Goal: Task Accomplishment & Management: Manage account settings

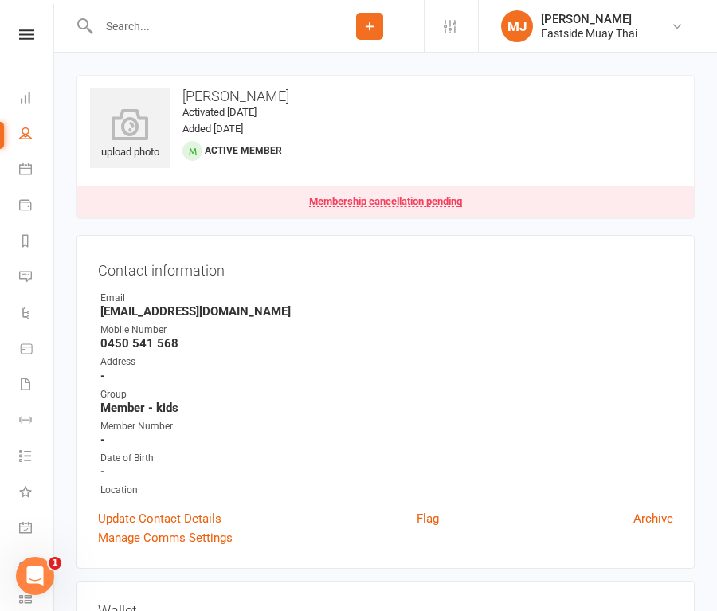
click at [206, 33] on input "text" at bounding box center [205, 26] width 222 height 22
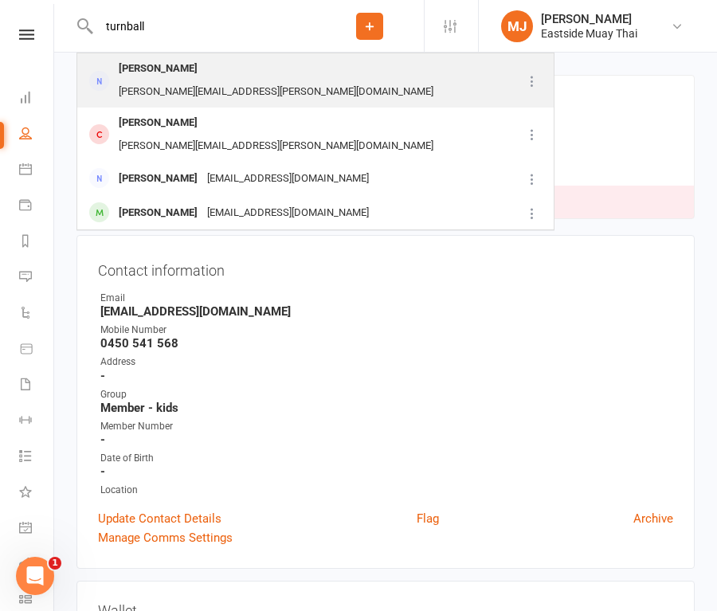
type input "turnball"
click at [181, 71] on div "Kerry Turnball" at bounding box center [158, 68] width 88 height 23
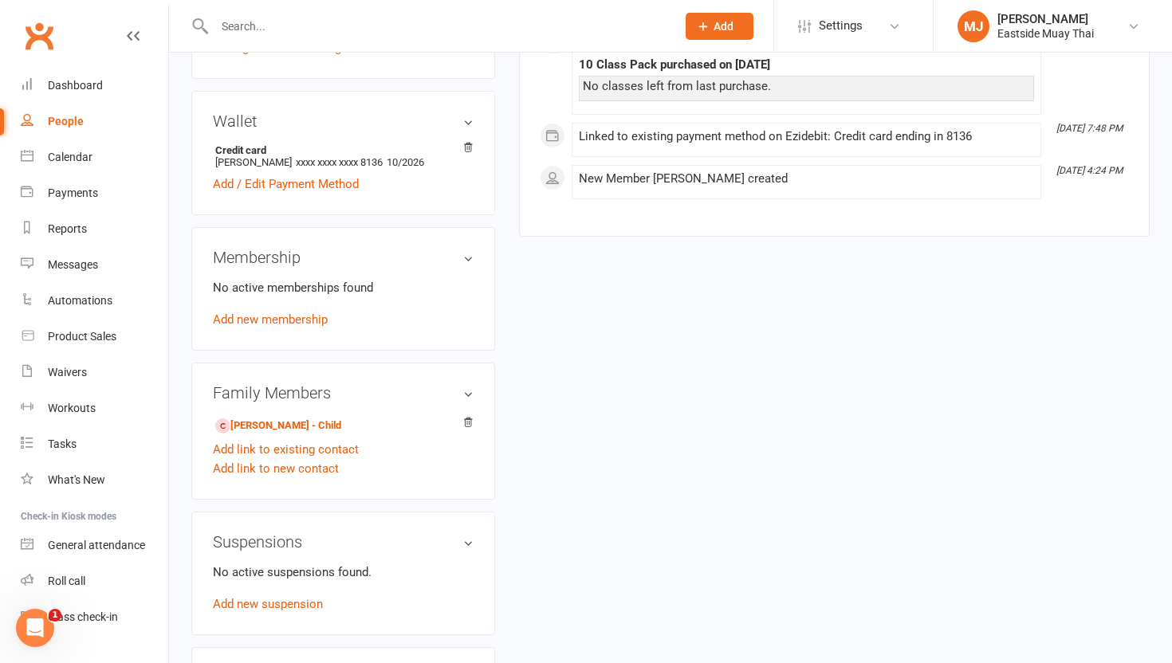
scroll to position [427, 0]
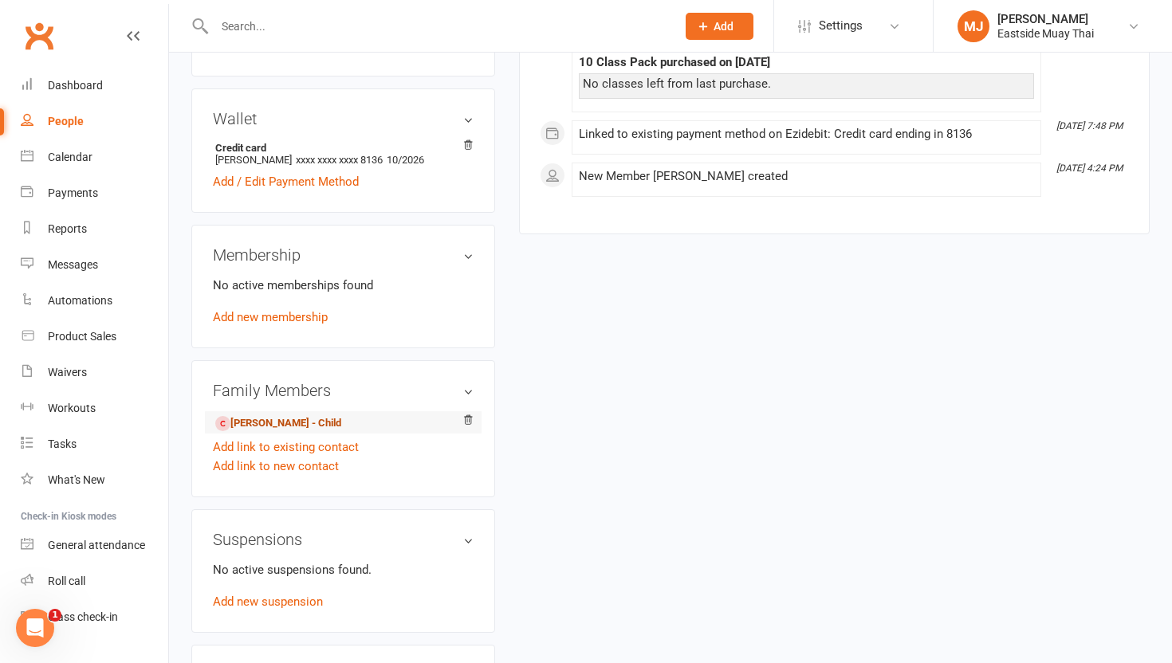
click at [307, 415] on link "Alexander Sissian-Turnball - Child" at bounding box center [278, 423] width 126 height 17
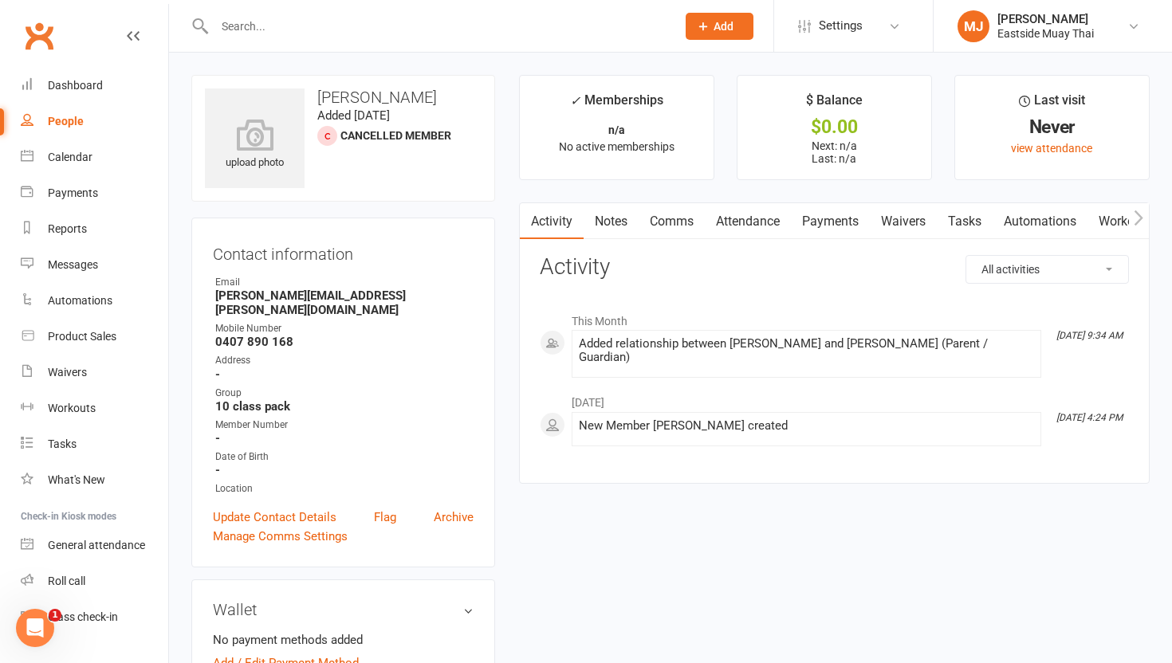
click at [717, 225] on link "Tasks" at bounding box center [965, 221] width 56 height 37
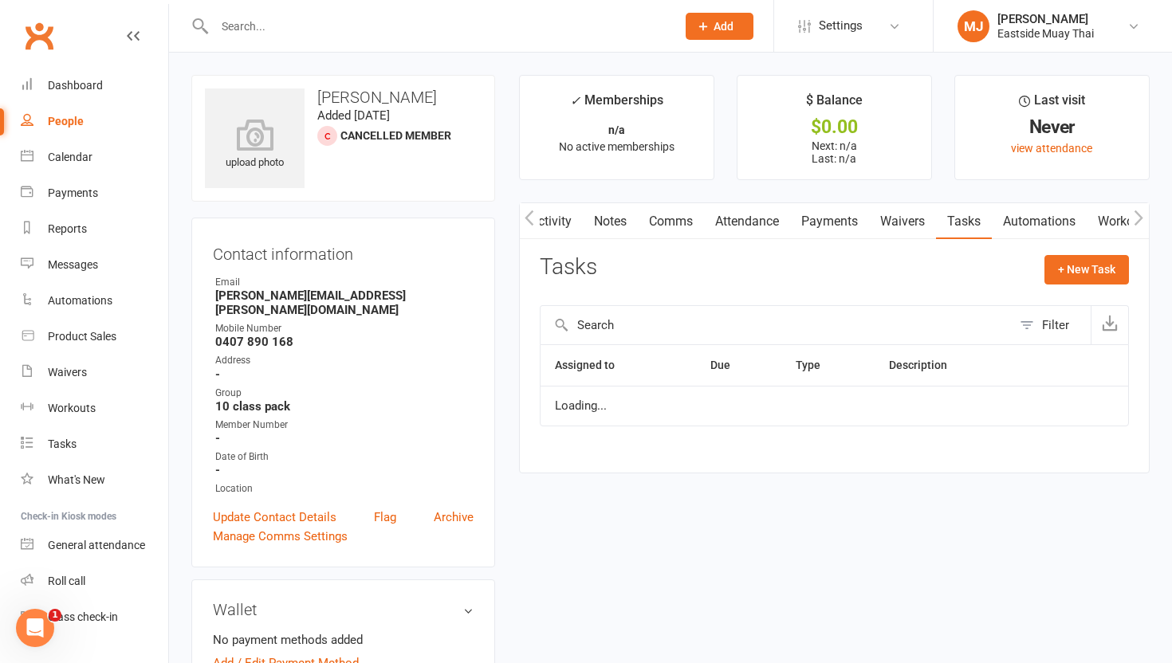
click at [717, 222] on link "Waivers" at bounding box center [902, 221] width 67 height 37
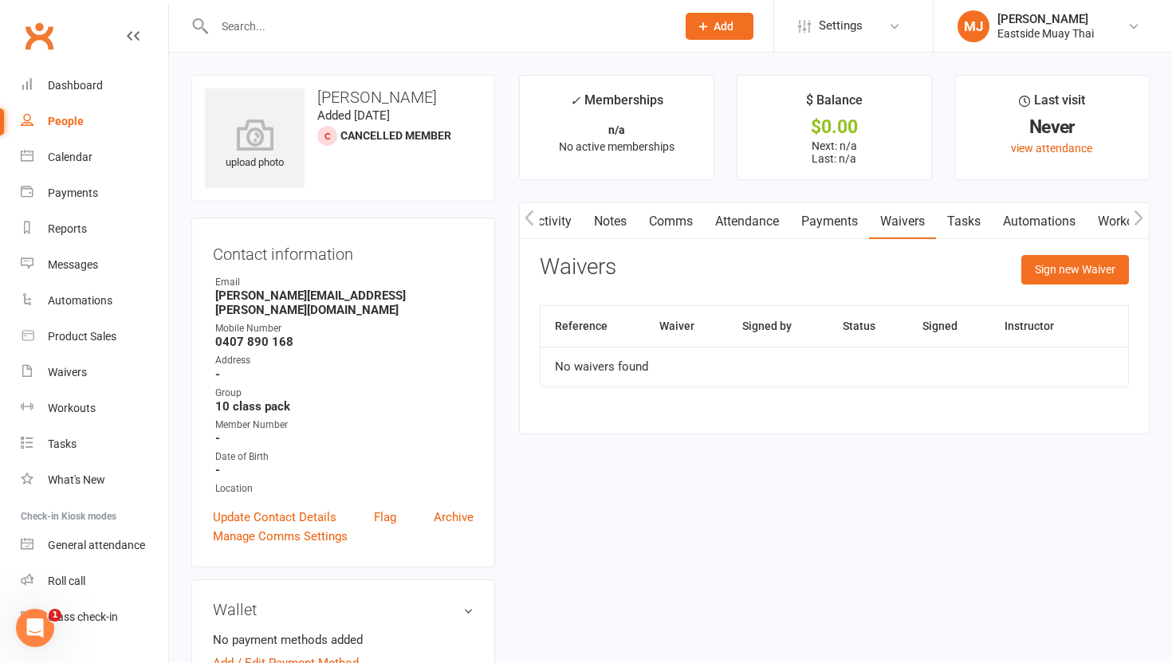
click at [717, 207] on link "Payments" at bounding box center [829, 221] width 79 height 37
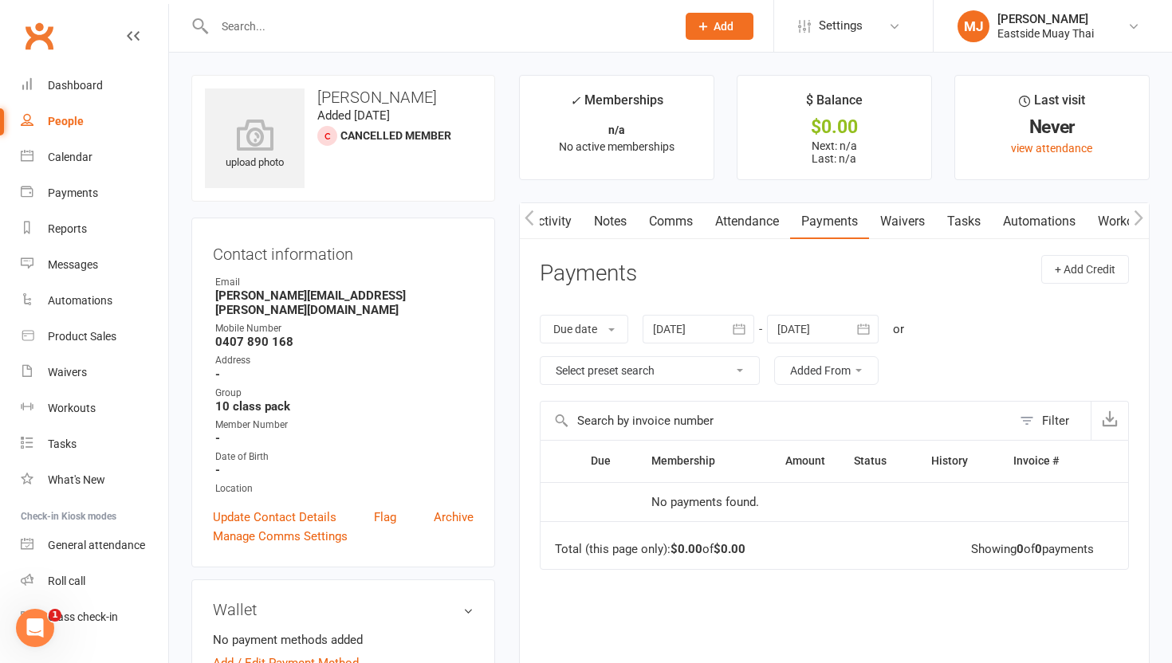
click at [552, 223] on link "Activity" at bounding box center [551, 221] width 64 height 37
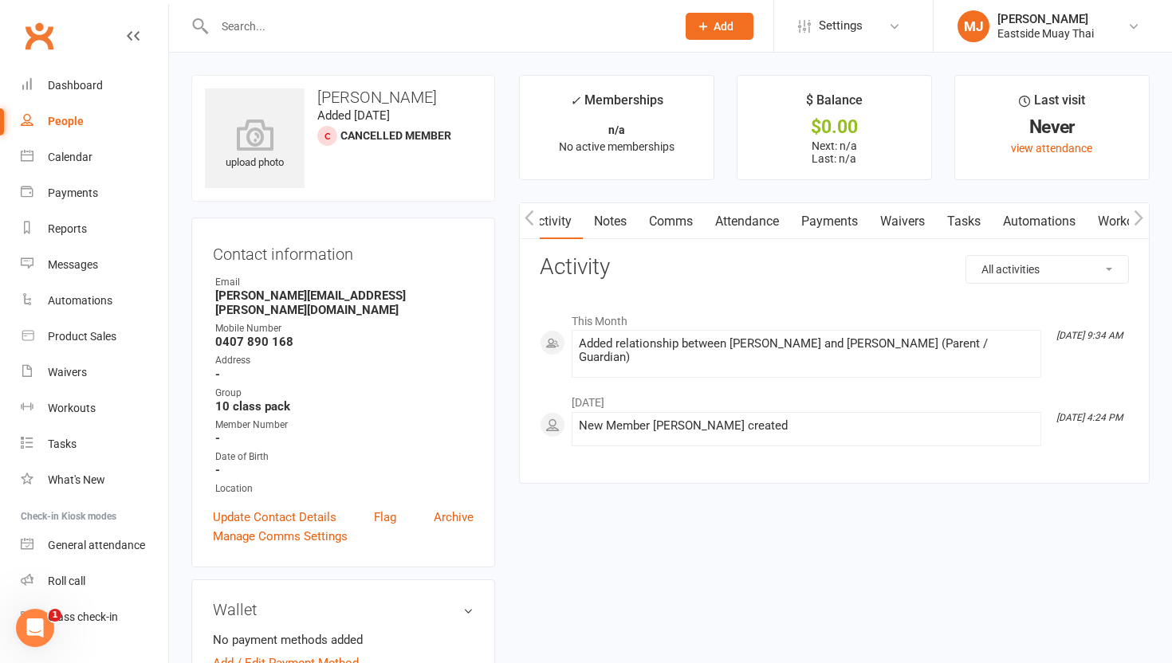
click at [717, 214] on link "Payments" at bounding box center [829, 221] width 79 height 37
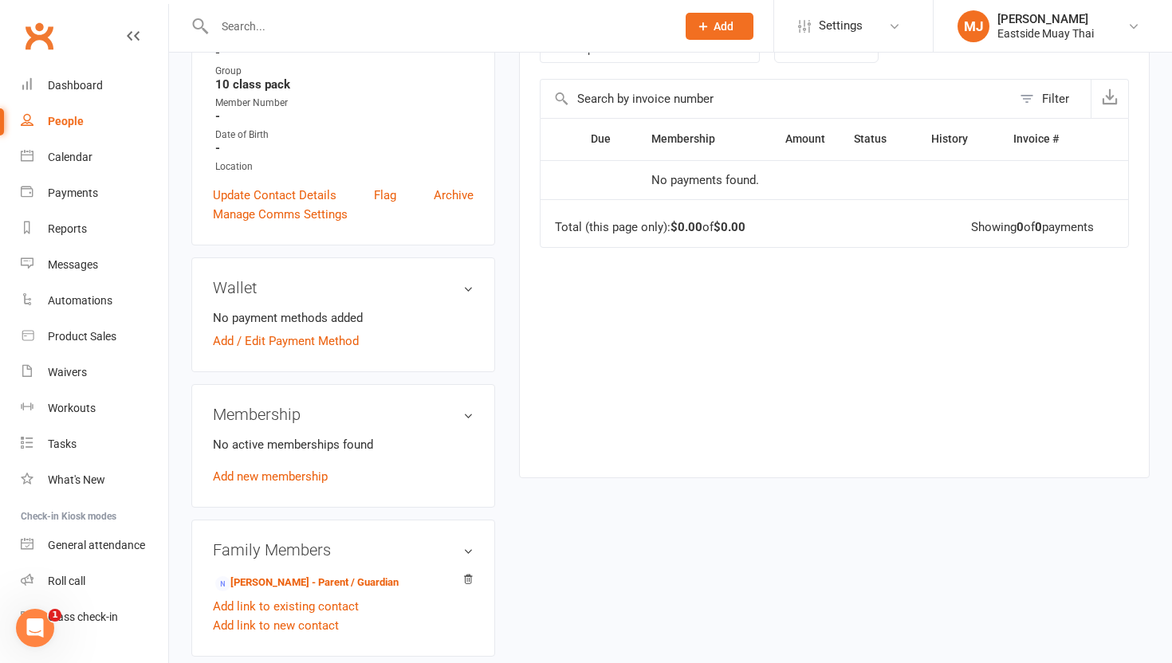
scroll to position [458, 0]
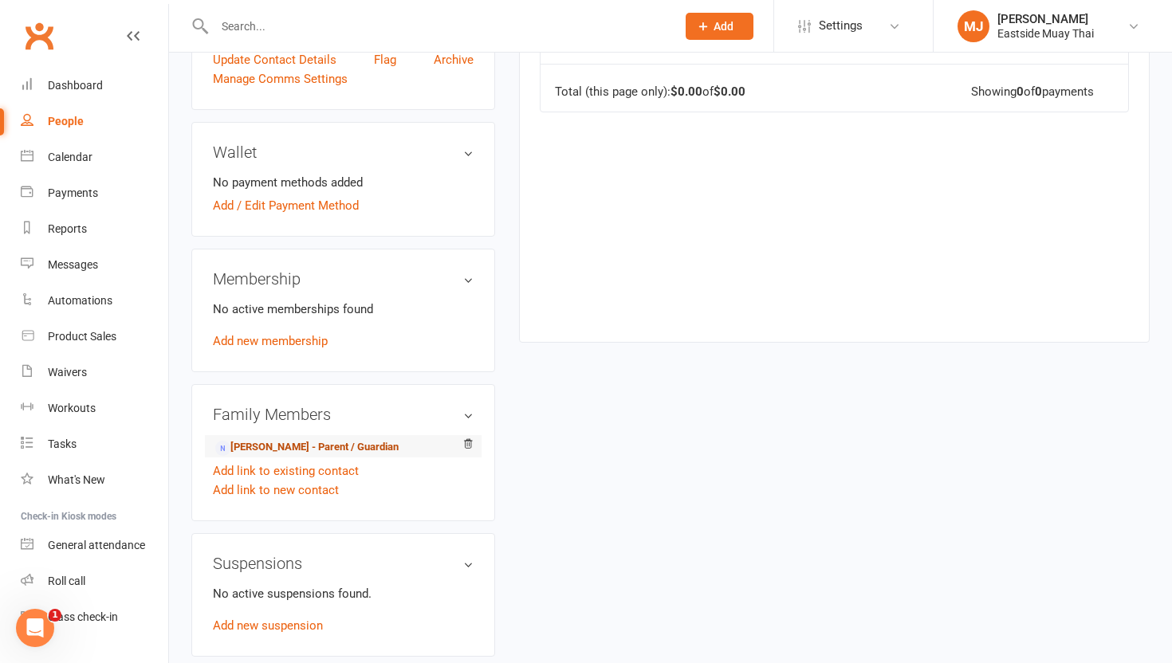
click at [301, 439] on link "Kerry Turnball - Parent / Guardian" at bounding box center [306, 447] width 183 height 17
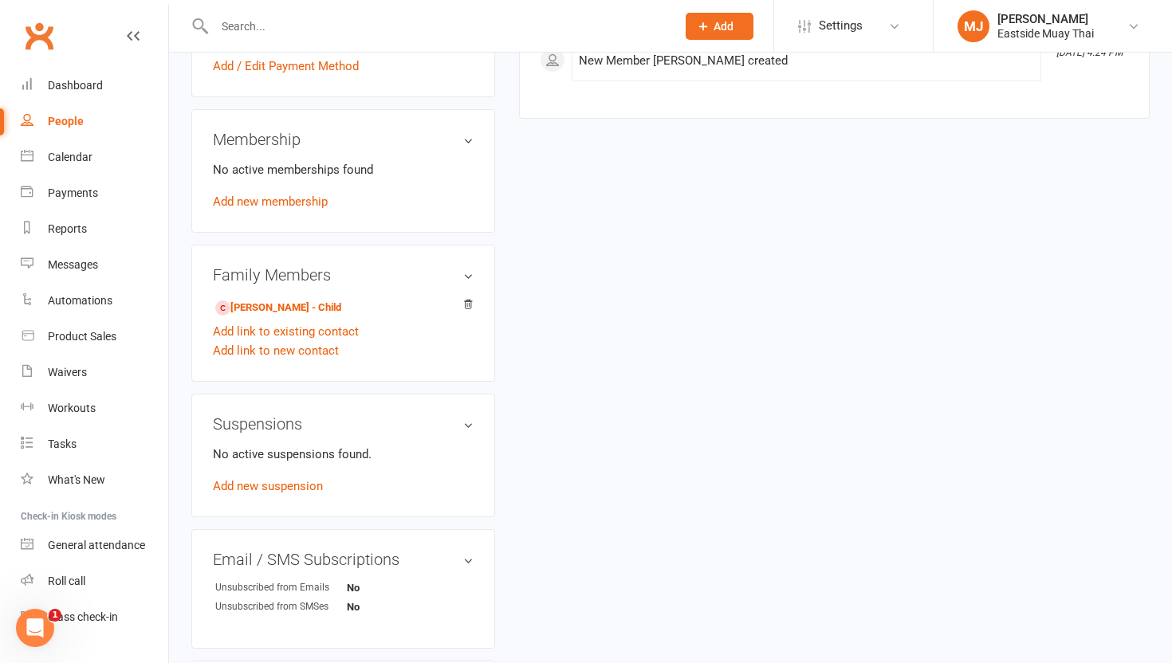
scroll to position [513, 0]
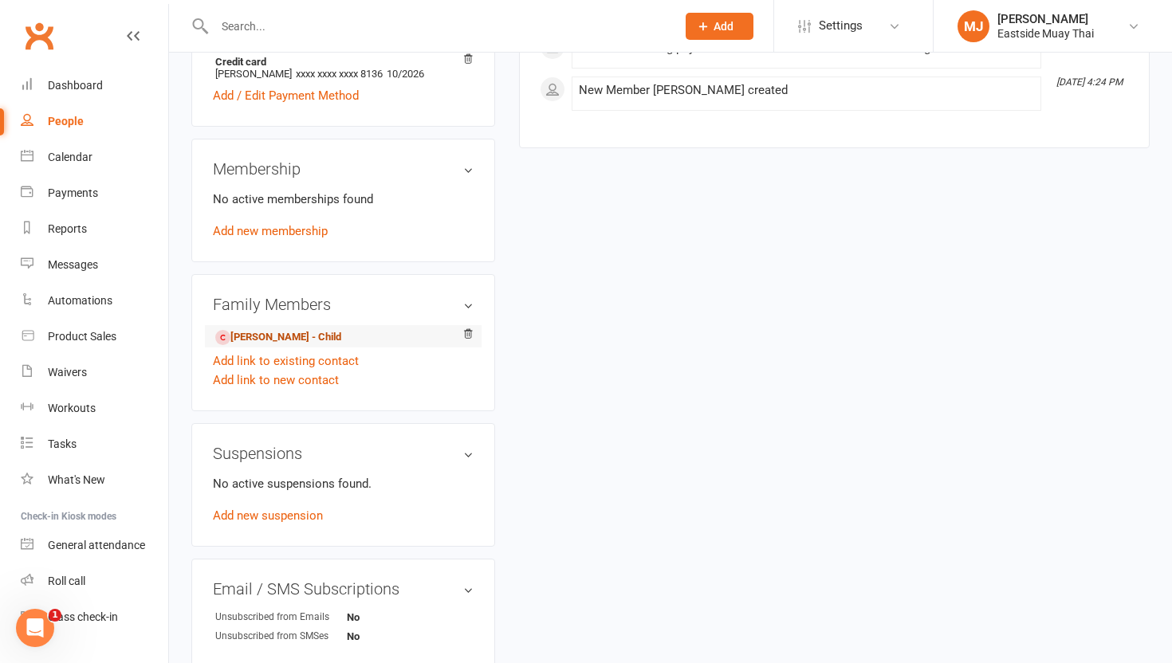
click at [341, 329] on link "Alexander Sissian-Turnball - Child" at bounding box center [278, 337] width 126 height 17
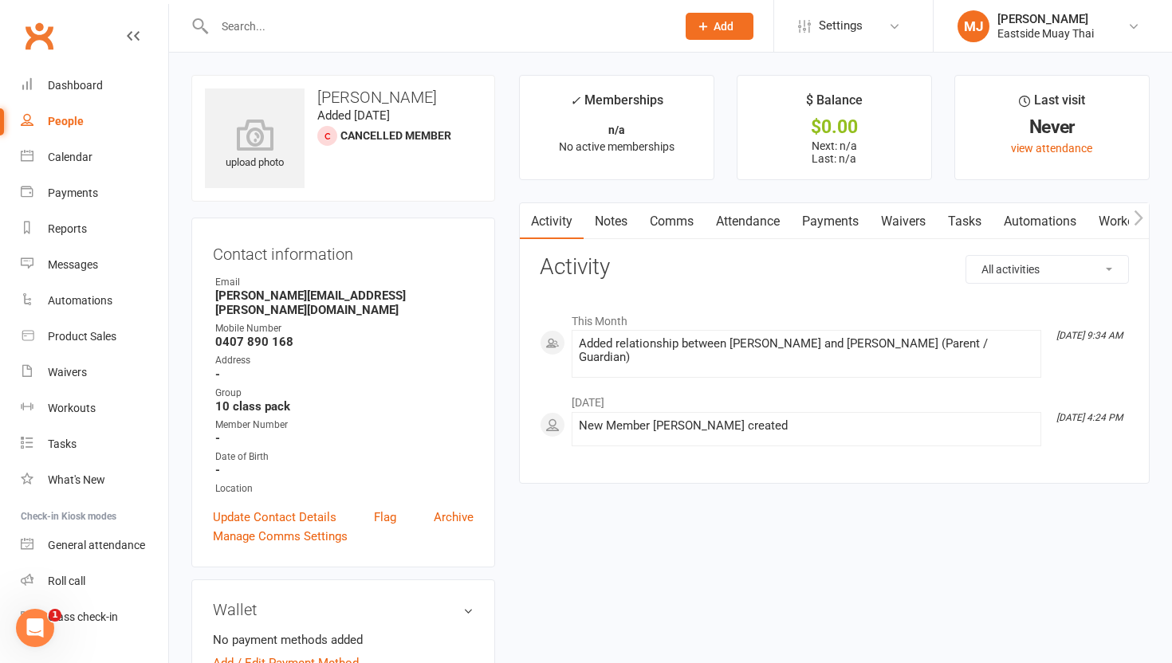
click at [353, 14] on div at bounding box center [427, 26] width 473 height 52
click at [347, 26] on input "text" at bounding box center [437, 26] width 455 height 22
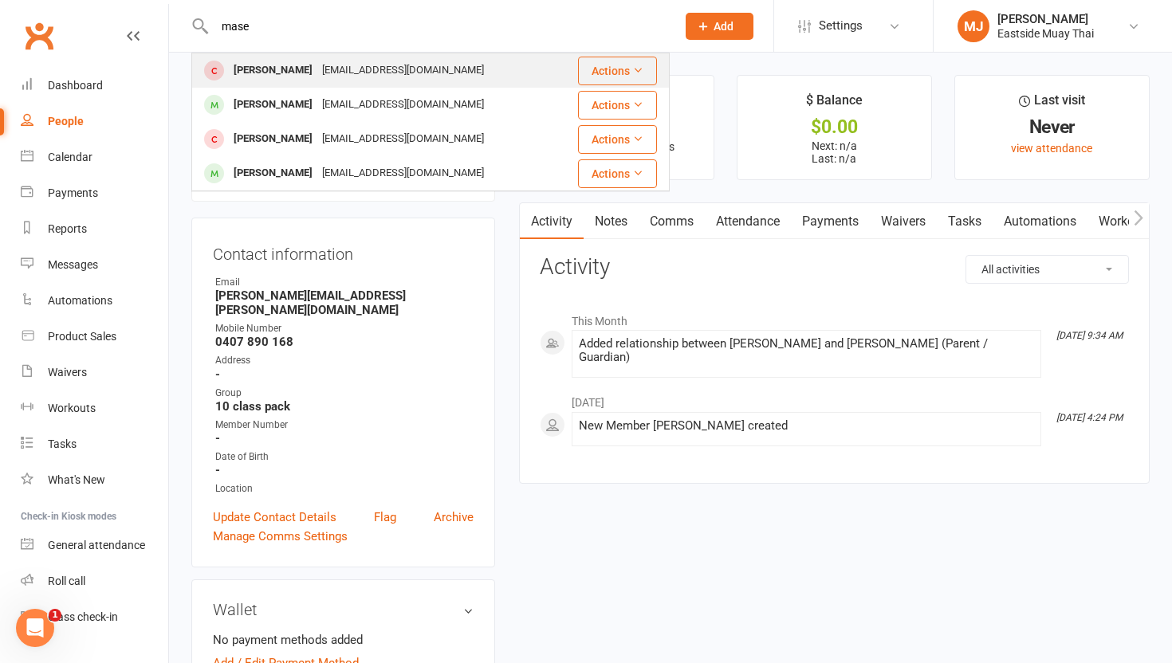
type input "mase"
click at [277, 73] on div "Mase Don" at bounding box center [273, 70] width 88 height 23
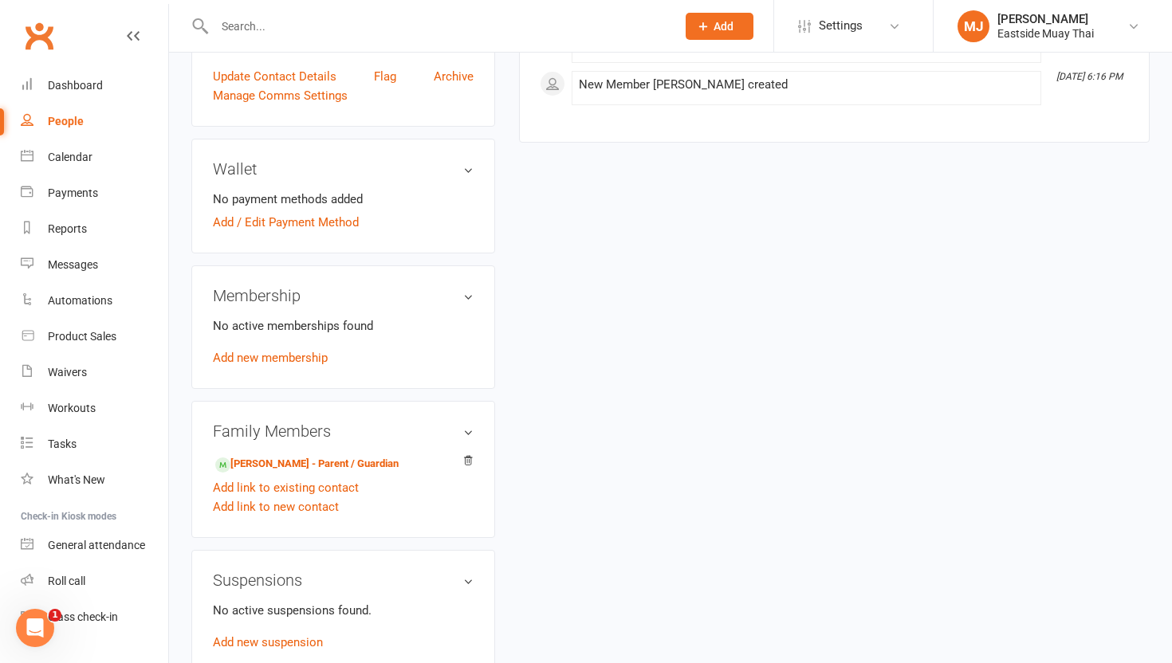
scroll to position [428, 0]
click at [307, 462] on link "Jethro Don - Parent / Guardian" at bounding box center [306, 462] width 183 height 17
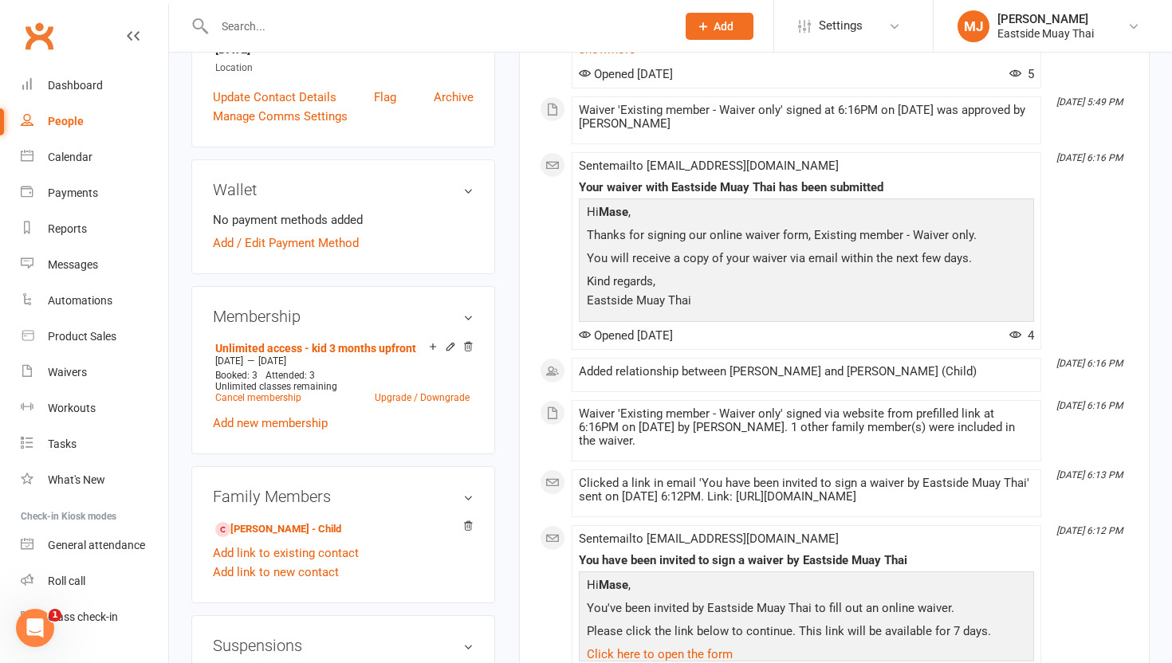
scroll to position [598, 0]
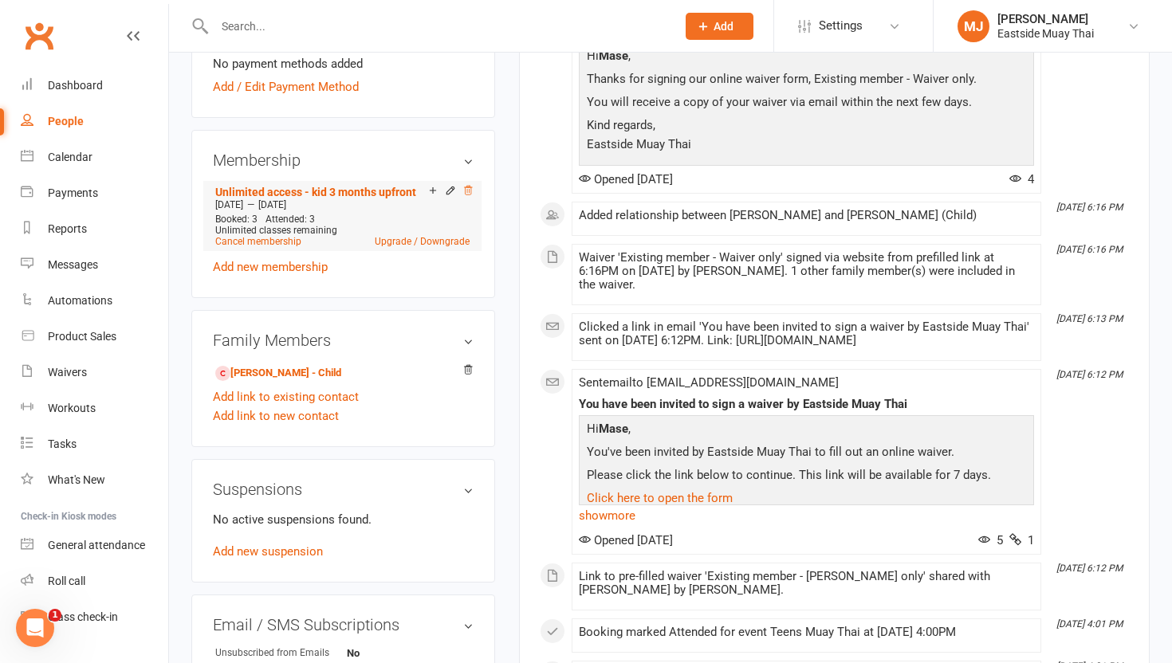
click at [467, 187] on icon at bounding box center [467, 190] width 11 height 11
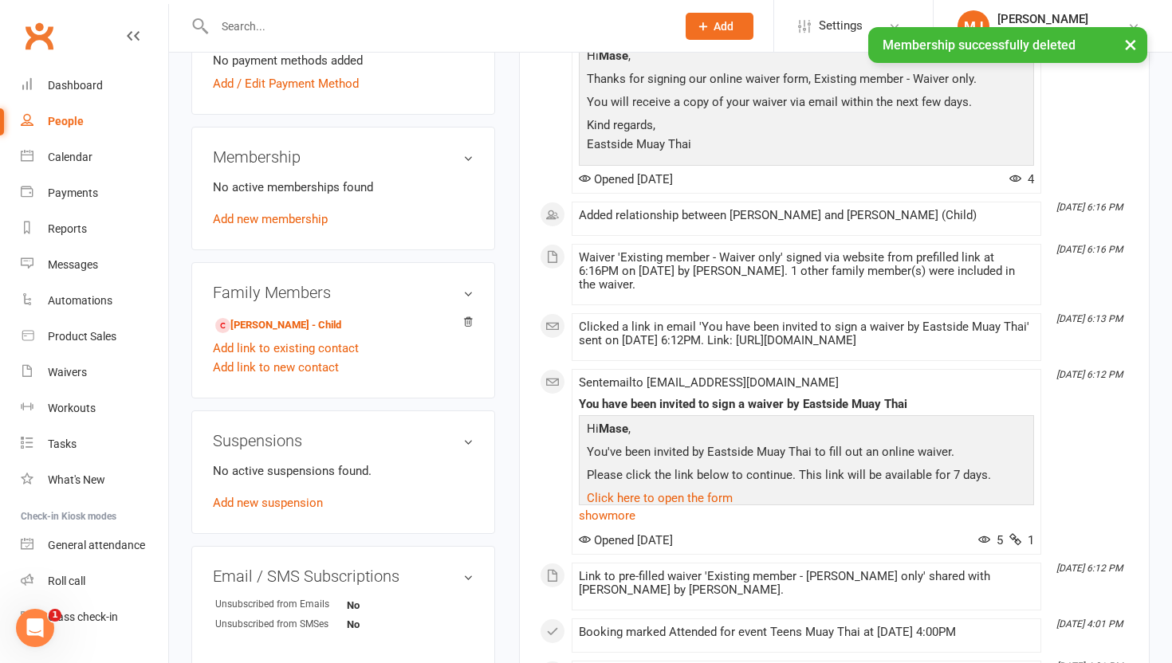
scroll to position [595, 0]
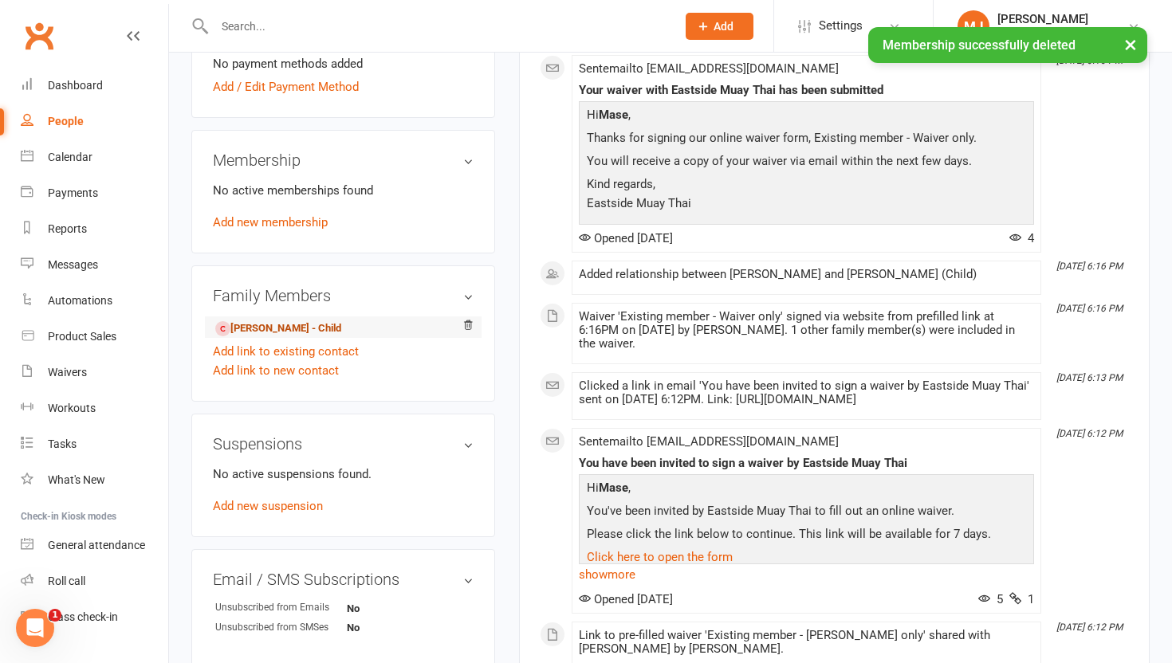
click at [286, 326] on link "Mase Don - Child" at bounding box center [278, 328] width 126 height 17
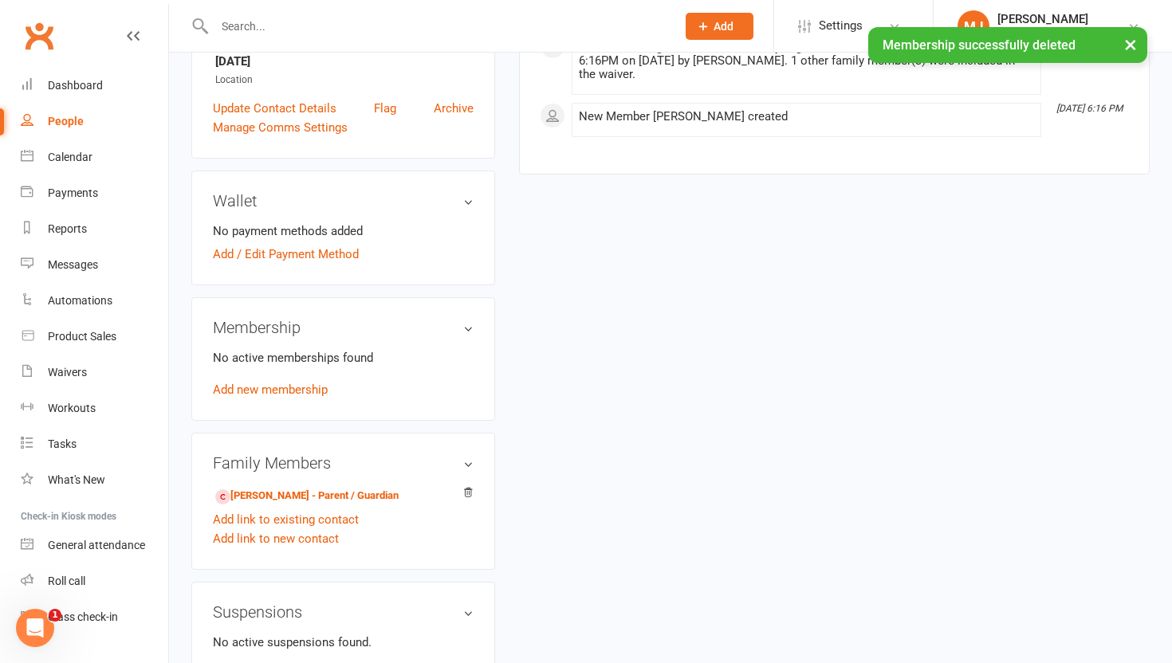
scroll to position [395, 0]
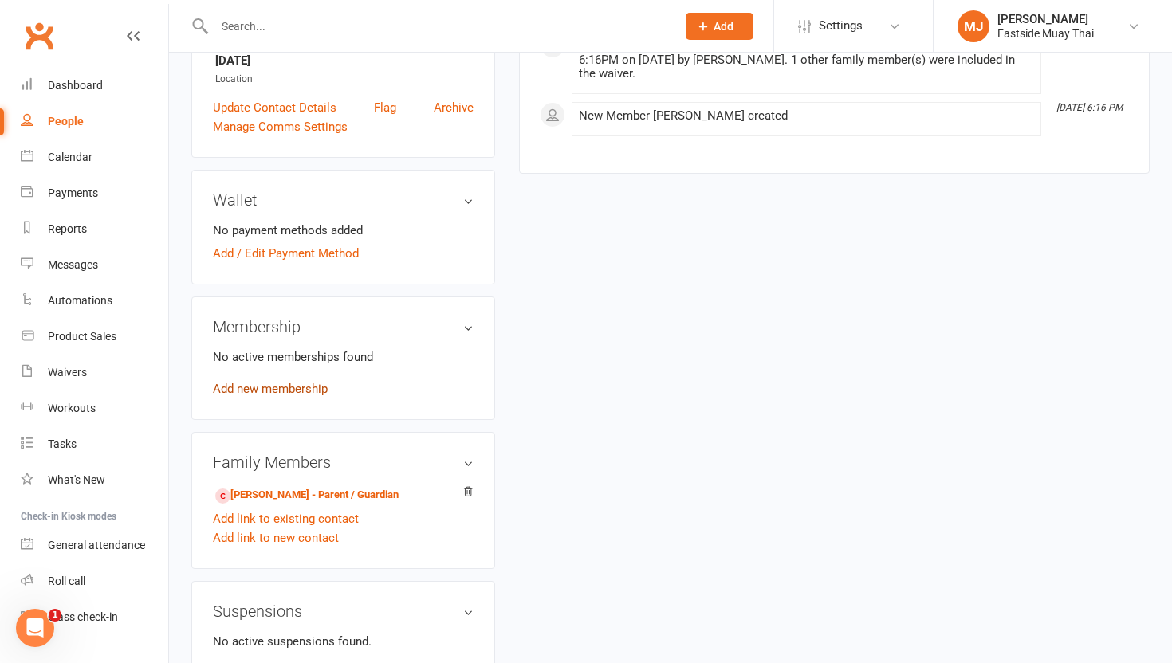
click at [272, 391] on link "Add new membership" at bounding box center [270, 389] width 115 height 14
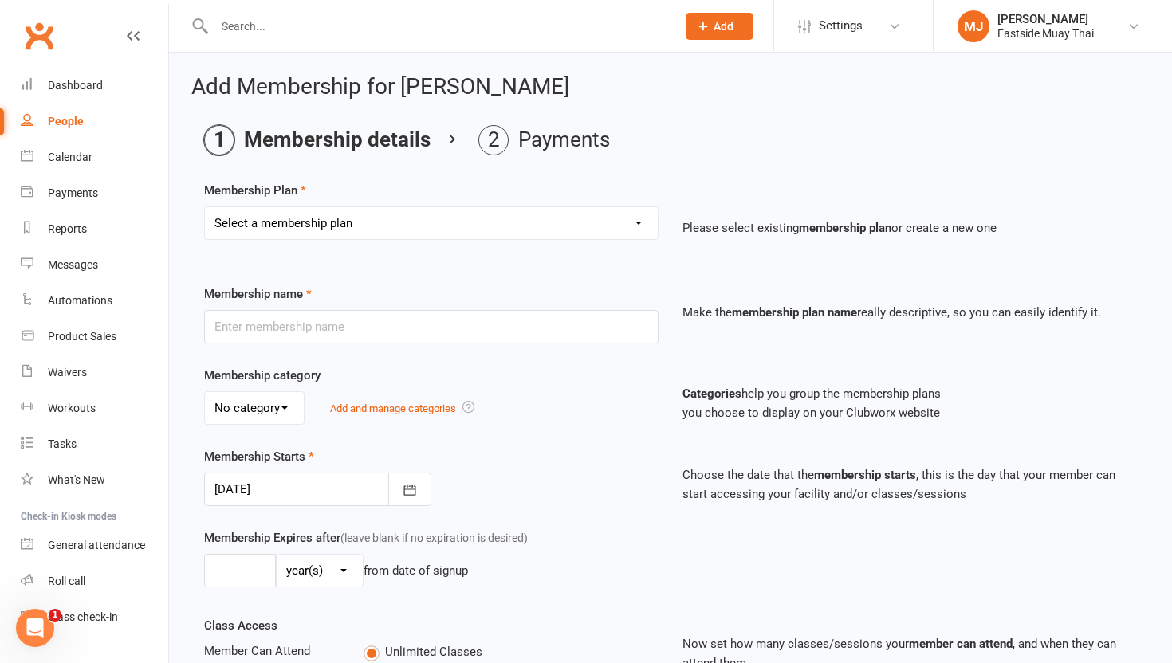
click at [513, 217] on select "Select a membership plan Create new Membership Plan Unlimited access - kid / st…" at bounding box center [431, 223] width 453 height 32
click at [257, 30] on input "text" at bounding box center [437, 26] width 455 height 22
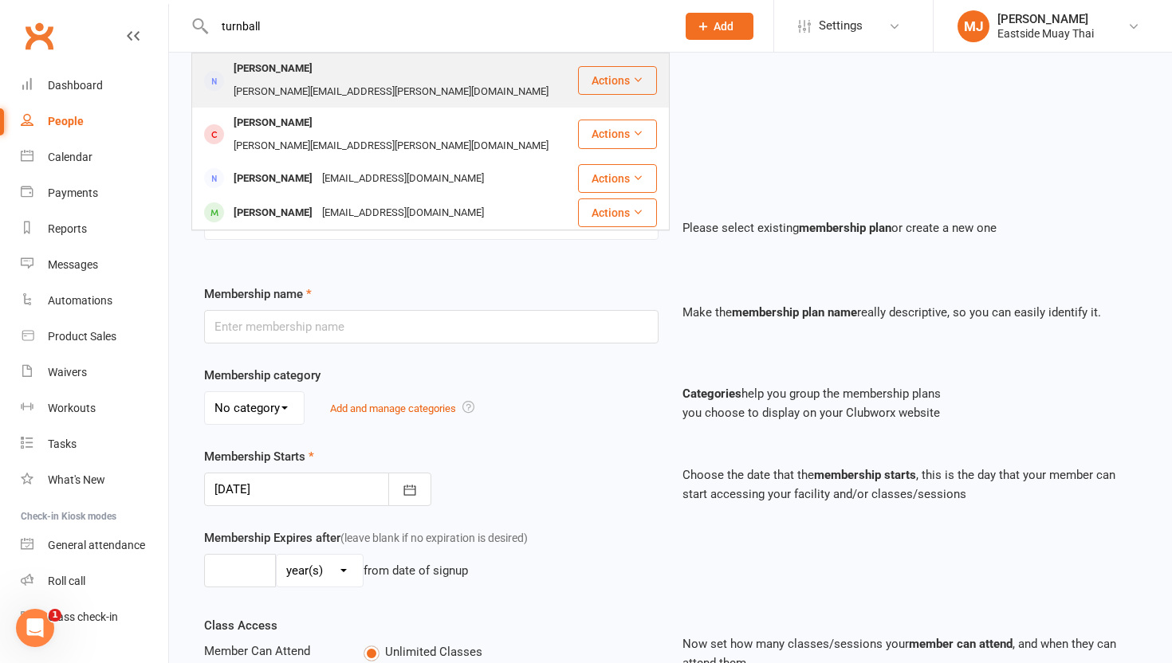
type input "turnball"
click at [260, 63] on div "[PERSON_NAME]" at bounding box center [273, 68] width 88 height 23
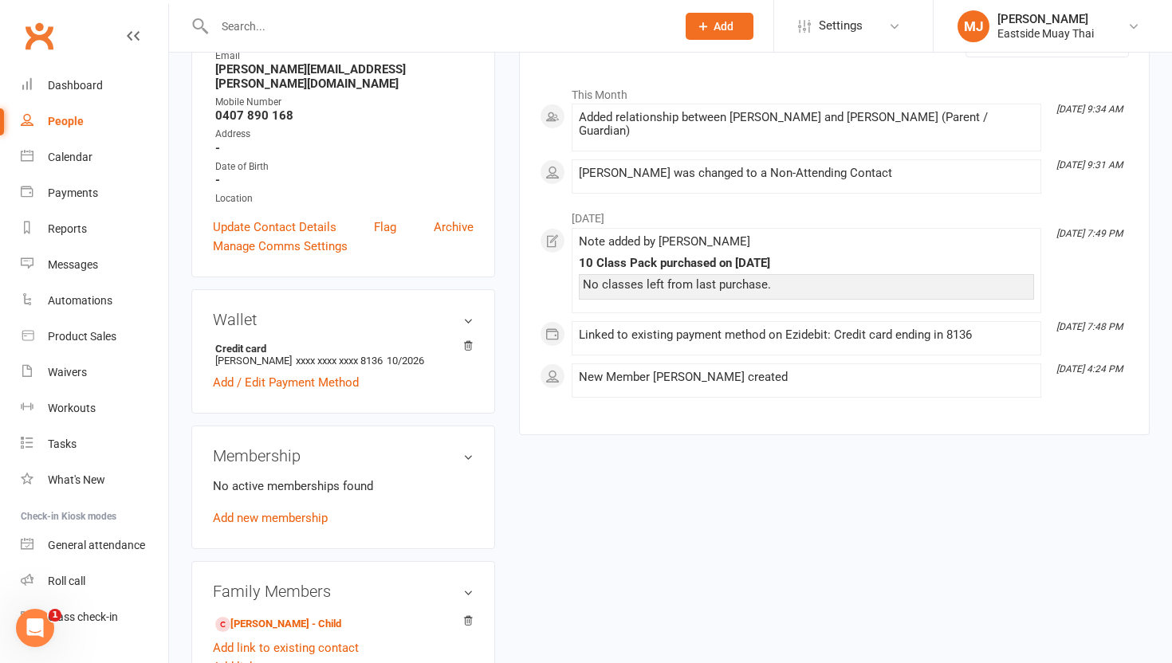
scroll to position [228, 0]
click at [72, 575] on div "Roll call" at bounding box center [66, 581] width 37 height 13
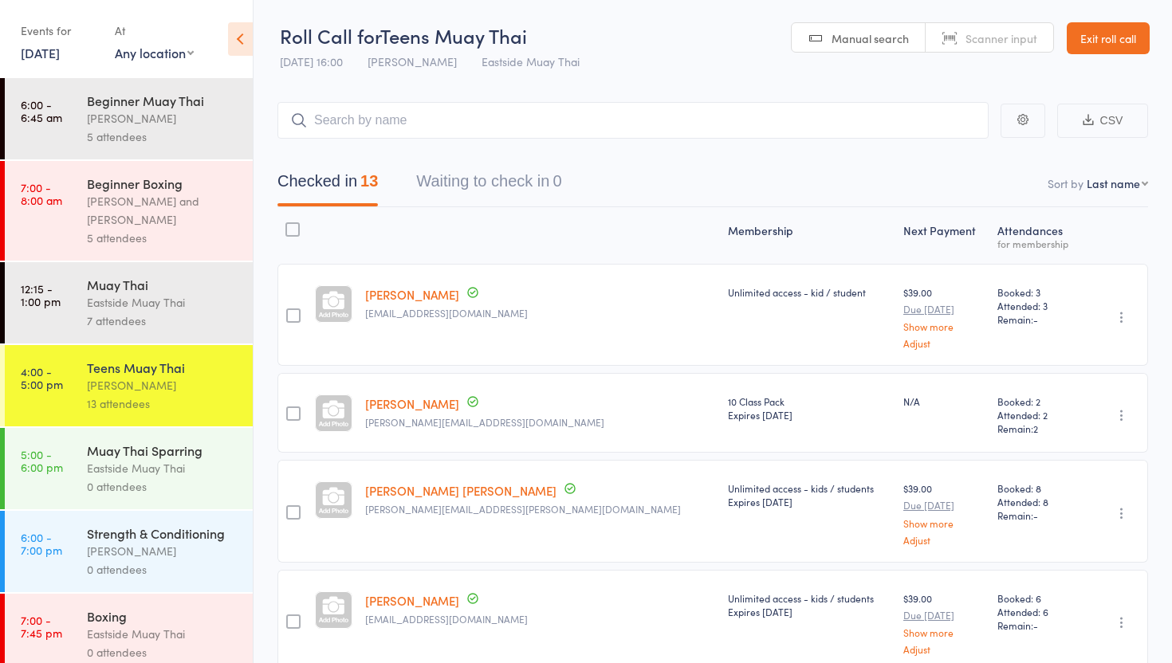
click at [34, 51] on link "[DATE]" at bounding box center [40, 53] width 39 height 18
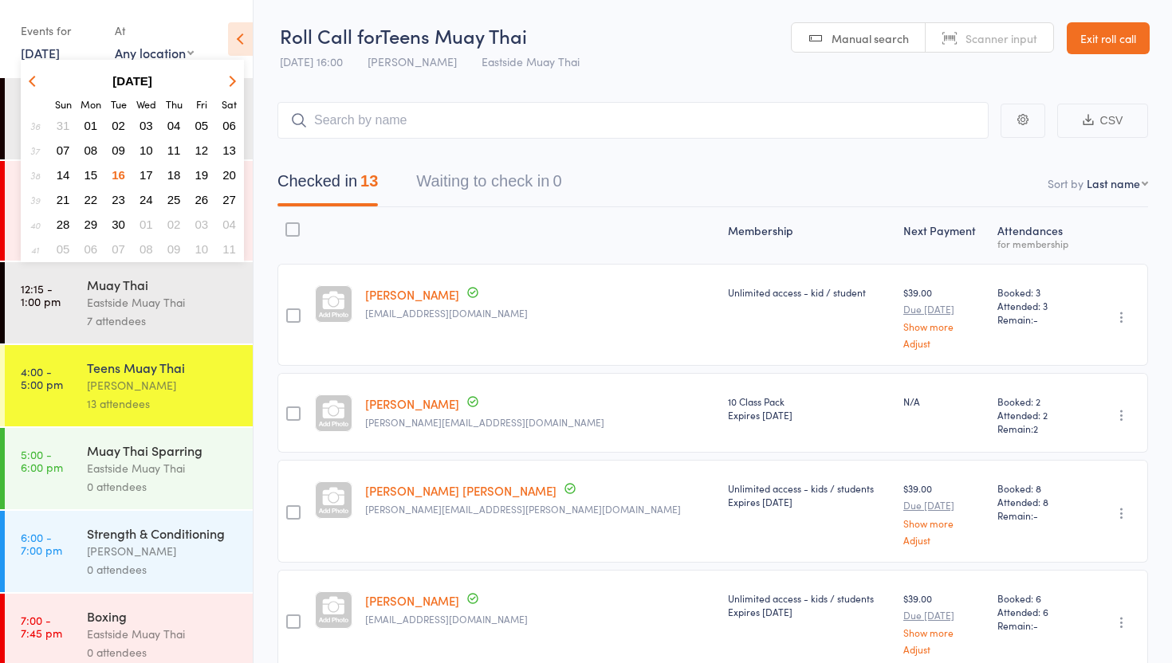
click at [122, 146] on span "09" at bounding box center [119, 150] width 14 height 14
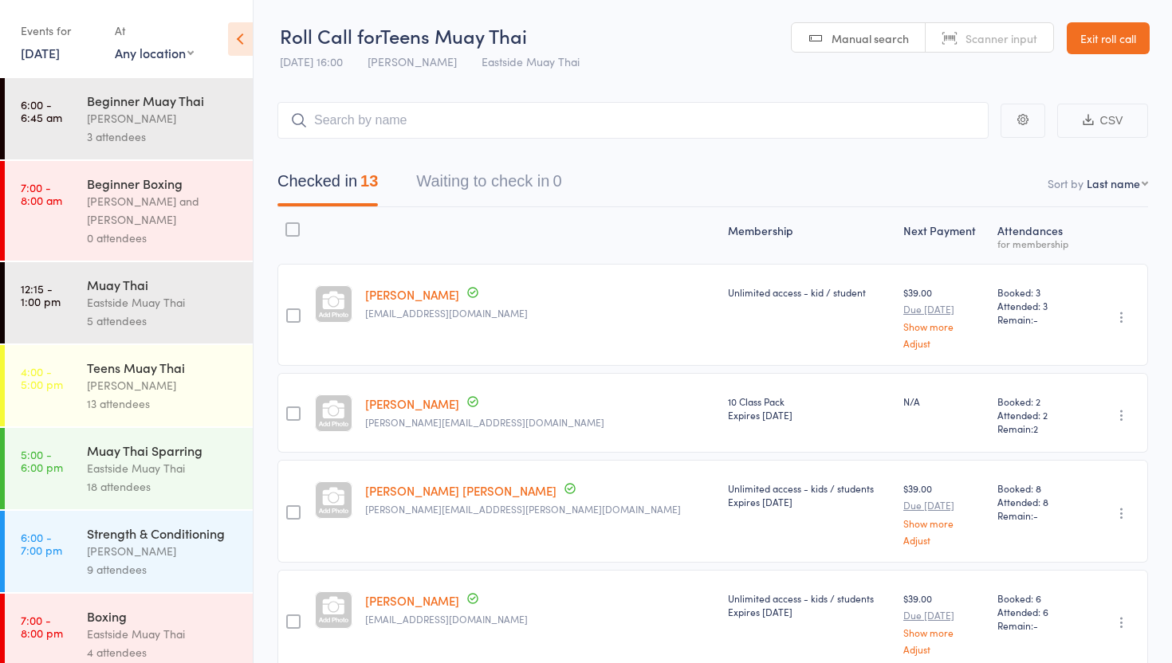
click at [245, 39] on icon at bounding box center [240, 38] width 25 height 33
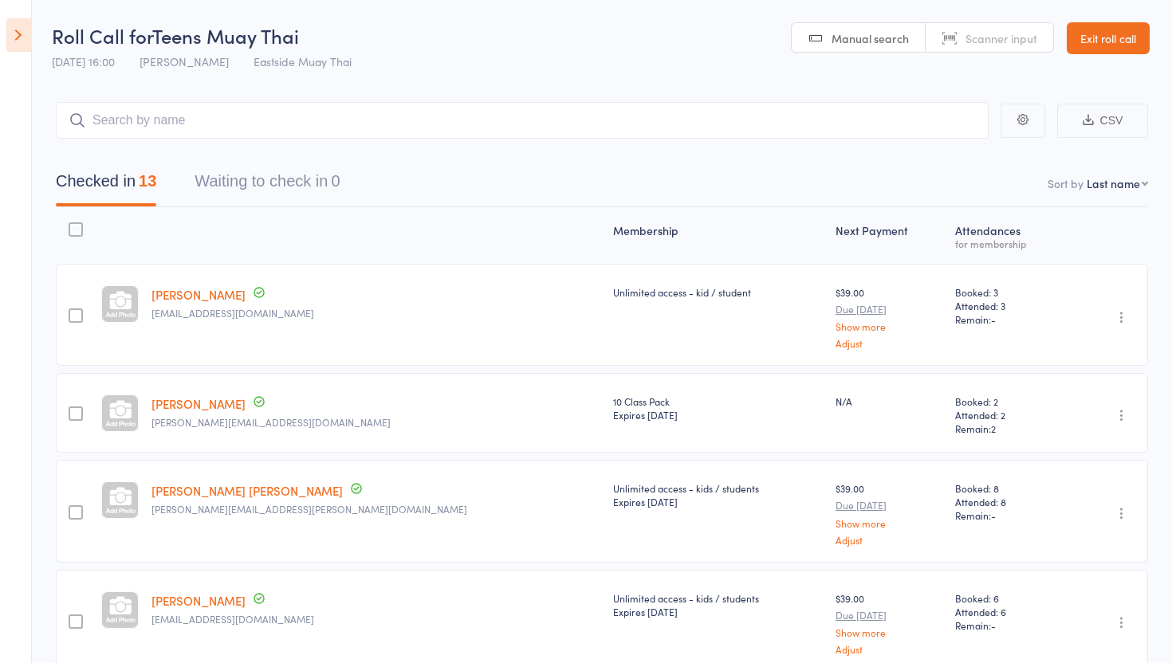
click at [1138, 26] on link "Exit roll call" at bounding box center [1107, 38] width 83 height 32
click at [284, 129] on input "search" at bounding box center [522, 120] width 933 height 37
click at [18, 39] on icon at bounding box center [18, 34] width 25 height 33
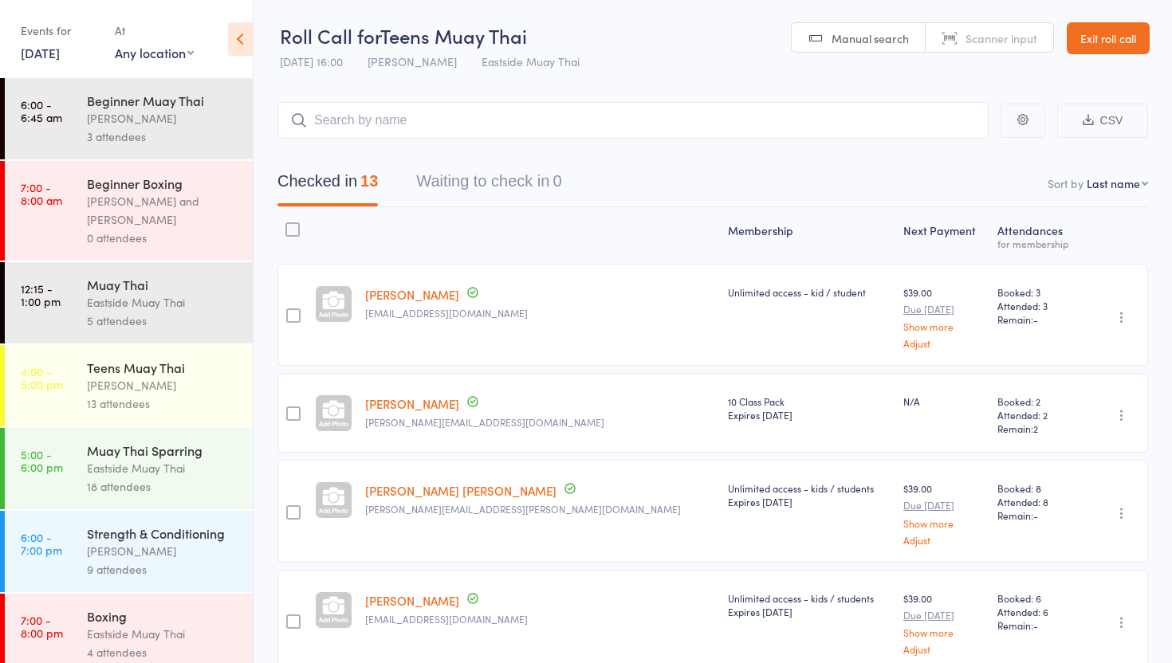
click at [245, 37] on icon at bounding box center [240, 38] width 25 height 33
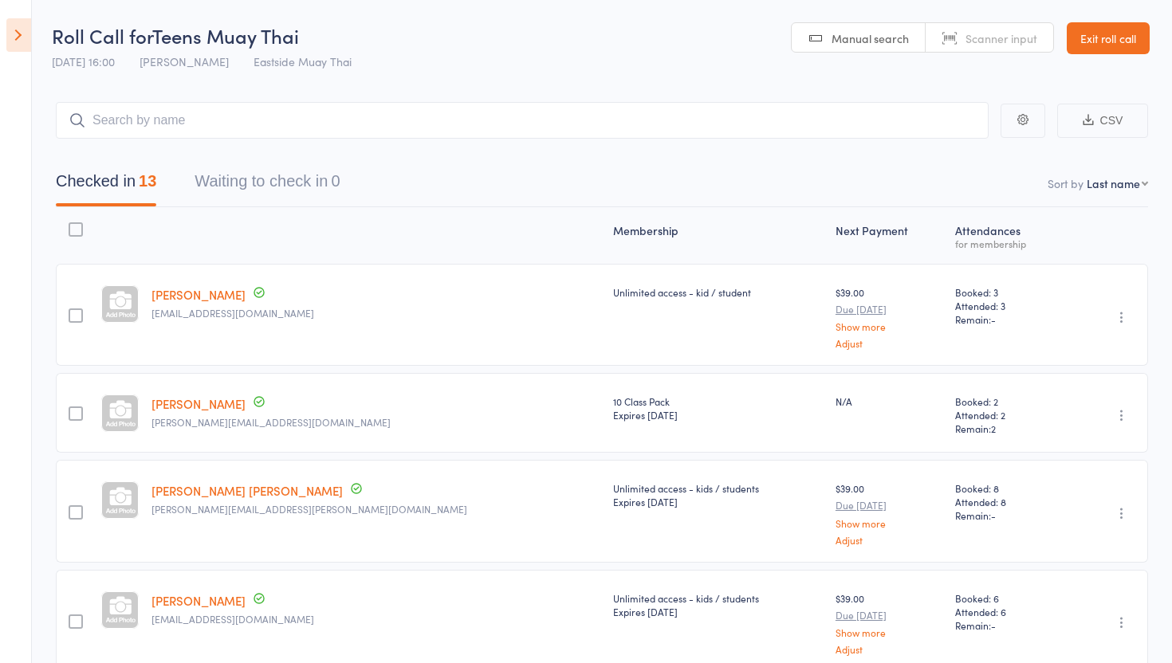
click at [1111, 38] on link "Exit roll call" at bounding box center [1107, 38] width 83 height 32
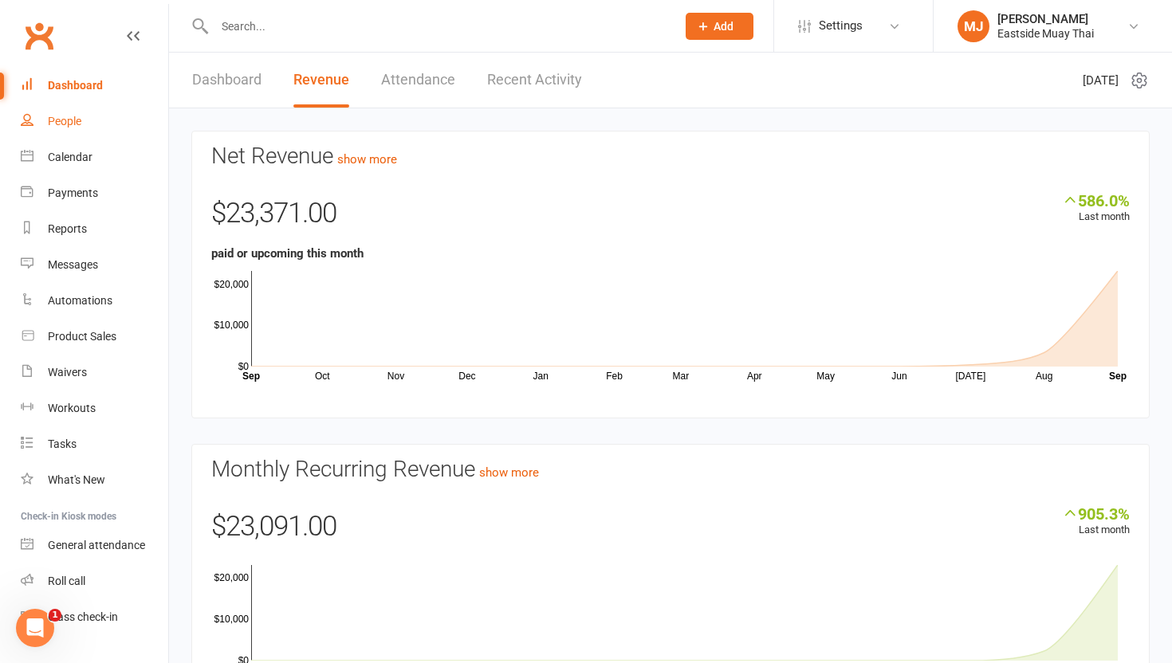
click at [73, 116] on div "People" at bounding box center [64, 121] width 33 height 13
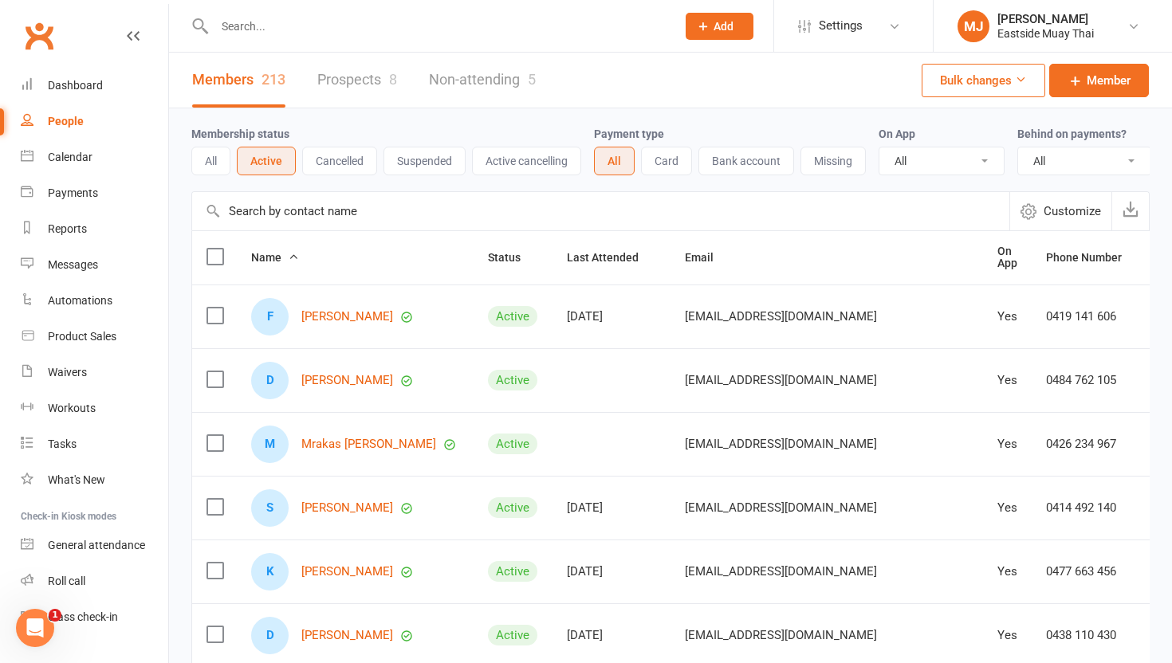
click at [239, 19] on input "text" at bounding box center [437, 26] width 455 height 22
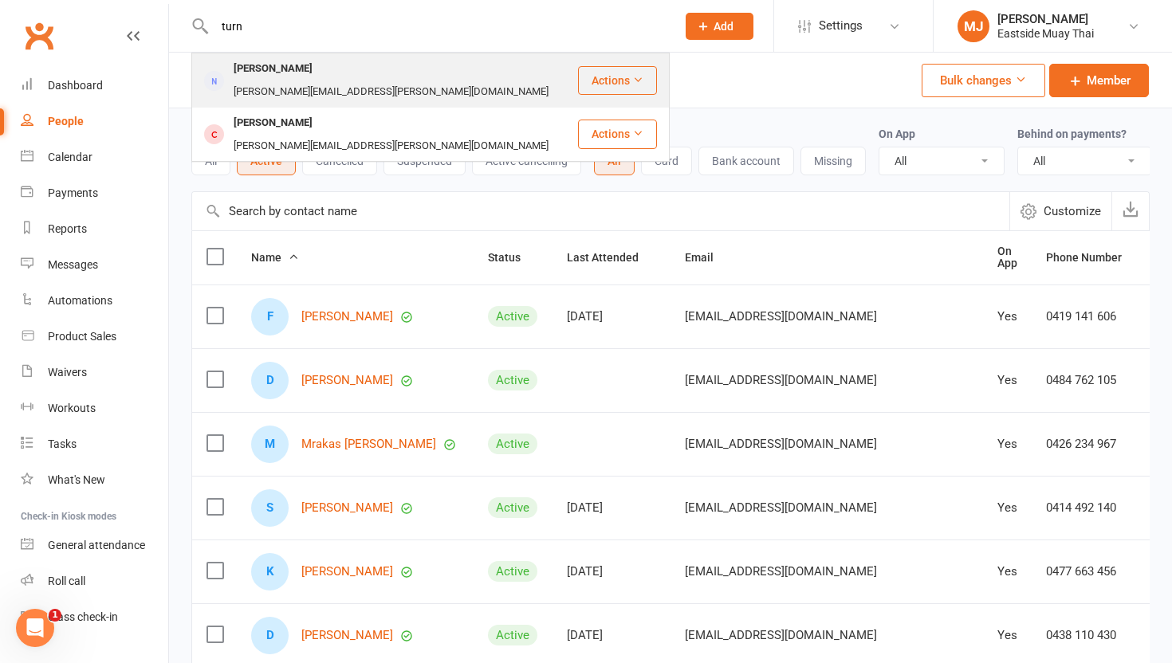
type input "turn"
click at [280, 78] on div "Kerry Turnball" at bounding box center [273, 68] width 88 height 23
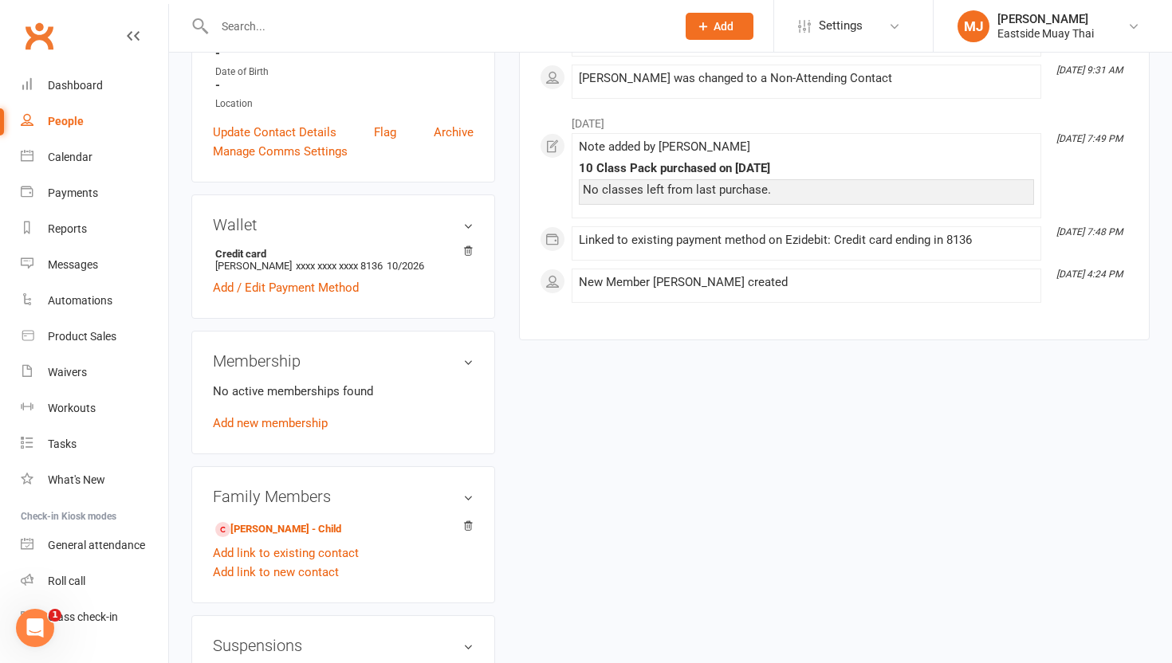
scroll to position [327, 0]
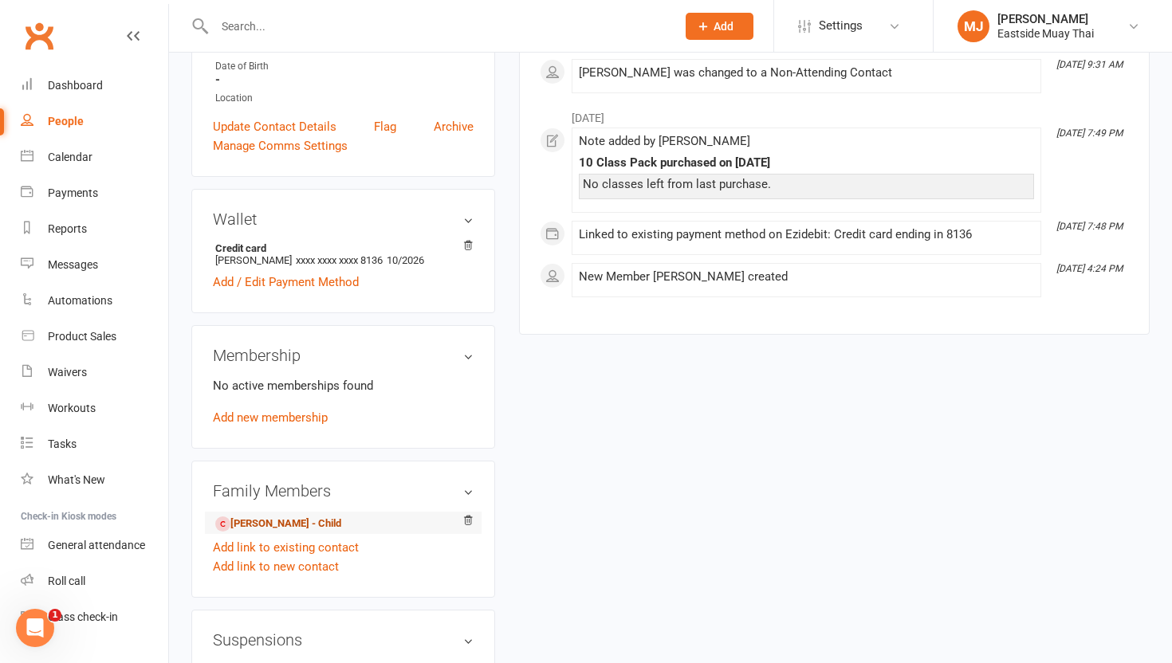
click at [336, 516] on link "Alexander Sissian-Turnball - Child" at bounding box center [278, 524] width 126 height 17
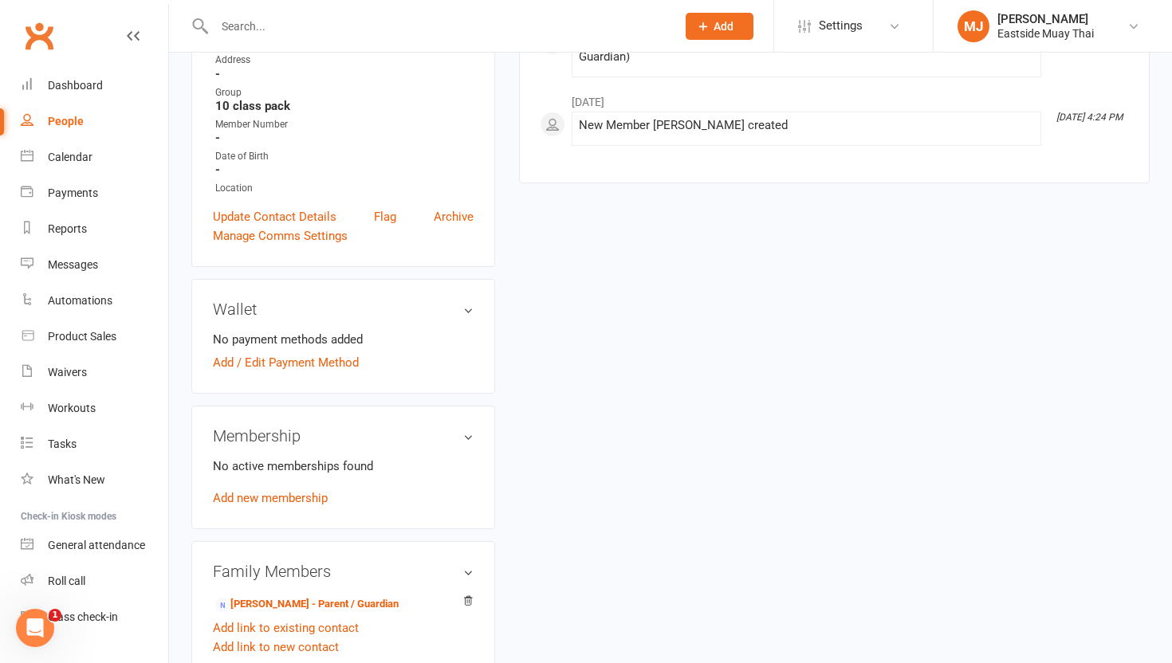
scroll to position [303, 0]
click at [269, 489] on link "Add new membership" at bounding box center [270, 496] width 115 height 14
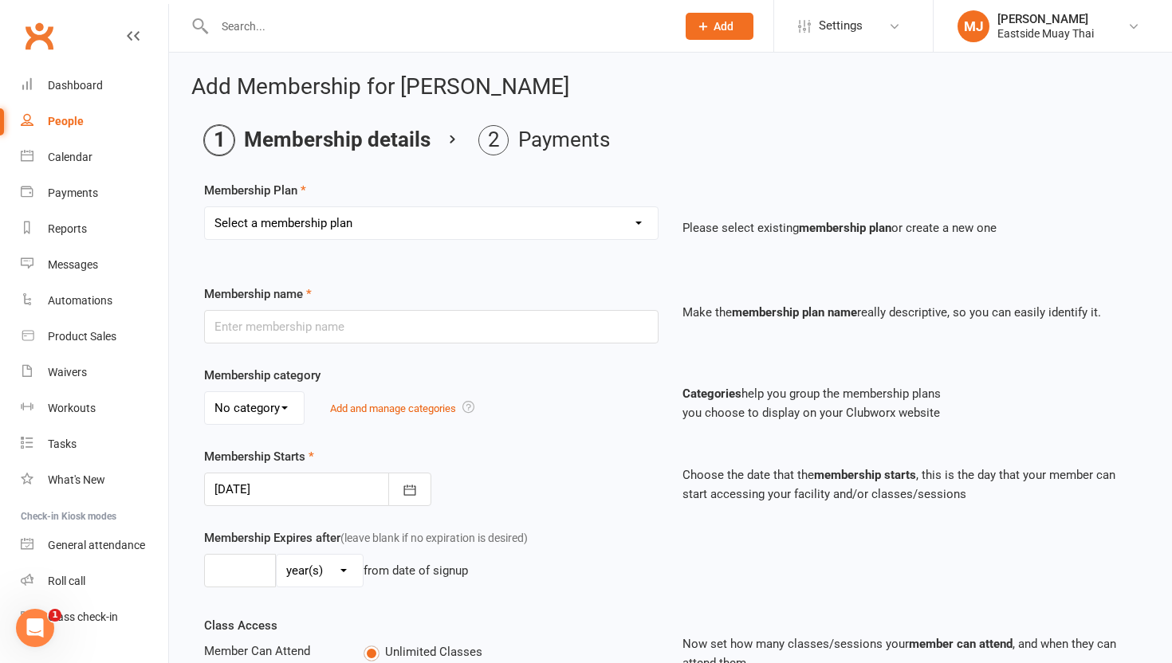
click at [401, 223] on select "Select a membership plan Create new Membership Plan Unlimited access - kid / st…" at bounding box center [431, 223] width 453 height 32
select select "5"
click at [205, 207] on select "Select a membership plan Create new Membership Plan Unlimited access - kid / st…" at bounding box center [431, 223] width 453 height 32
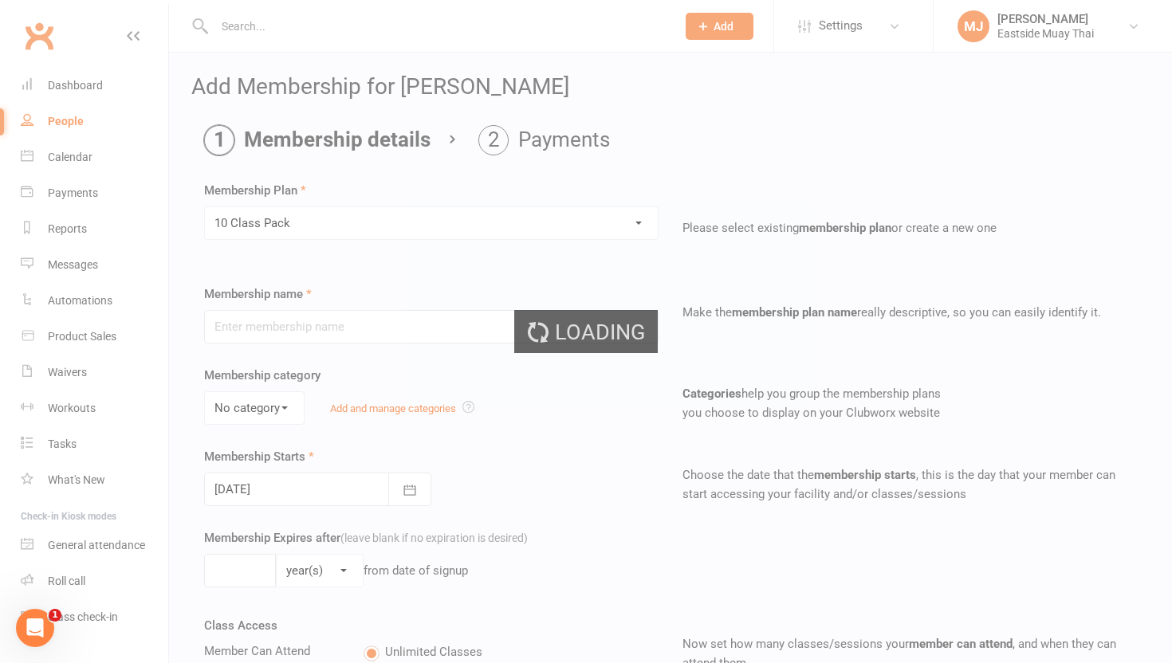
type input "10 Class Pack"
select select "2"
type input "1"
type input "10"
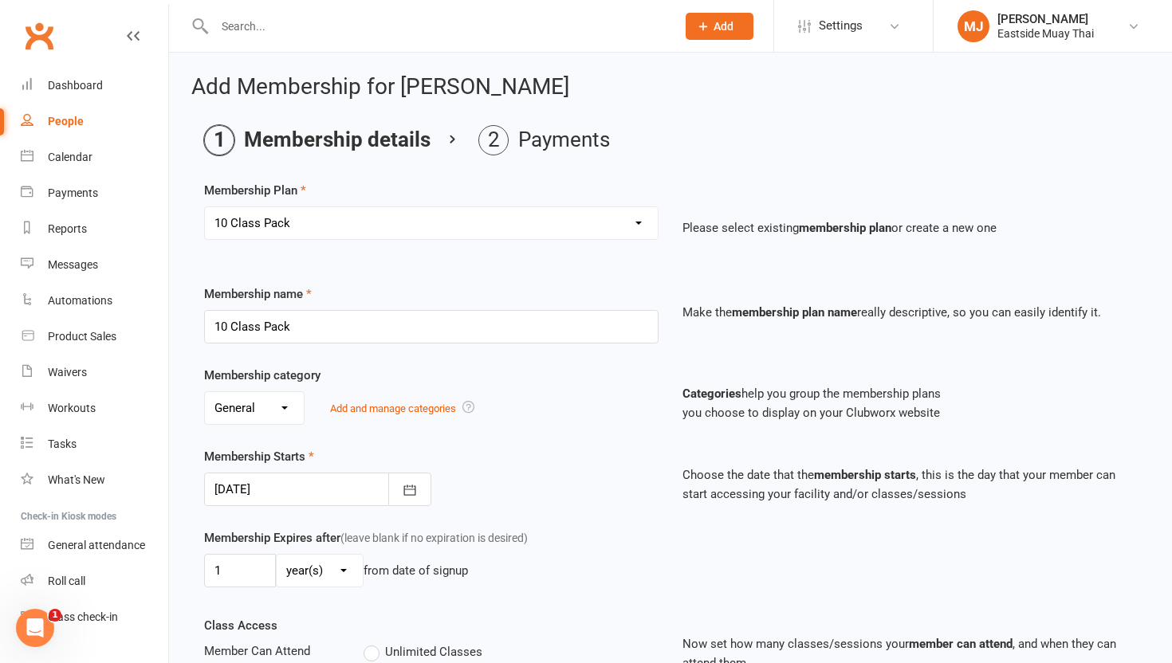
scroll to position [83, 0]
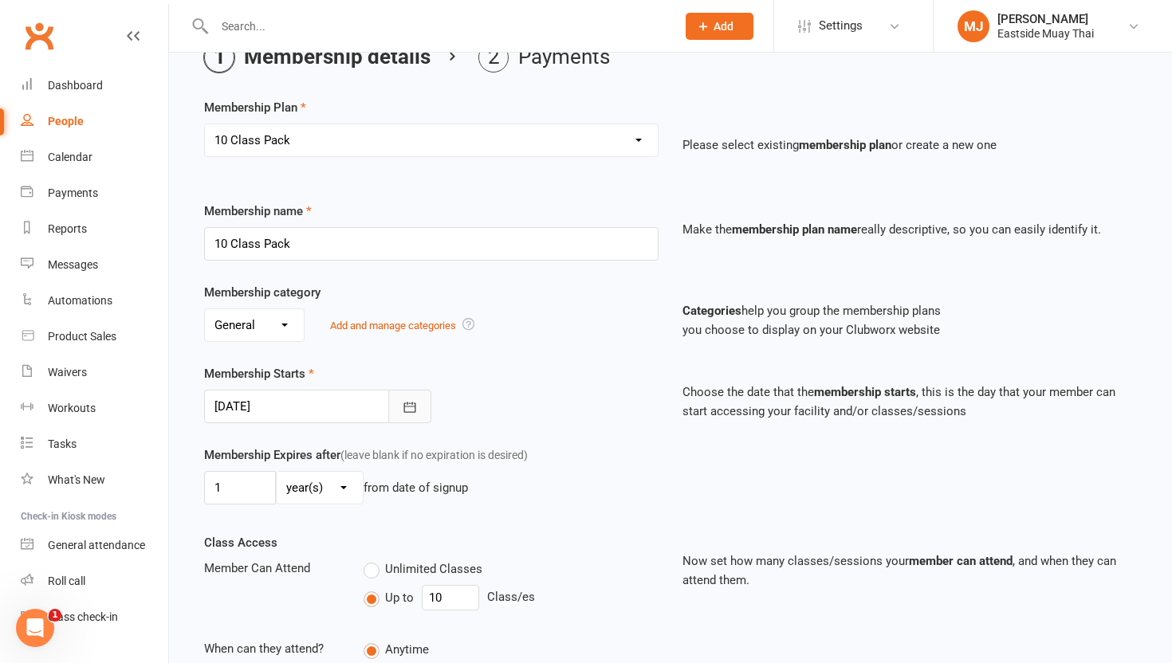
click at [409, 410] on icon "button" at bounding box center [410, 407] width 16 height 16
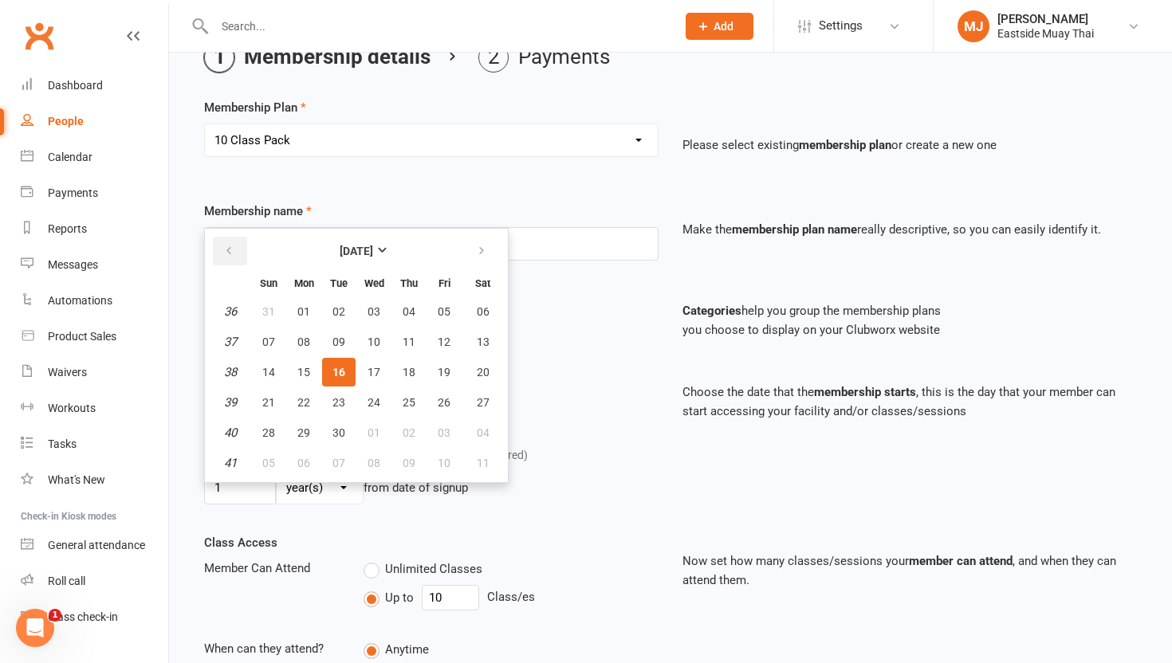
click at [228, 241] on button "button" at bounding box center [230, 251] width 34 height 29
click at [338, 431] on span "29" at bounding box center [338, 432] width 13 height 13
type input "29 Jul 2025"
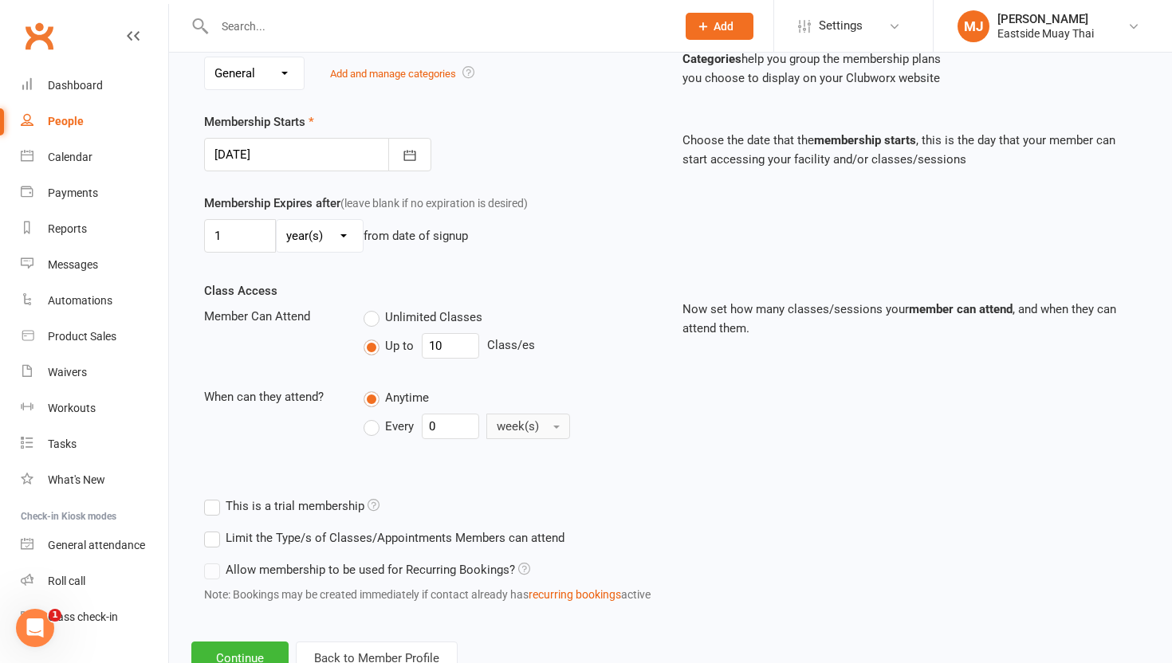
scroll to position [392, 0]
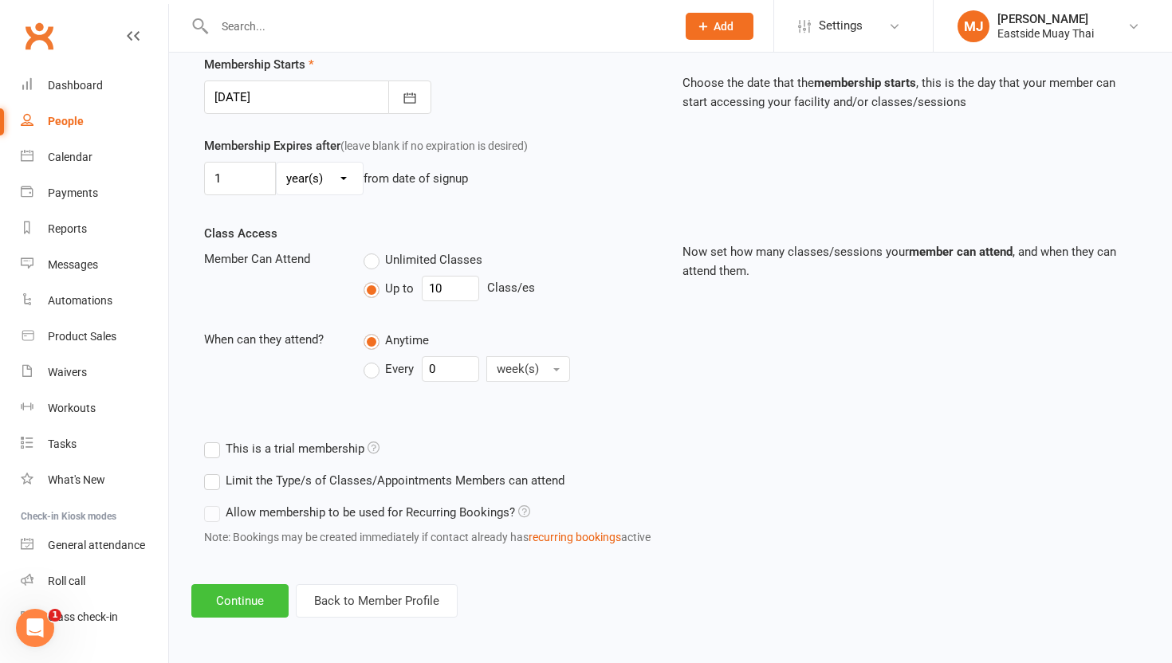
click at [230, 595] on button "Continue" at bounding box center [239, 600] width 97 height 33
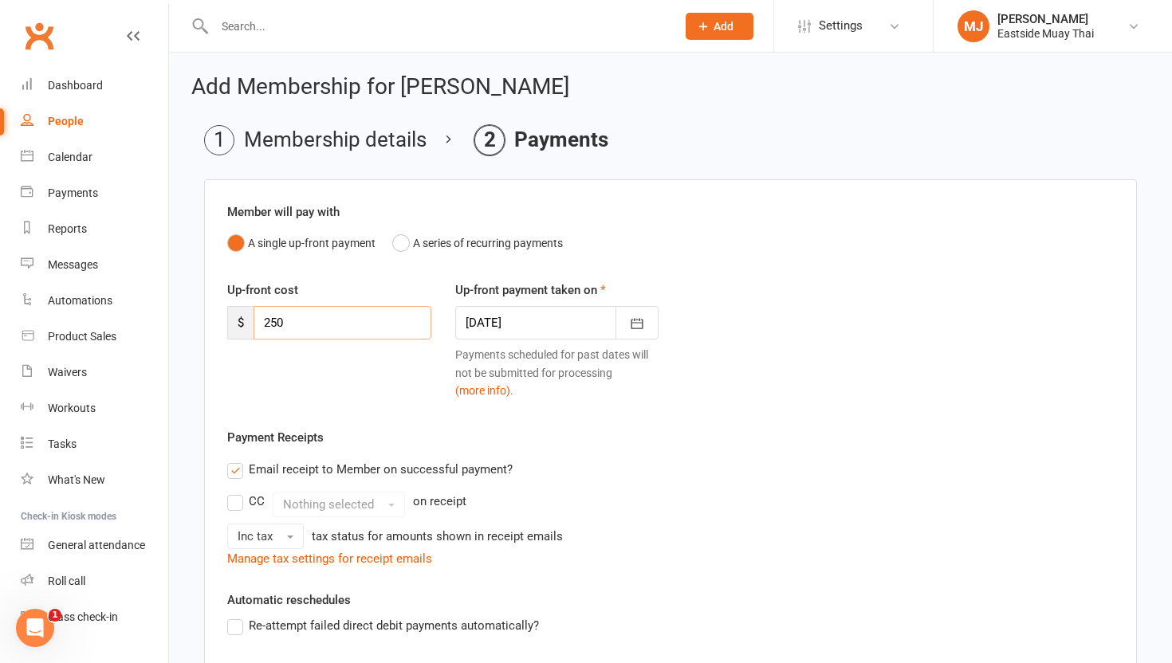
click at [299, 328] on input "250" at bounding box center [342, 322] width 178 height 33
type input "2"
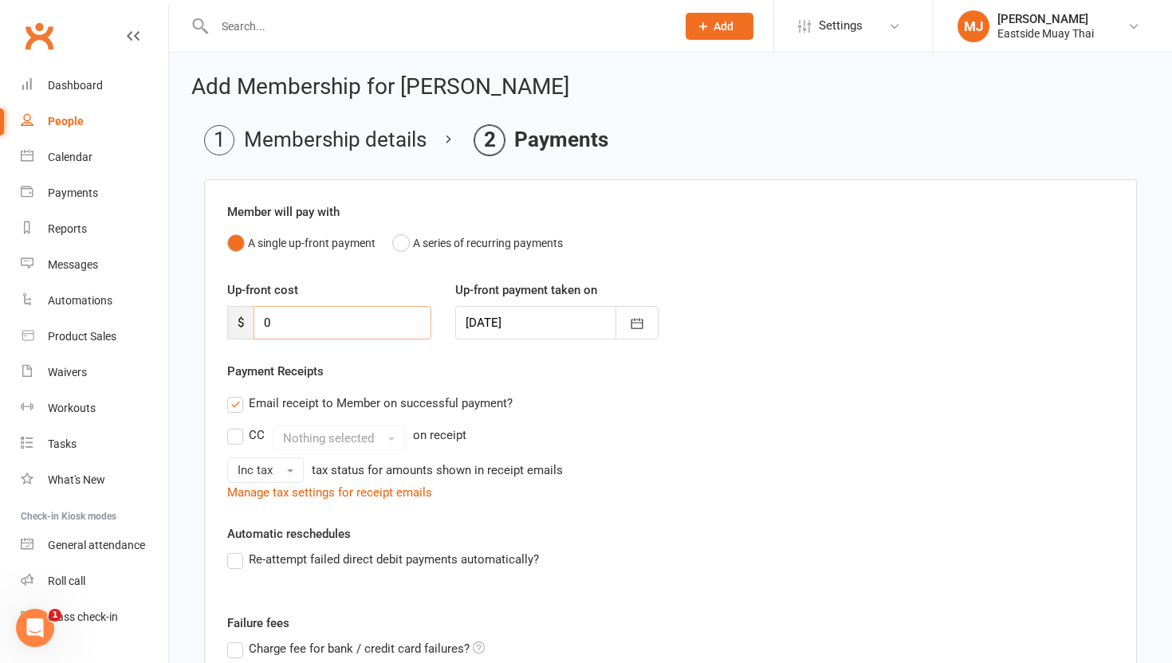
type input "0"
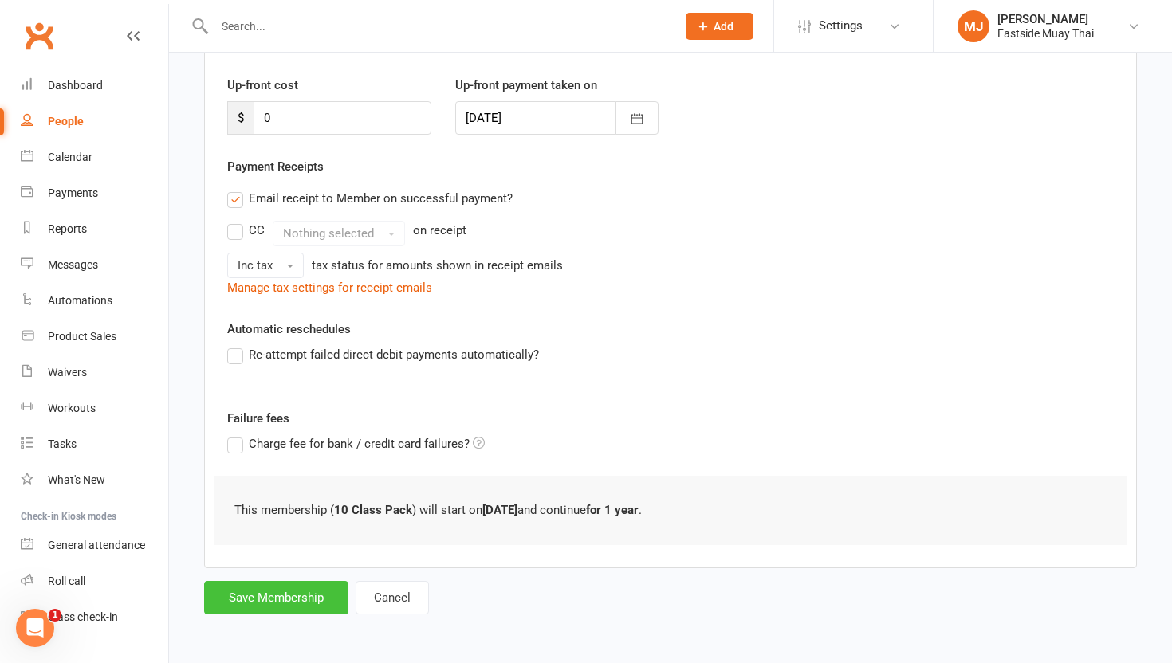
click at [289, 587] on button "Save Membership" at bounding box center [276, 597] width 144 height 33
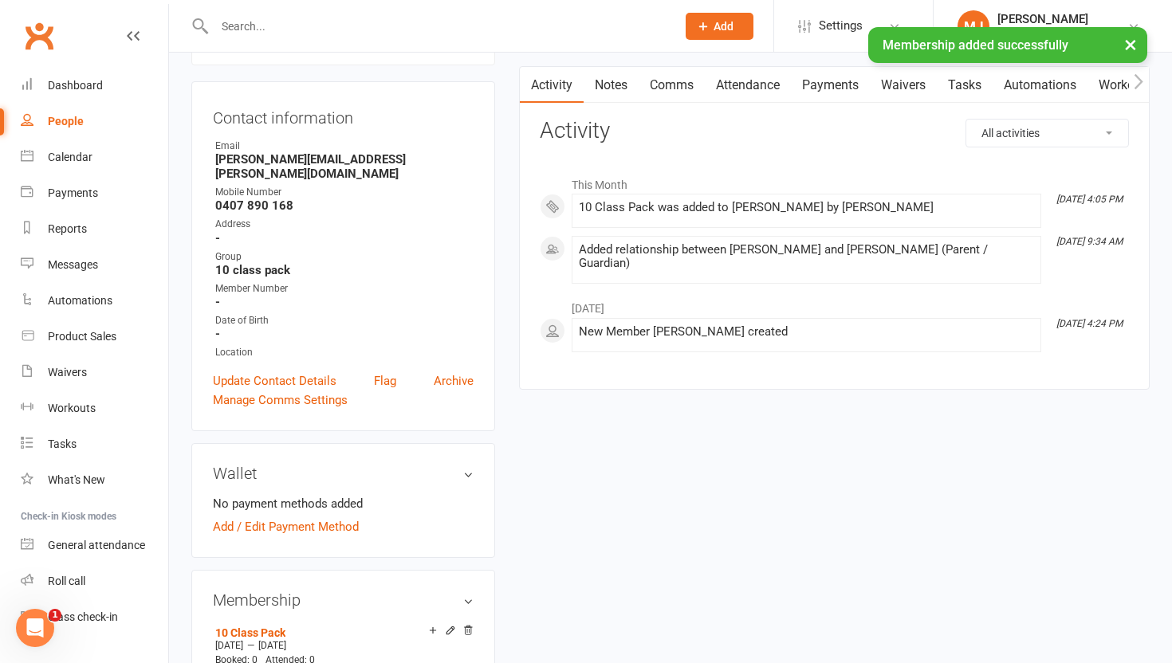
scroll to position [135, 0]
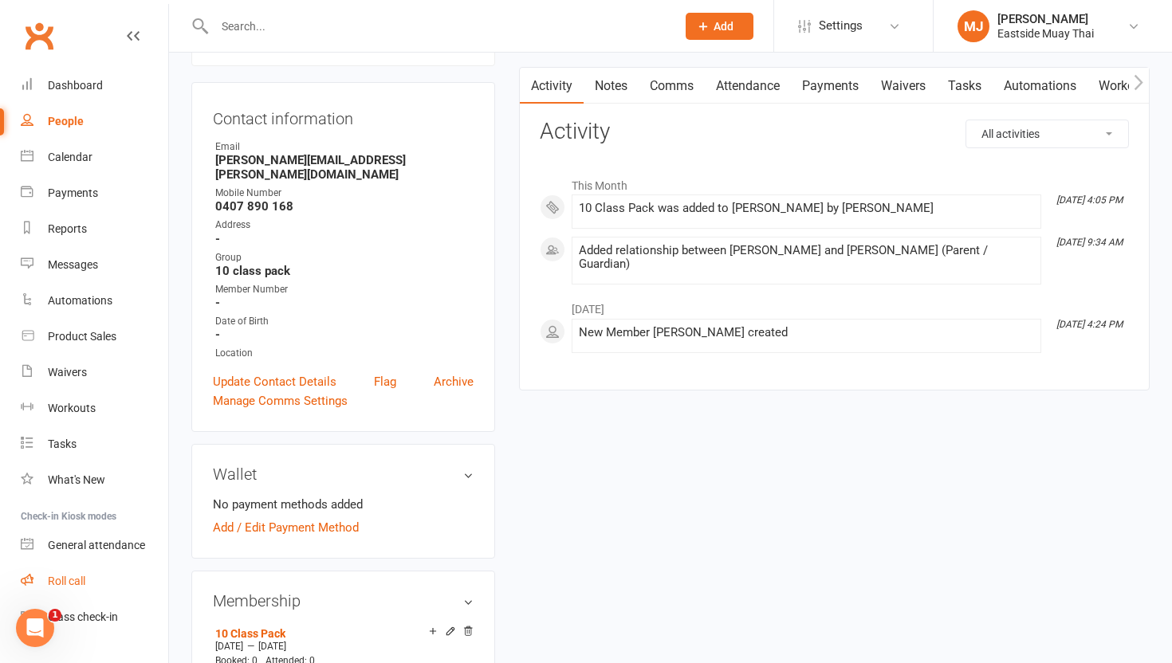
click at [72, 574] on link "Roll call" at bounding box center [94, 582] width 147 height 36
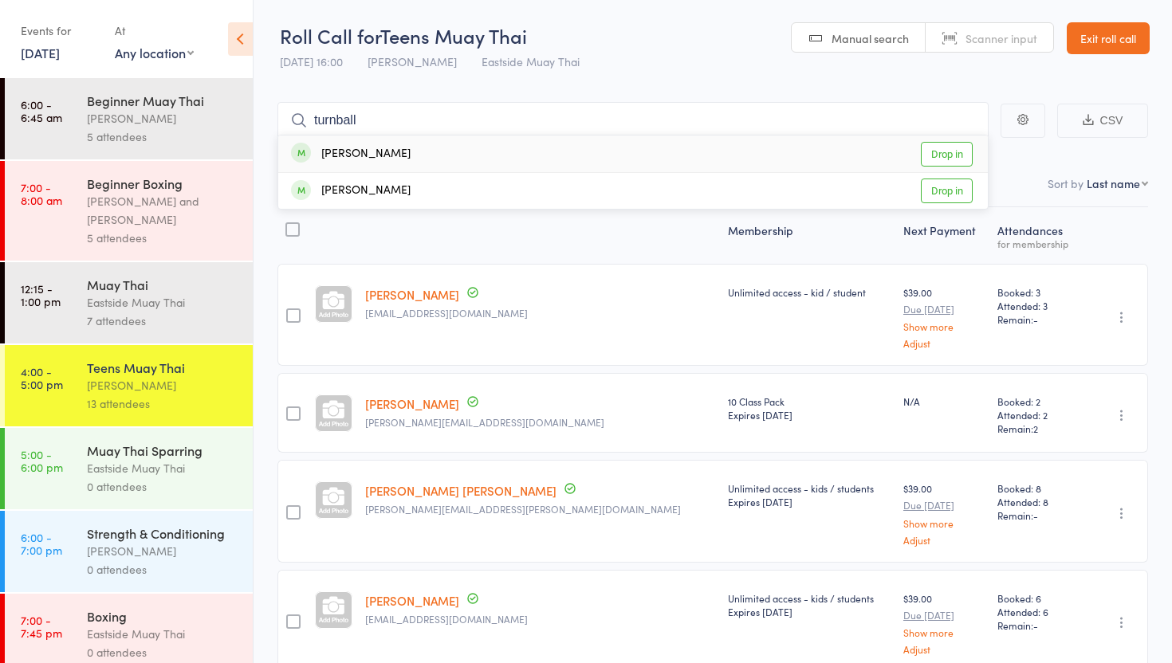
type input "turnball"
click at [945, 147] on link "Drop in" at bounding box center [947, 154] width 52 height 25
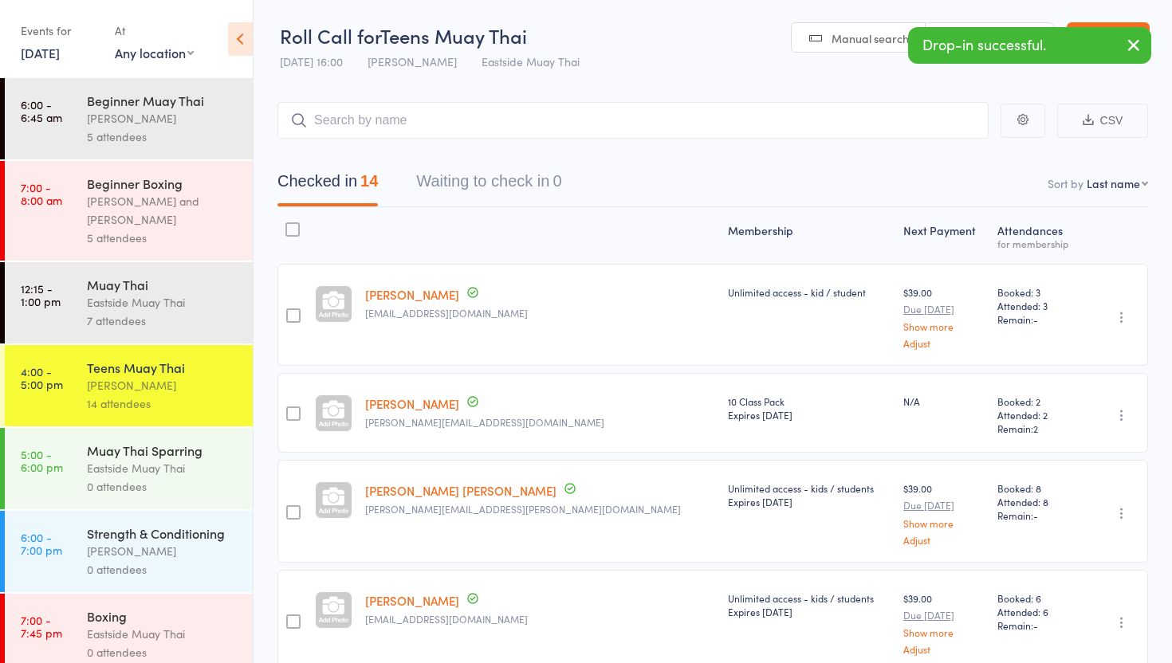
click at [60, 53] on link "[DATE]" at bounding box center [40, 53] width 39 height 18
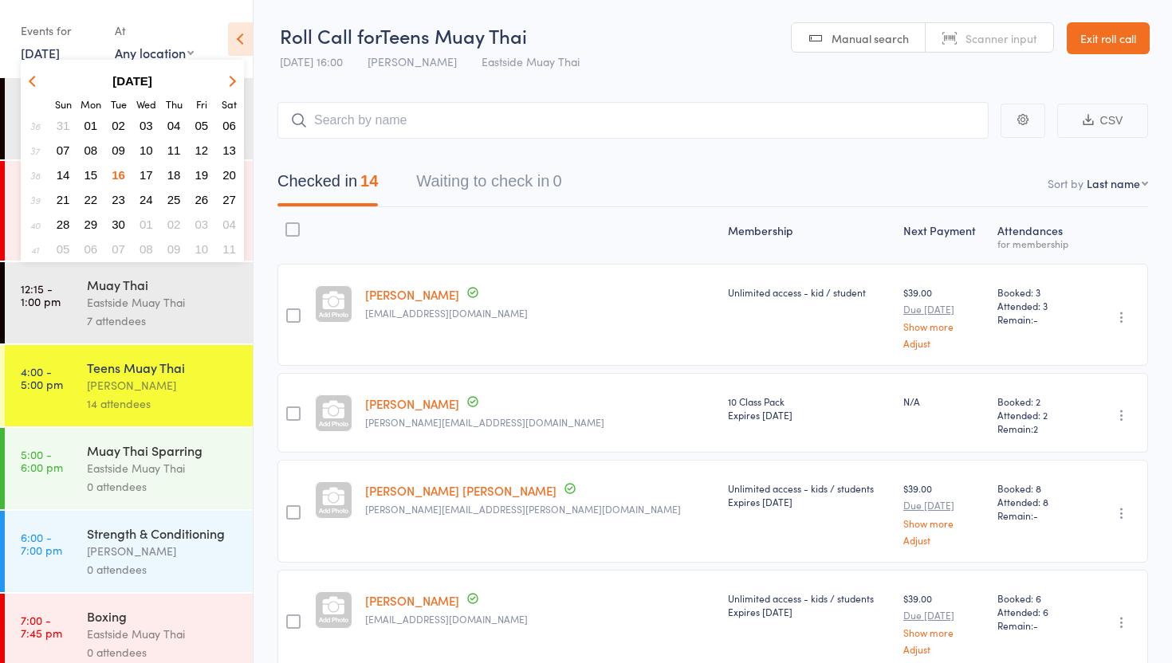
click at [118, 143] on span "09" at bounding box center [119, 150] width 14 height 14
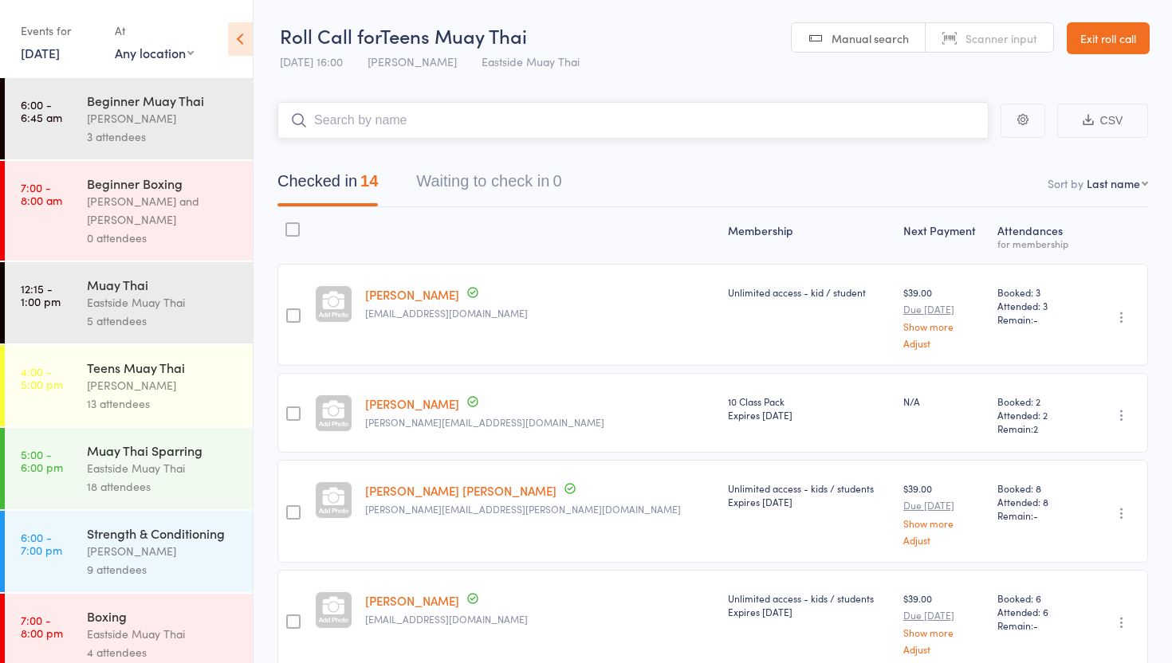
click at [409, 122] on input "search" at bounding box center [632, 120] width 711 height 37
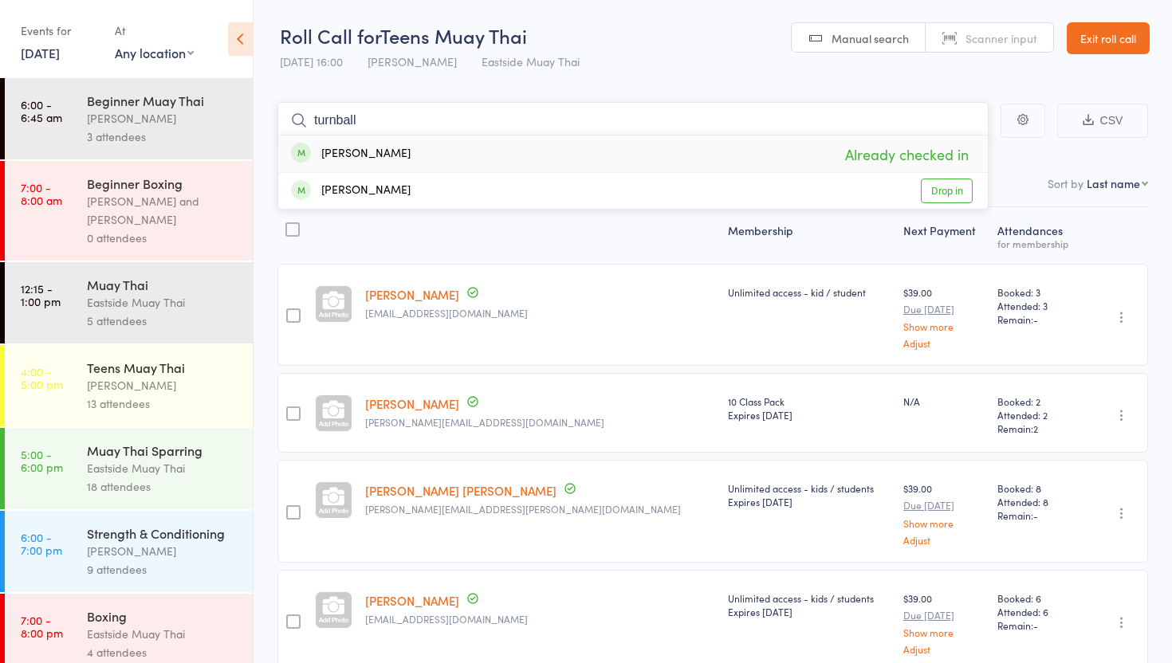
type input "turnball"
click at [60, 51] on link "[DATE]" at bounding box center [40, 53] width 39 height 18
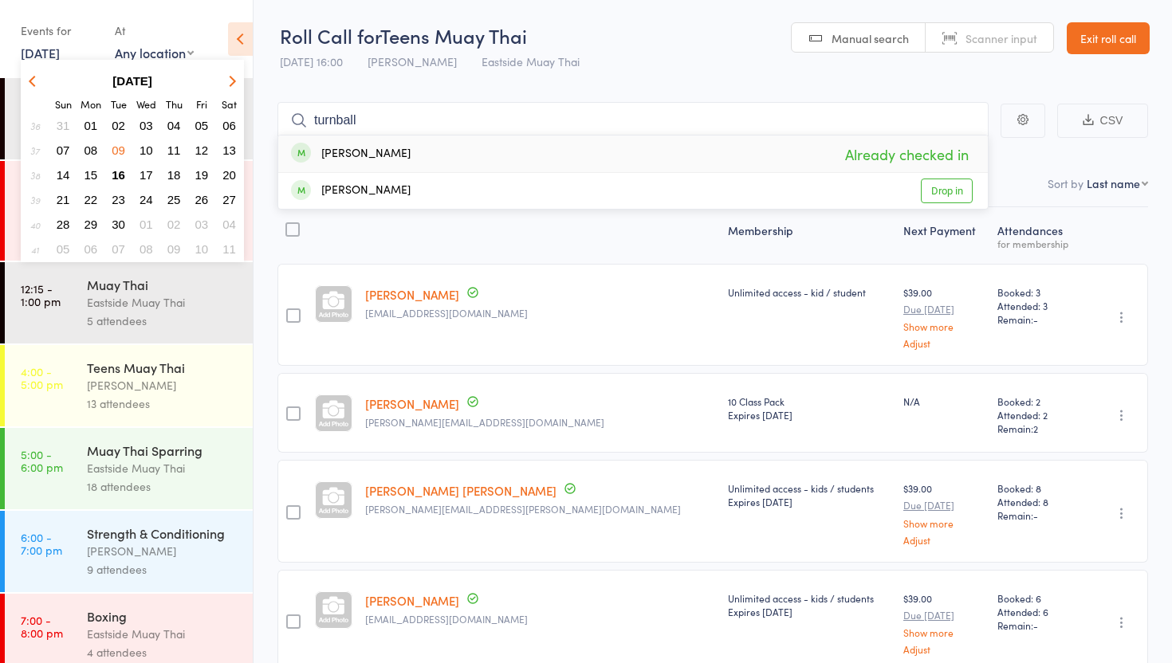
click at [120, 145] on span "09" at bounding box center [119, 150] width 14 height 14
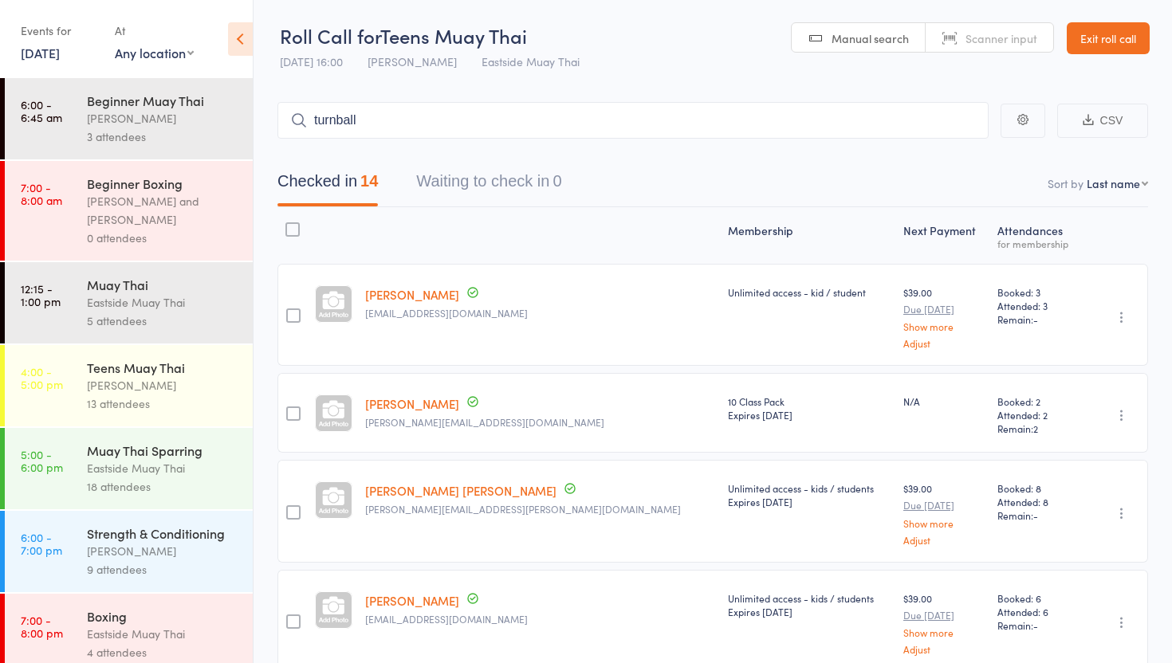
click at [299, 60] on span "[DATE] 16:00" at bounding box center [311, 61] width 63 height 16
click at [1106, 29] on link "Exit roll call" at bounding box center [1107, 38] width 83 height 32
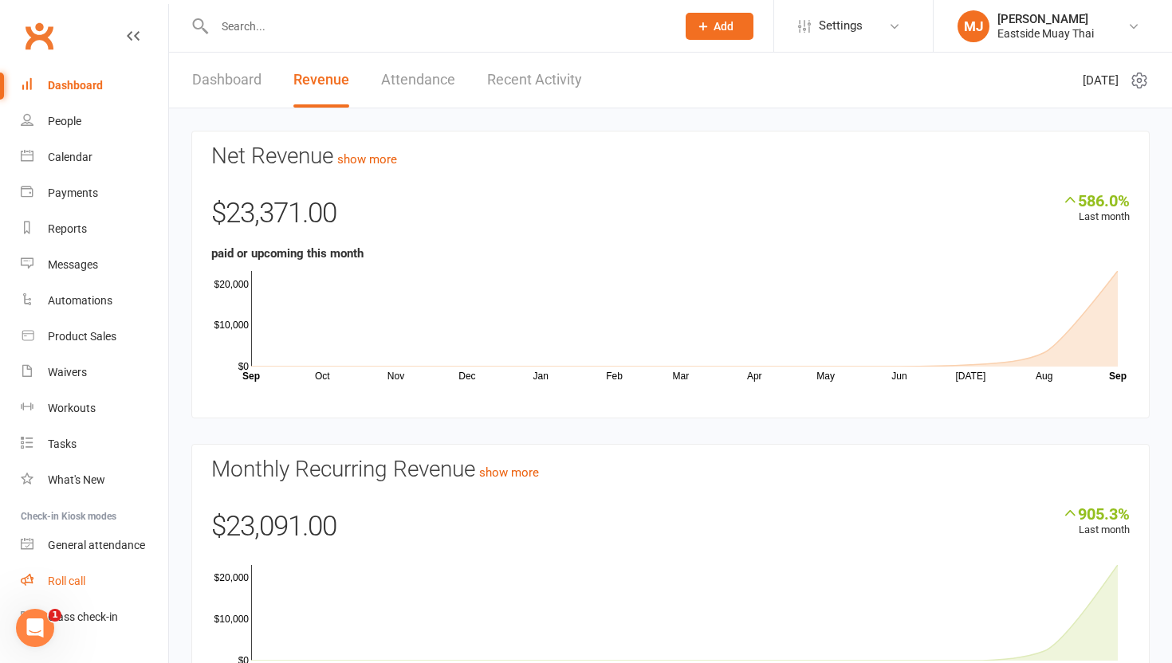
click at [76, 575] on div "Roll call" at bounding box center [66, 581] width 37 height 13
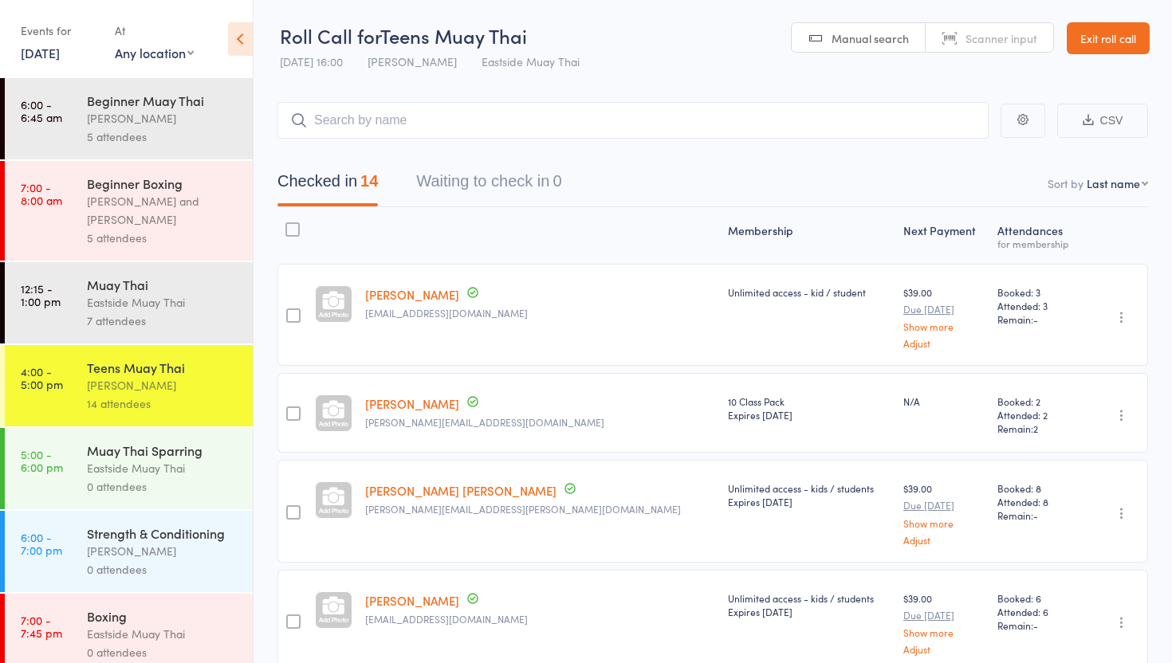
click at [60, 57] on link "16 Sep, 2025" at bounding box center [40, 53] width 39 height 18
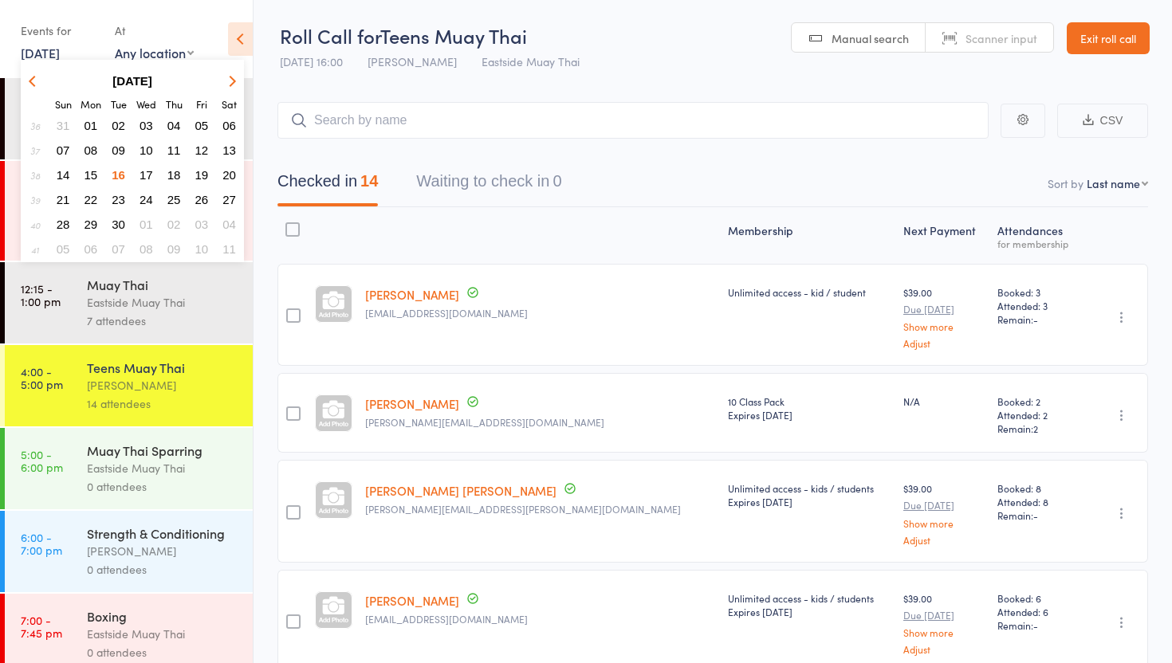
click at [124, 147] on span "09" at bounding box center [119, 150] width 14 height 14
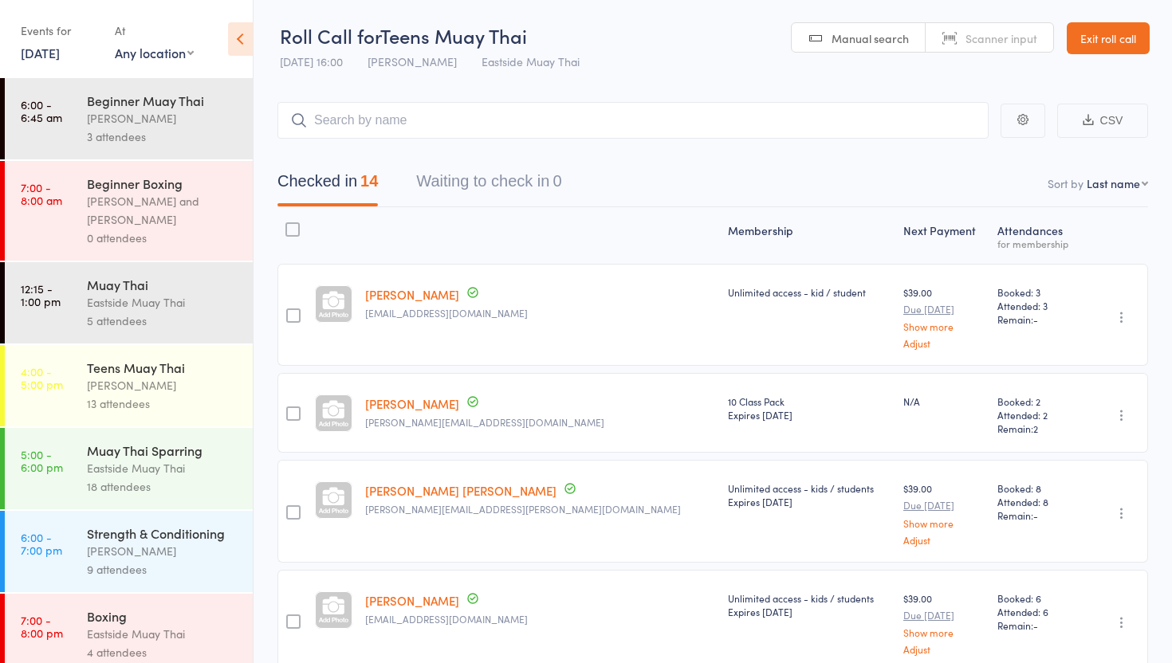
click at [314, 67] on span "16 Sep 16:00" at bounding box center [311, 61] width 63 height 16
click at [392, 61] on span "Yannik Wijetilaka" at bounding box center [411, 61] width 89 height 16
click at [139, 49] on select "Any location Eastside Muay Thai Example Room (Rename me!)" at bounding box center [154, 53] width 79 height 18
click at [115, 44] on select "Any location Eastside Muay Thai Example Room (Rename me!)" at bounding box center [154, 53] width 79 height 18
click at [49, 49] on link "9 Sep, 2025" at bounding box center [40, 53] width 39 height 18
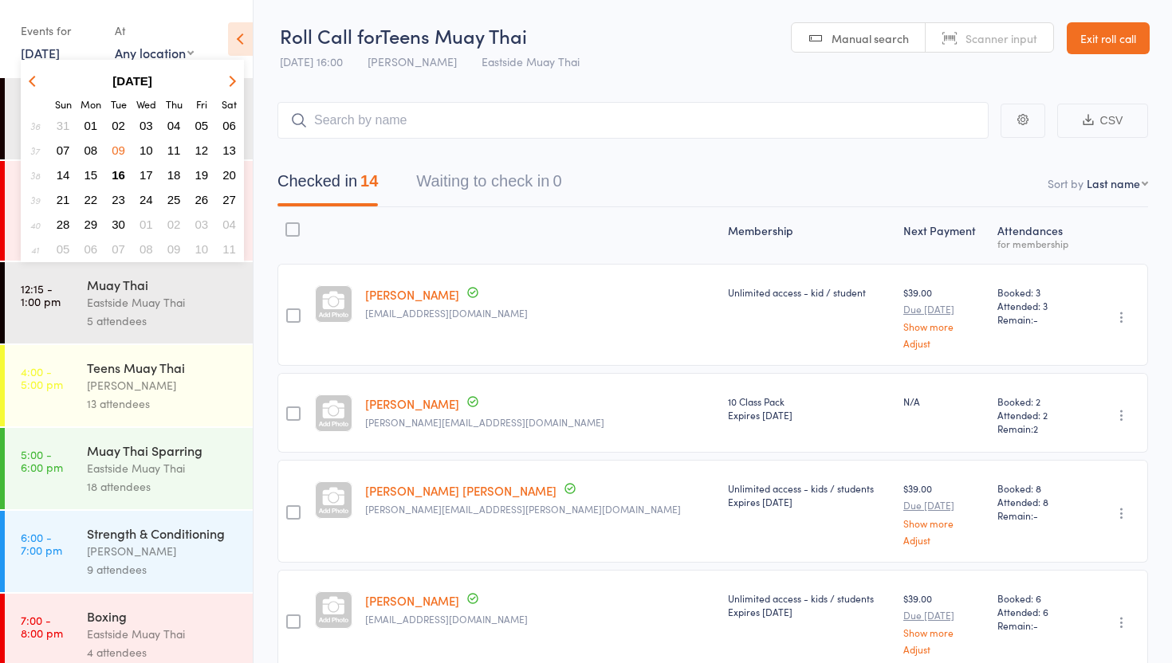
click at [118, 147] on span "09" at bounding box center [119, 150] width 14 height 14
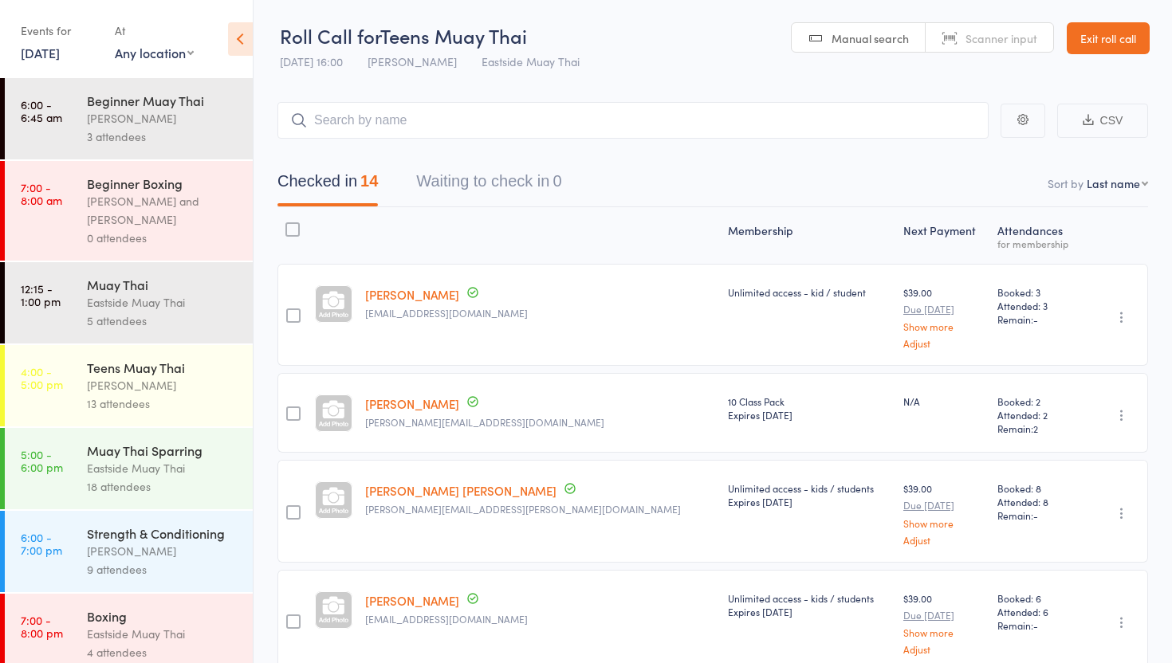
click at [171, 389] on div "Yannik Wijetilaka" at bounding box center [163, 385] width 152 height 18
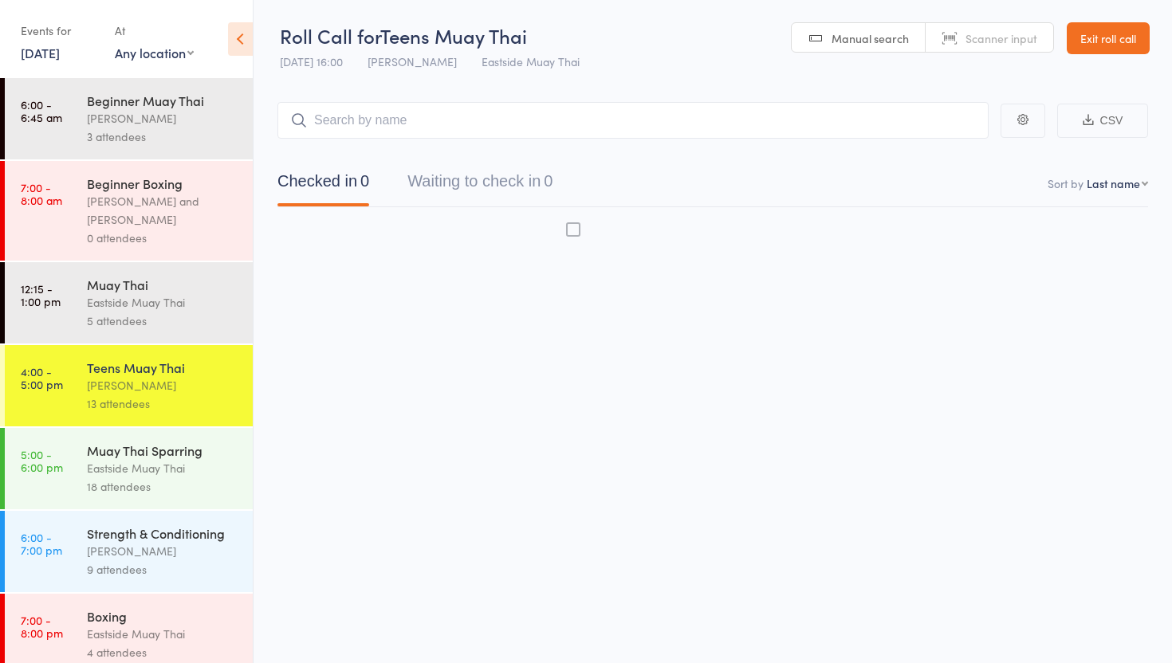
click at [171, 389] on div "Yannik Wijetilaka" at bounding box center [163, 385] width 152 height 18
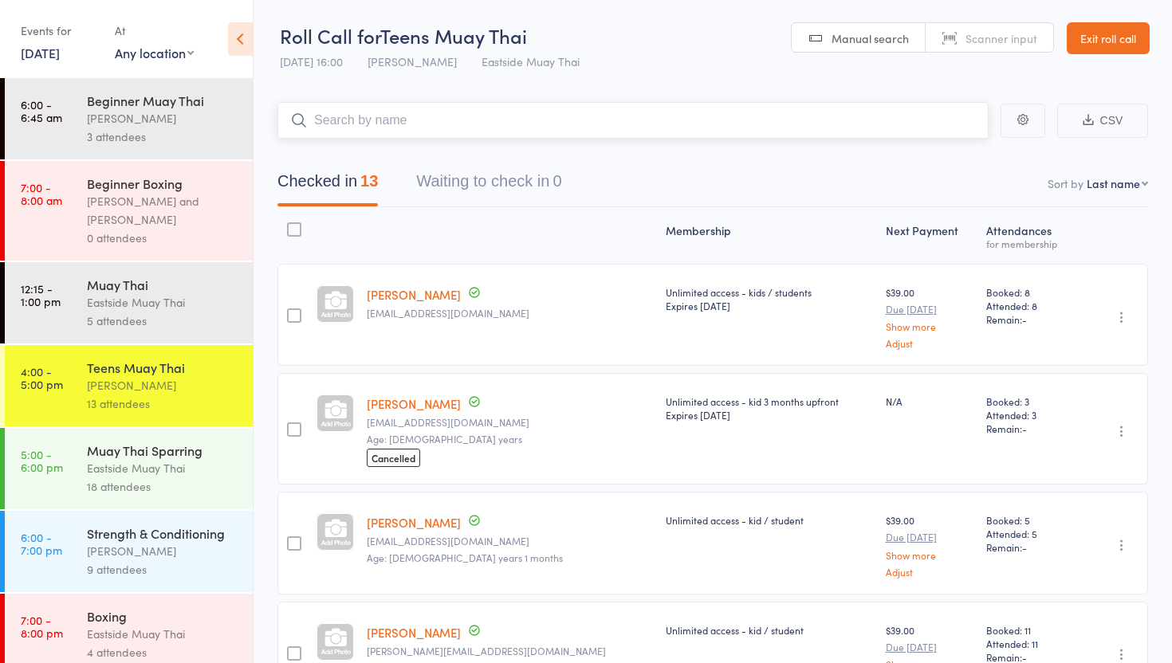
click at [408, 124] on input "search" at bounding box center [632, 120] width 711 height 37
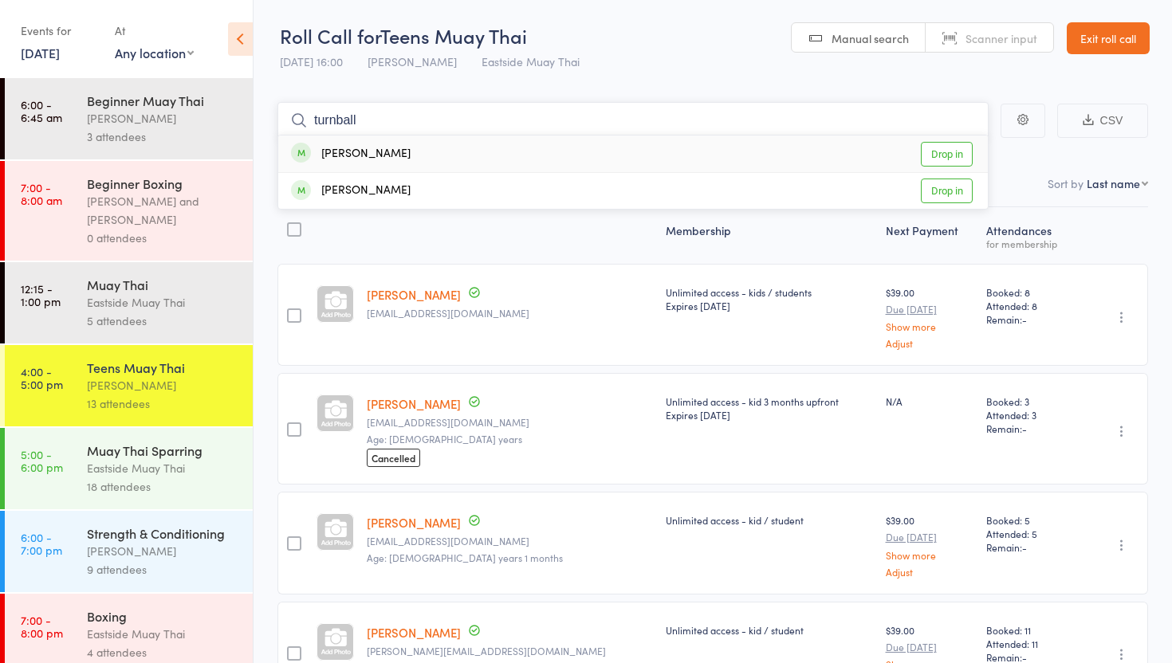
type input "turnball"
click at [941, 155] on link "Drop in" at bounding box center [947, 154] width 52 height 25
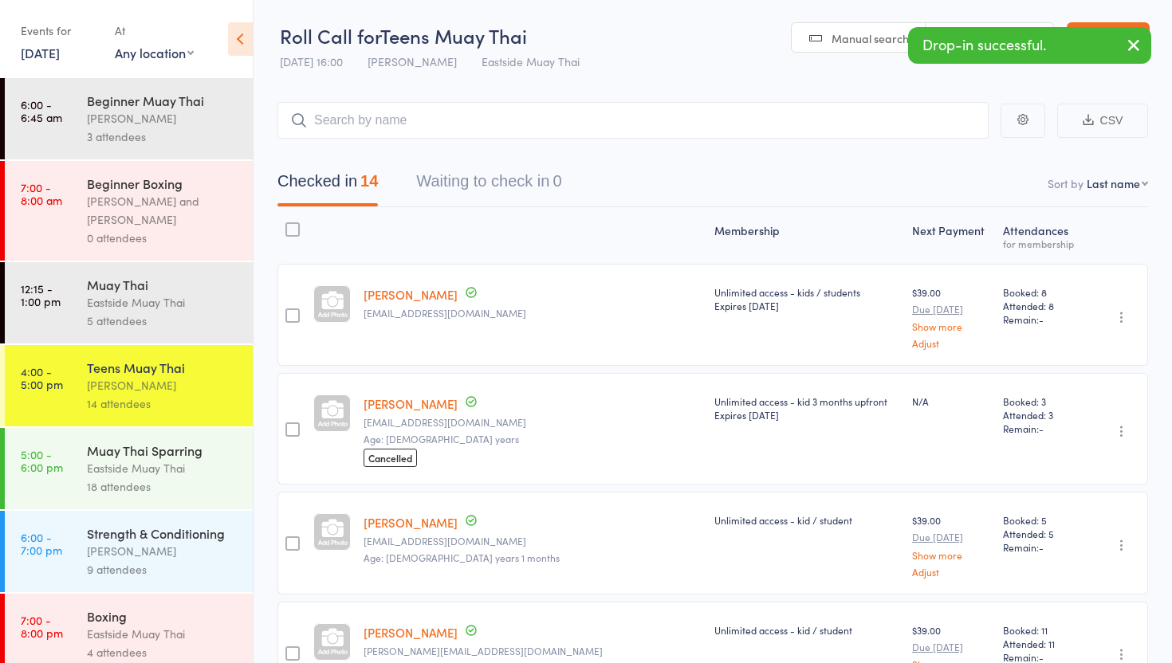
click at [60, 54] on link "9 Sep, 2025" at bounding box center [40, 53] width 39 height 18
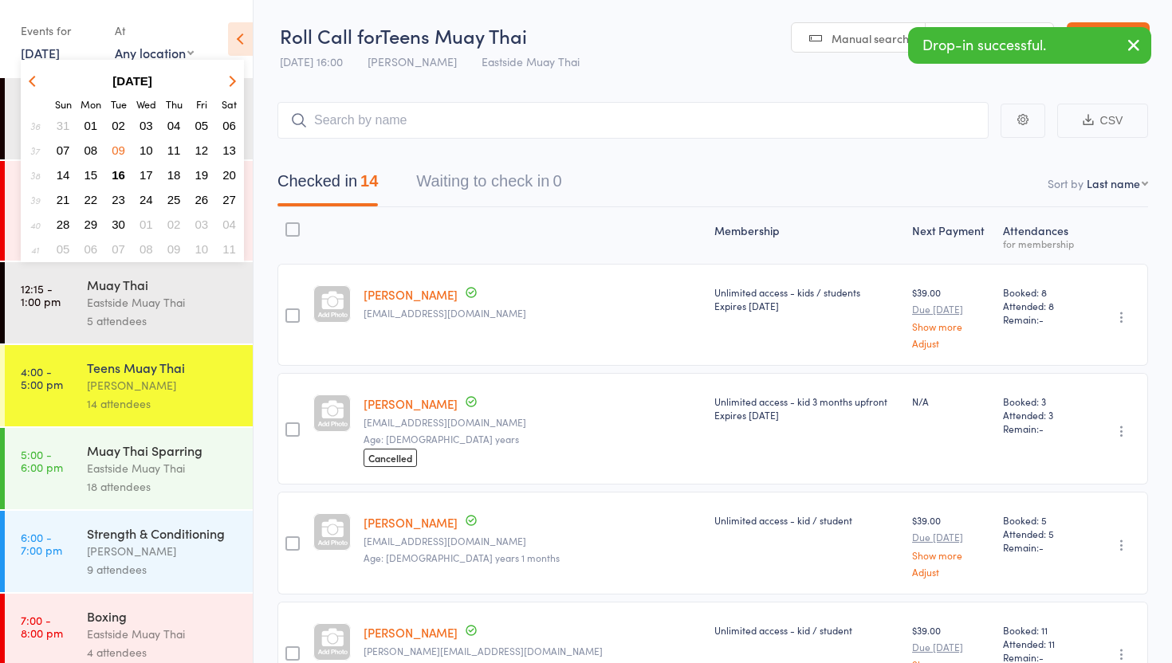
click at [118, 124] on span "02" at bounding box center [119, 126] width 14 height 14
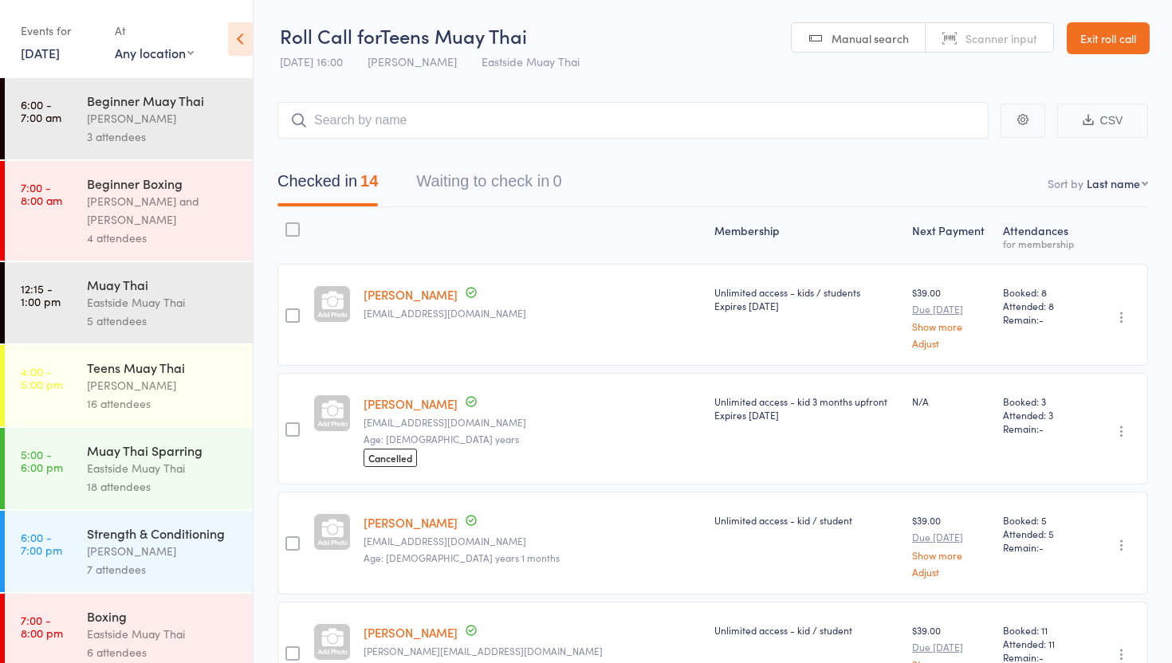
click at [159, 403] on div "16 attendees" at bounding box center [163, 404] width 152 height 18
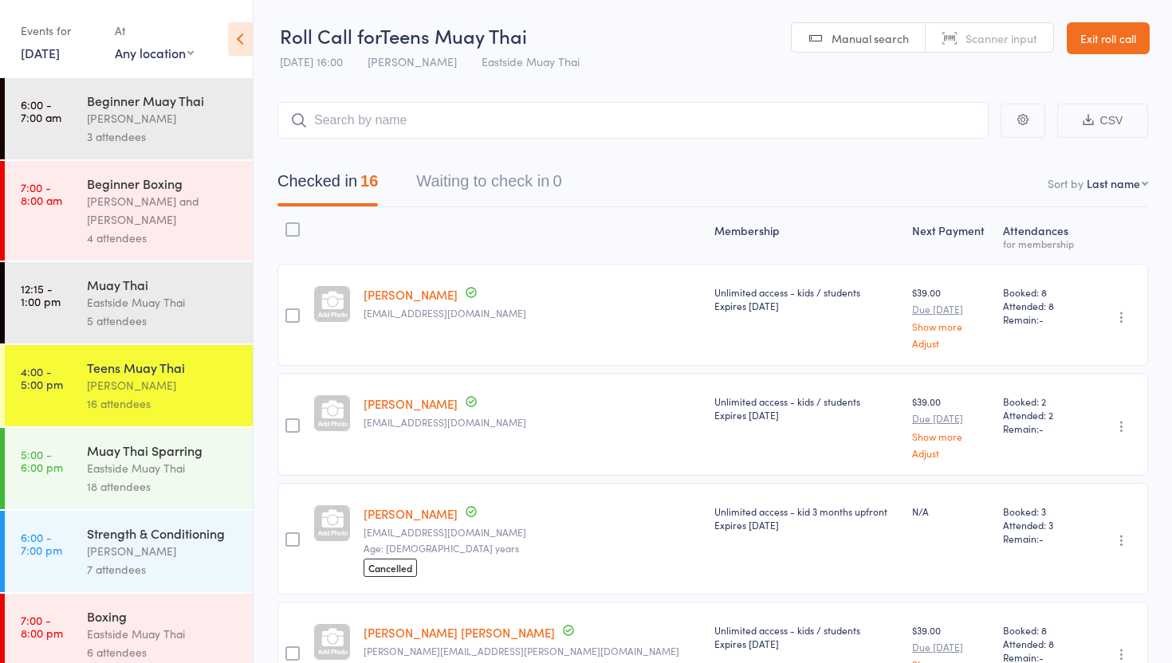
click at [354, 124] on input "search" at bounding box center [632, 120] width 711 height 37
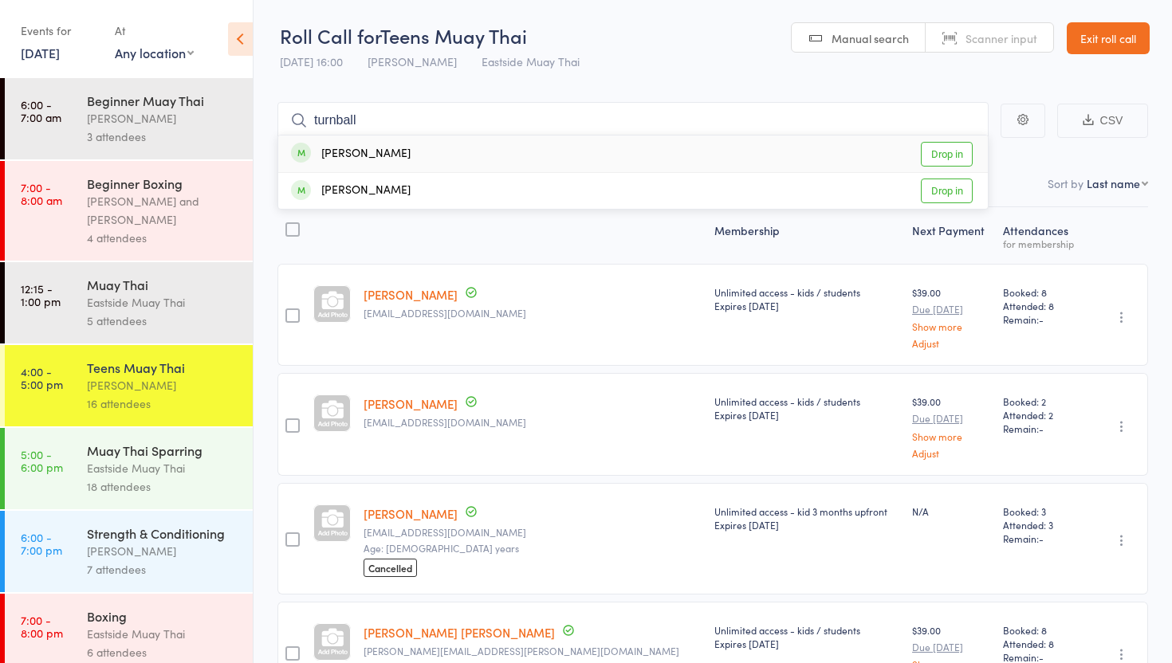
type input "turnball"
click at [942, 150] on link "Drop in" at bounding box center [947, 154] width 52 height 25
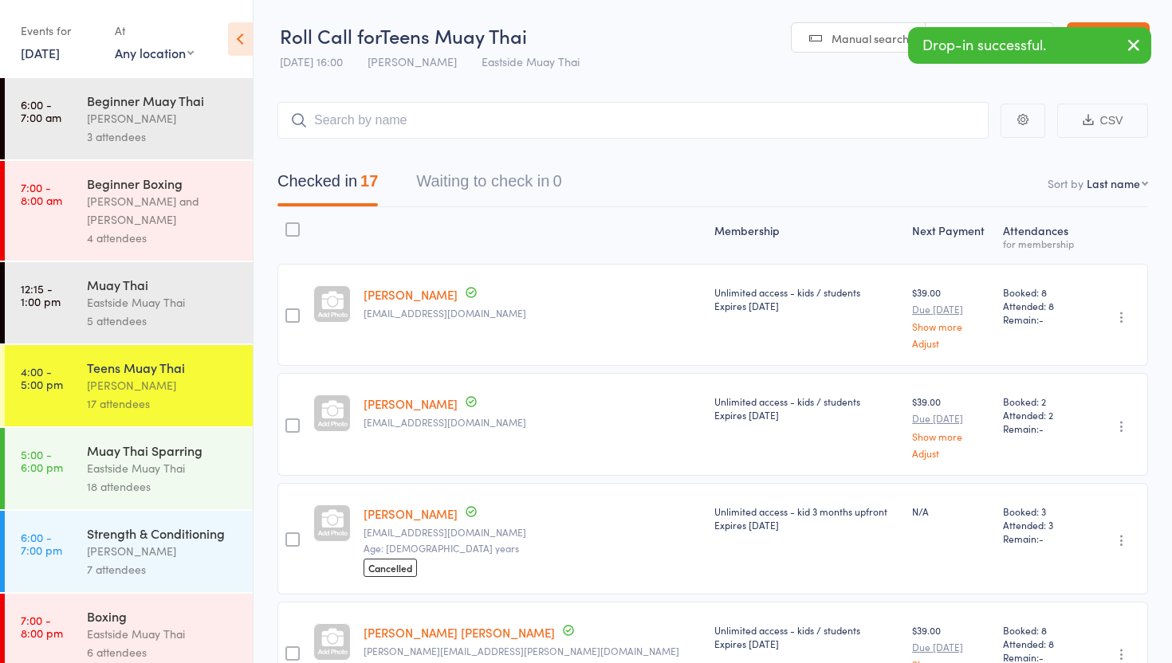
click at [56, 50] on link "2 Sep, 2025" at bounding box center [40, 53] width 39 height 18
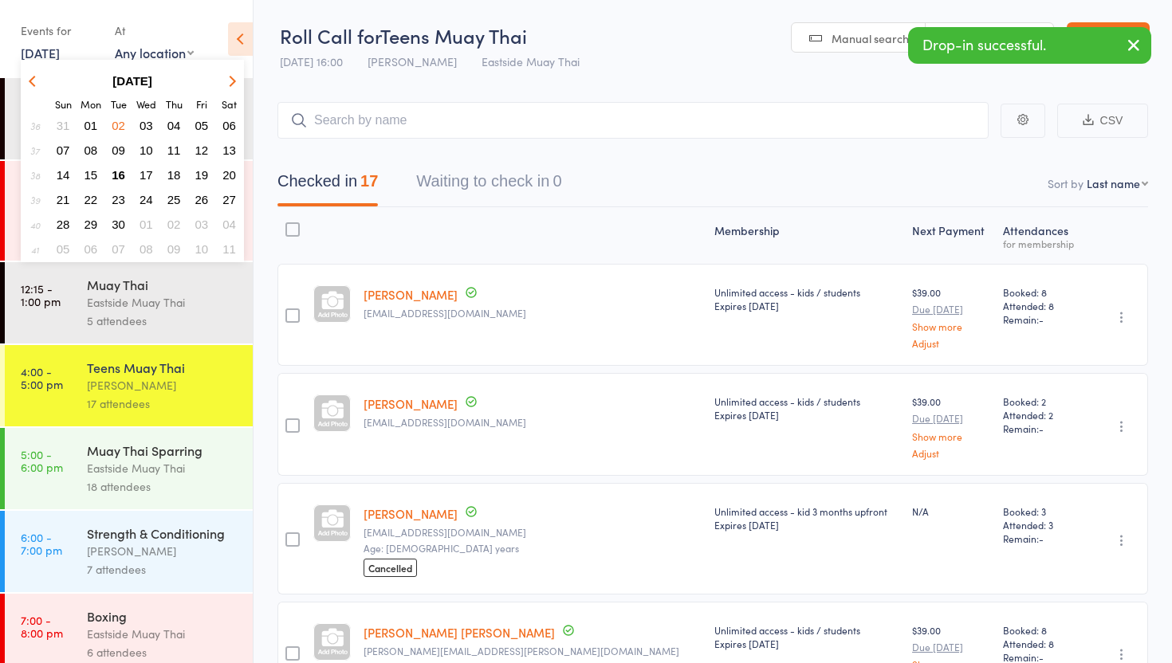
click at [39, 77] on button "button" at bounding box center [35, 81] width 24 height 22
click at [119, 222] on span "26" at bounding box center [119, 225] width 14 height 14
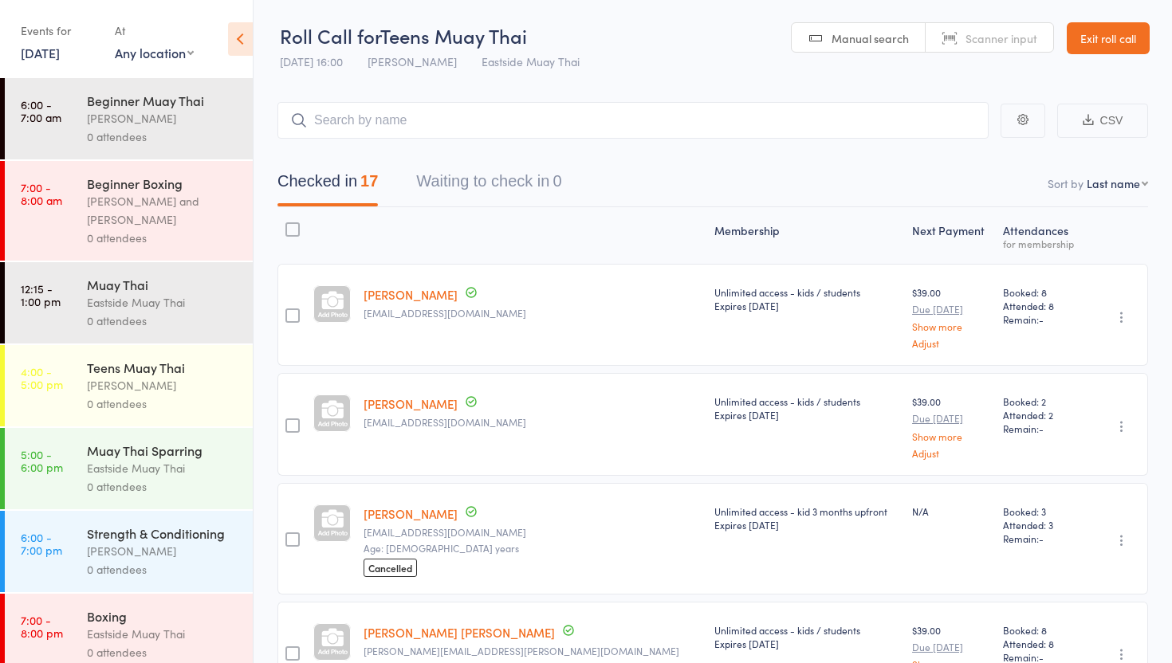
click at [154, 382] on div "[PERSON_NAME]" at bounding box center [163, 385] width 152 height 18
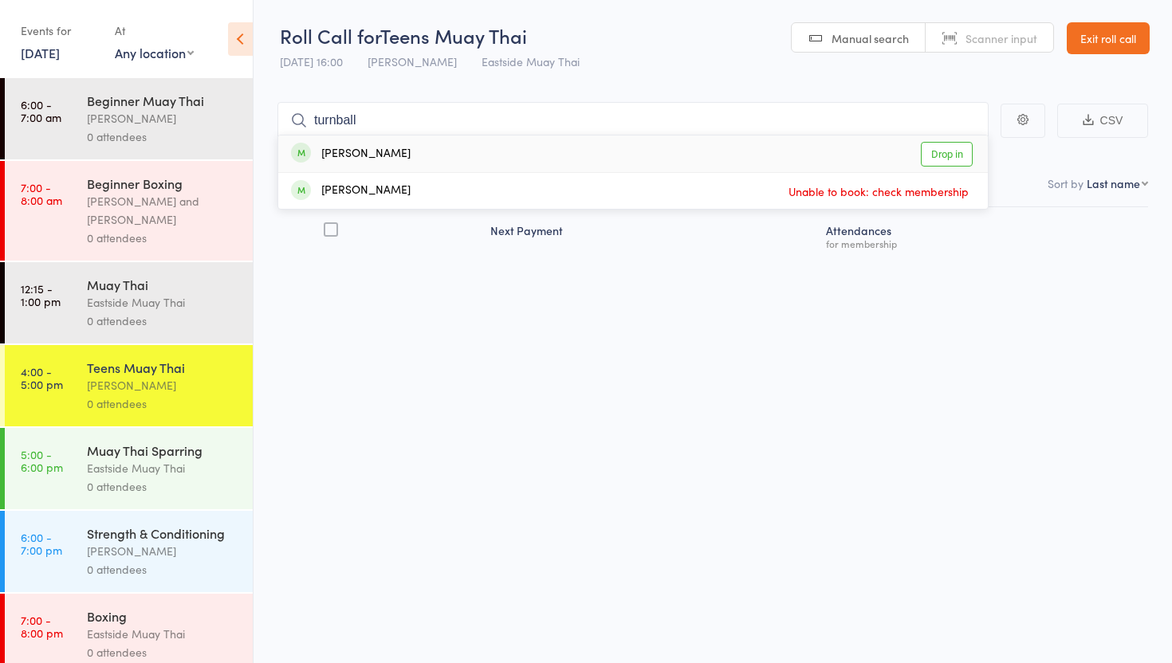
type input "turnball"
click at [948, 154] on link "Drop in" at bounding box center [947, 154] width 52 height 25
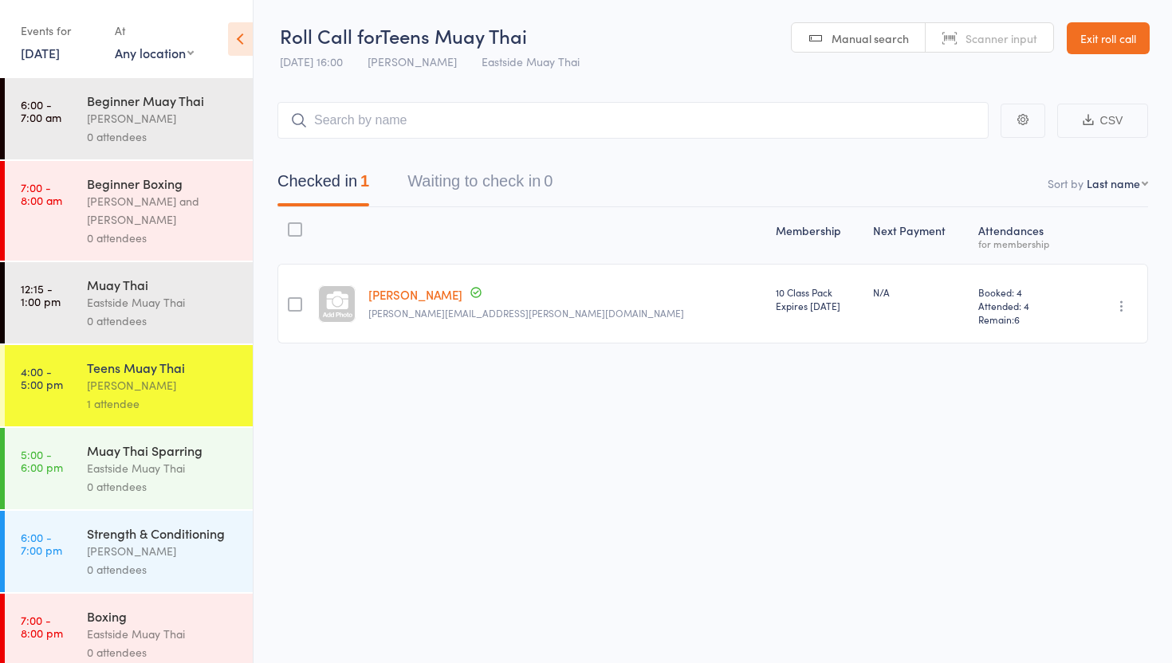
click at [57, 50] on link "26 Aug, 2025" at bounding box center [40, 53] width 39 height 18
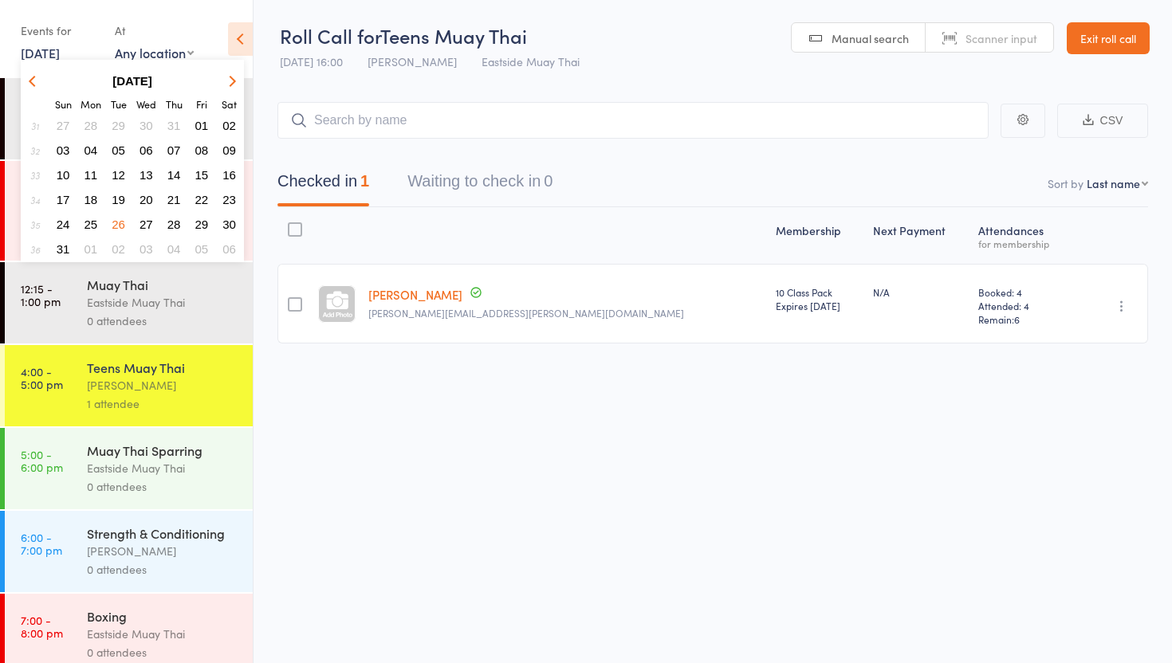
click at [128, 197] on button "19" at bounding box center [118, 200] width 25 height 22
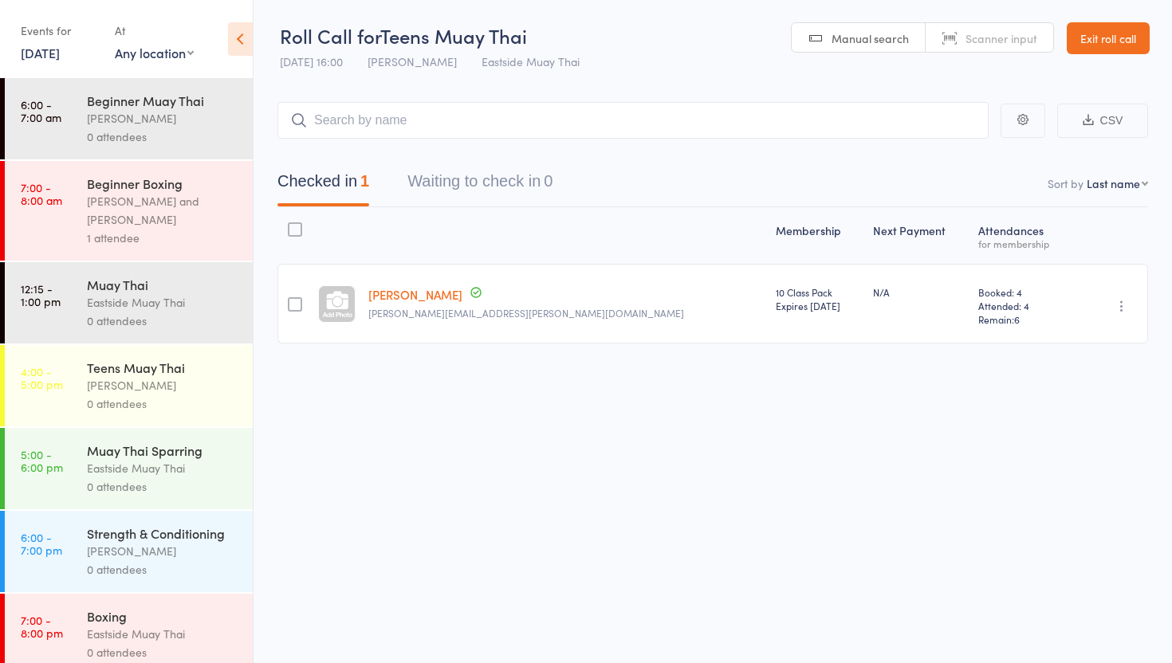
click at [166, 382] on div "[PERSON_NAME]" at bounding box center [163, 385] width 152 height 18
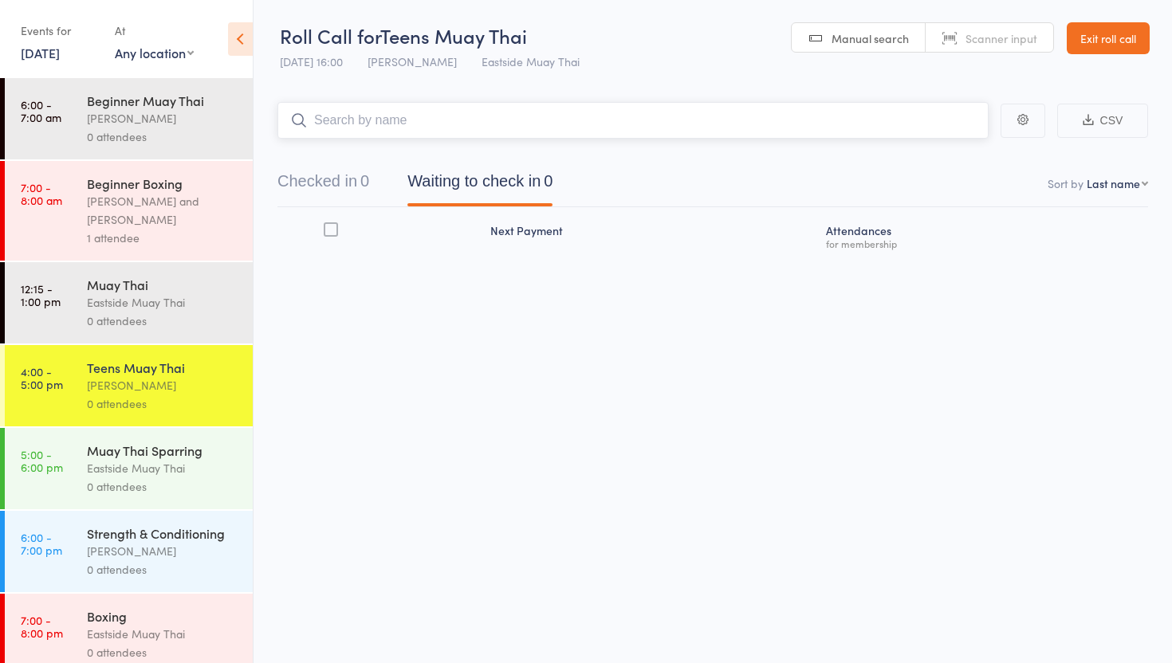
click at [352, 128] on input "search" at bounding box center [632, 120] width 711 height 37
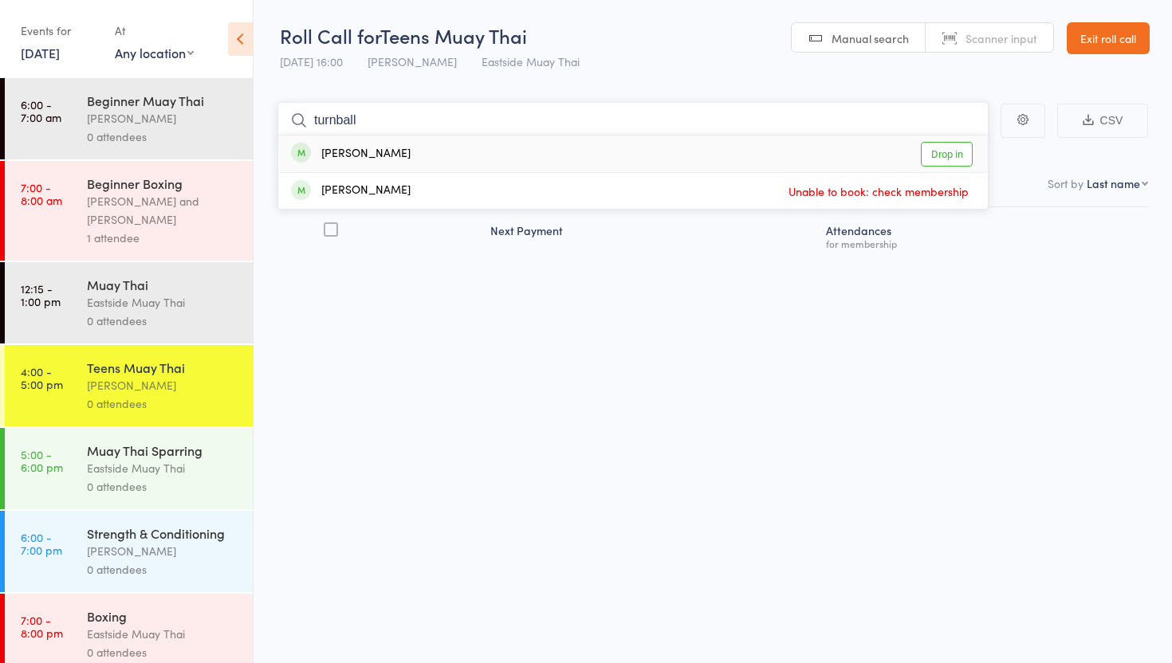
type input "turnball"
click at [968, 150] on link "Drop in" at bounding box center [947, 154] width 52 height 25
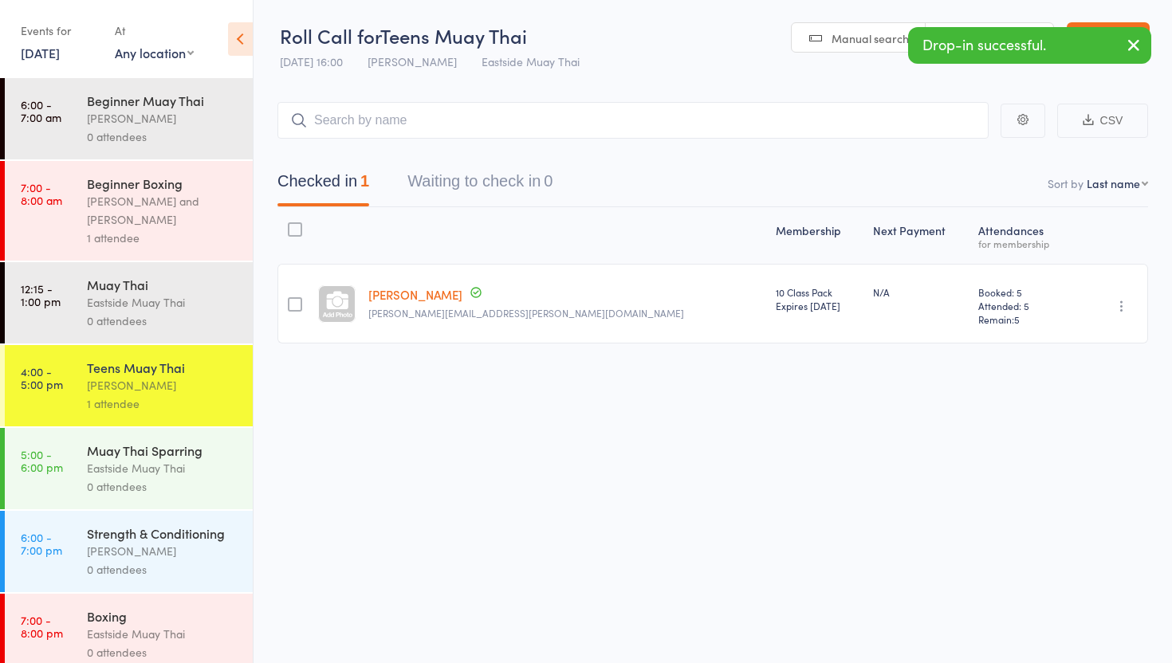
click at [60, 53] on link "19 Aug, 2025" at bounding box center [40, 53] width 39 height 18
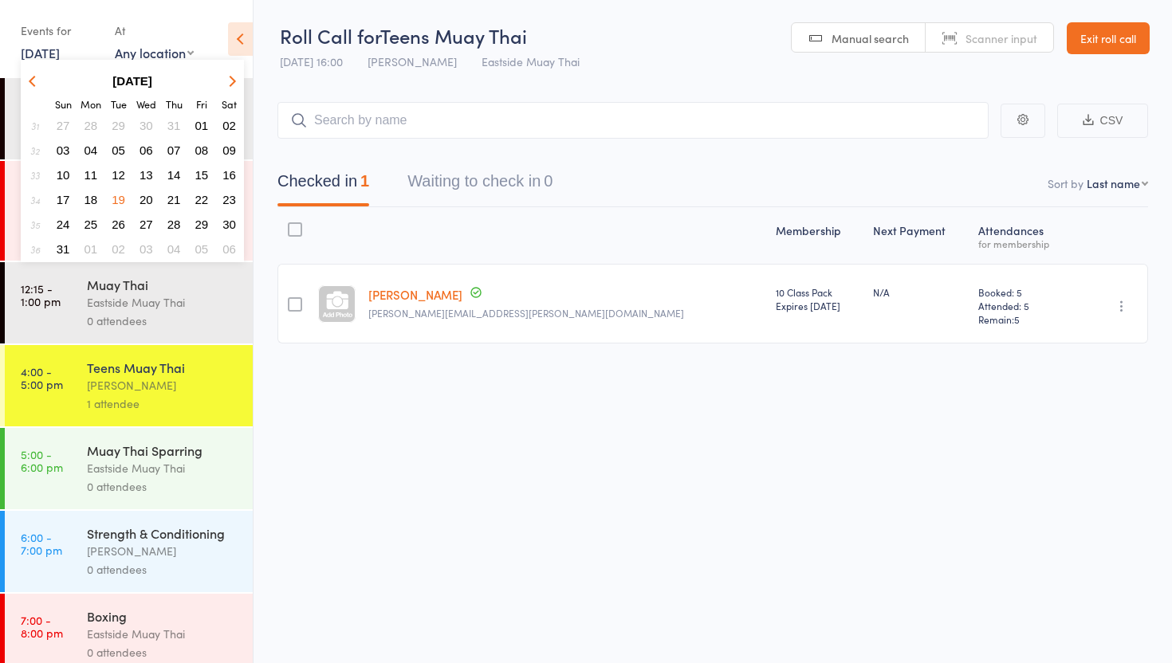
click at [115, 171] on span "12" at bounding box center [119, 175] width 14 height 14
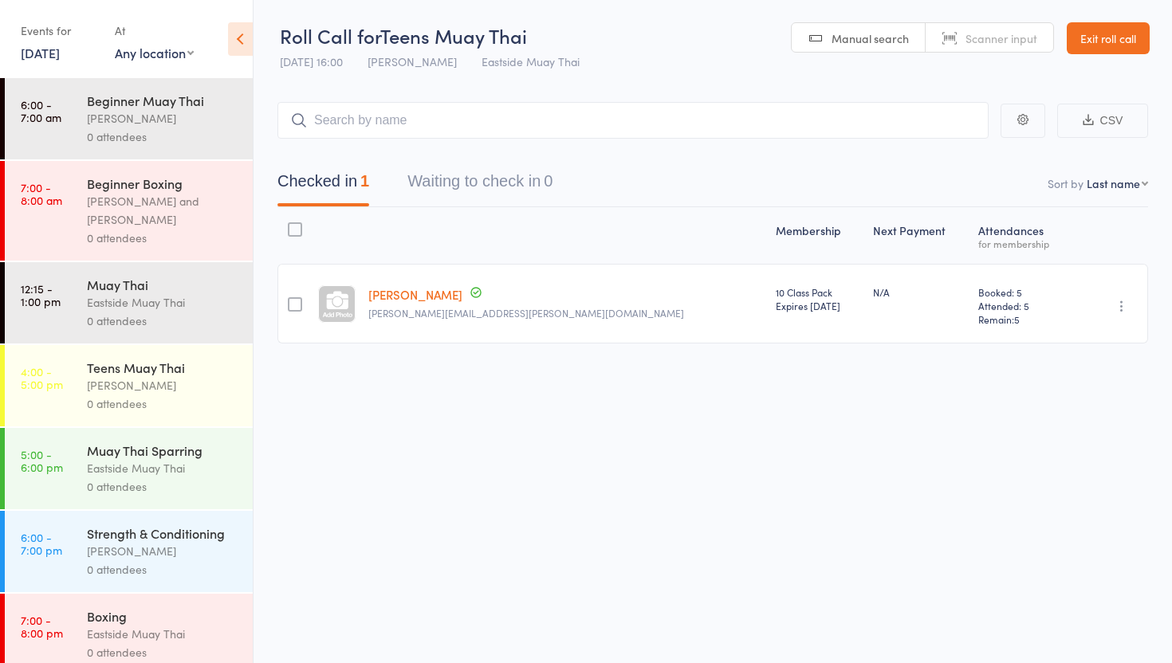
click at [153, 371] on div "Teens Muay Thai" at bounding box center [163, 368] width 152 height 18
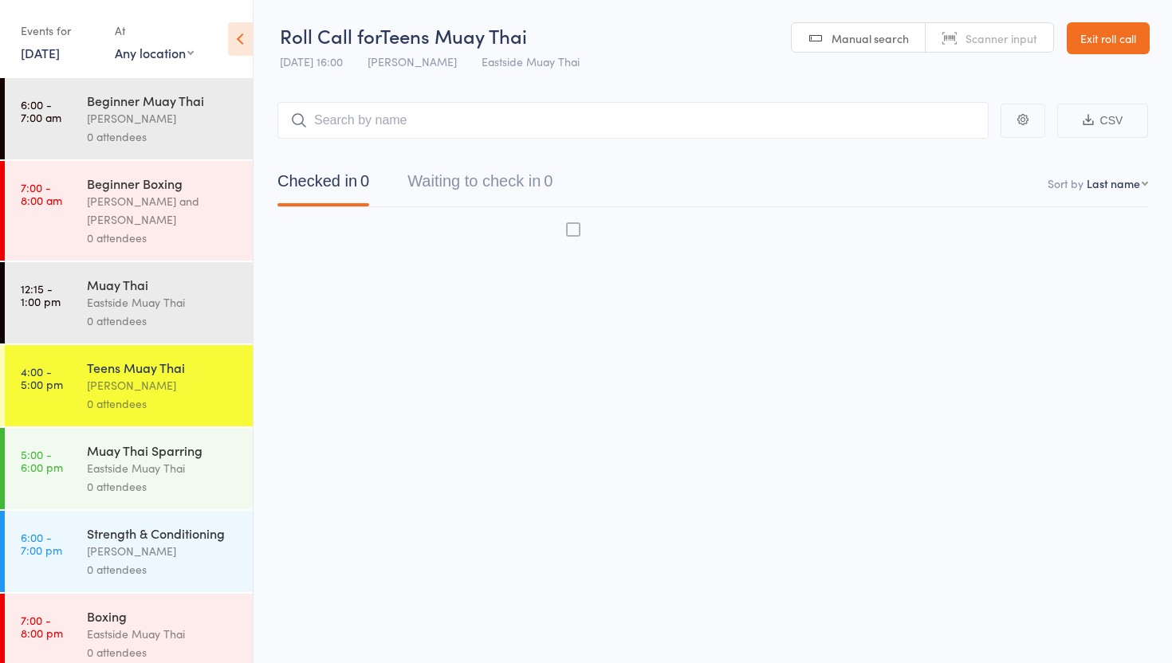
click at [153, 371] on div "Teens Muay Thai" at bounding box center [163, 368] width 152 height 18
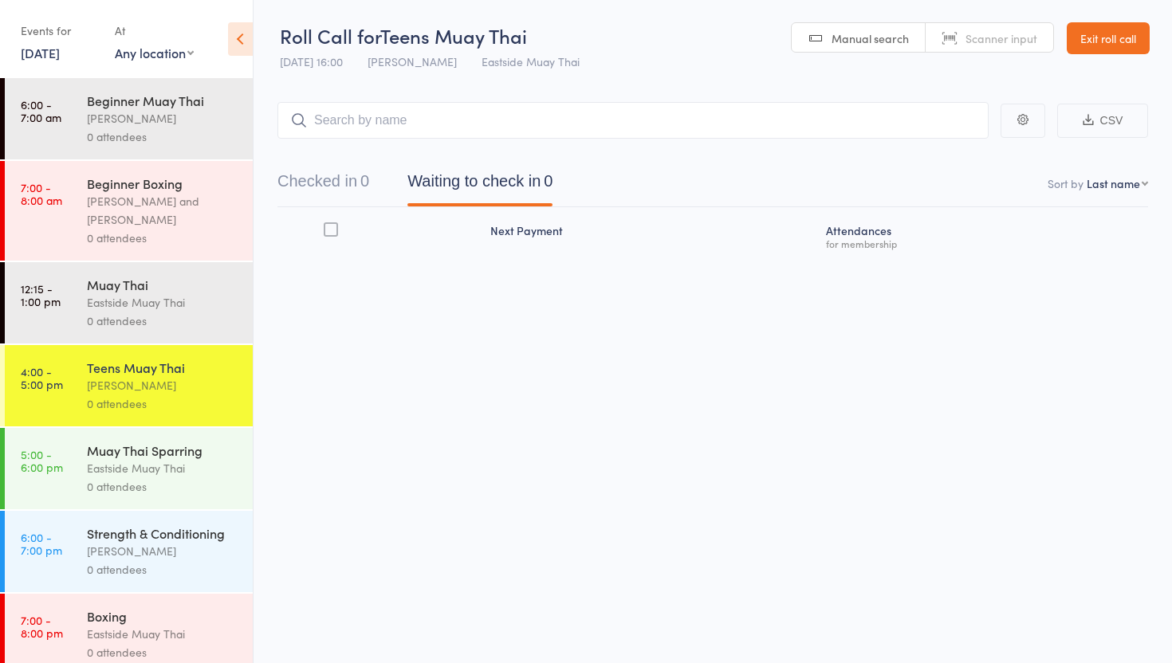
click at [324, 190] on button "Checked in 0" at bounding box center [323, 185] width 92 height 42
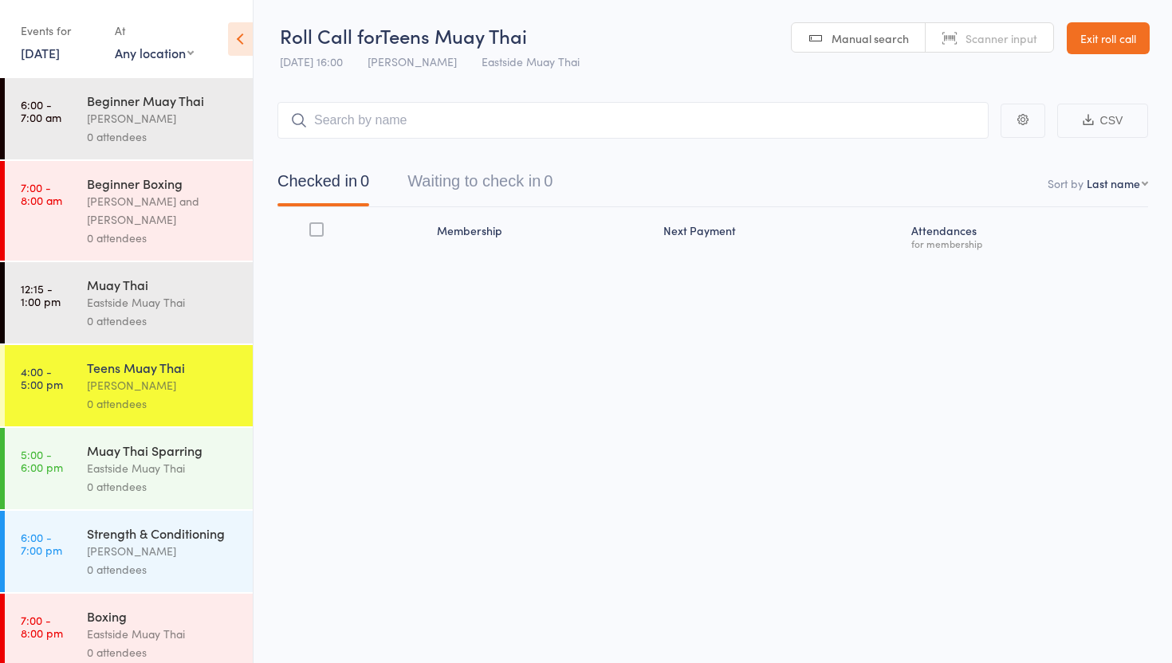
click at [387, 118] on input "search" at bounding box center [632, 120] width 711 height 37
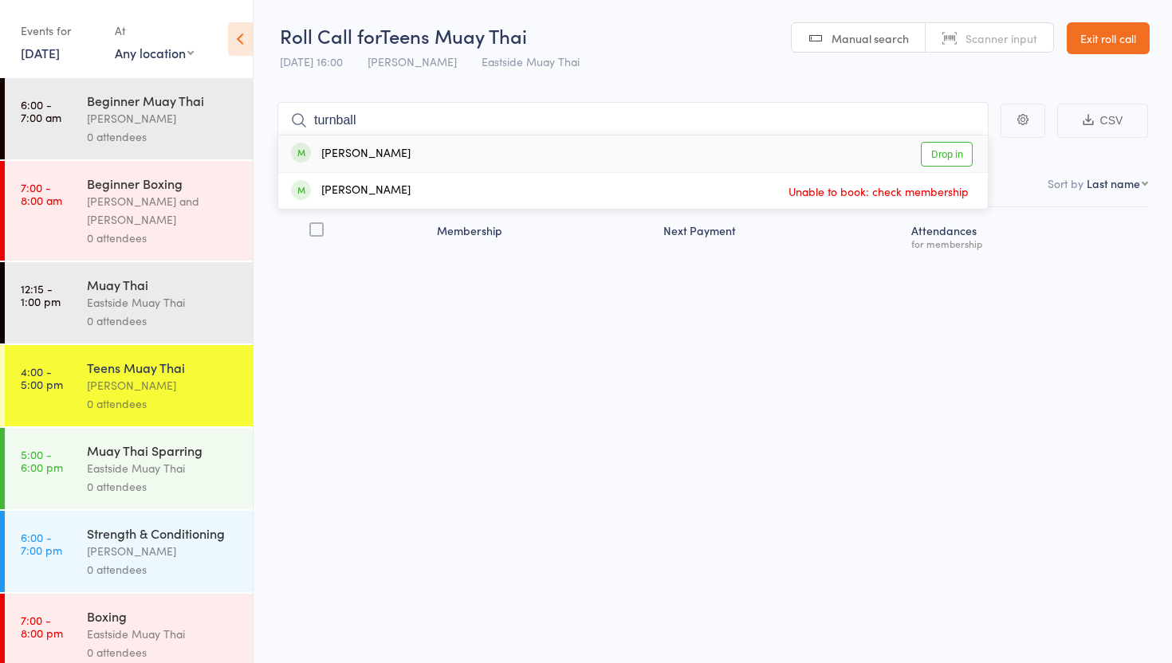
type input "turnball"
click at [942, 153] on link "Drop in" at bounding box center [947, 154] width 52 height 25
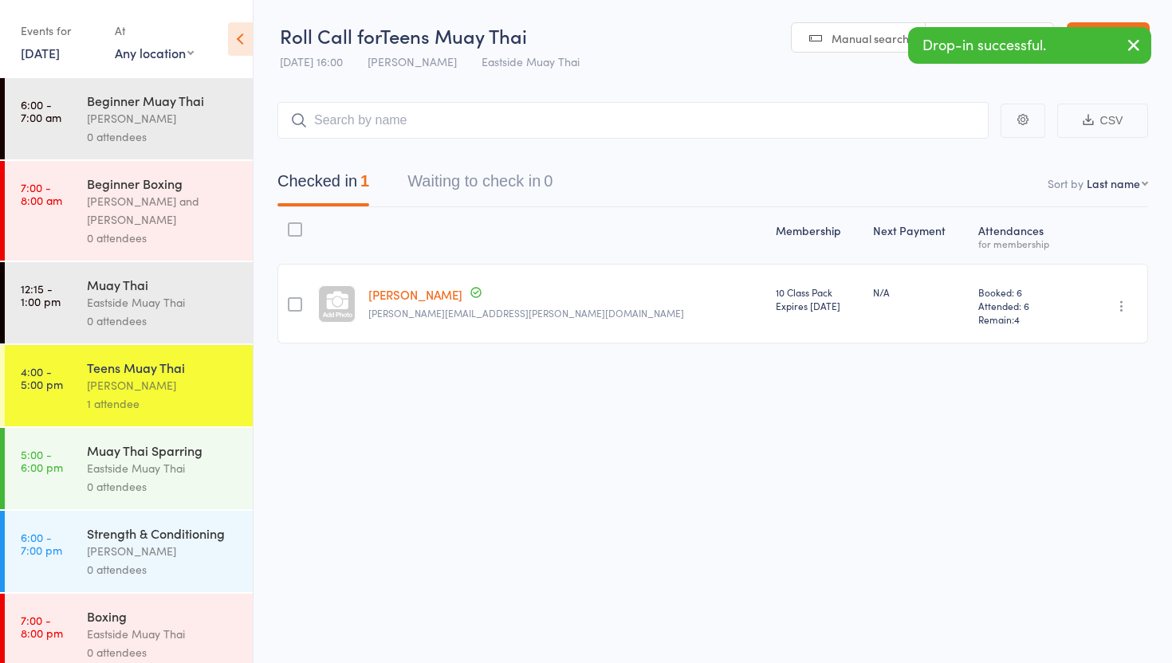
click at [1137, 42] on icon "button" at bounding box center [1133, 45] width 19 height 20
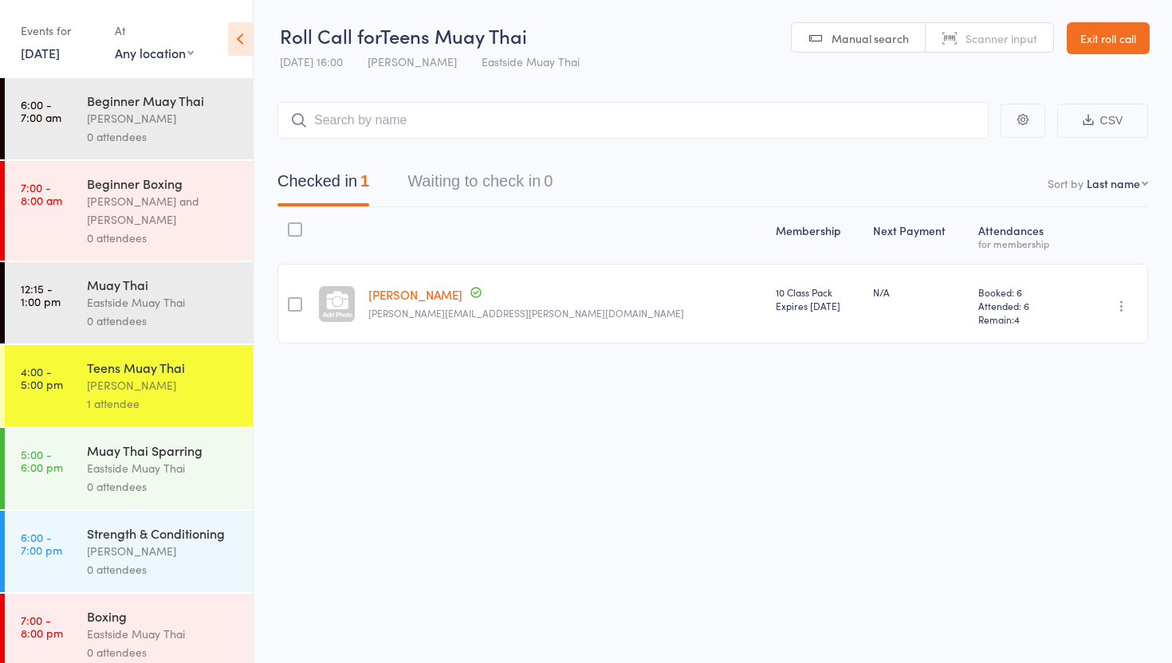
click at [1117, 38] on link "Exit roll call" at bounding box center [1107, 38] width 83 height 32
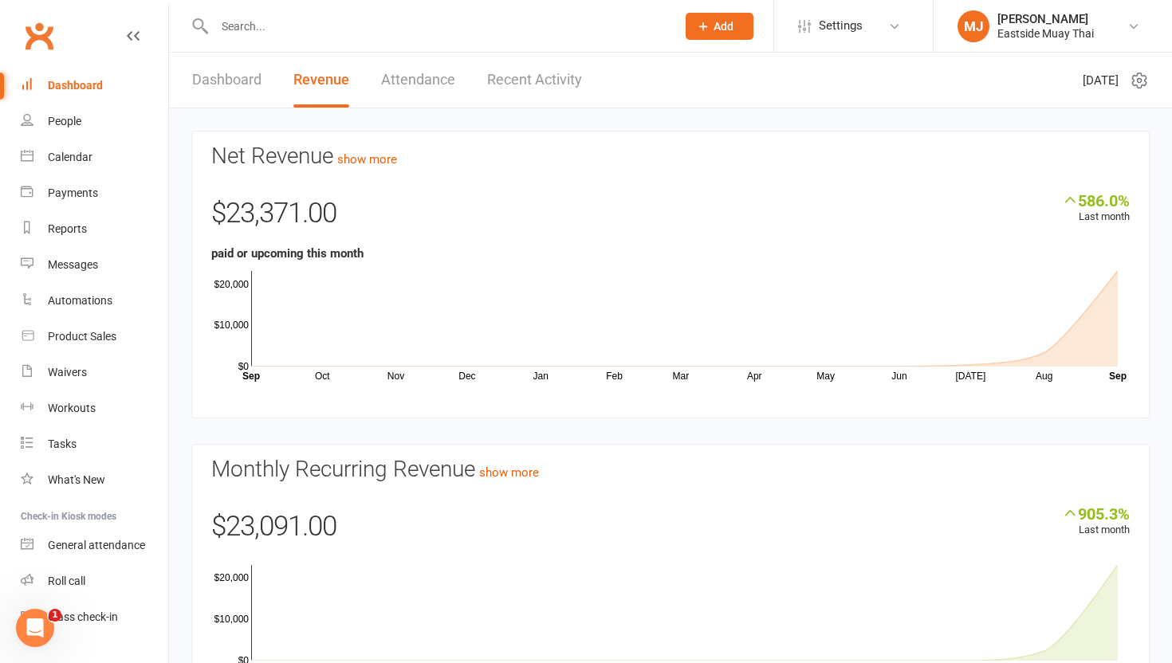
click at [284, 33] on input "text" at bounding box center [437, 26] width 455 height 22
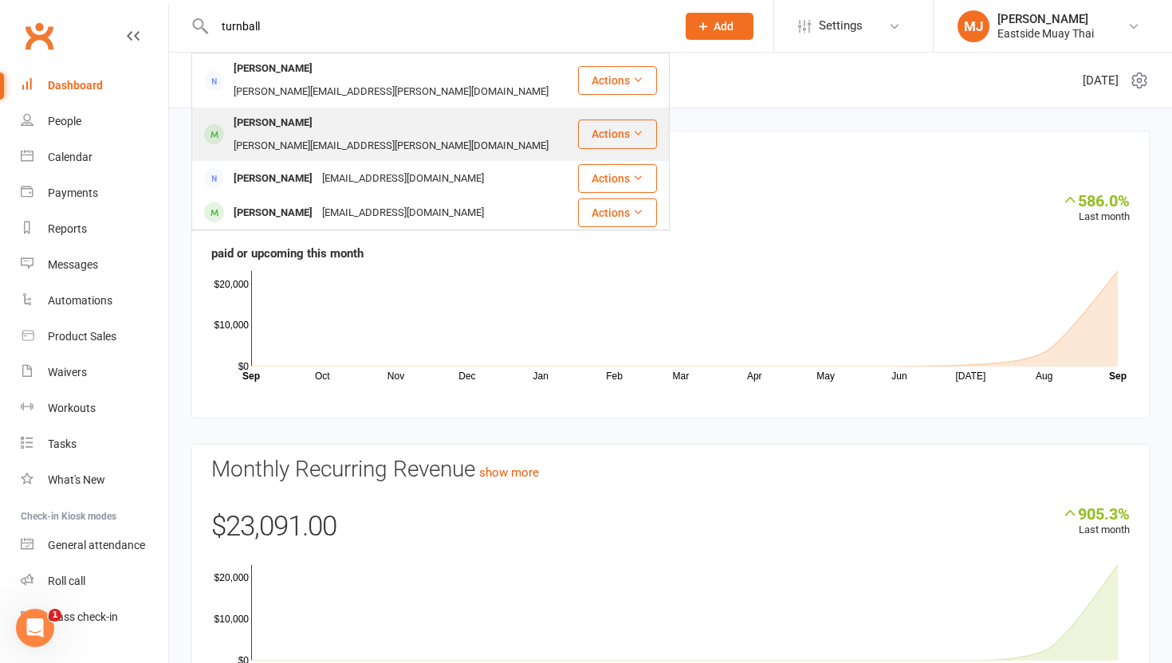
type input "turnball"
click at [335, 108] on div "Alexander Sissian-Turnball [EMAIL_ADDRESS][PERSON_NAME][DOMAIN_NAME]" at bounding box center [384, 134] width 383 height 53
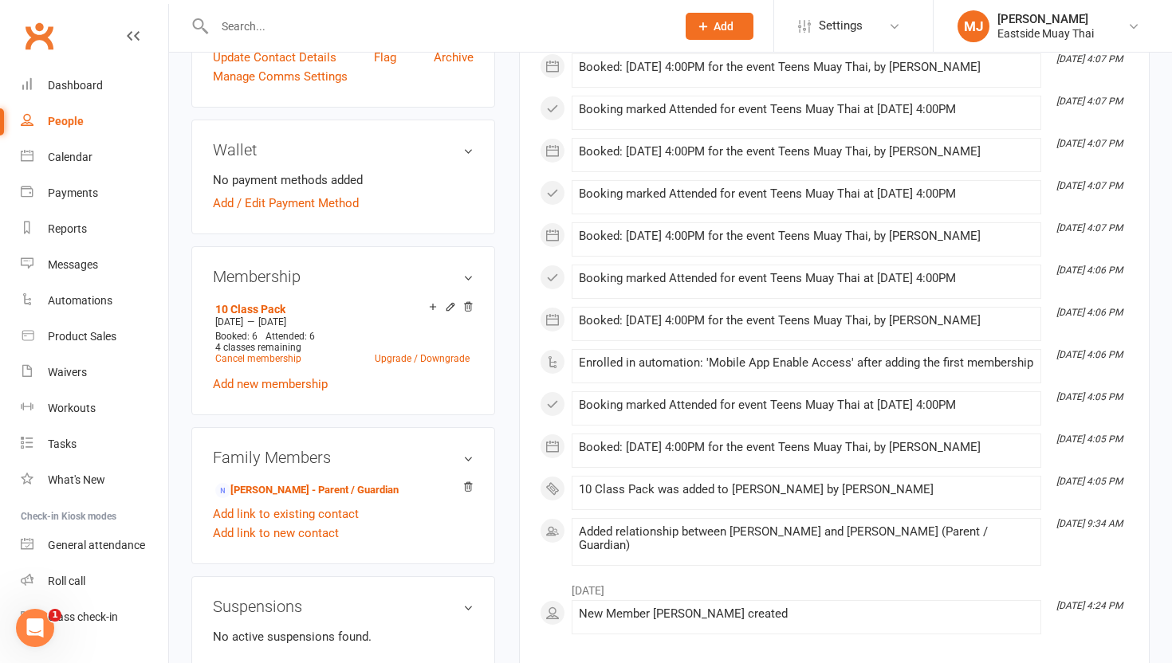
scroll to position [473, 0]
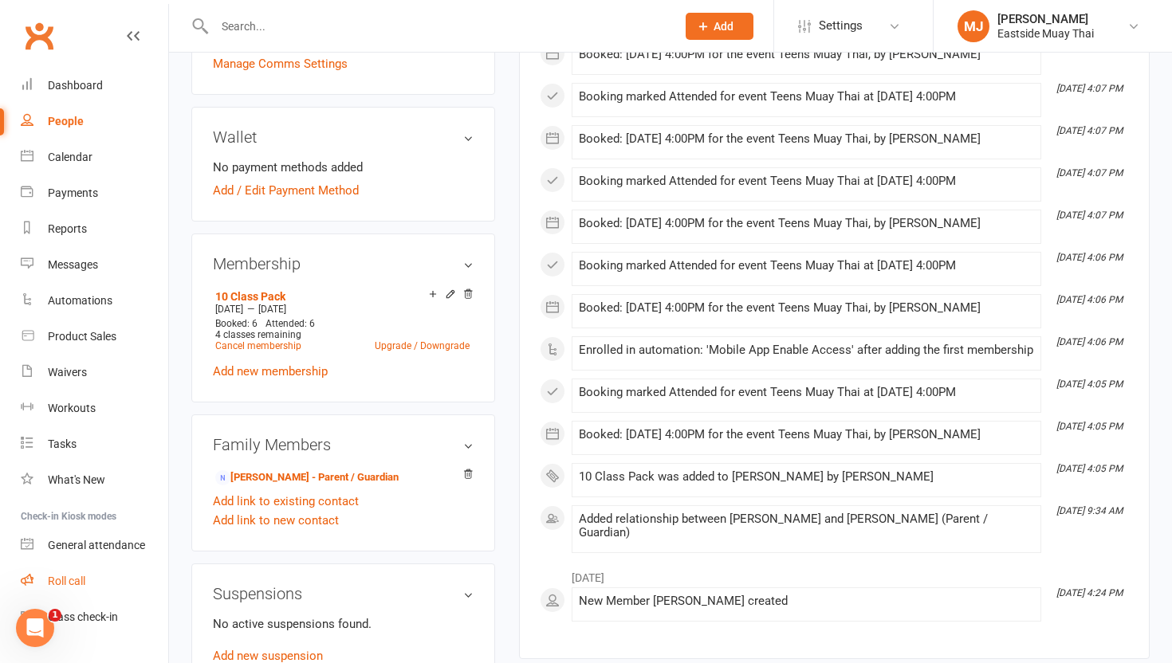
click at [71, 577] on div "Roll call" at bounding box center [66, 581] width 37 height 13
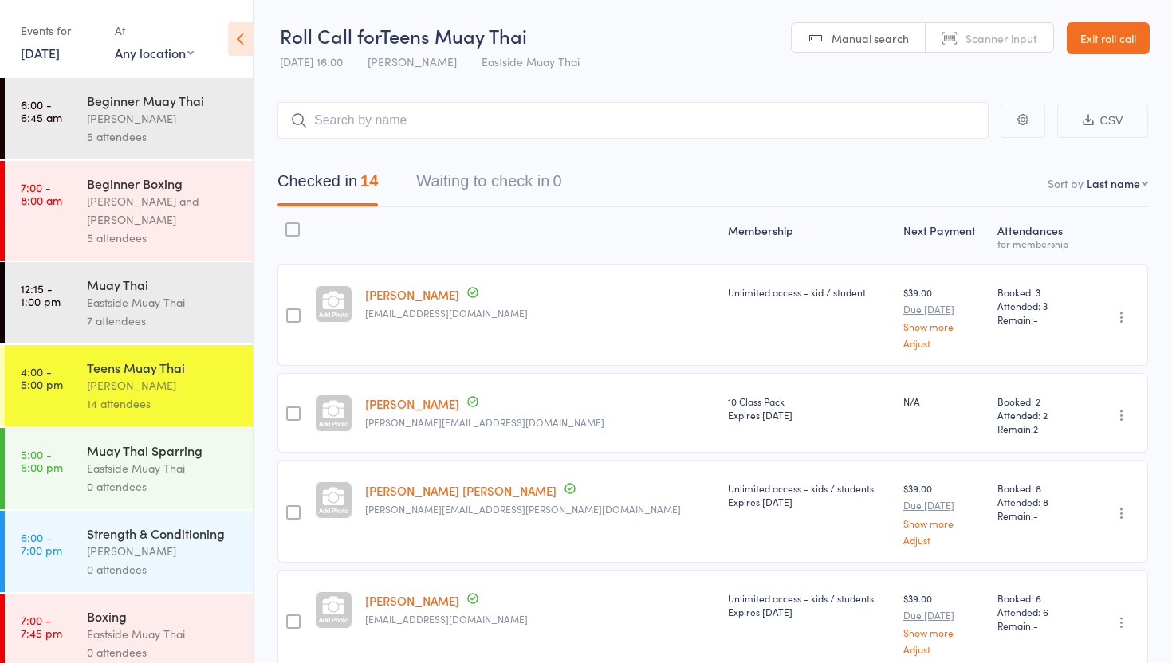
click at [60, 52] on link "[DATE]" at bounding box center [40, 53] width 39 height 18
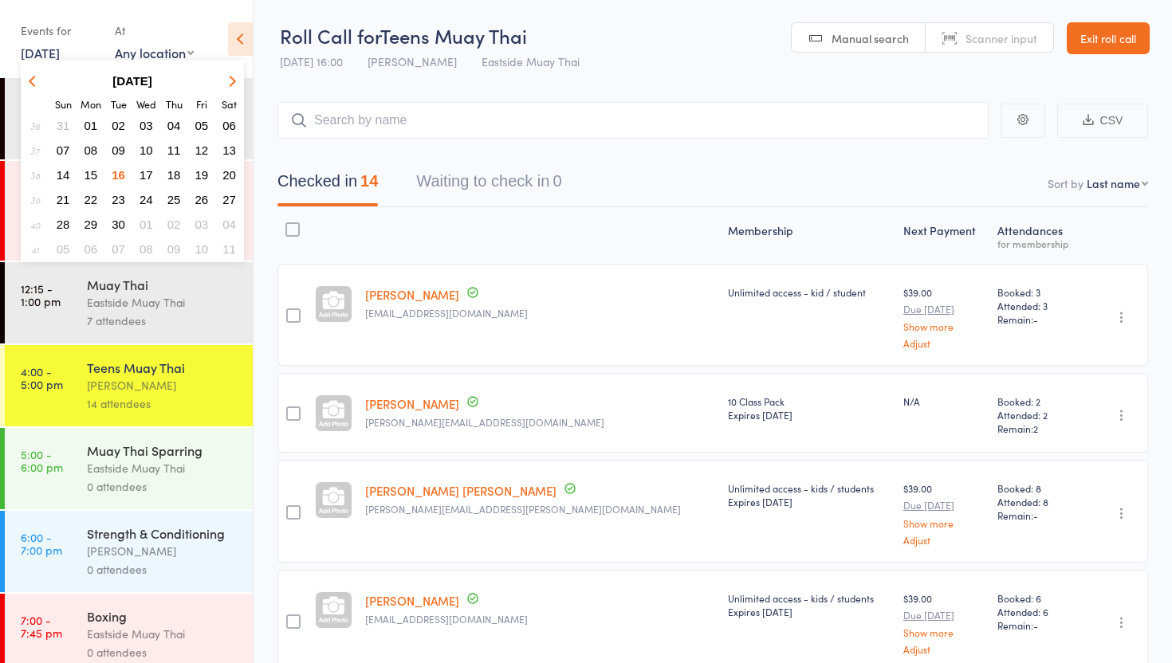
click at [117, 146] on span "09" at bounding box center [119, 150] width 14 height 14
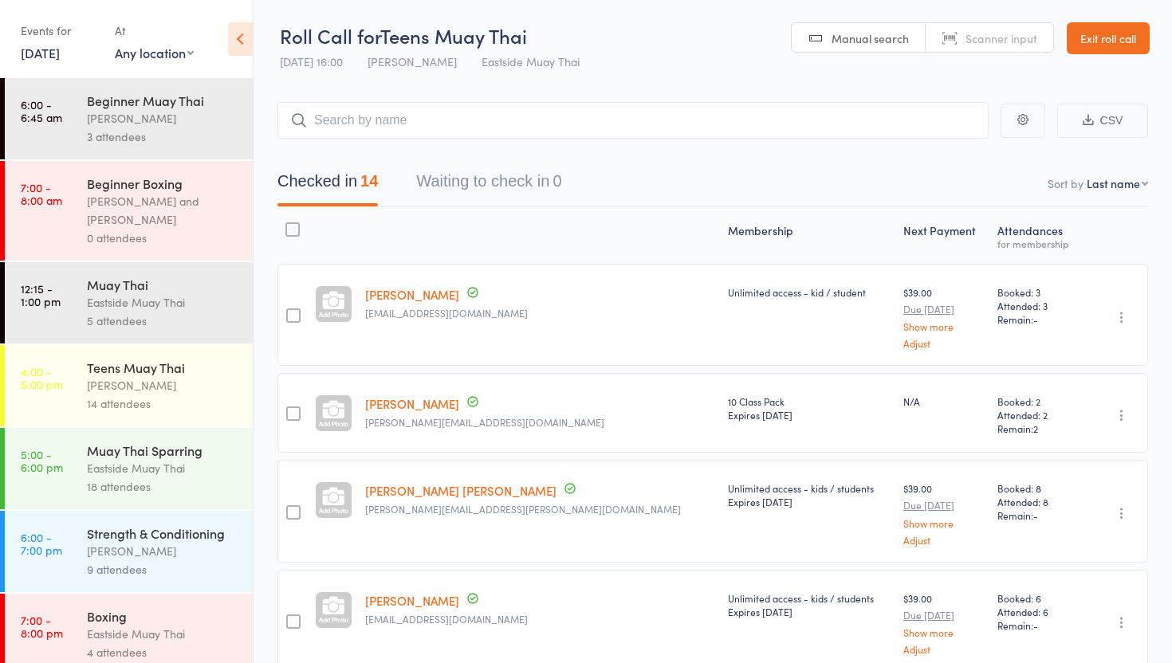
click at [146, 372] on div "Teens Muay Thai" at bounding box center [163, 368] width 152 height 18
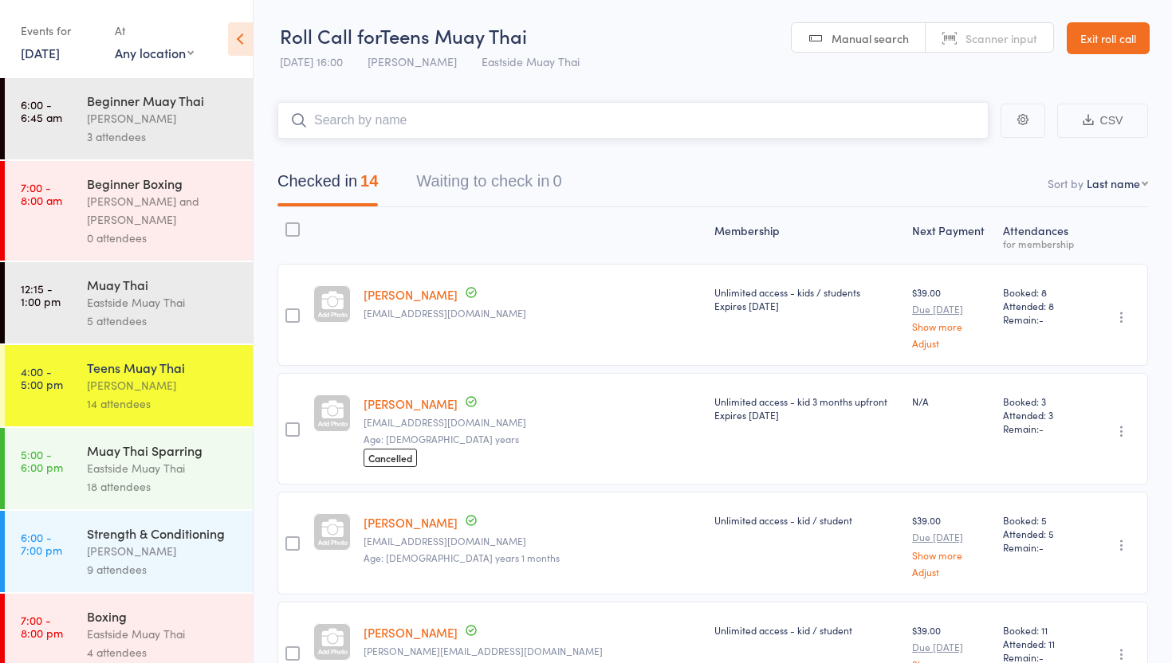
click at [396, 128] on input "search" at bounding box center [632, 120] width 711 height 37
type input "turnball"
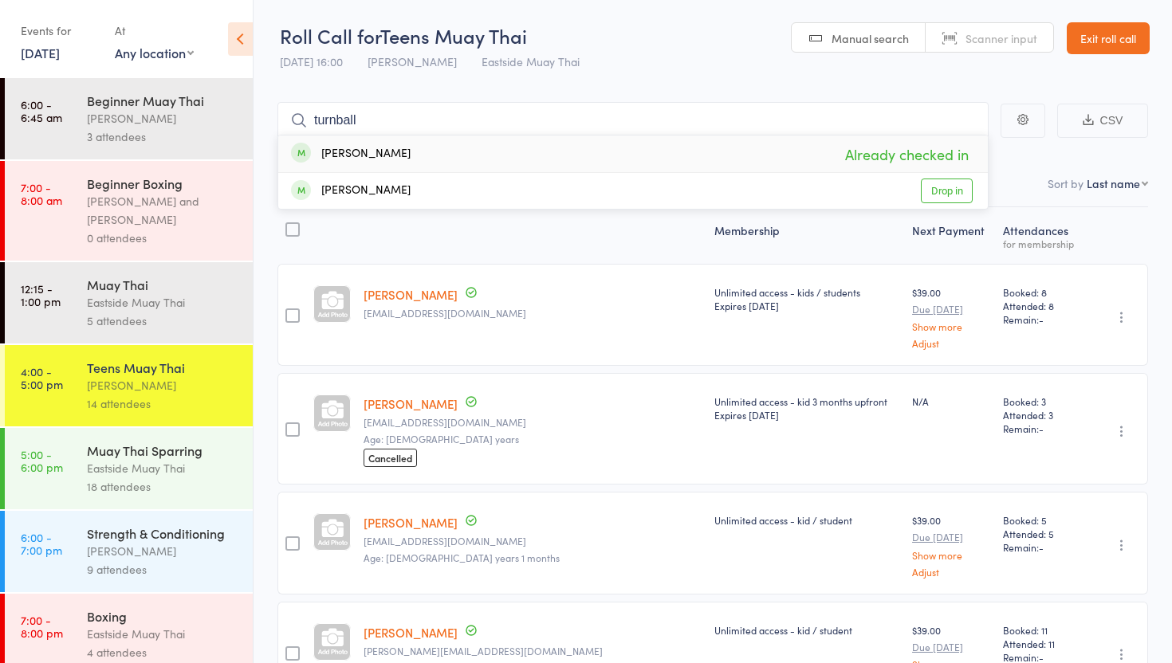
click at [38, 50] on link "9 Sep, 2025" at bounding box center [40, 53] width 39 height 18
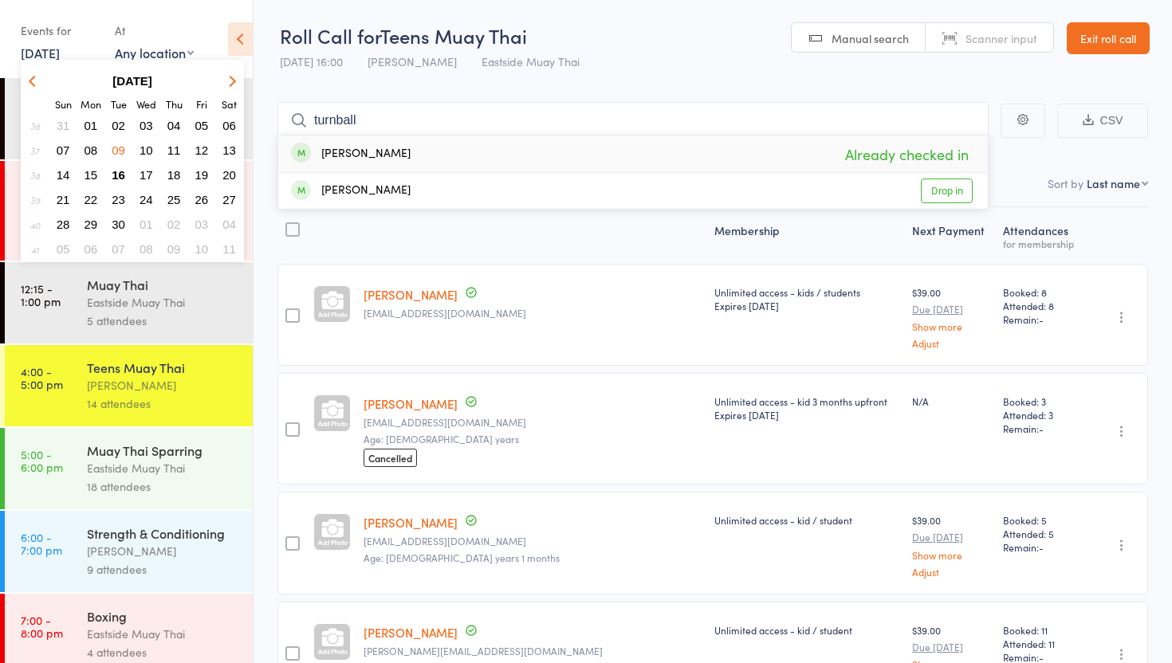
click at [121, 124] on span "02" at bounding box center [119, 126] width 14 height 14
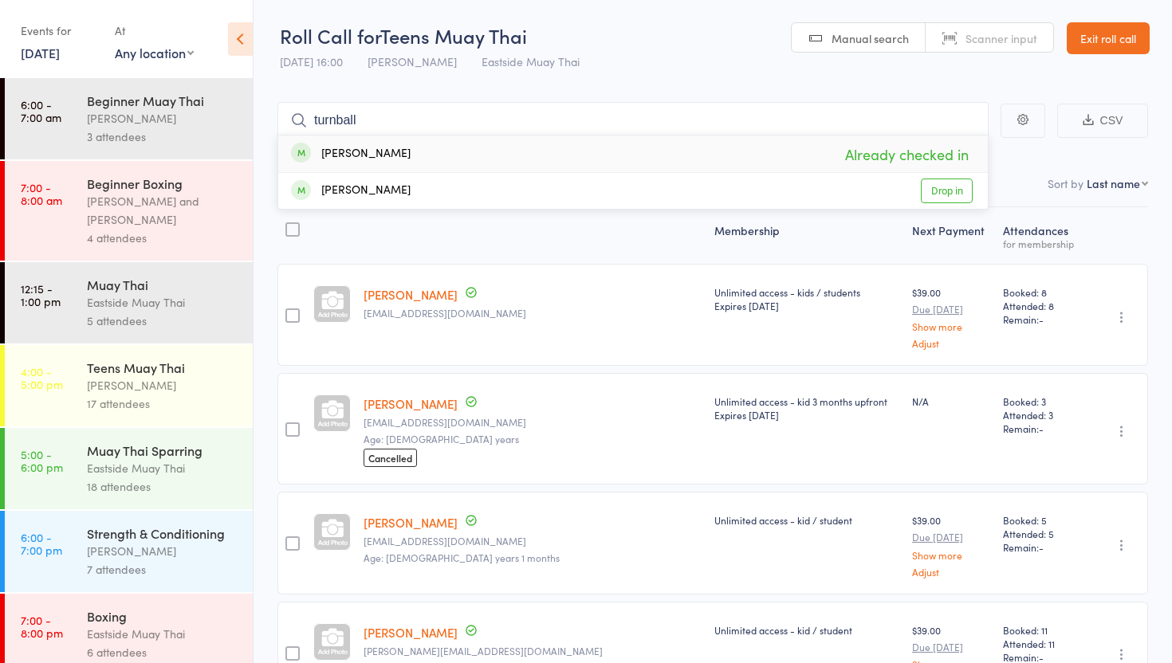
click at [60, 57] on link "2 Sep, 2025" at bounding box center [40, 53] width 39 height 18
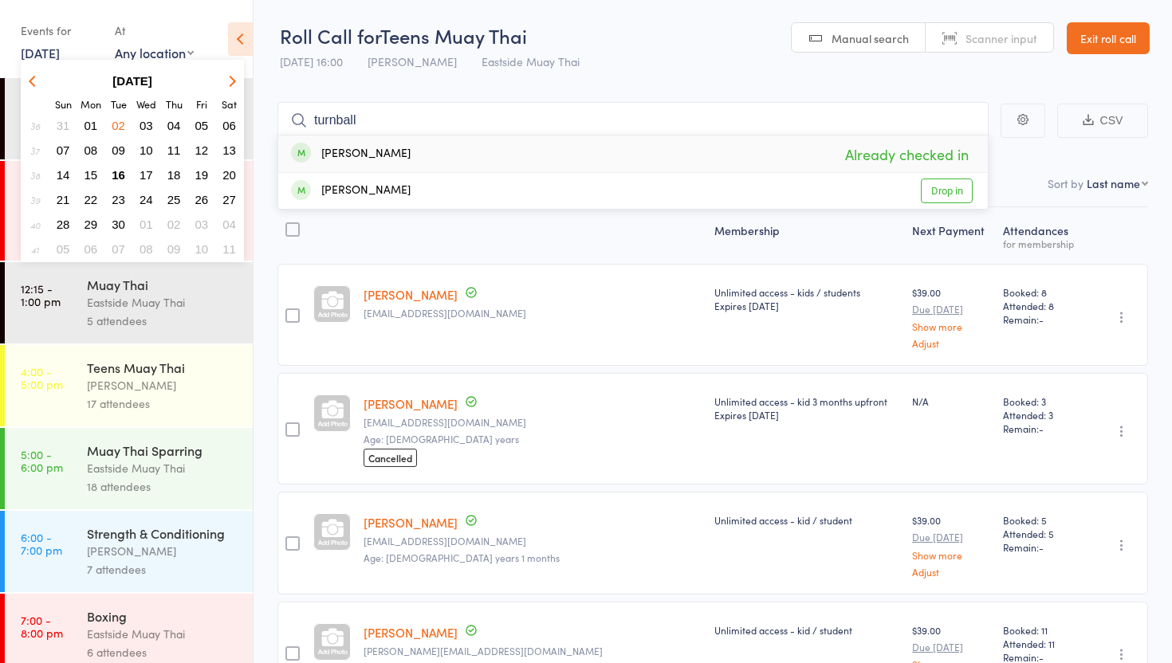
click at [124, 116] on button "02" at bounding box center [118, 126] width 25 height 22
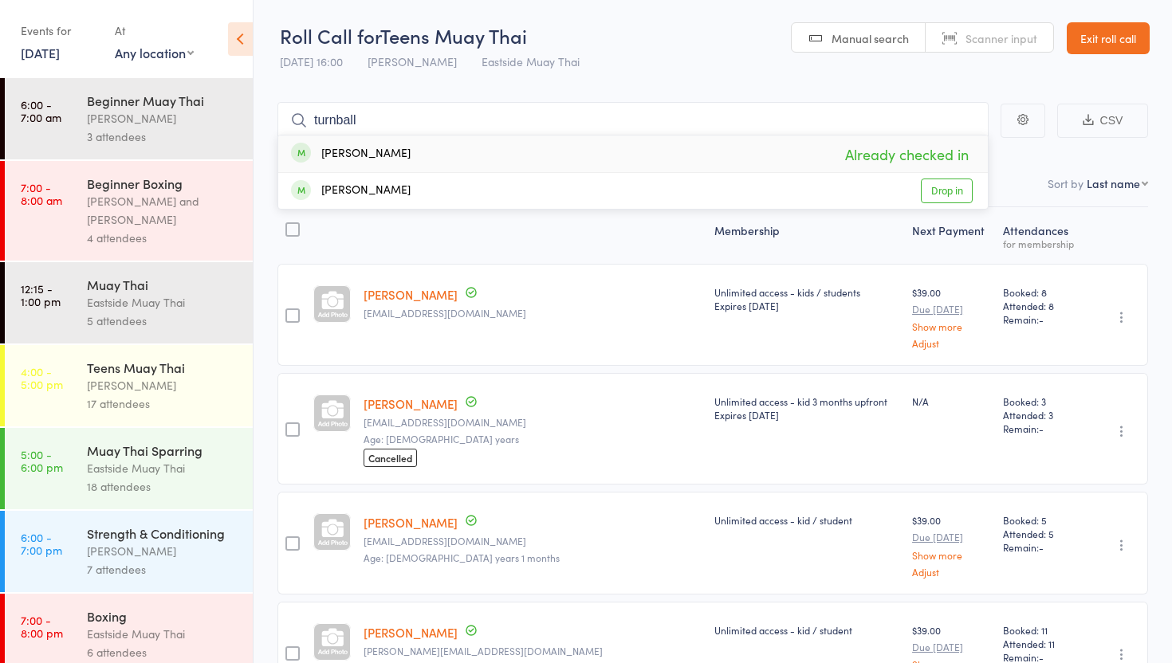
click at [171, 366] on div "Teens Muay Thai" at bounding box center [163, 368] width 152 height 18
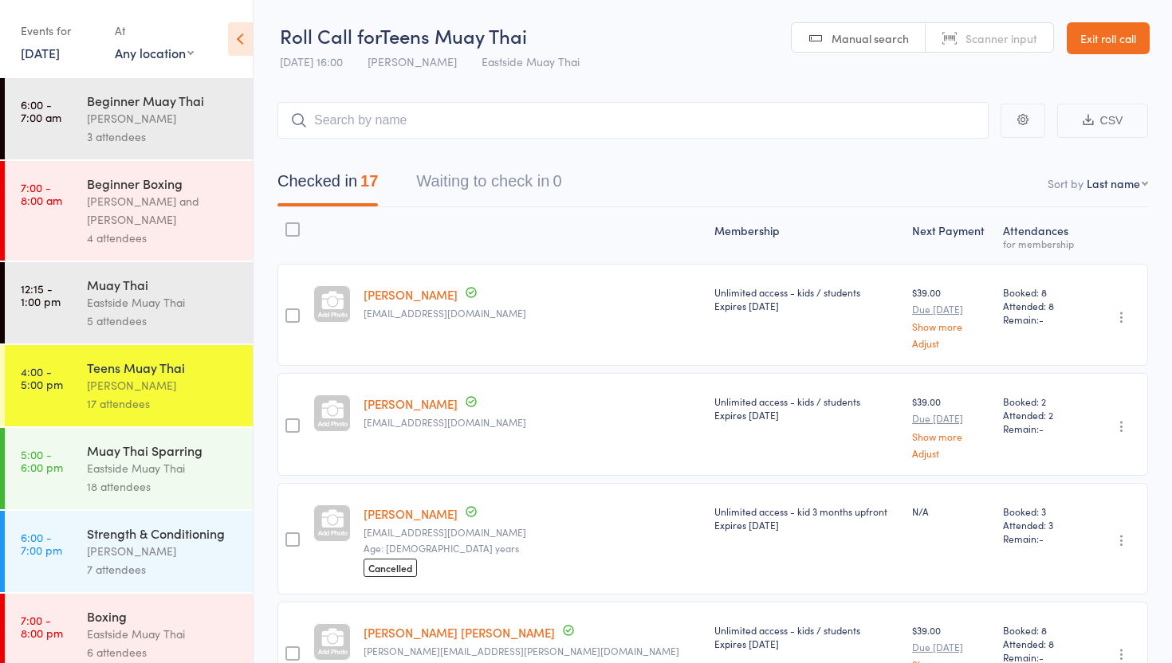
click at [60, 53] on link "2 Sep, 2025" at bounding box center [40, 53] width 39 height 18
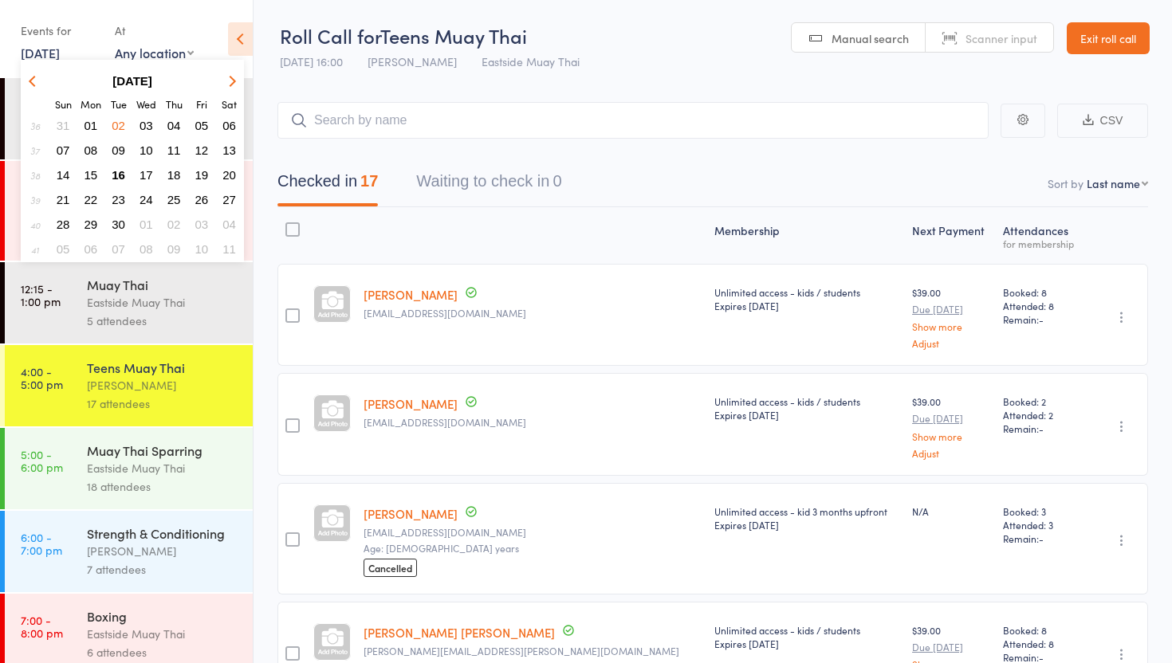
click at [38, 81] on icon "button" at bounding box center [34, 80] width 11 height 11
click at [116, 199] on span "19" at bounding box center [119, 200] width 14 height 14
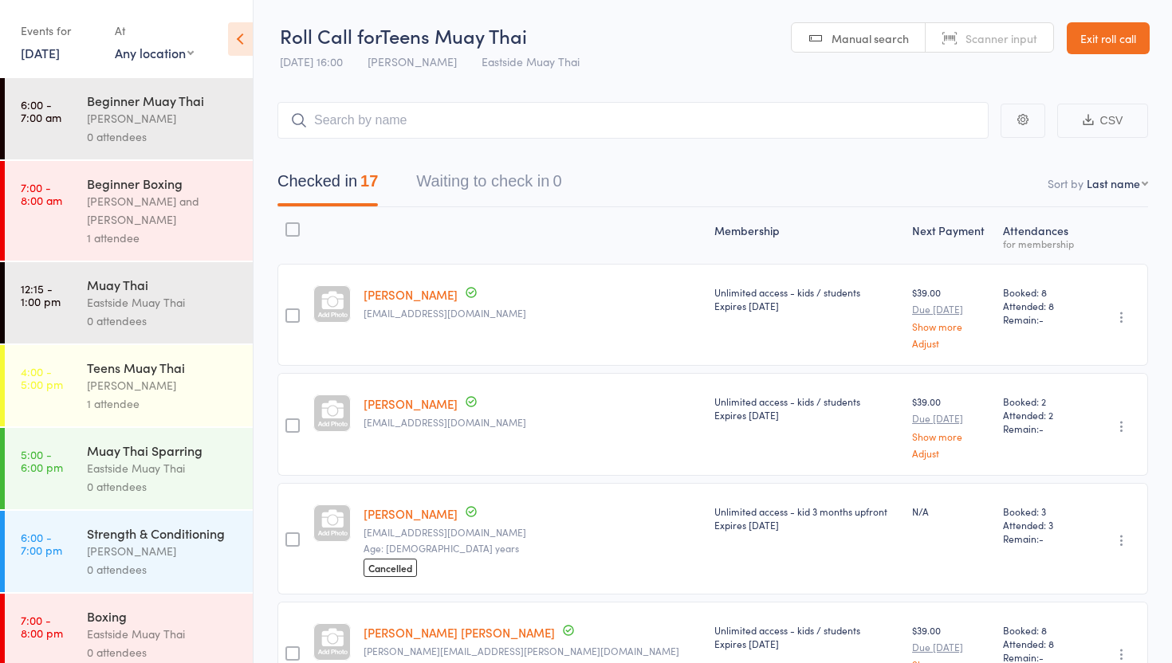
click at [128, 384] on div "Yannik Wijetilaka" at bounding box center [163, 385] width 152 height 18
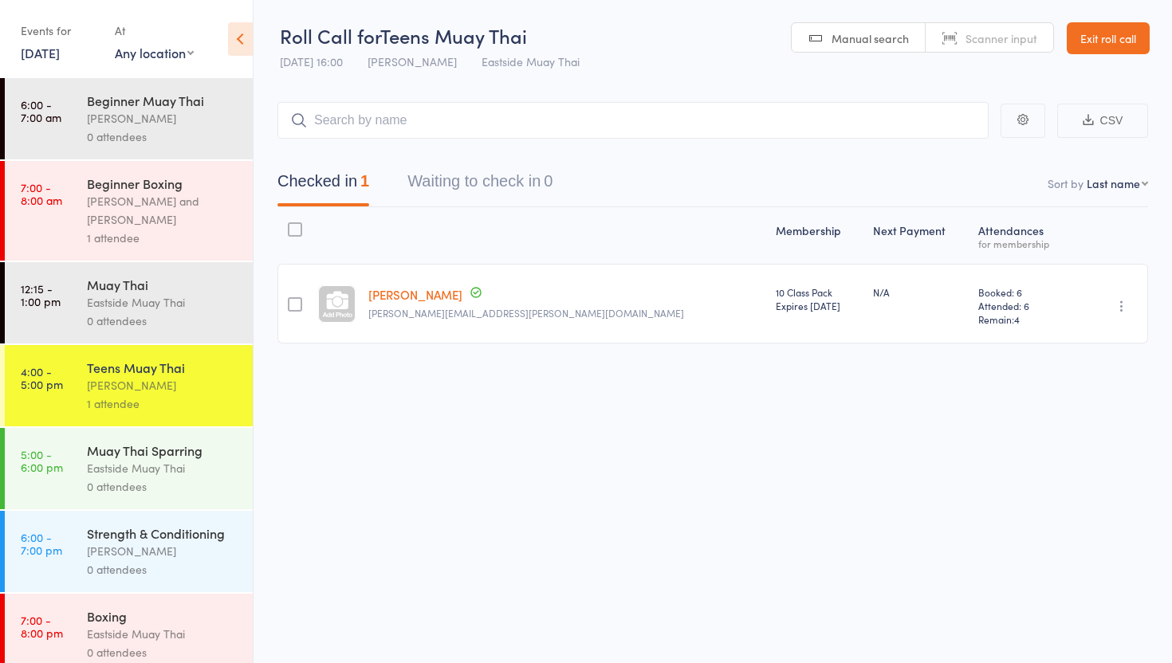
click at [58, 49] on link "19 Aug, 2025" at bounding box center [40, 53] width 39 height 18
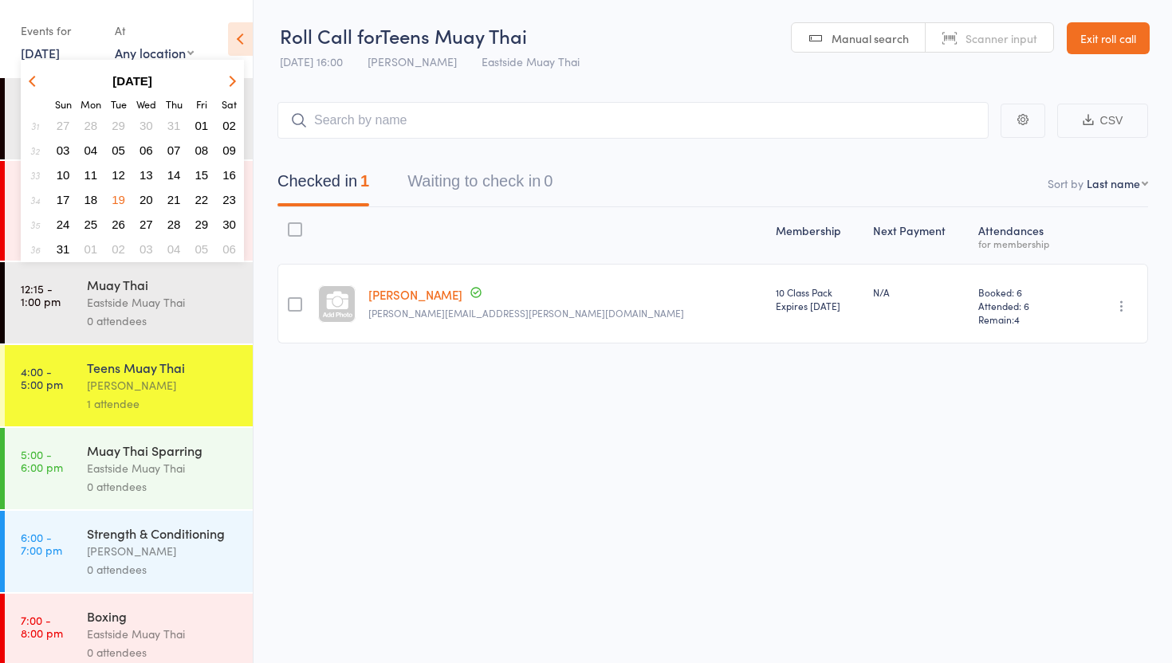
click at [122, 173] on span "12" at bounding box center [119, 175] width 14 height 14
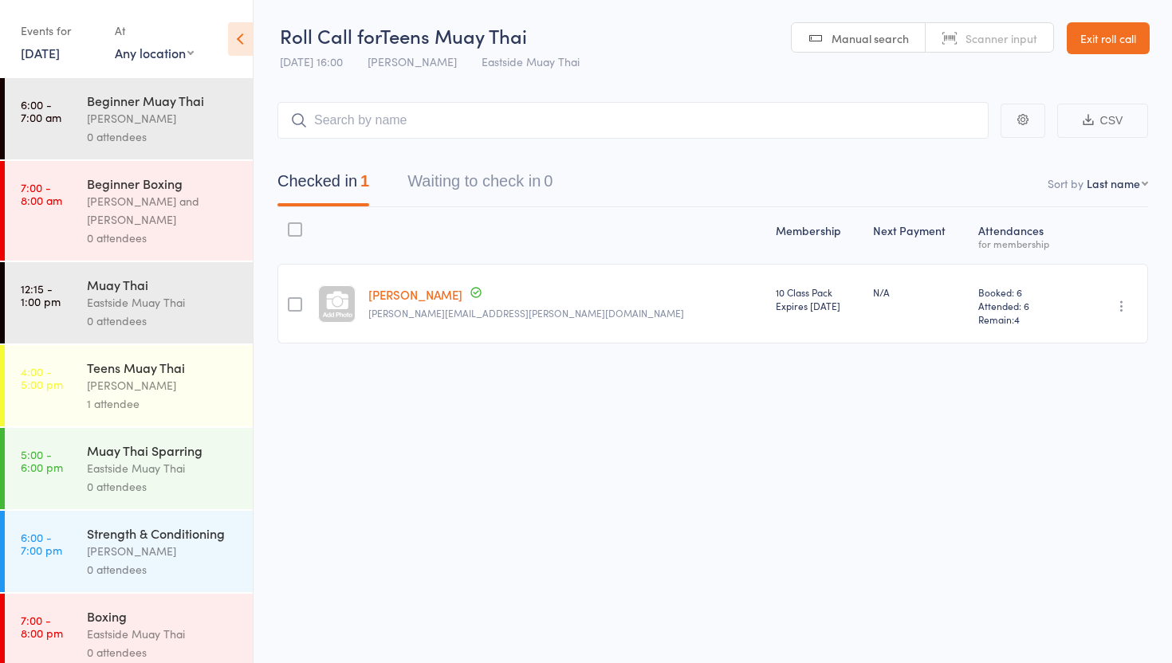
click at [140, 383] on div "Yannik Wijetilaka" at bounding box center [163, 385] width 152 height 18
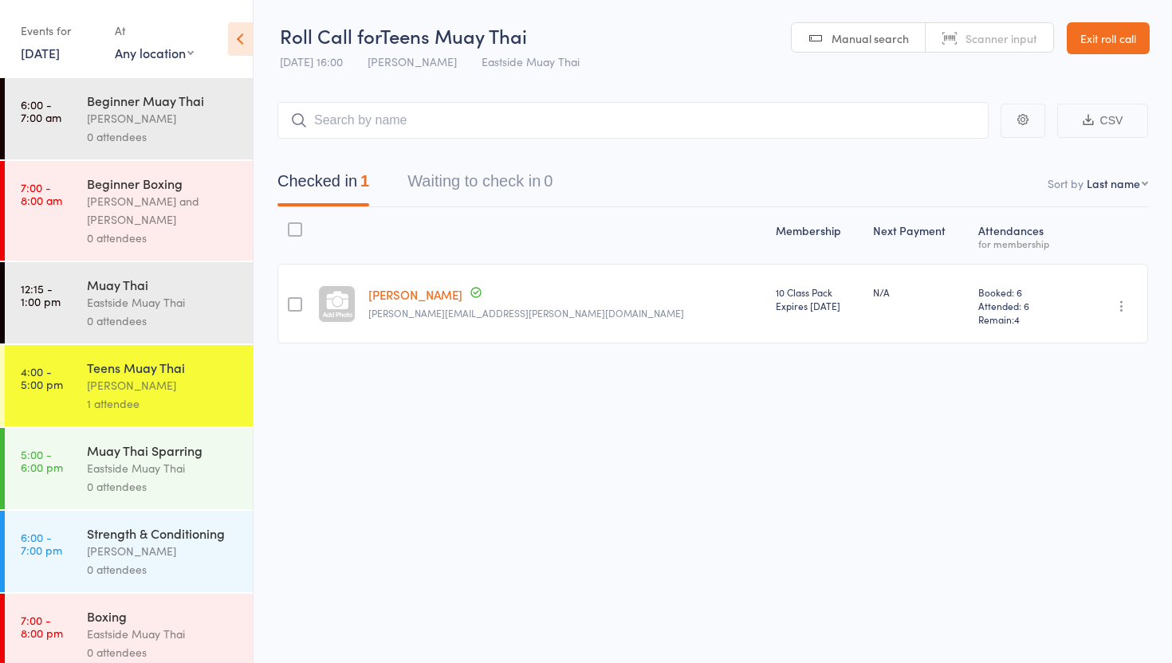
click at [58, 57] on link "12 Aug, 2025" at bounding box center [40, 53] width 39 height 18
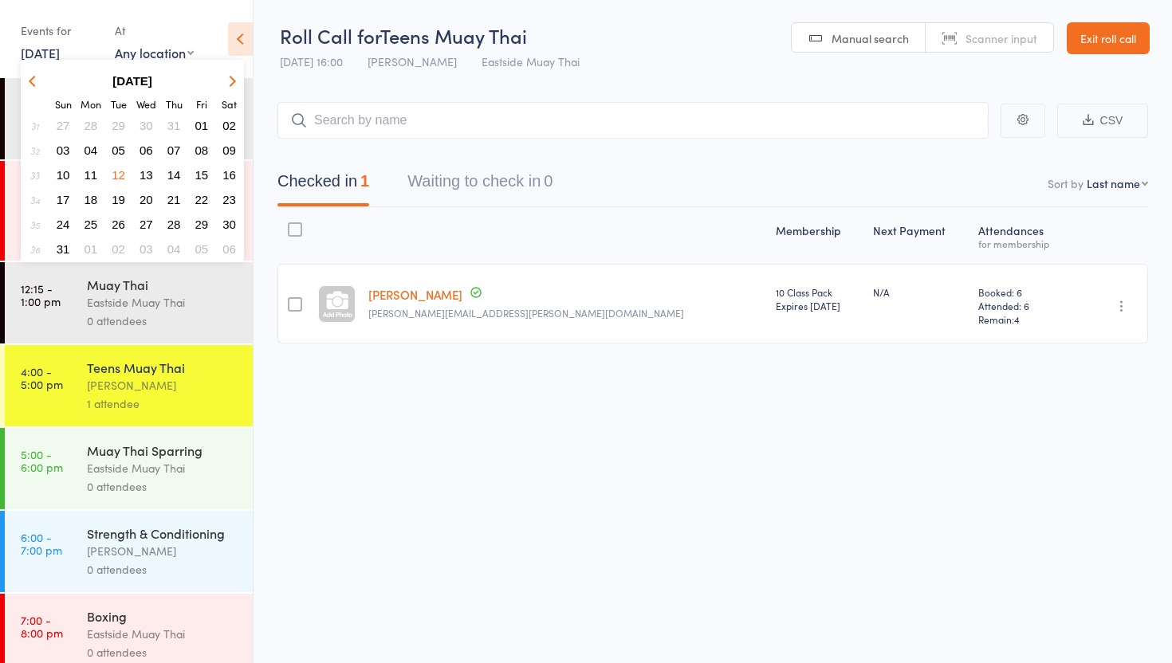
click at [118, 149] on span "05" at bounding box center [119, 150] width 14 height 14
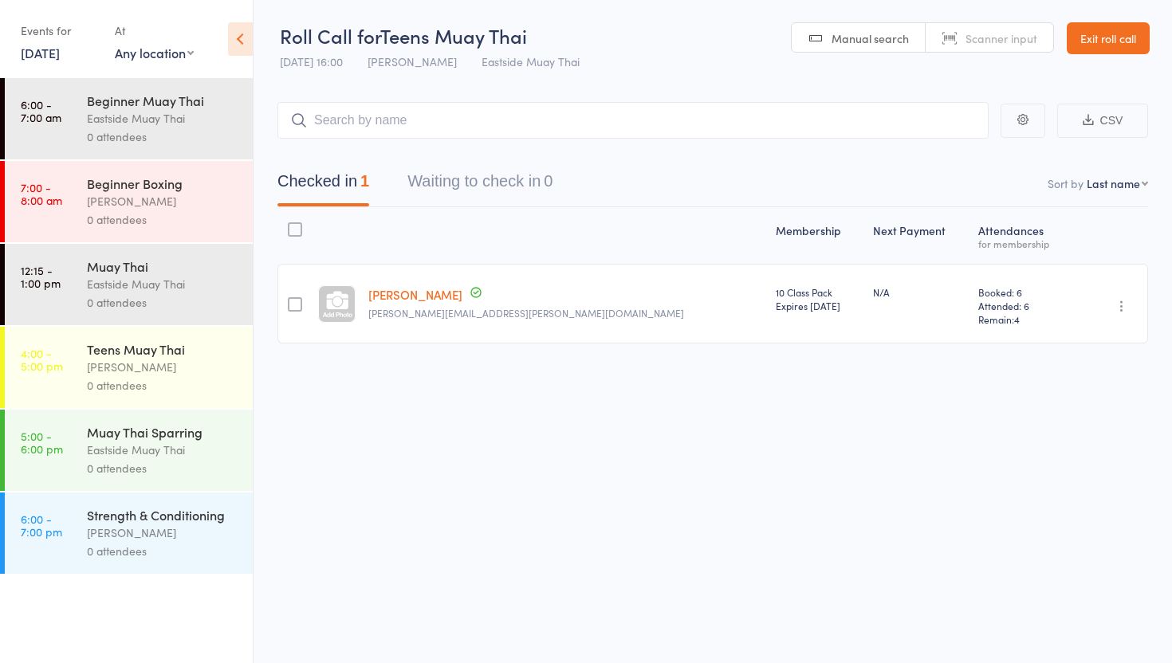
click at [159, 367] on div "[PERSON_NAME]" at bounding box center [163, 367] width 152 height 18
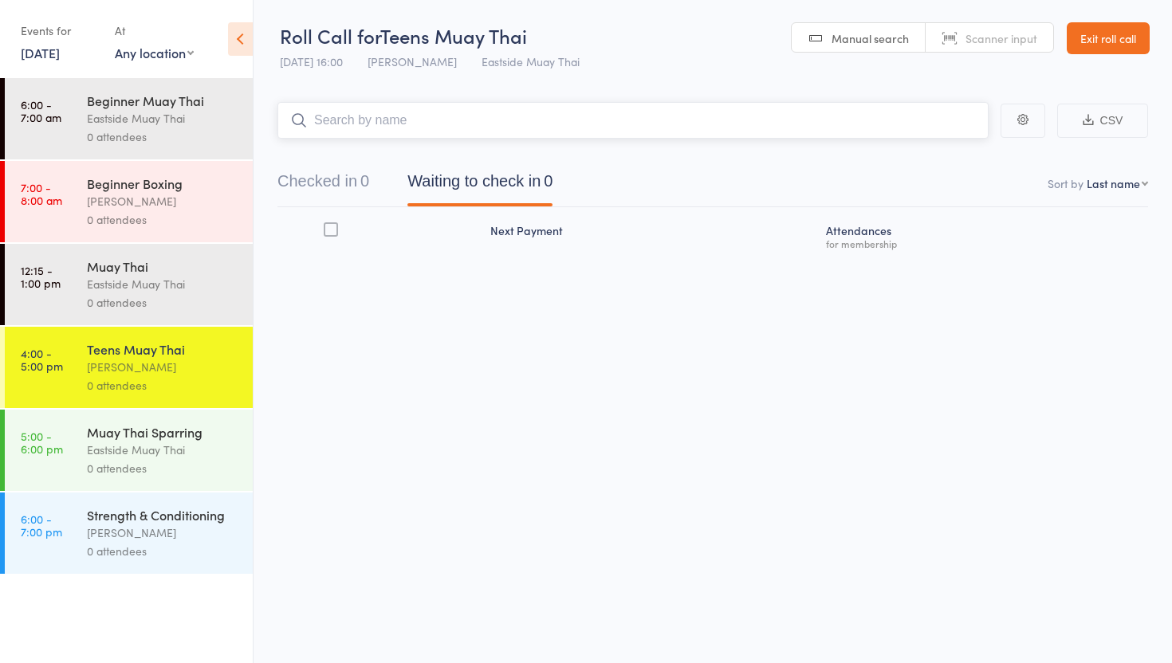
click at [391, 128] on input "search" at bounding box center [632, 120] width 711 height 37
click at [303, 189] on button "Checked in 0" at bounding box center [323, 185] width 92 height 42
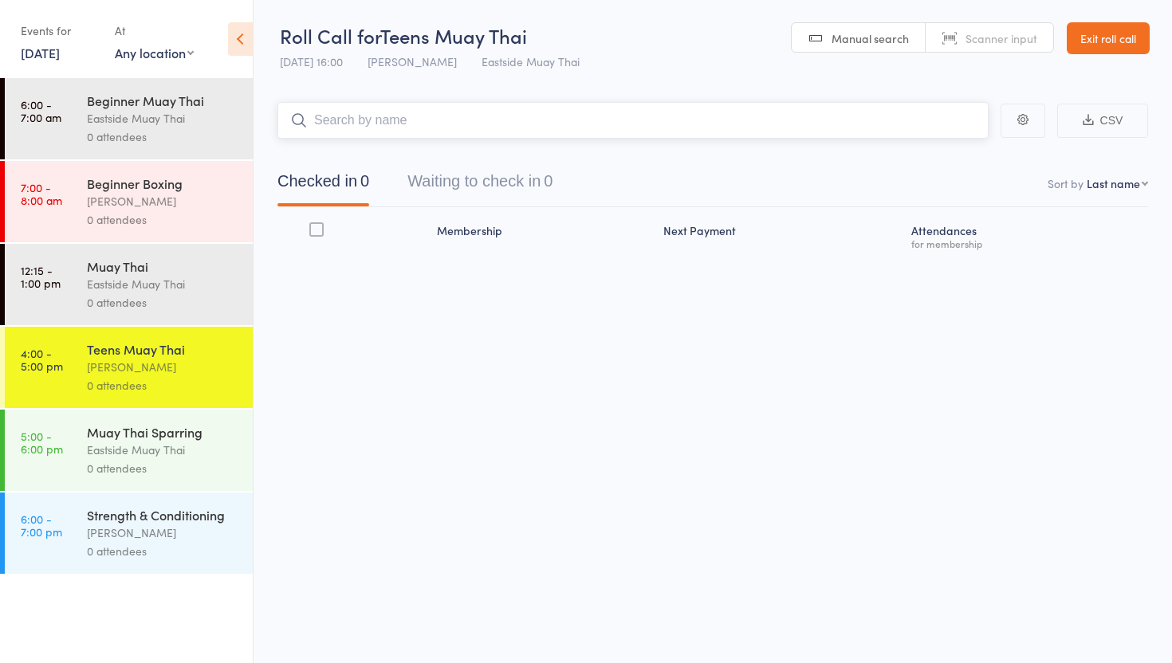
click at [349, 125] on input "search" at bounding box center [632, 120] width 711 height 37
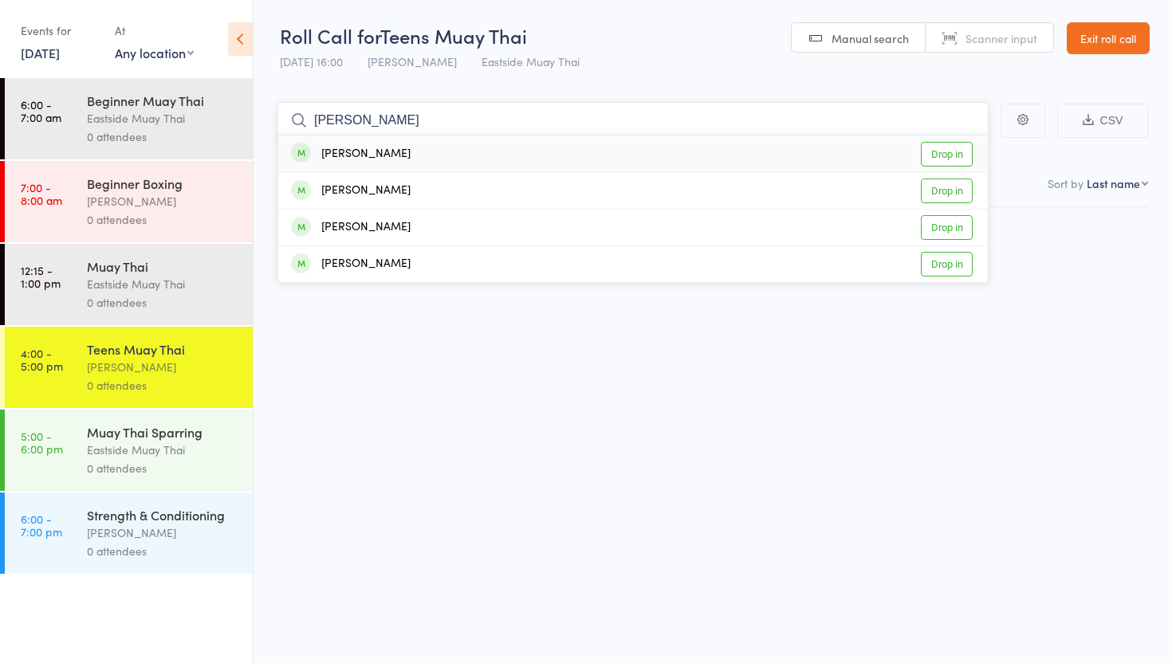
type input "alexander"
click at [944, 150] on link "Drop in" at bounding box center [947, 154] width 52 height 25
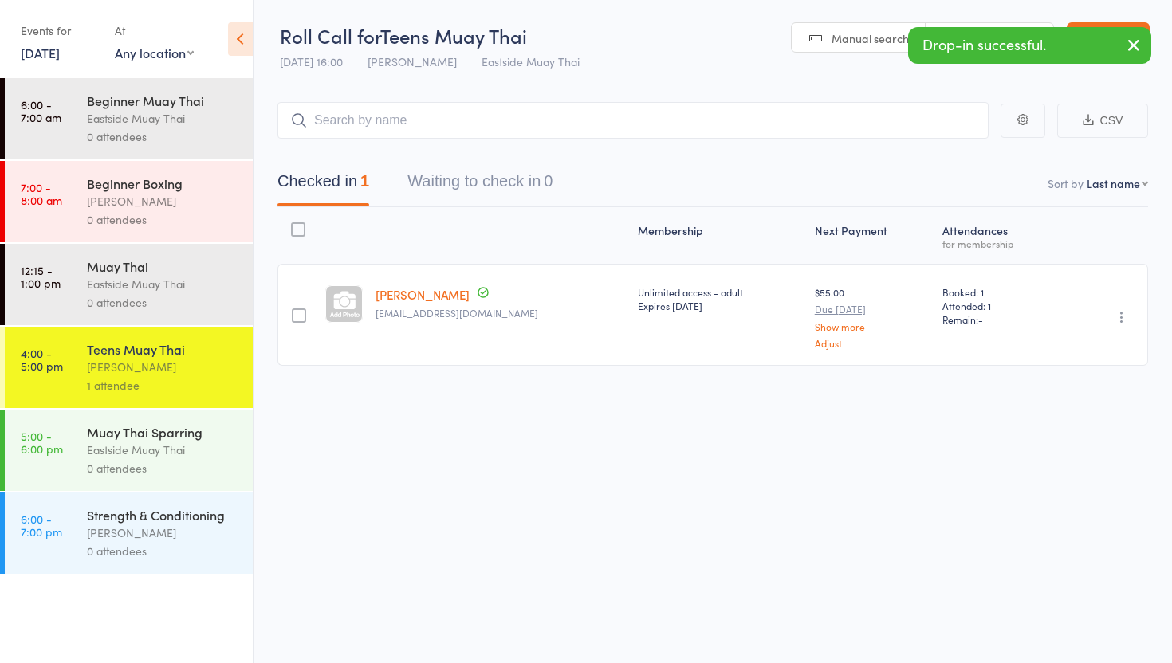
click at [45, 54] on link "5 Aug, 2025" at bounding box center [40, 53] width 39 height 18
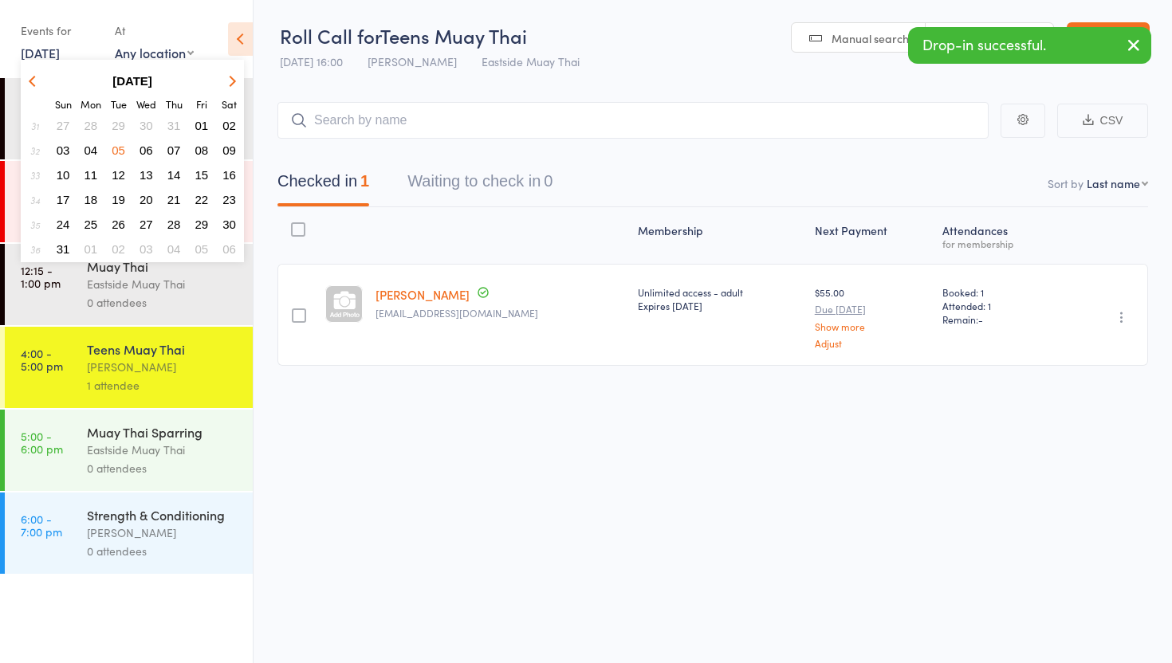
click at [120, 116] on button "29" at bounding box center [118, 126] width 25 height 22
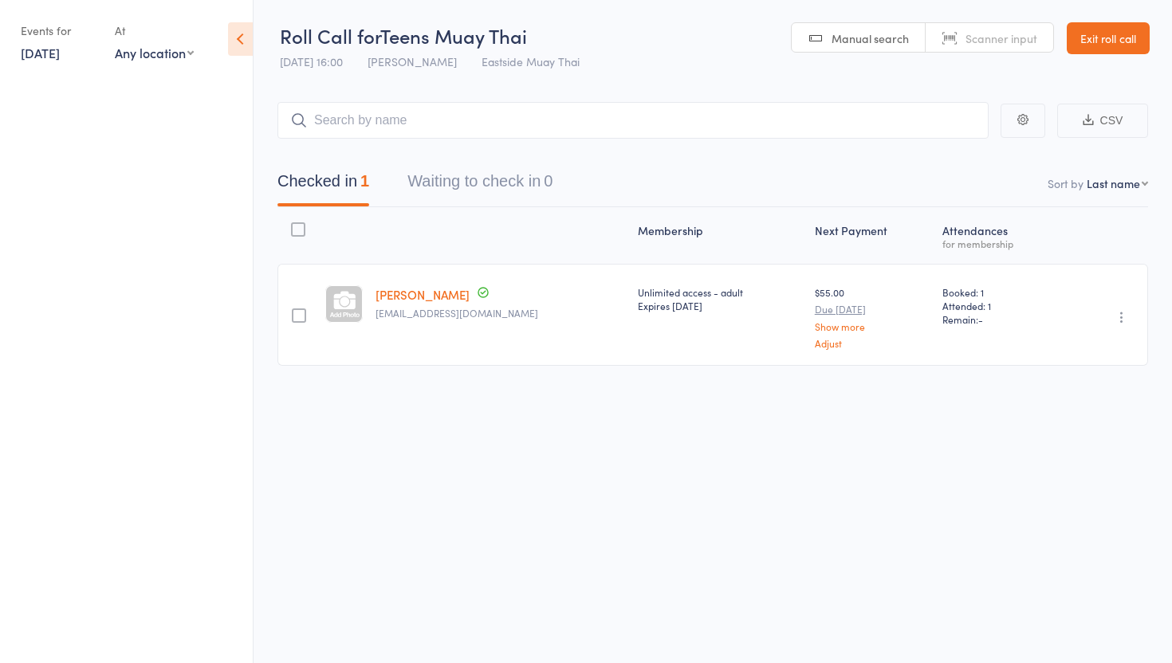
click at [60, 56] on link "29 Jul, 2025" at bounding box center [40, 53] width 39 height 18
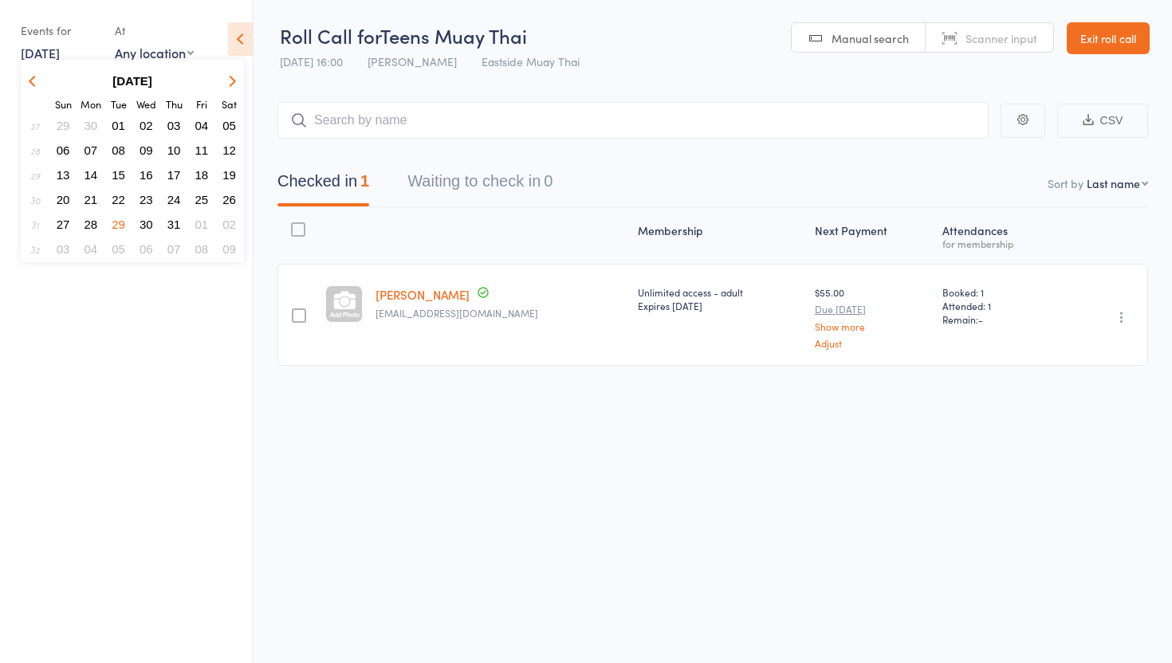
click at [60, 56] on link "29 Jul, 2025" at bounding box center [40, 53] width 39 height 18
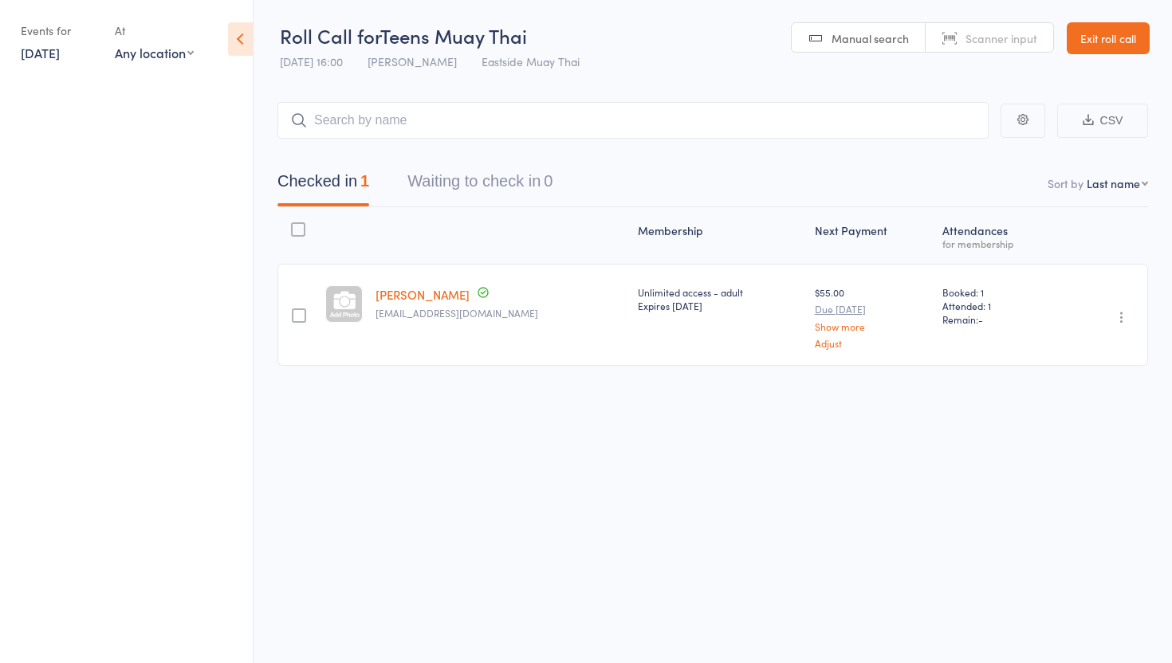
click at [60, 54] on link "29 Jul, 2025" at bounding box center [40, 53] width 39 height 18
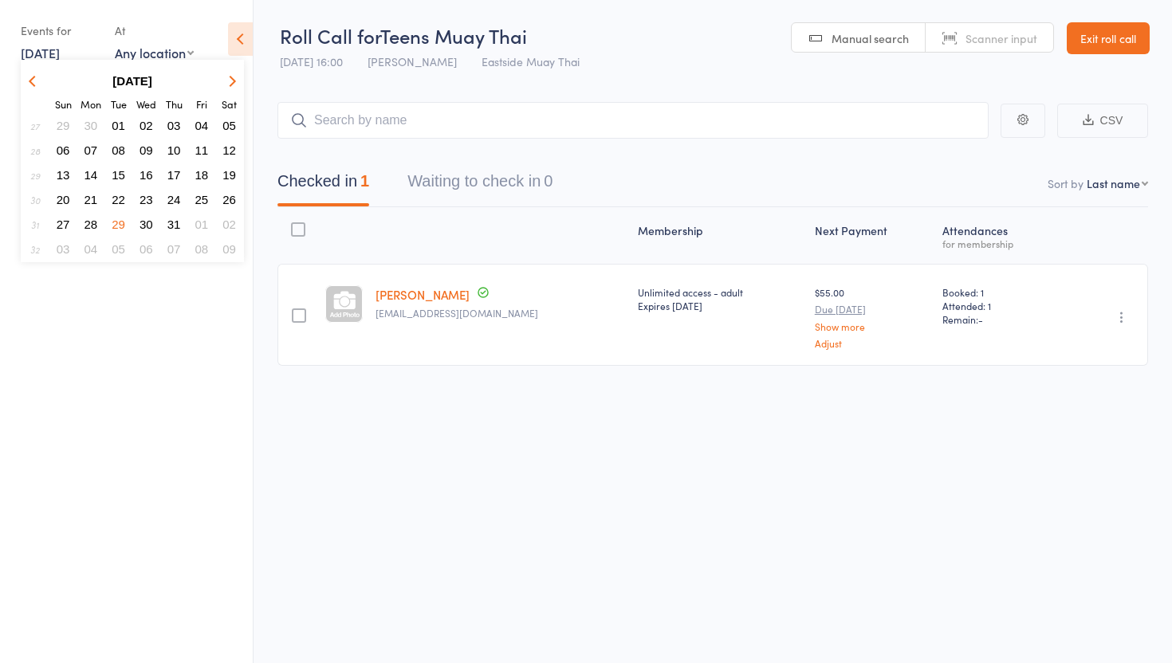
click at [233, 84] on button "button" at bounding box center [230, 81] width 24 height 22
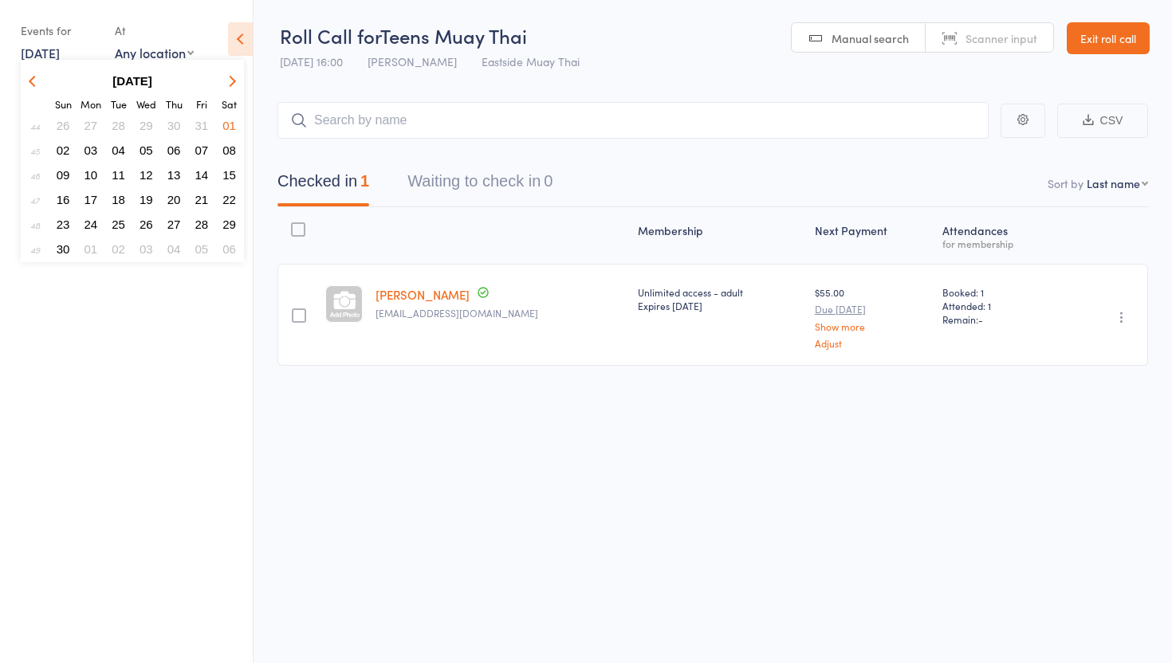
click at [233, 84] on button "button" at bounding box center [230, 81] width 24 height 22
click at [36, 79] on icon "button" at bounding box center [34, 80] width 11 height 11
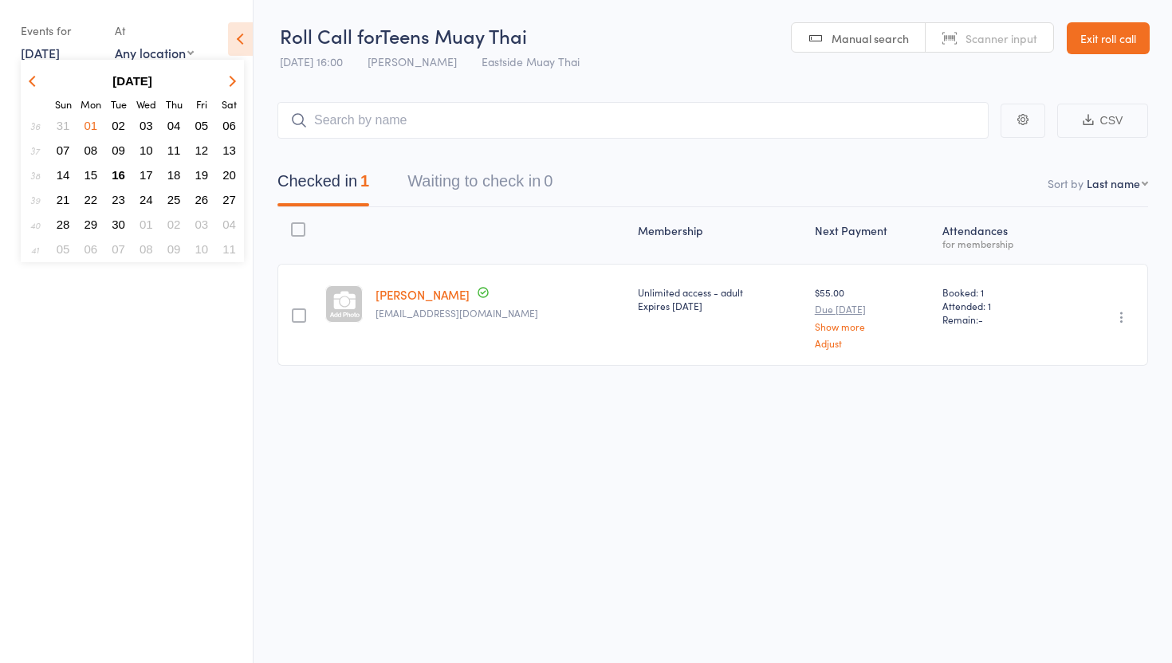
click at [171, 147] on span "11" at bounding box center [174, 150] width 14 height 14
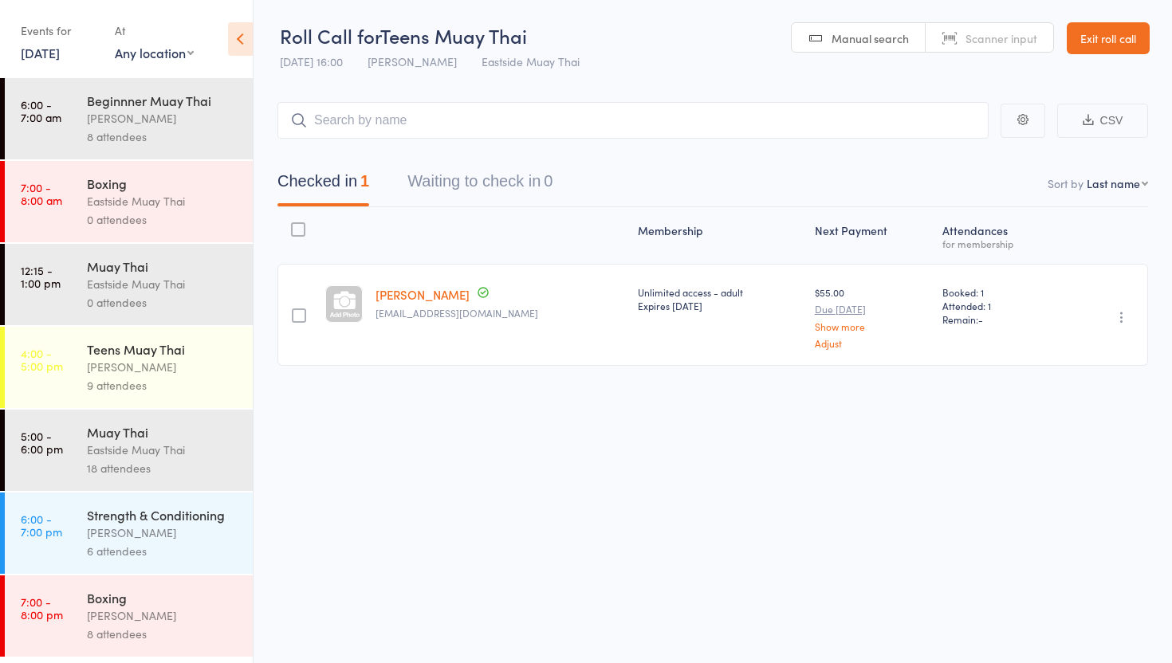
click at [138, 449] on div "Eastside Muay Thai" at bounding box center [163, 450] width 152 height 18
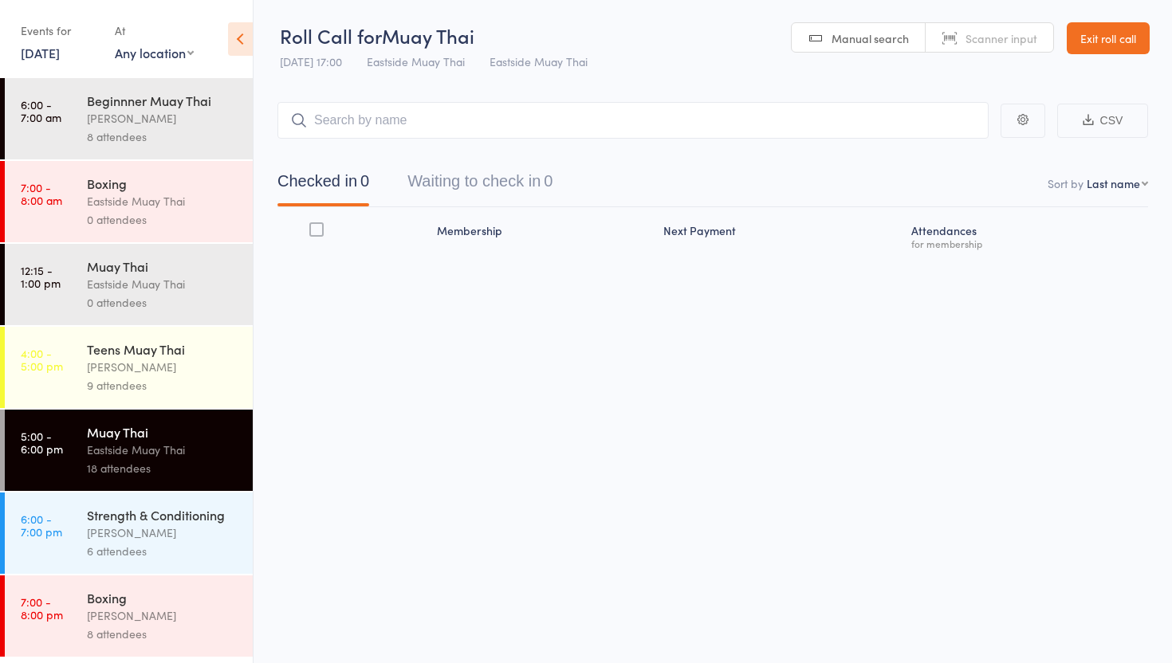
click at [171, 361] on div "Yannik Wijetilaka" at bounding box center [163, 367] width 152 height 18
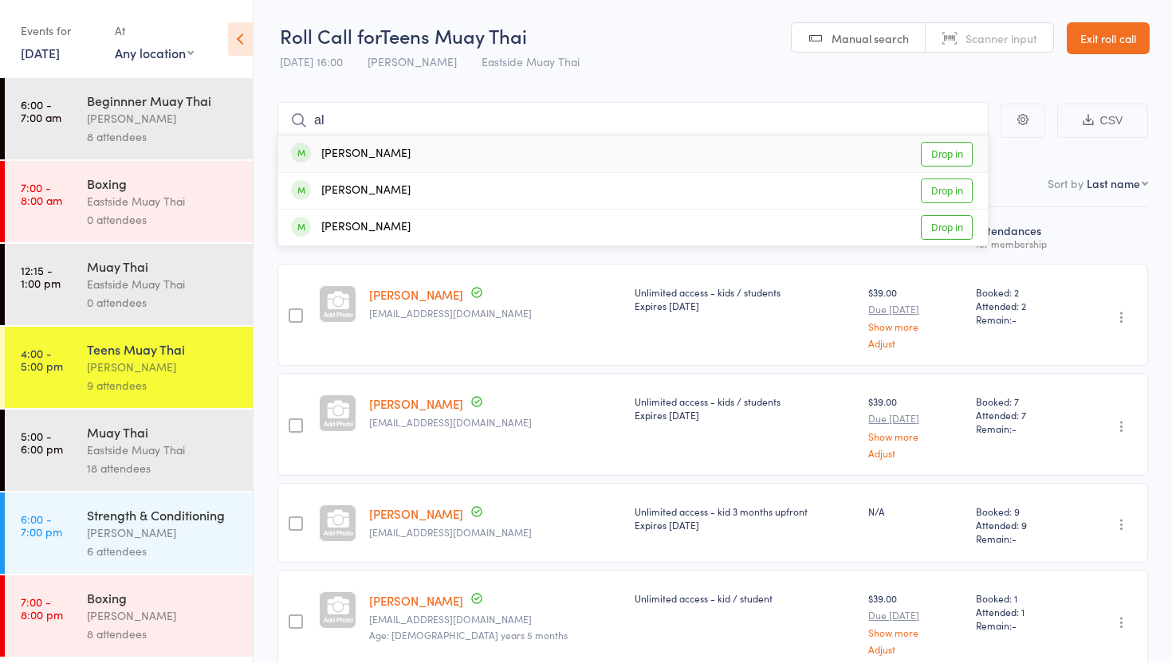
type input "a"
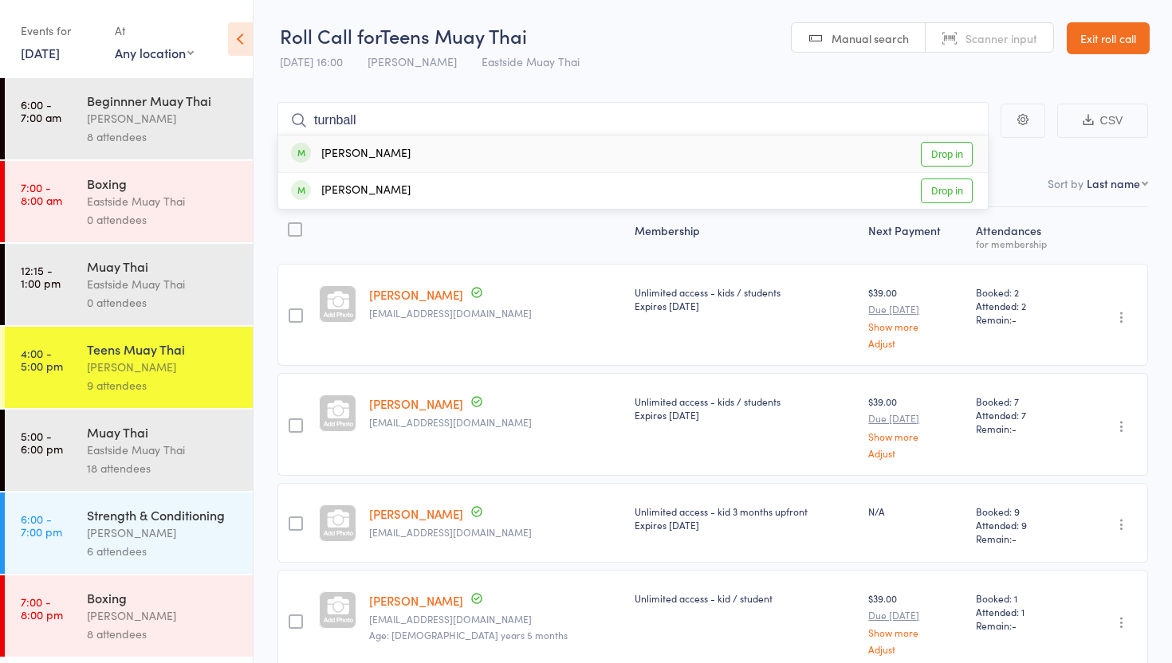
type input "turnball"
click at [951, 151] on link "Drop in" at bounding box center [947, 154] width 52 height 25
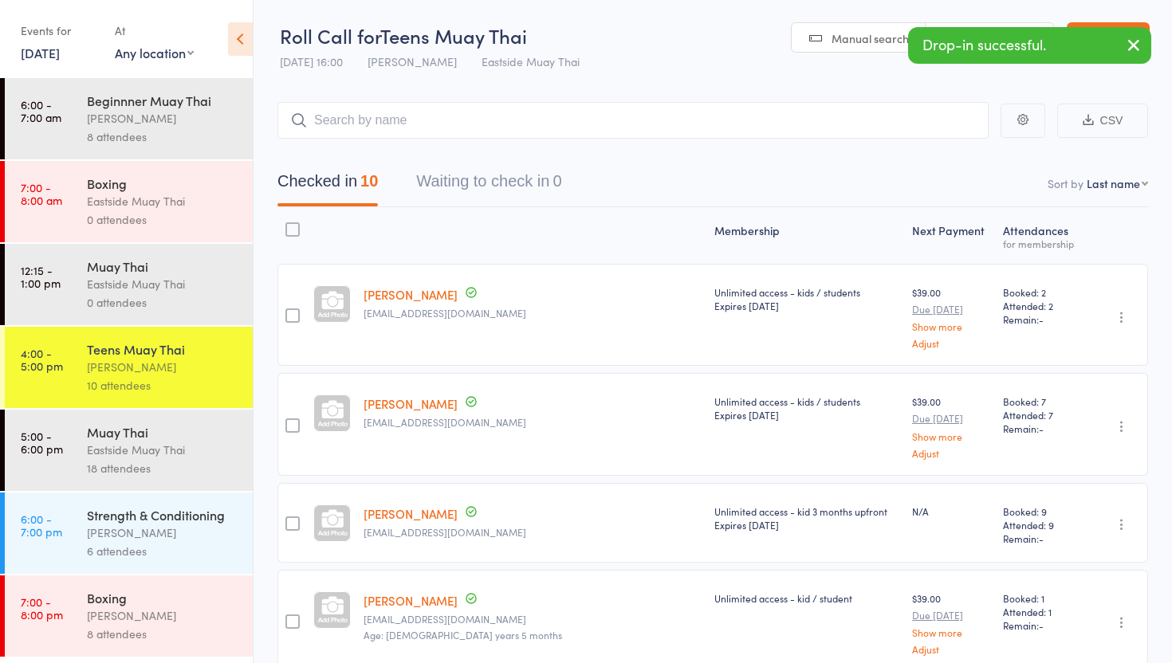
click at [1138, 41] on icon "button" at bounding box center [1133, 45] width 19 height 20
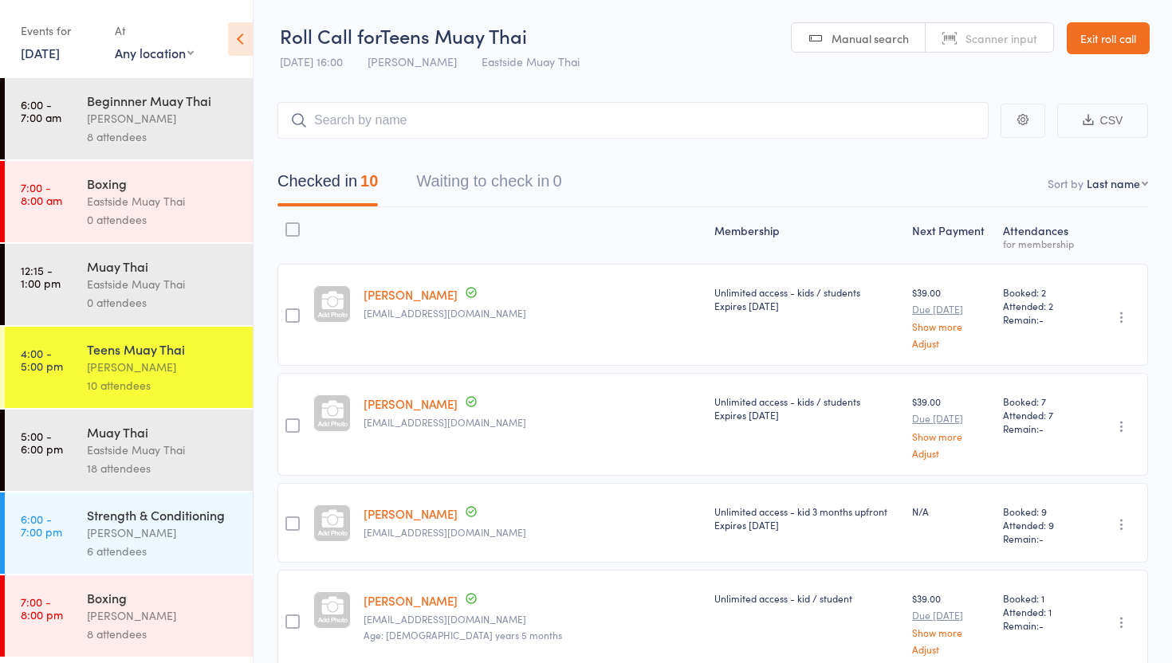
click at [1098, 37] on link "Exit roll call" at bounding box center [1107, 38] width 83 height 32
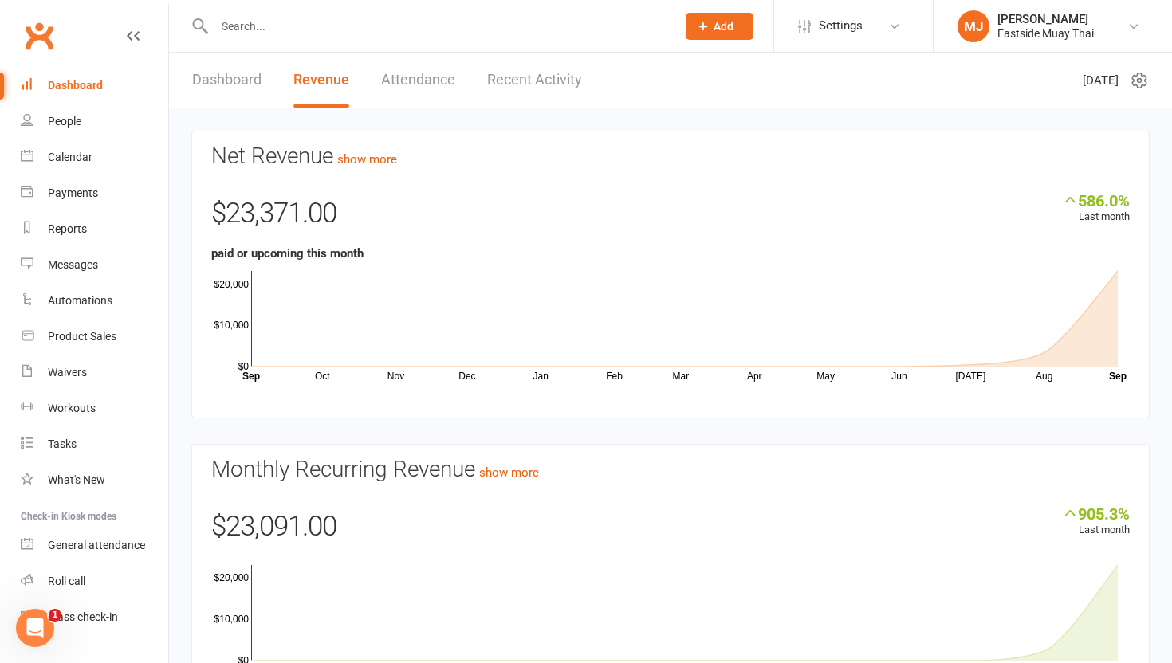
click at [293, 32] on input "text" at bounding box center [437, 26] width 455 height 22
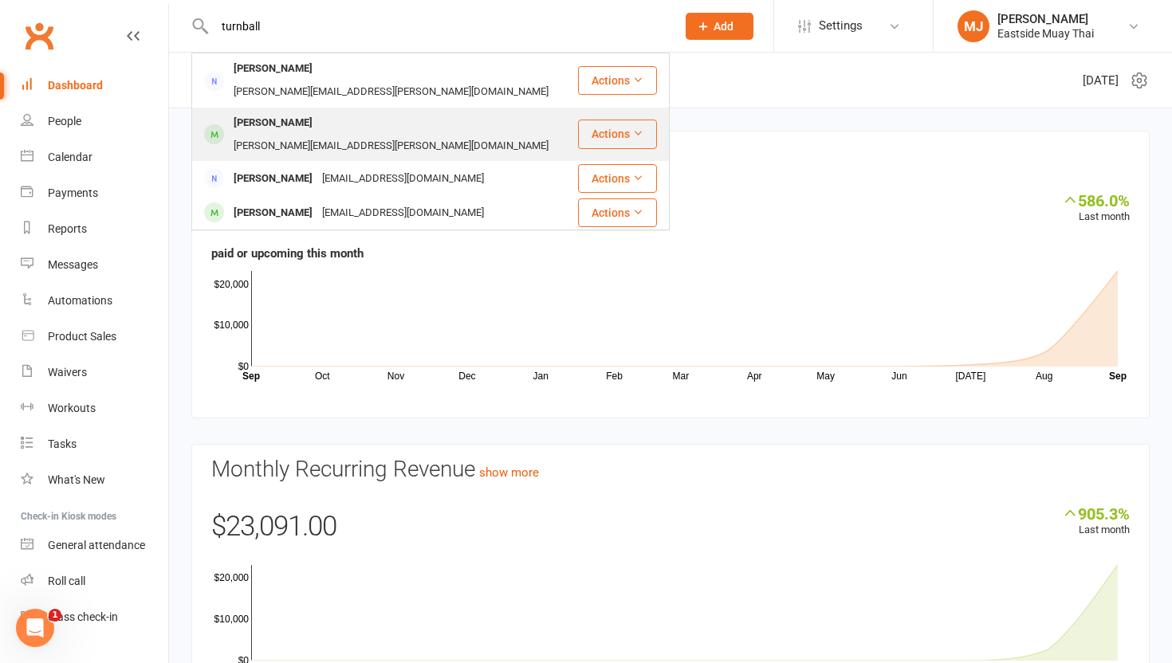
type input "turnball"
click at [288, 112] on div "[PERSON_NAME]" at bounding box center [273, 123] width 88 height 23
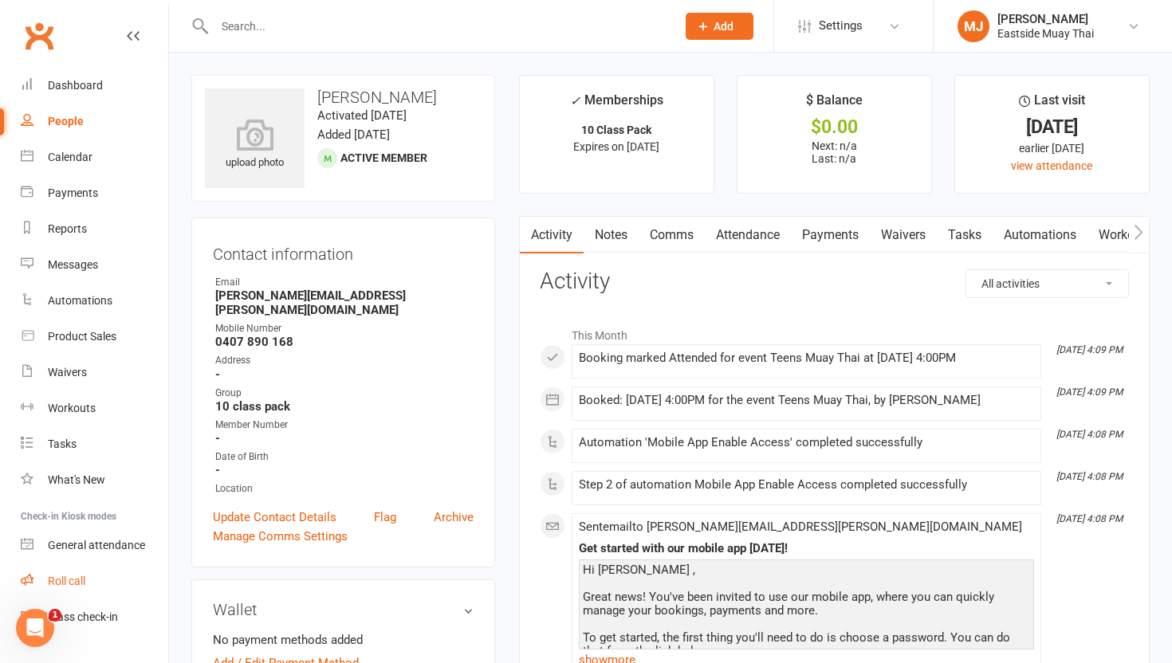
click at [68, 579] on div "Roll call" at bounding box center [66, 581] width 37 height 13
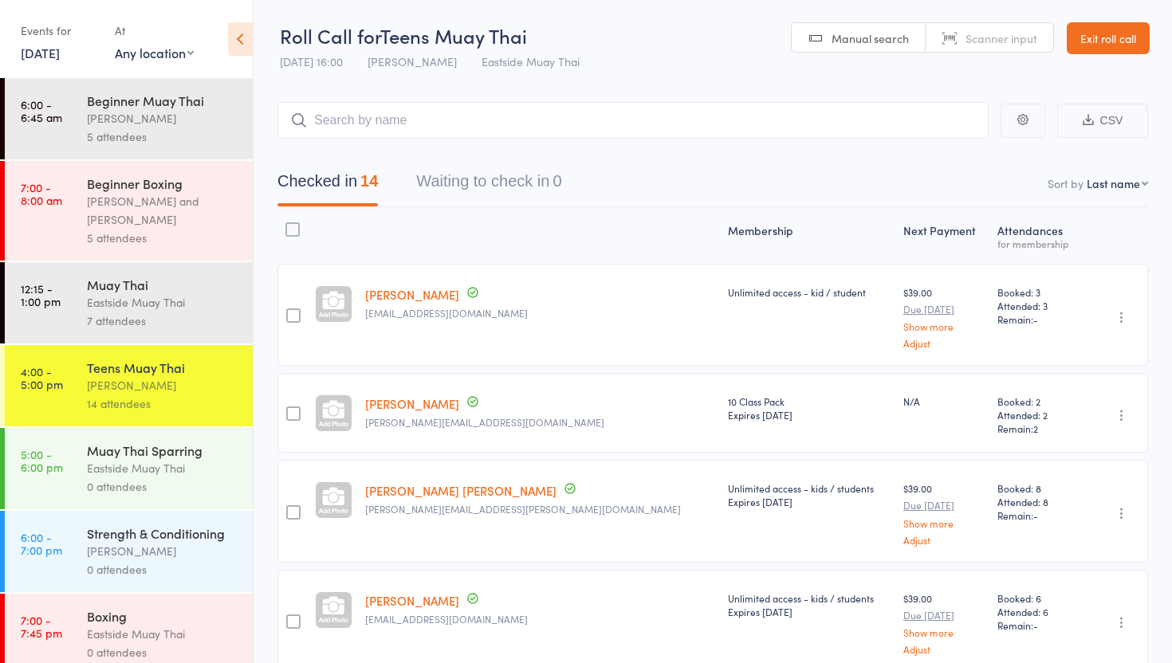
click at [55, 54] on link "[DATE]" at bounding box center [40, 53] width 39 height 18
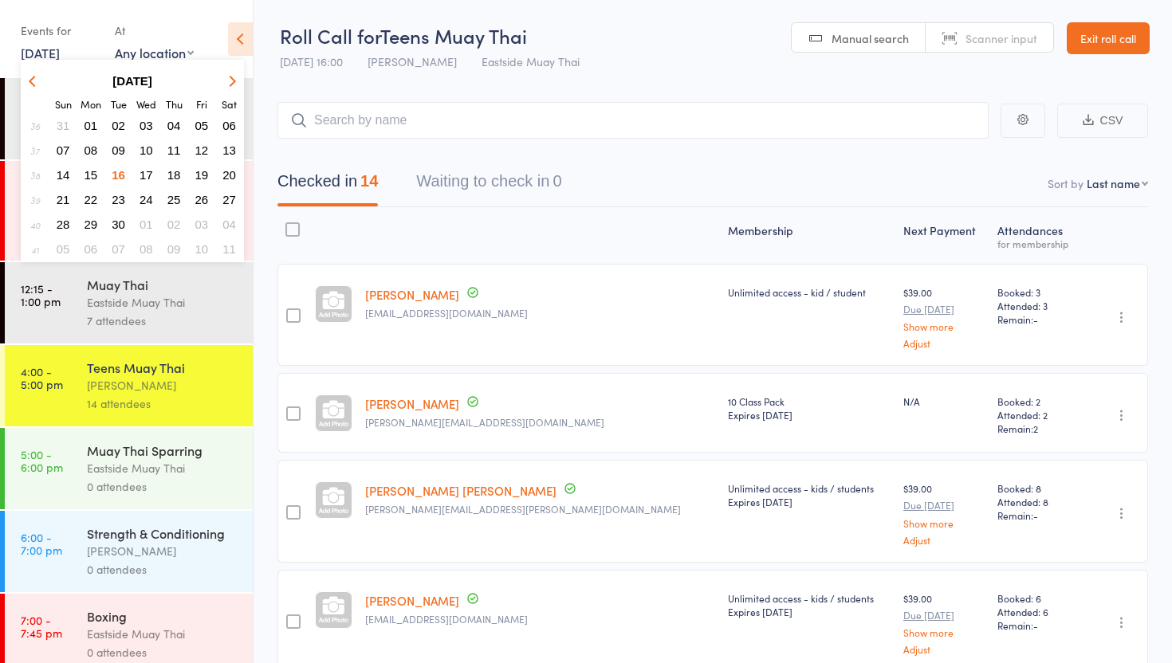
click at [33, 74] on button "button" at bounding box center [35, 81] width 24 height 22
click at [172, 198] on span "21" at bounding box center [174, 200] width 14 height 14
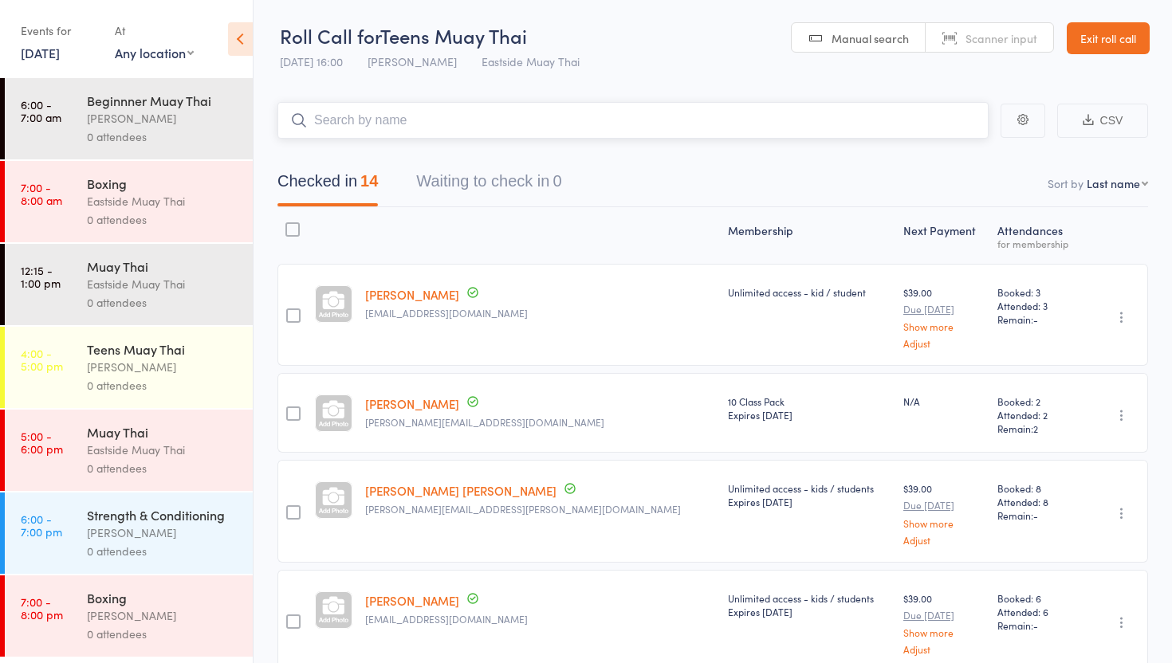
click at [487, 124] on input "search" at bounding box center [632, 120] width 711 height 37
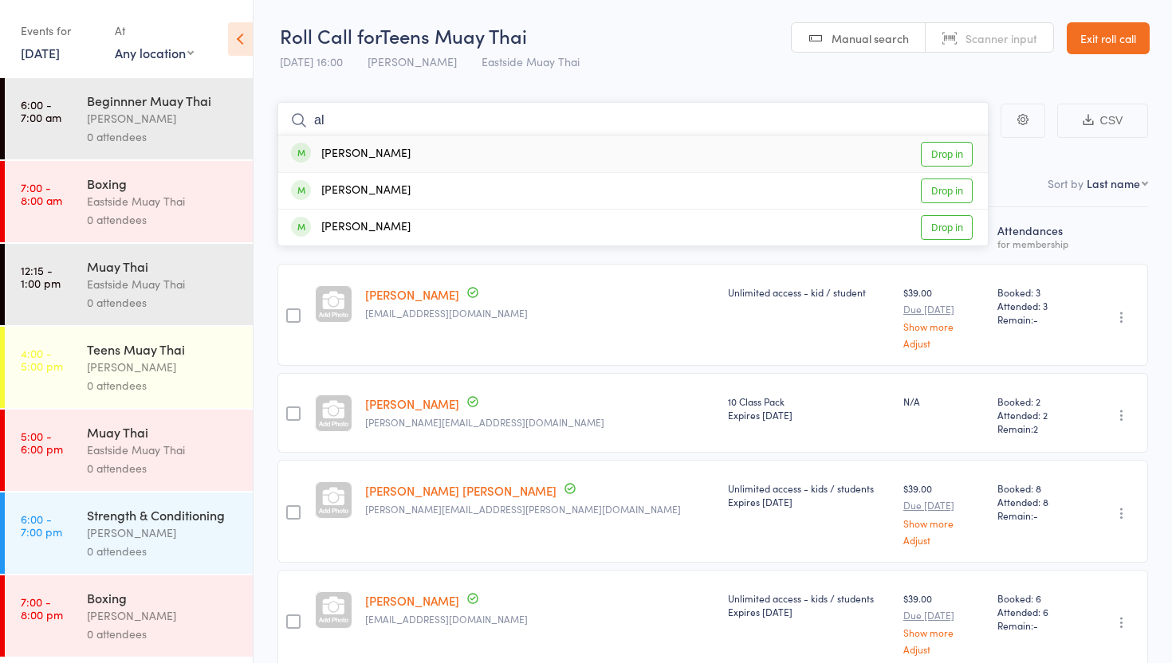
type input "a"
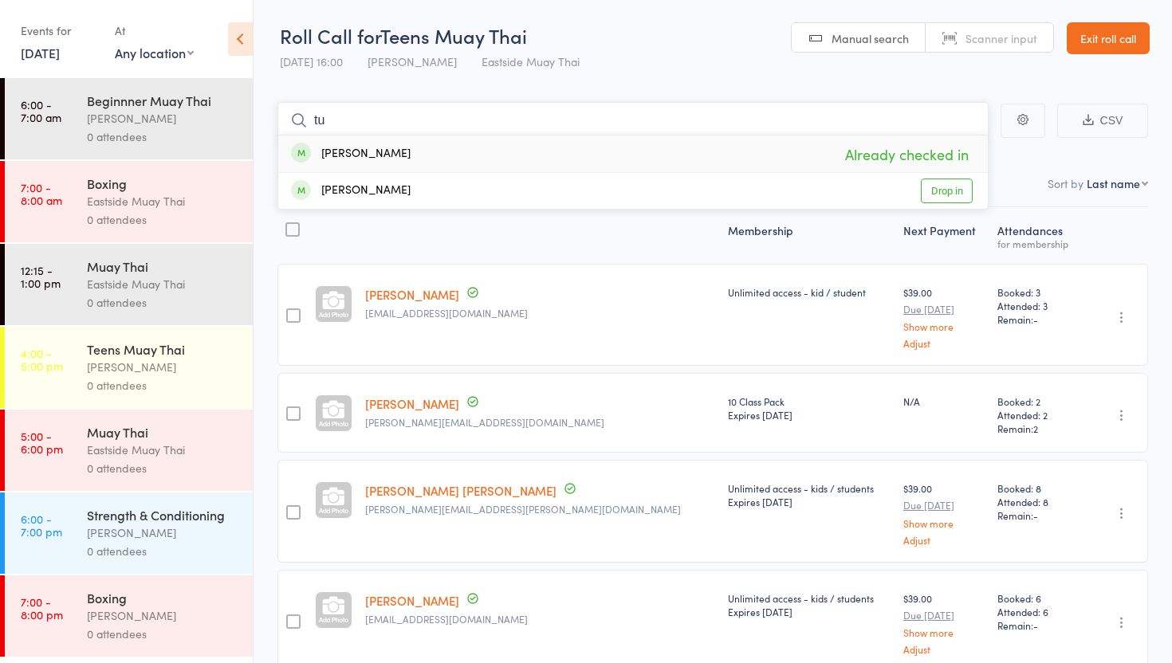
type input "t"
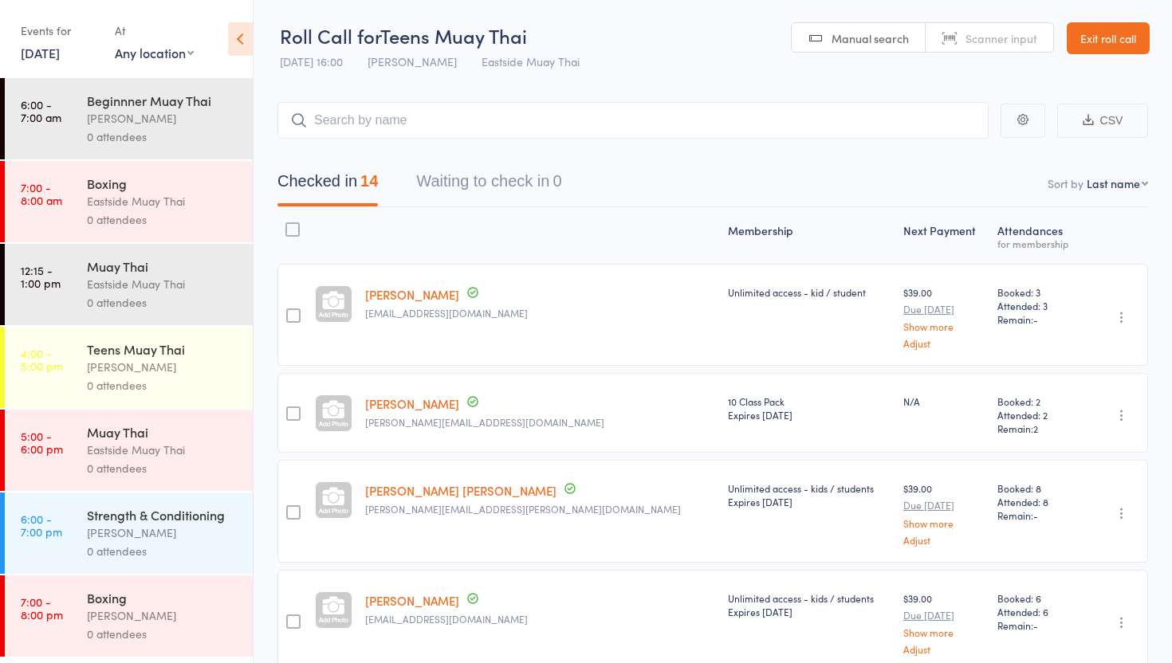
click at [246, 53] on icon at bounding box center [240, 38] width 25 height 33
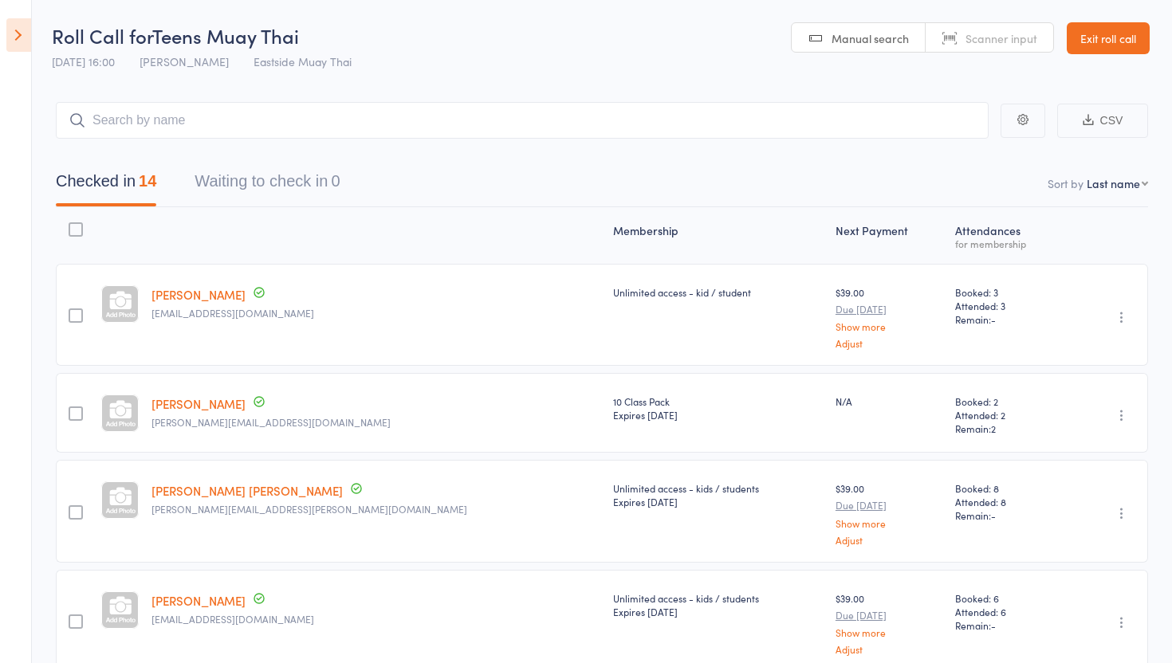
click at [14, 41] on icon at bounding box center [18, 34] width 25 height 33
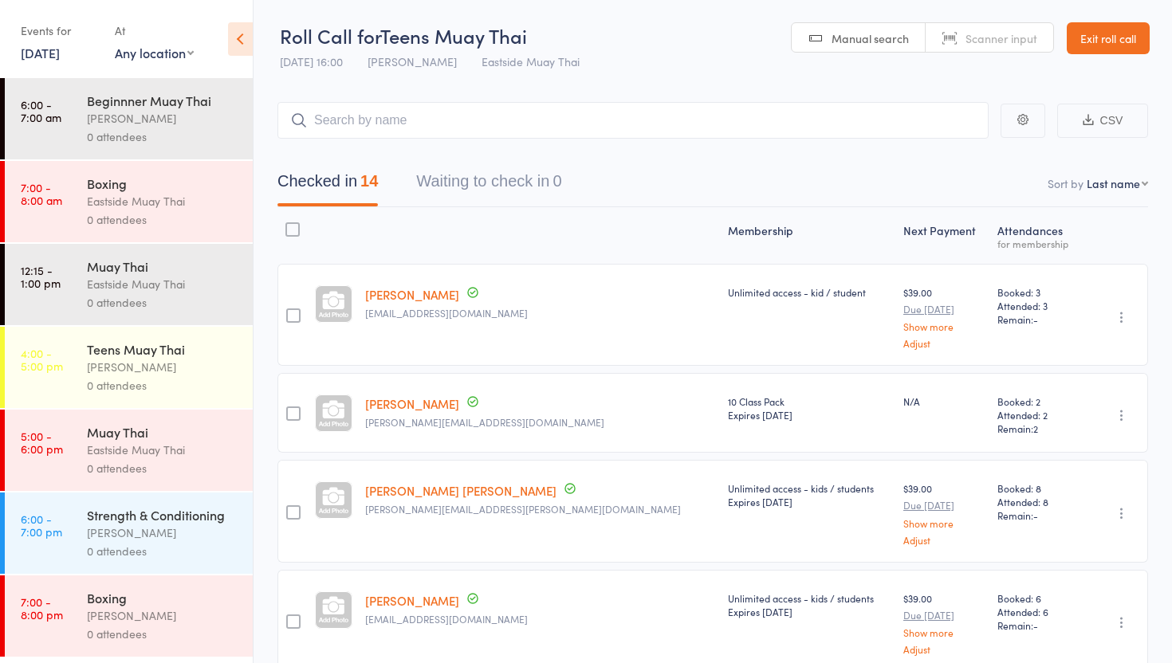
click at [60, 49] on link "[DATE]" at bounding box center [40, 53] width 39 height 18
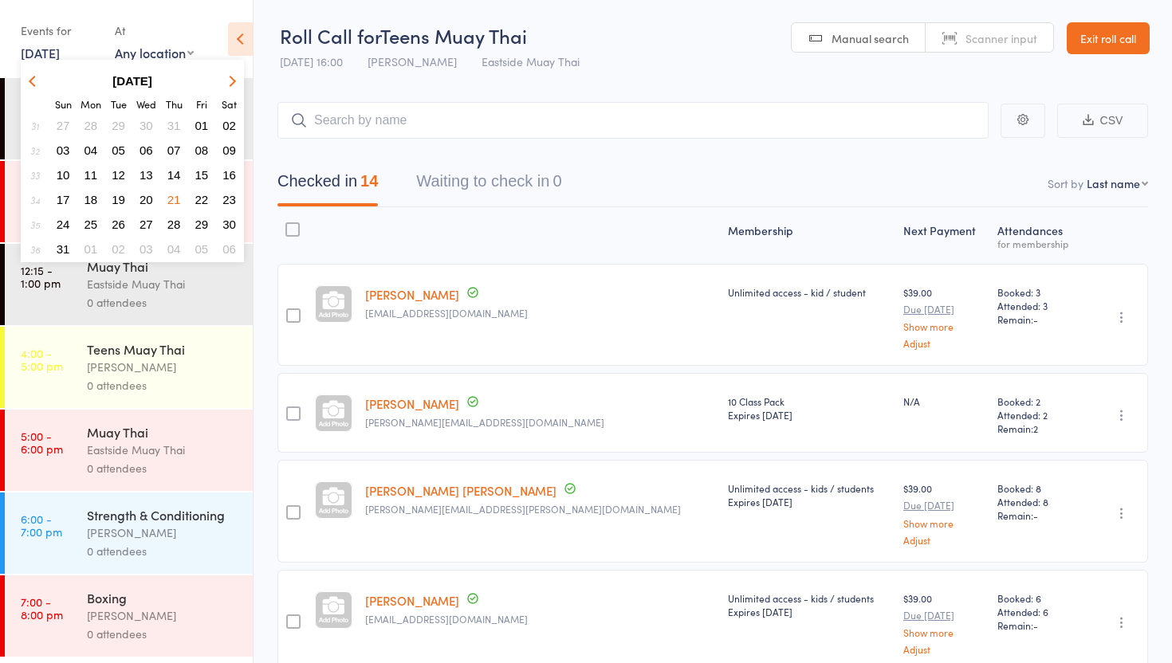
click at [33, 81] on icon "button" at bounding box center [34, 80] width 11 height 11
click at [179, 200] on span "24" at bounding box center [174, 200] width 14 height 14
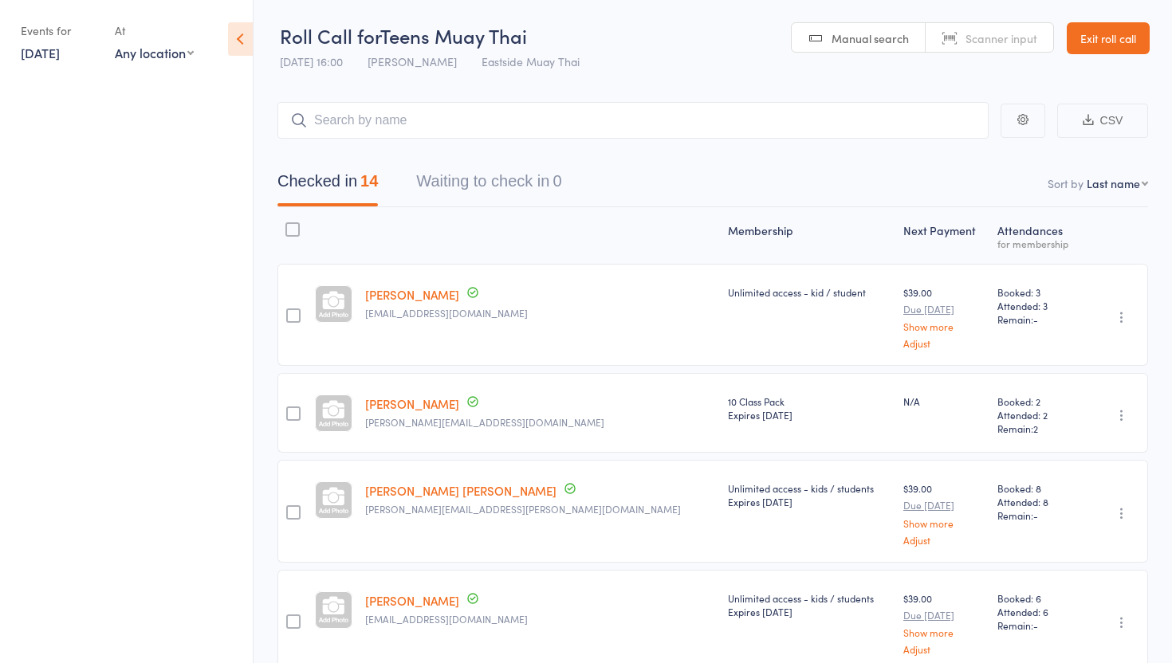
click at [60, 50] on link "[DATE]" at bounding box center [40, 53] width 39 height 18
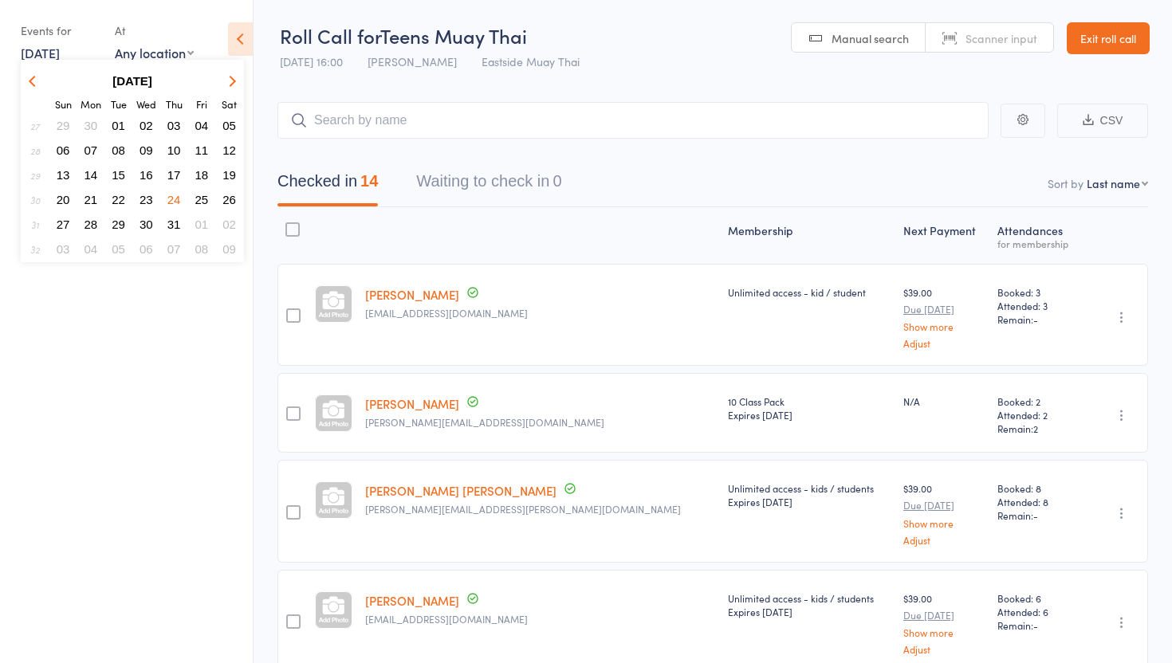
click at [175, 218] on span "31" at bounding box center [174, 225] width 14 height 14
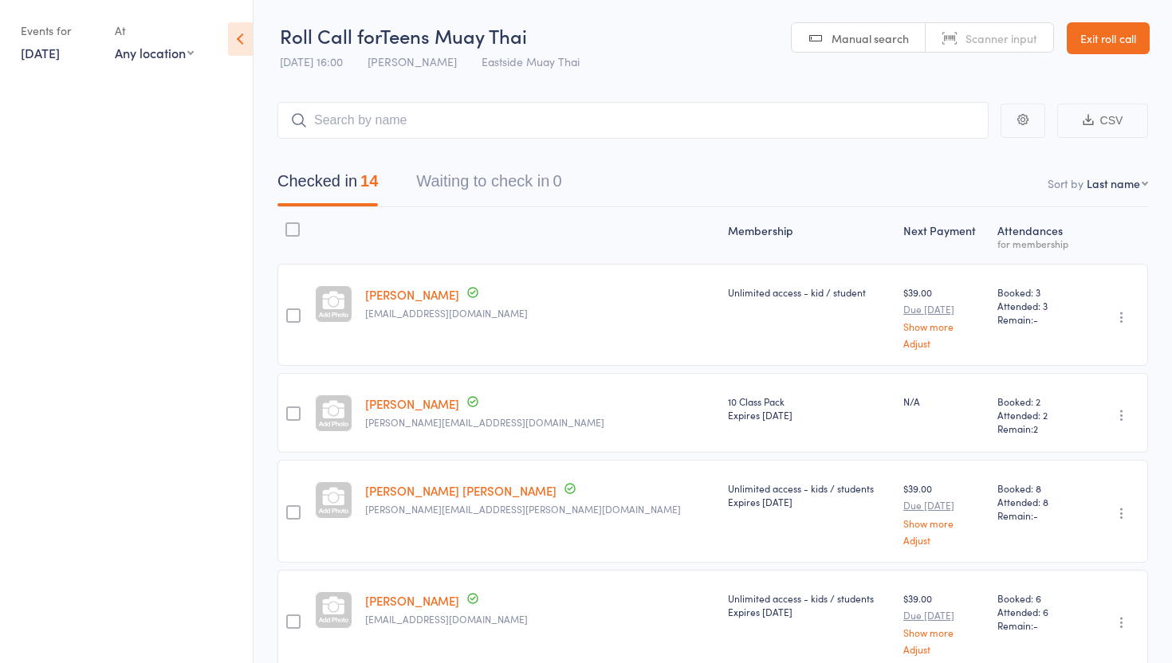
click at [49, 57] on link "[DATE]" at bounding box center [40, 53] width 39 height 18
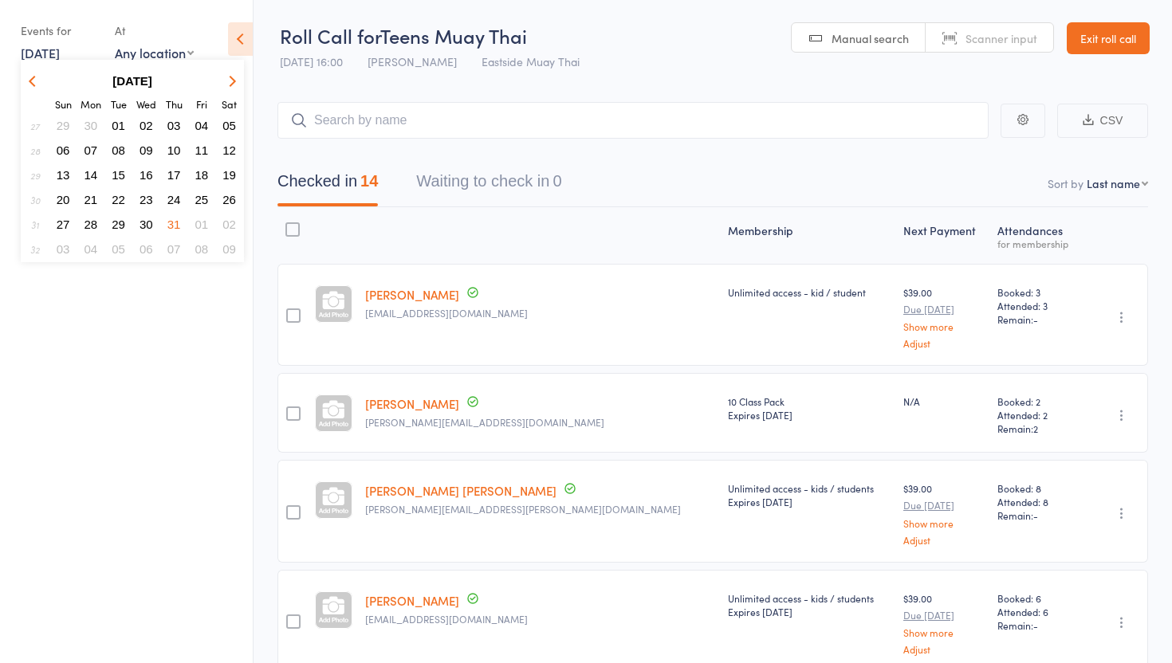
click at [172, 243] on span "07" at bounding box center [174, 249] width 14 height 14
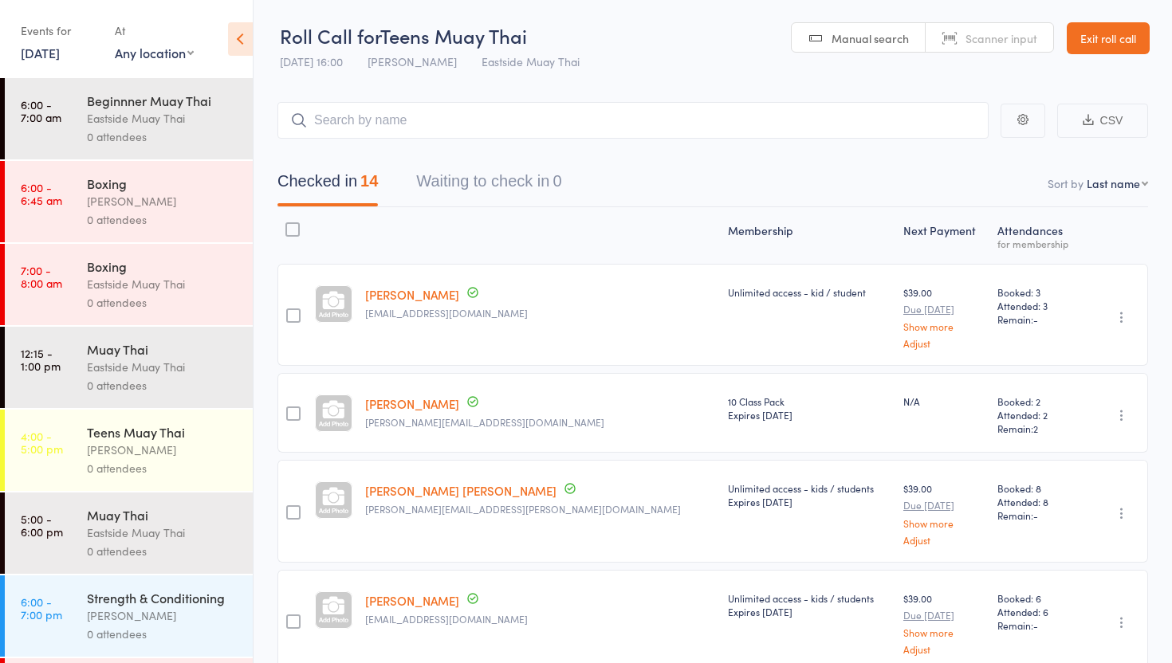
click at [151, 438] on div "Teens Muay Thai" at bounding box center [163, 432] width 152 height 18
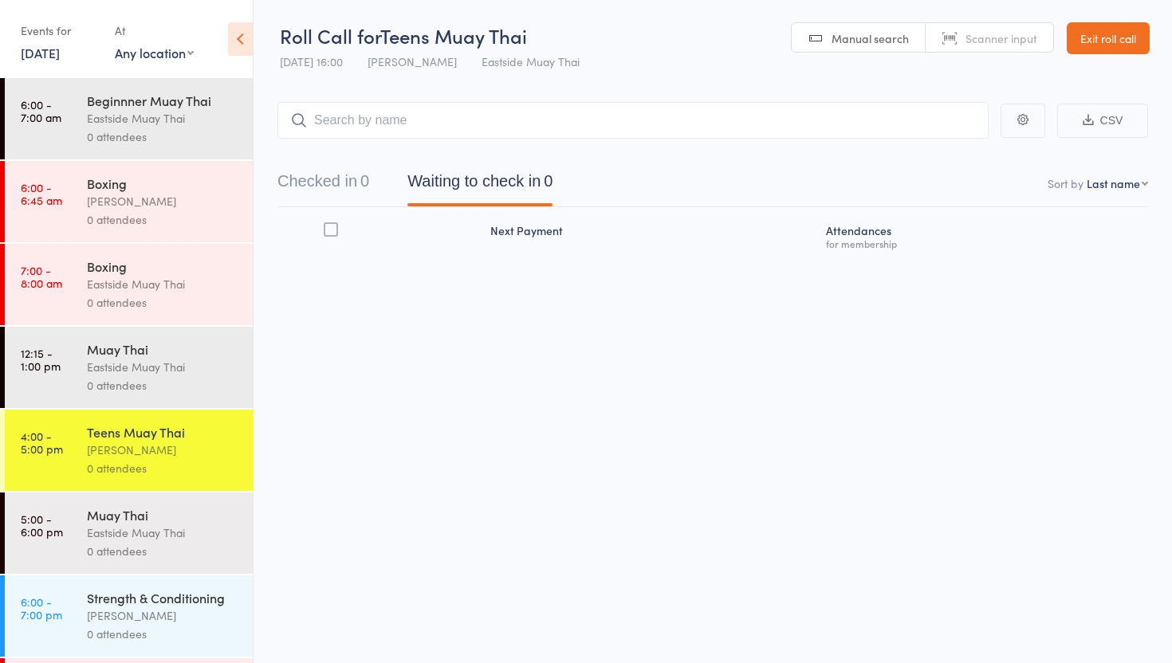
click at [458, 119] on input "search" at bounding box center [632, 120] width 711 height 37
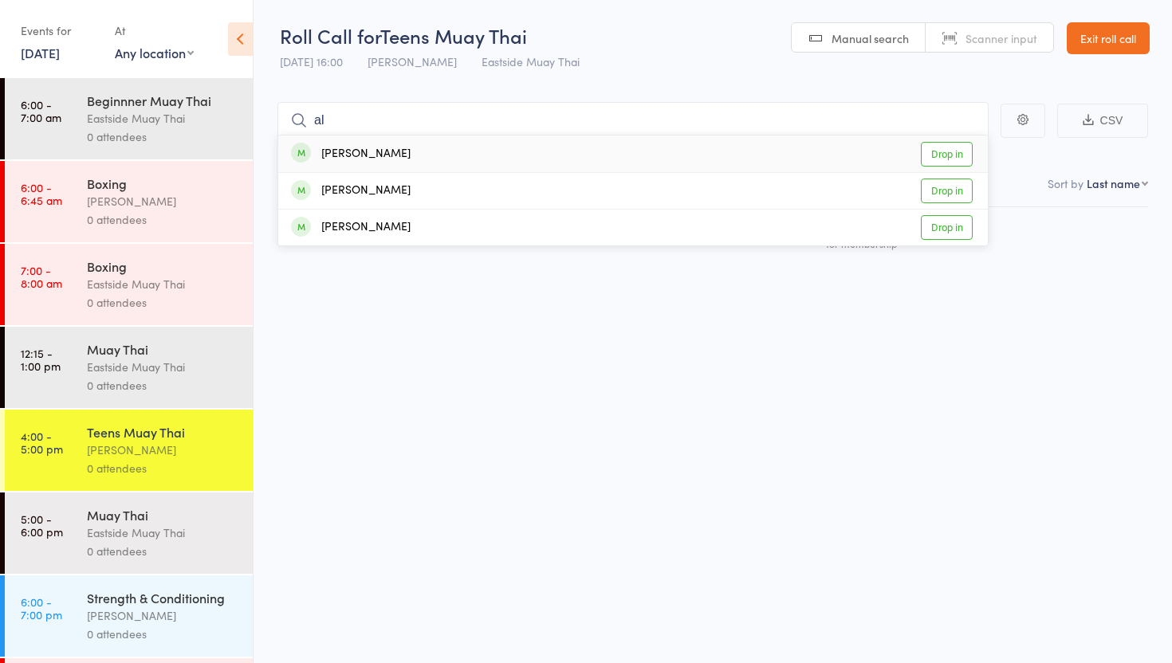
type input "a"
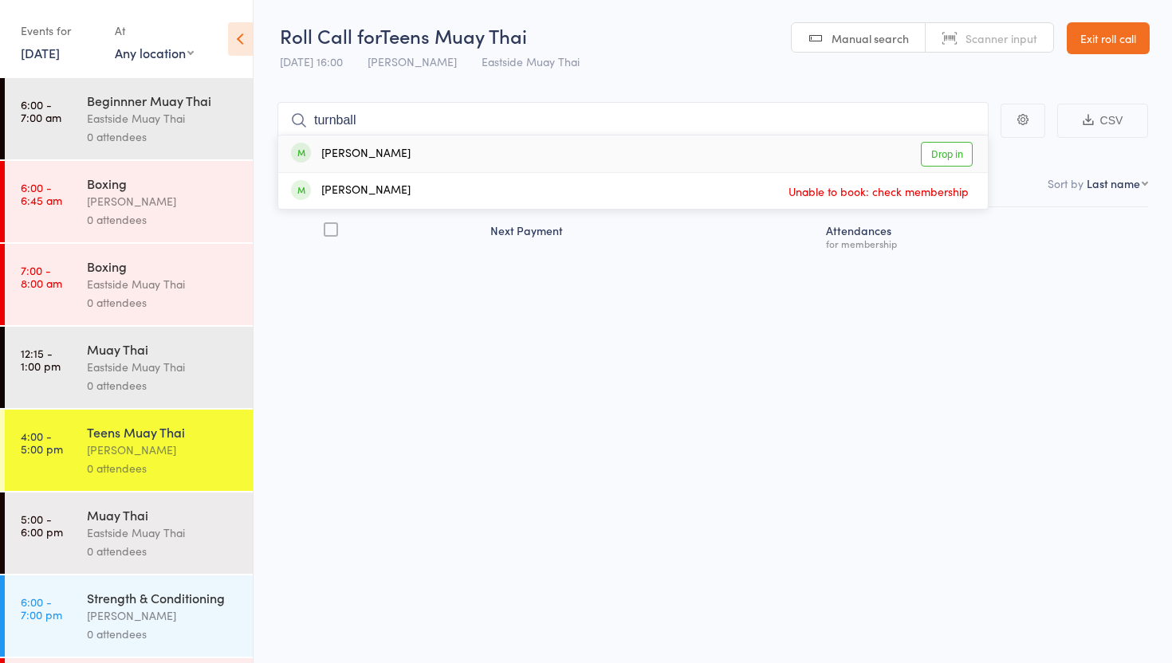
type input "turnball"
click at [946, 153] on link "Drop in" at bounding box center [947, 154] width 52 height 25
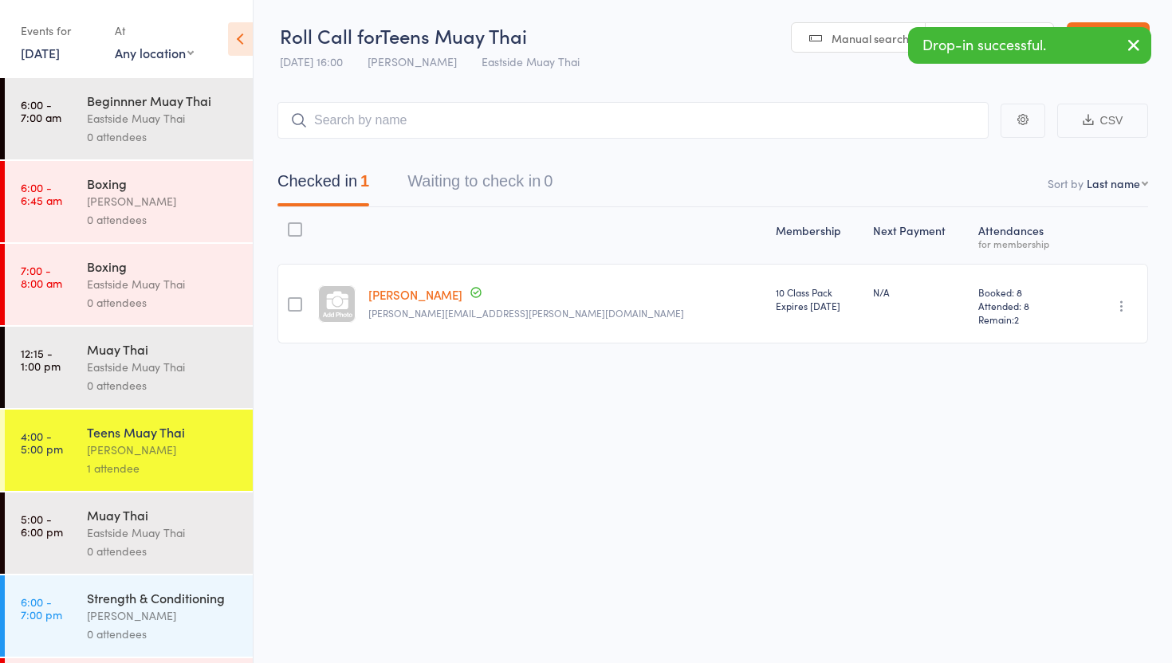
click at [1140, 38] on icon "button" at bounding box center [1133, 45] width 19 height 20
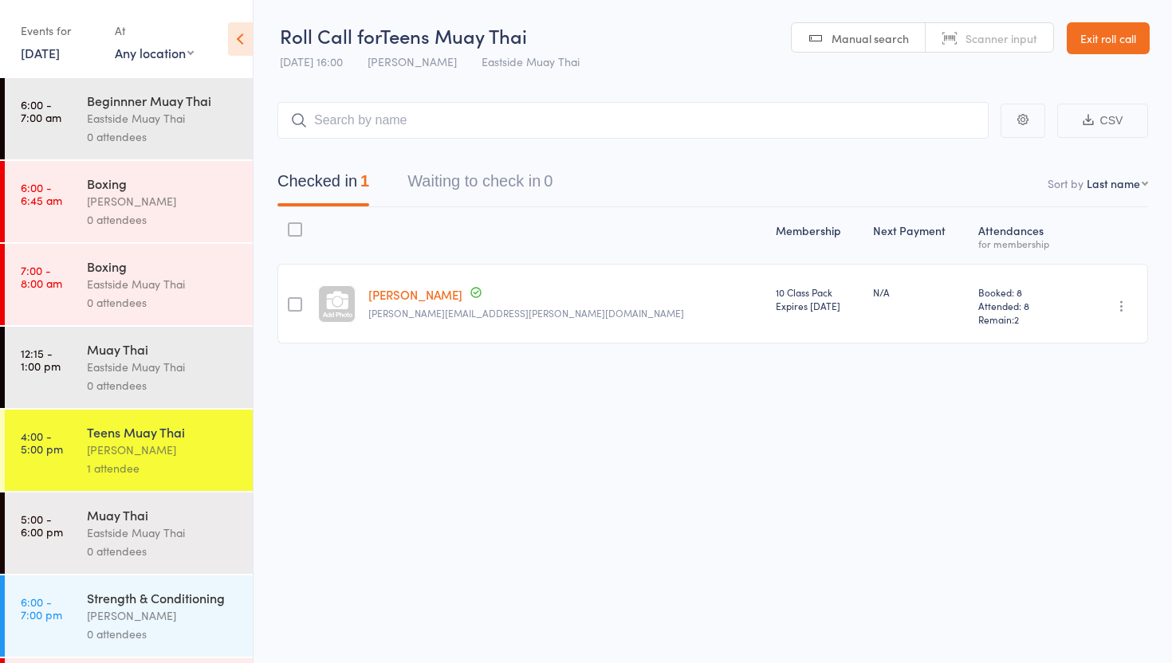
click at [1094, 37] on link "Exit roll call" at bounding box center [1107, 38] width 83 height 32
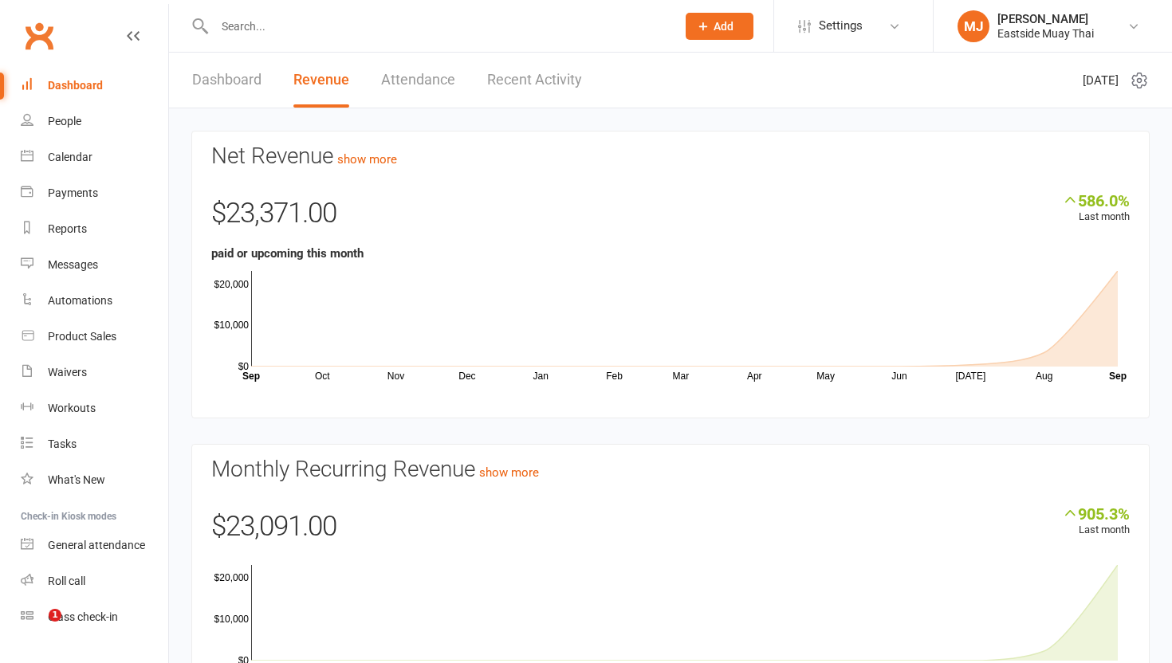
click at [242, 34] on input "text" at bounding box center [437, 26] width 455 height 22
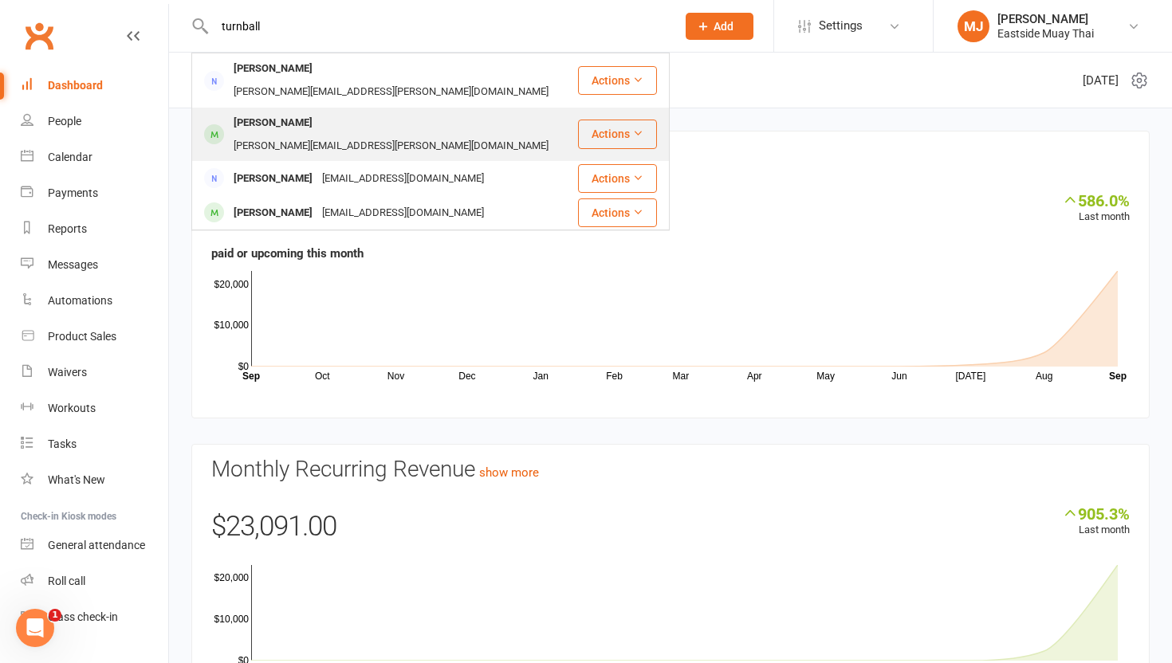
type input "turnball"
click at [312, 112] on div "Alexander Sissian-Turnball" at bounding box center [273, 123] width 88 height 23
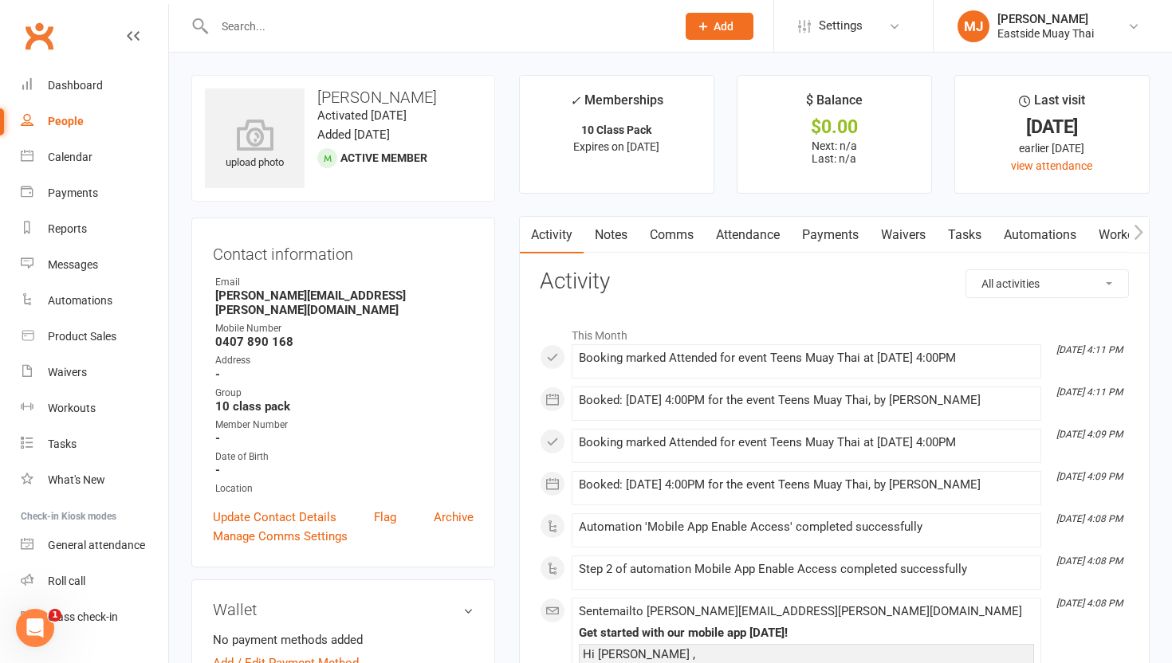
click at [256, 36] on input "text" at bounding box center [437, 26] width 455 height 22
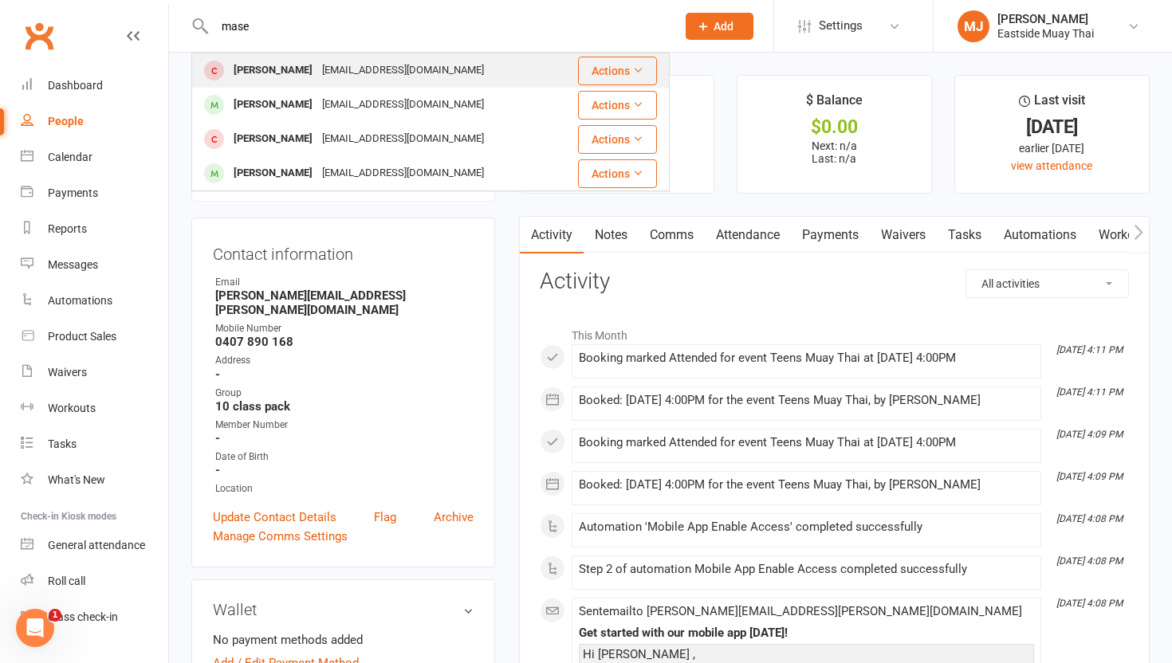
type input "mase"
click at [247, 69] on div "Mase Don" at bounding box center [273, 70] width 88 height 23
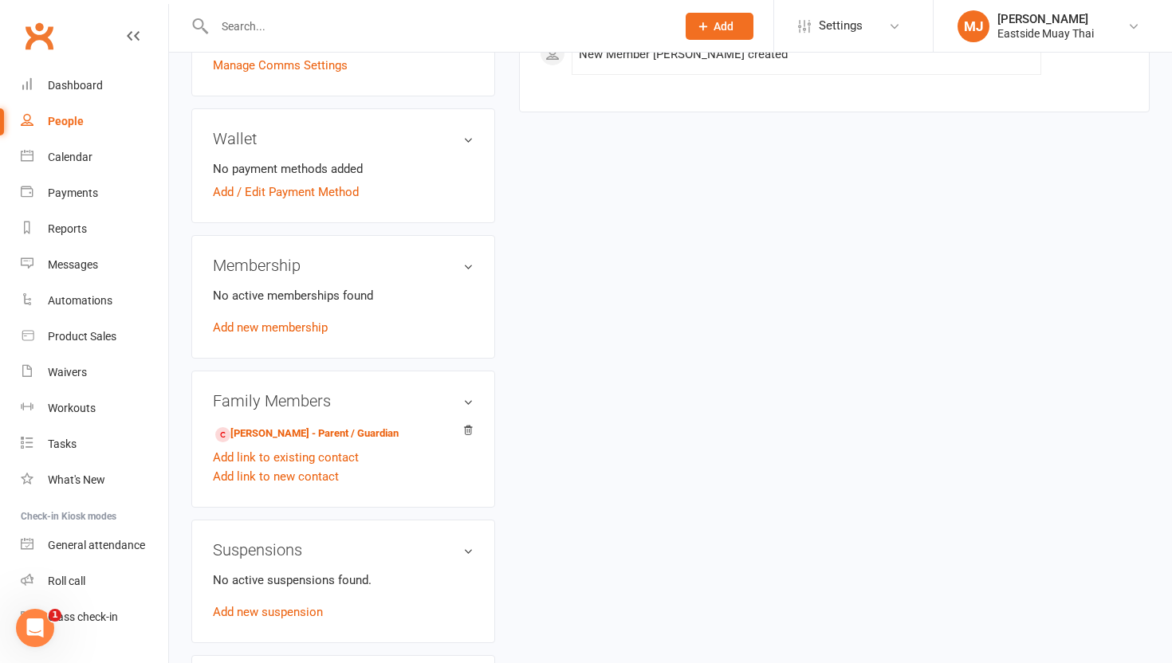
scroll to position [420, 0]
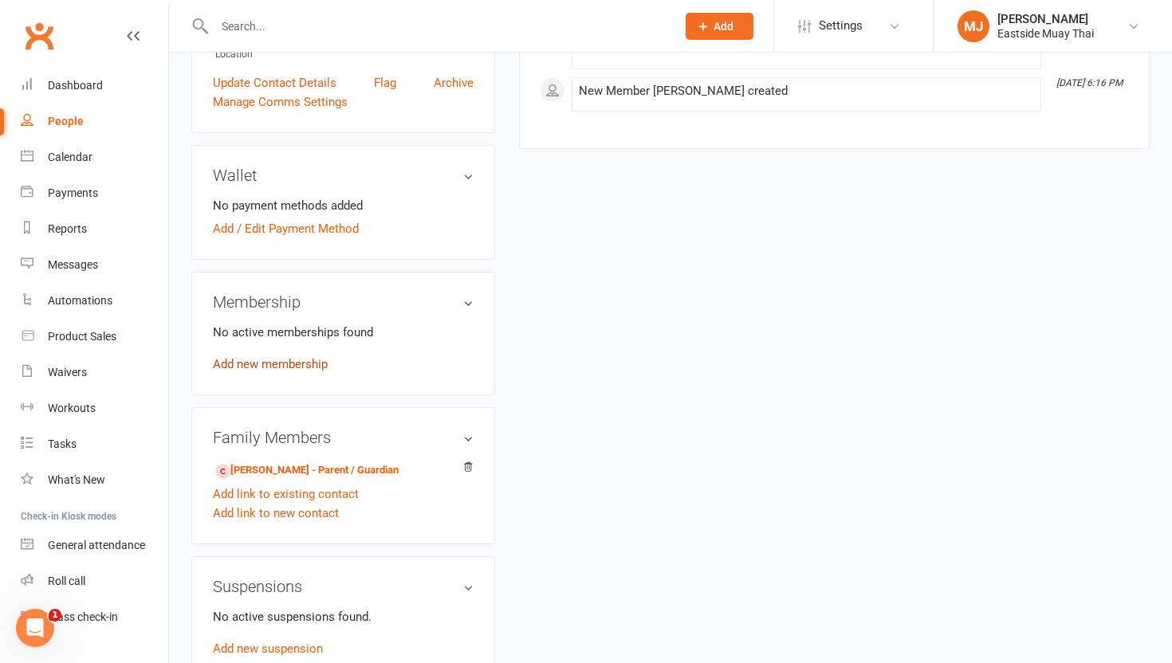
click at [303, 361] on link "Add new membership" at bounding box center [270, 364] width 115 height 14
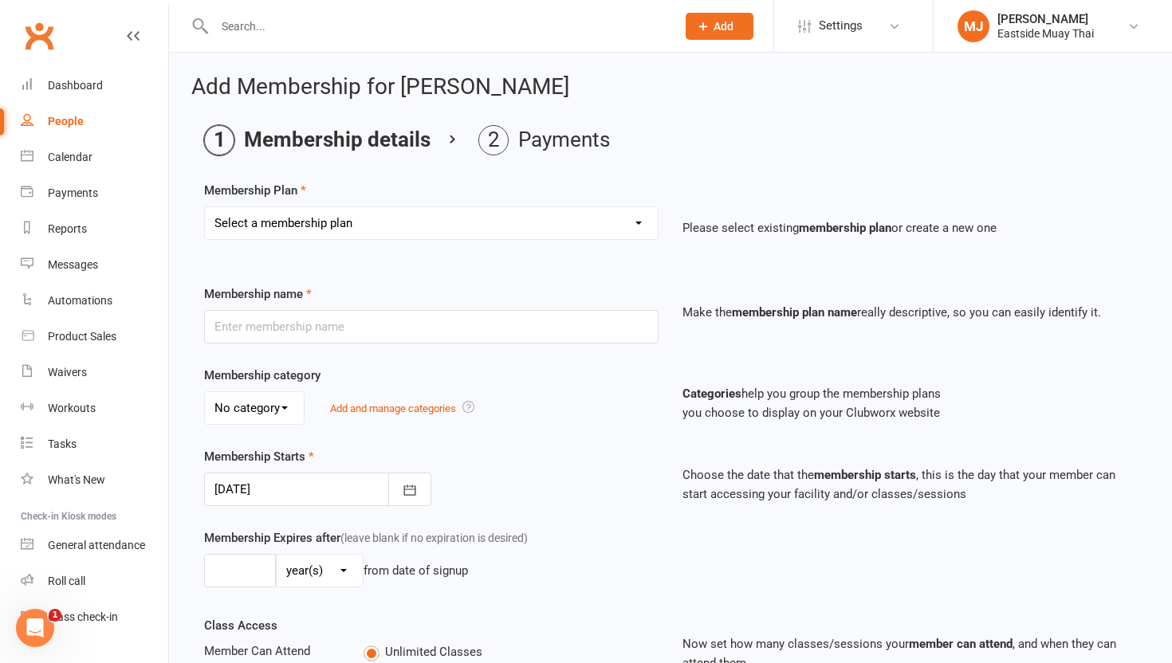
click at [514, 214] on select "Select a membership plan Create new Membership Plan Unlimited access - kid / st…" at bounding box center [431, 223] width 453 height 32
select select "14"
click at [205, 207] on select "Select a membership plan Create new Membership Plan Unlimited access - kid / st…" at bounding box center [431, 223] width 453 height 32
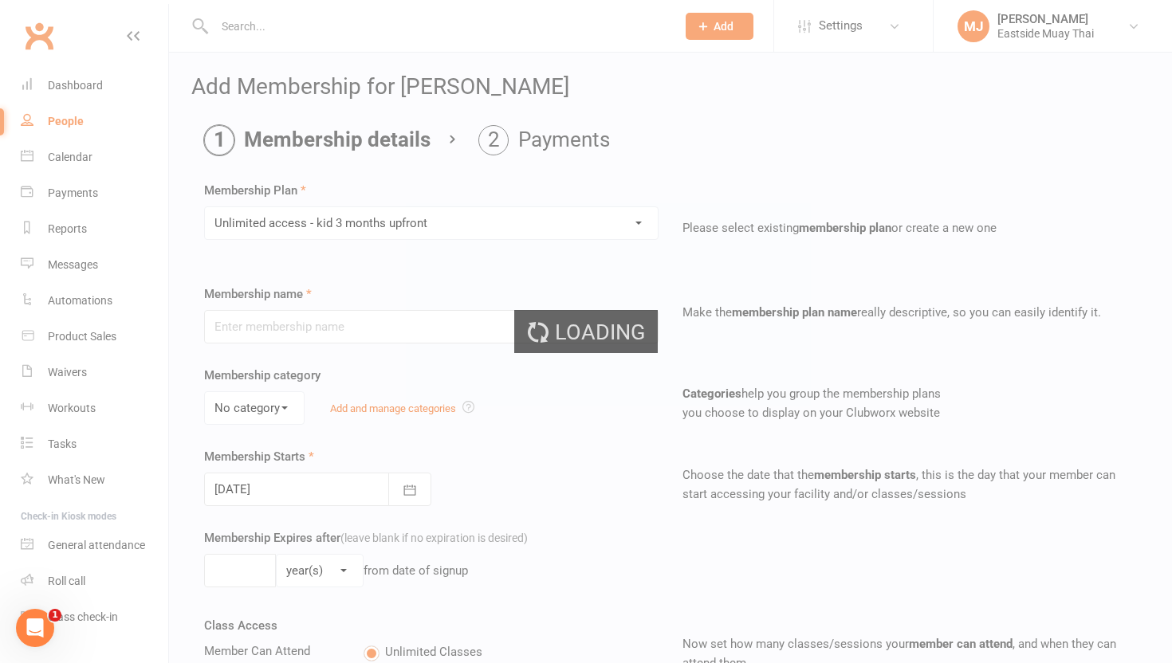
type input "Unlimited access - kid 3 months upfront"
select select "1"
type input "3"
select select "2"
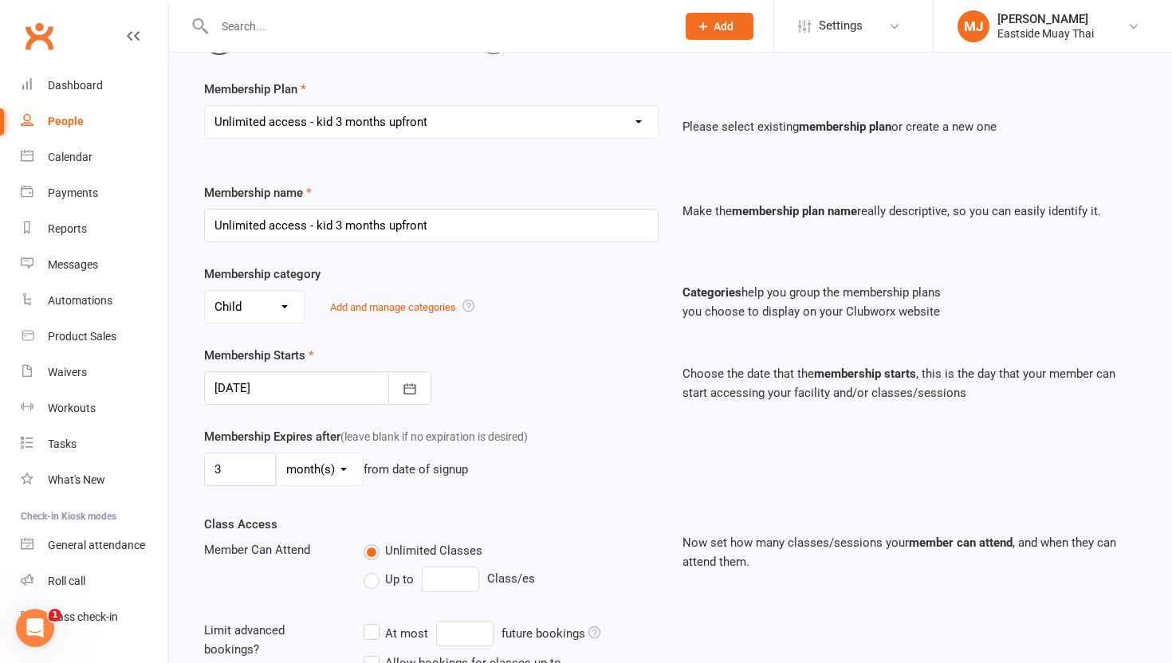
scroll to position [102, 0]
click at [406, 387] on icon "button" at bounding box center [410, 388] width 16 height 16
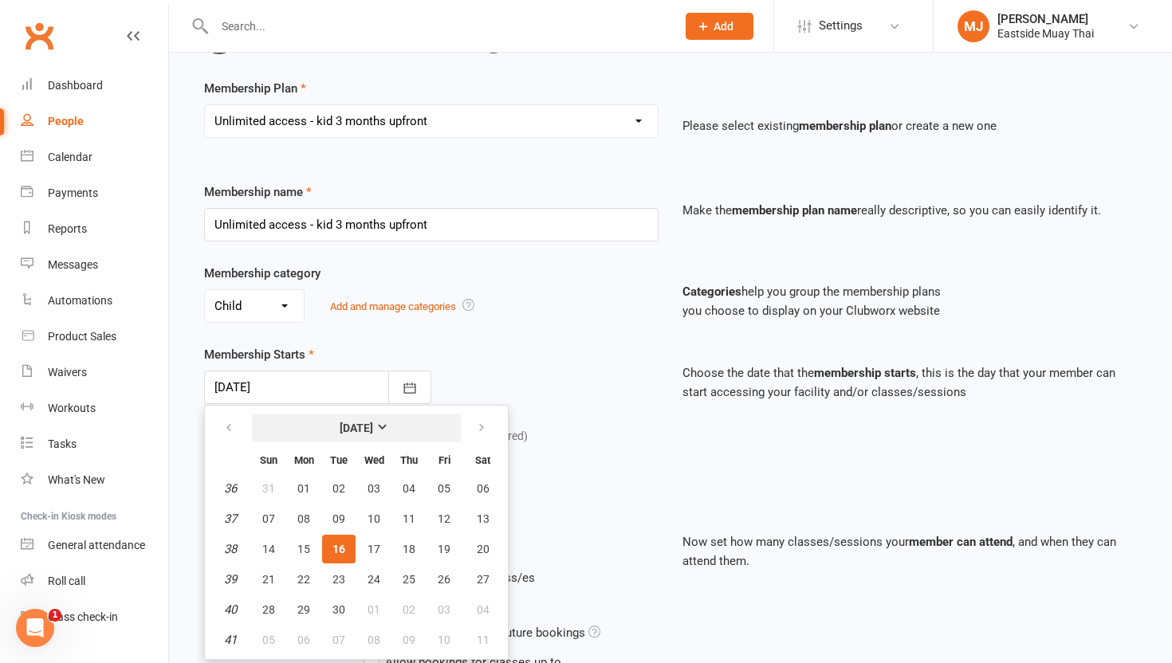
click at [373, 429] on strong "September 2025" at bounding box center [356, 428] width 33 height 13
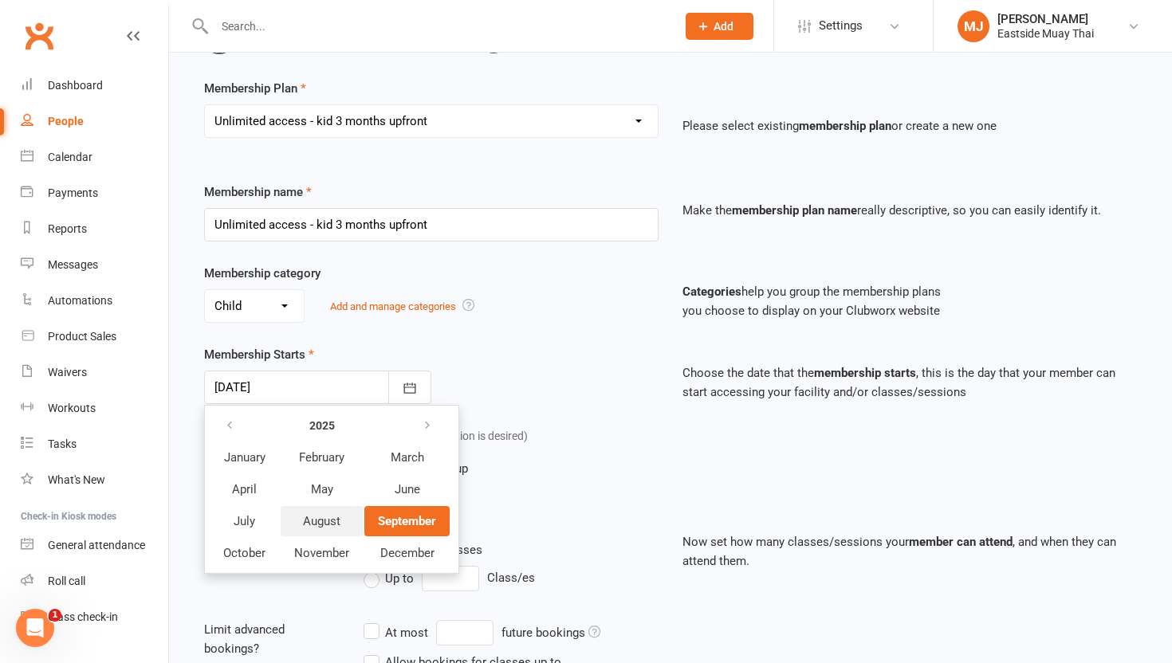
click at [317, 516] on span "August" at bounding box center [321, 521] width 37 height 14
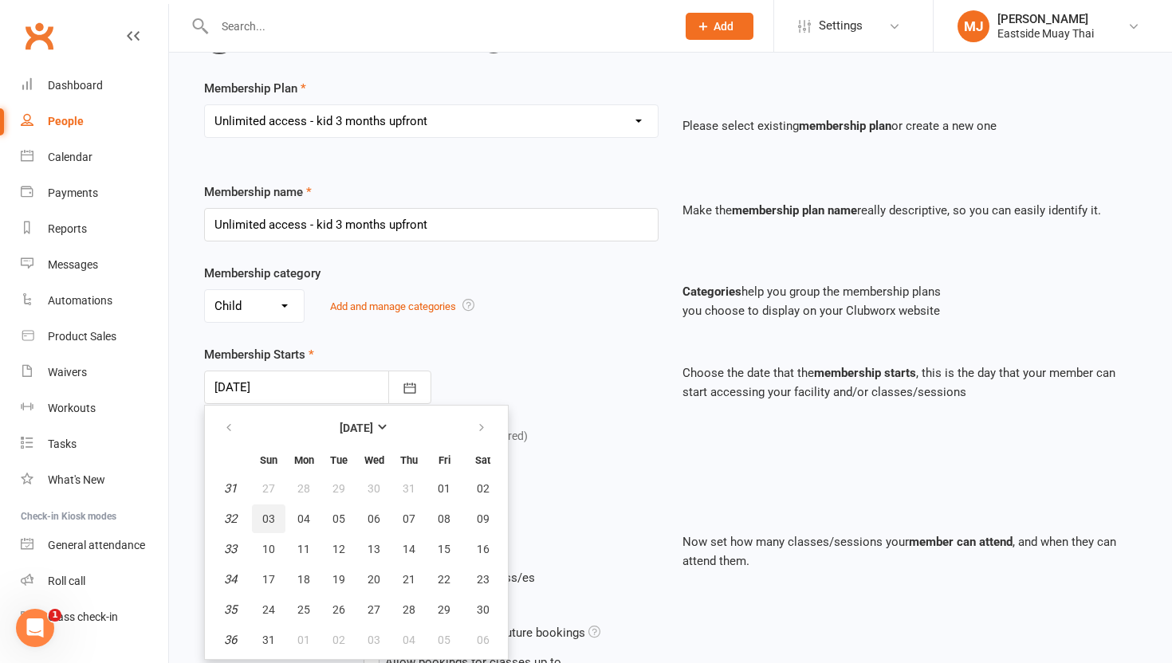
click at [265, 514] on span "03" at bounding box center [268, 519] width 13 height 13
type input "03 Aug 2025"
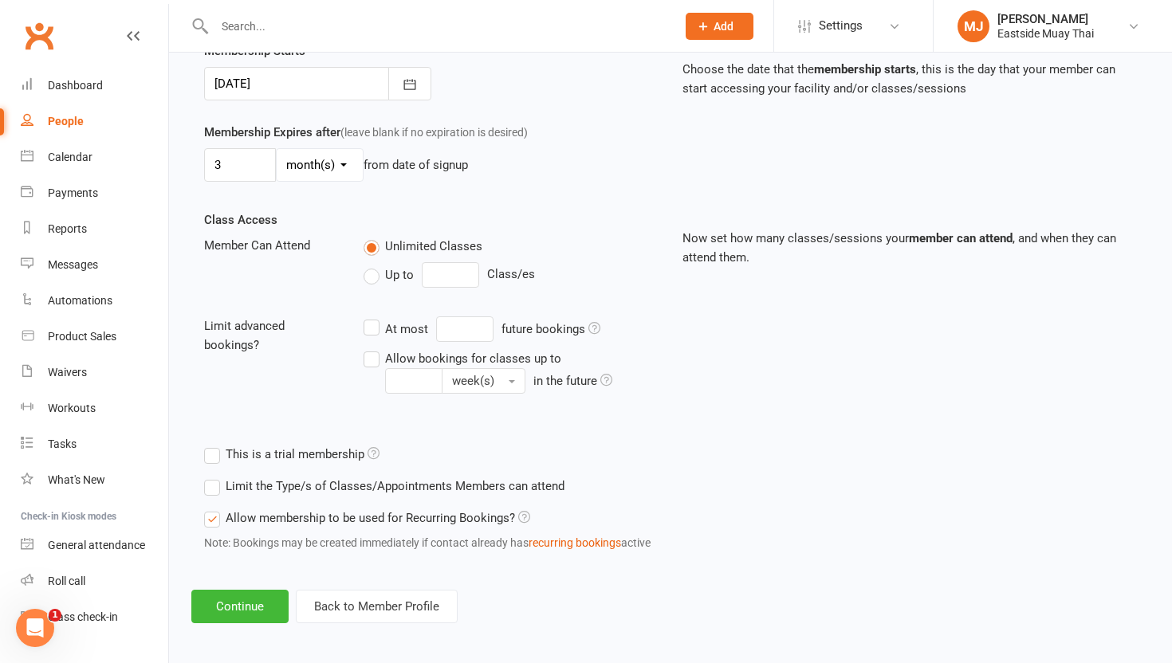
scroll to position [411, 0]
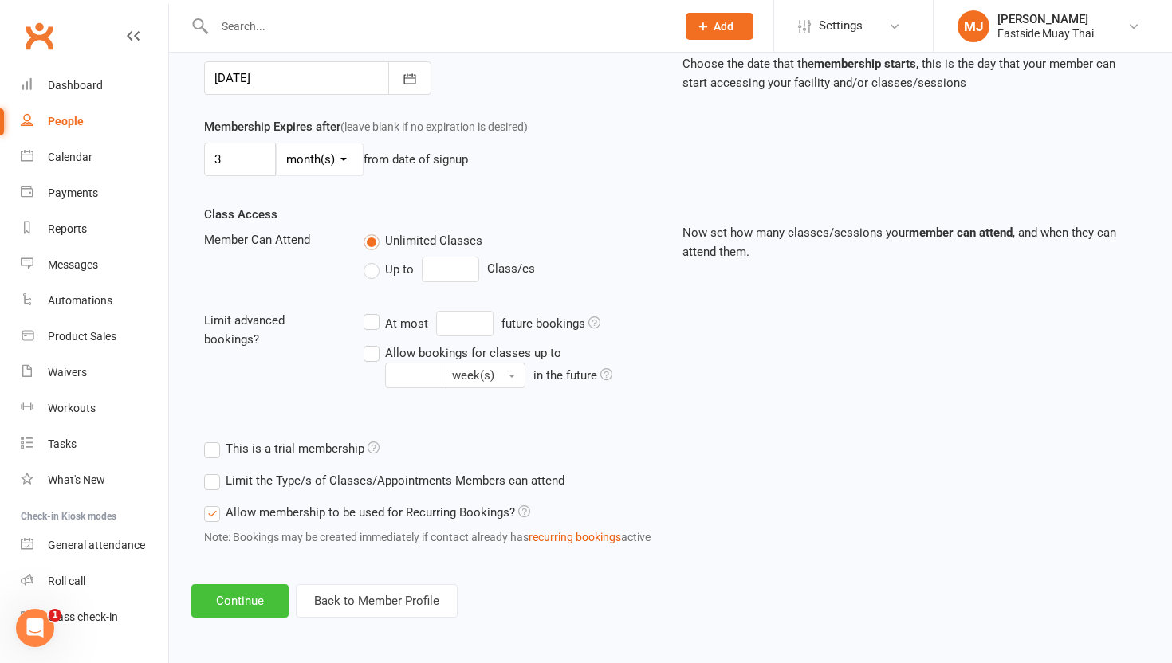
click at [257, 595] on button "Continue" at bounding box center [239, 600] width 97 height 33
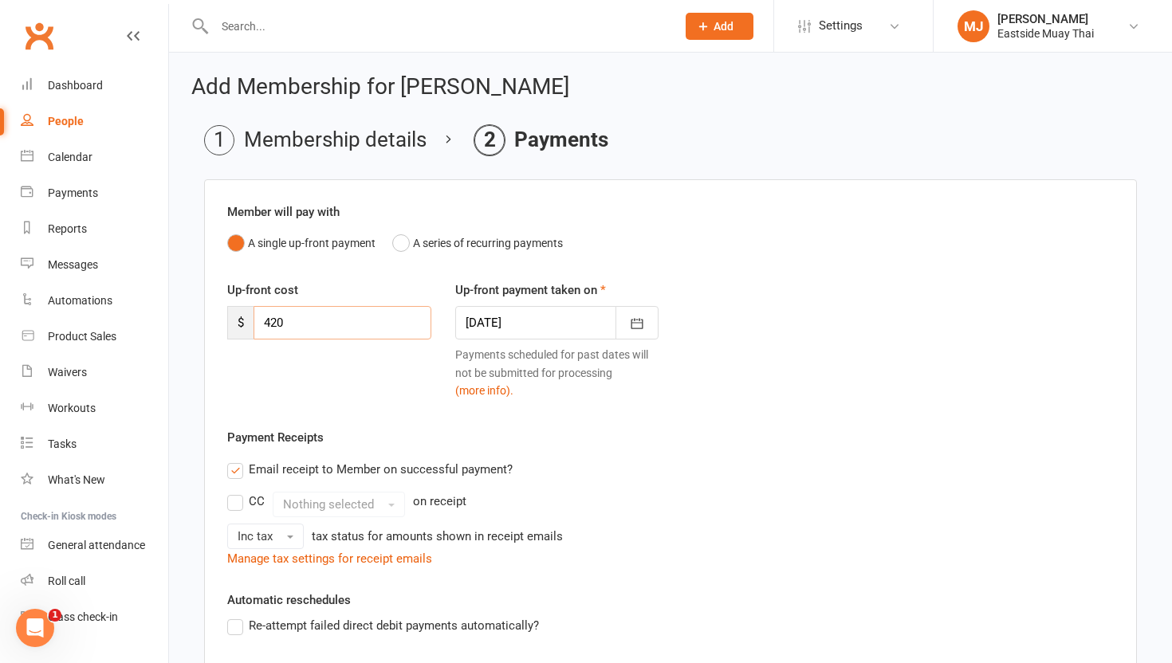
drag, startPoint x: 298, startPoint y: 324, endPoint x: 206, endPoint y: 324, distance: 91.7
click at [206, 324] on div "Member will pay with A single up-front payment A series of recurring payments U…" at bounding box center [670, 541] width 933 height 725
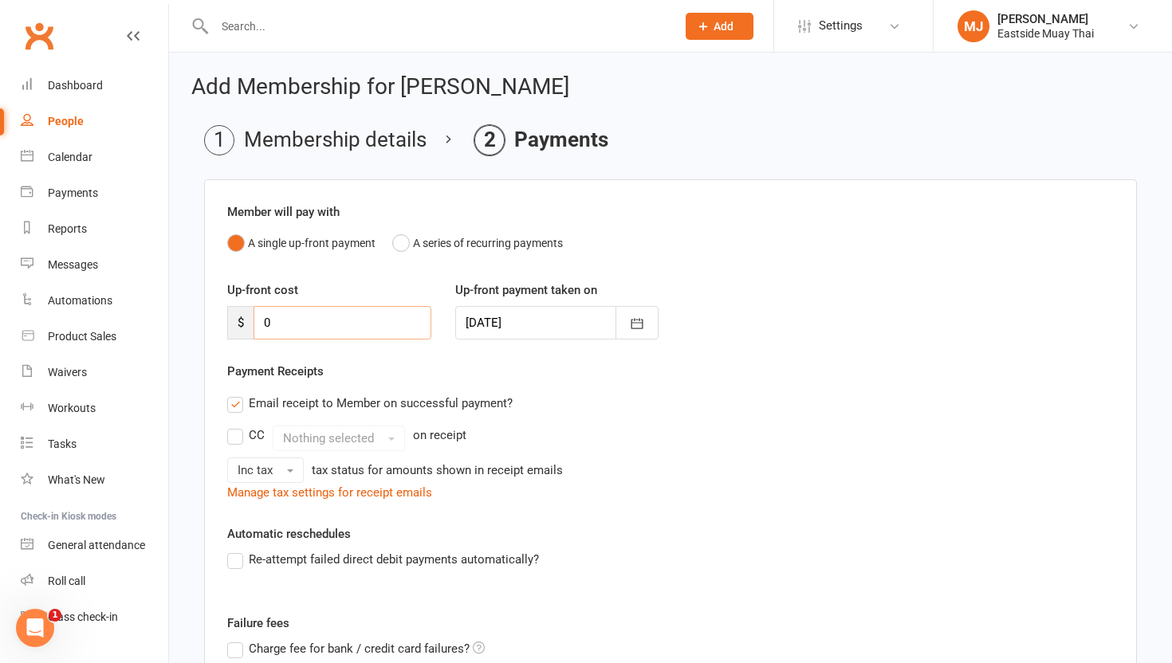
scroll to position [205, 0]
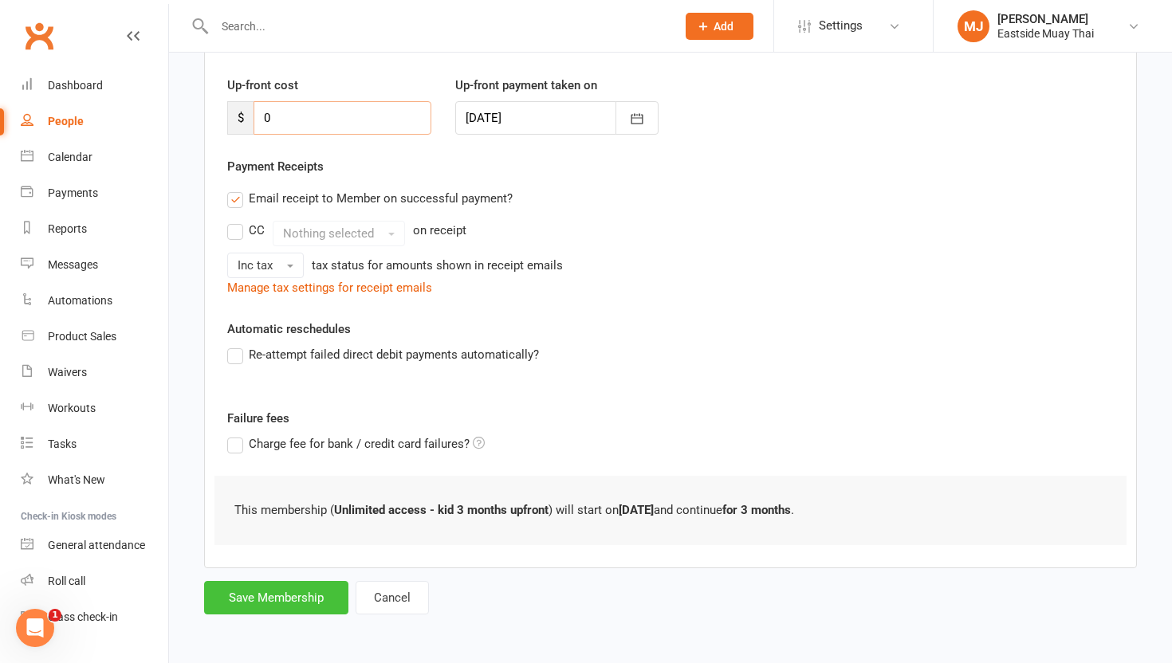
type input "0"
click at [288, 611] on button "Save Membership" at bounding box center [276, 597] width 144 height 33
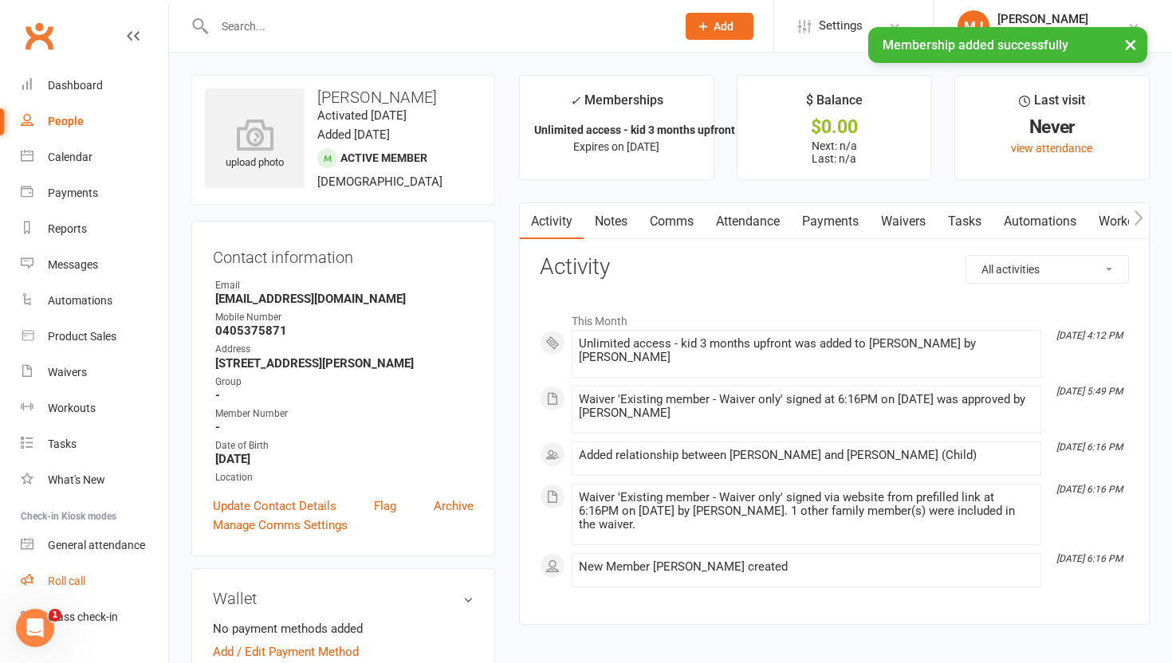
click at [73, 582] on div "Roll call" at bounding box center [66, 581] width 37 height 13
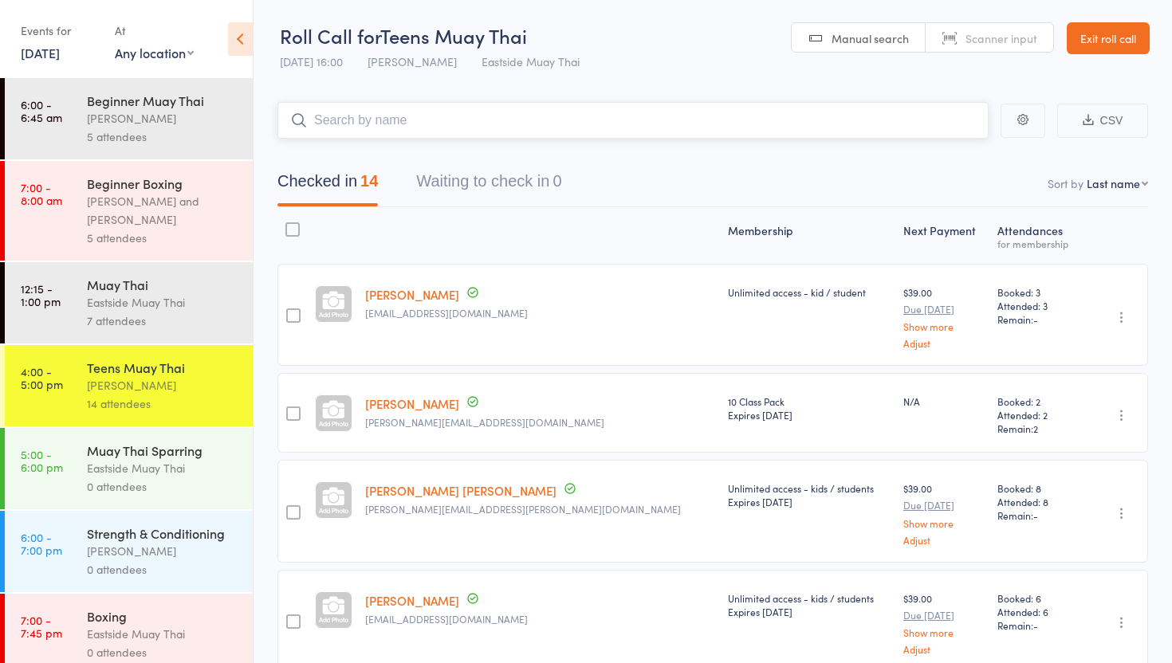
click at [444, 125] on input "search" at bounding box center [632, 120] width 711 height 37
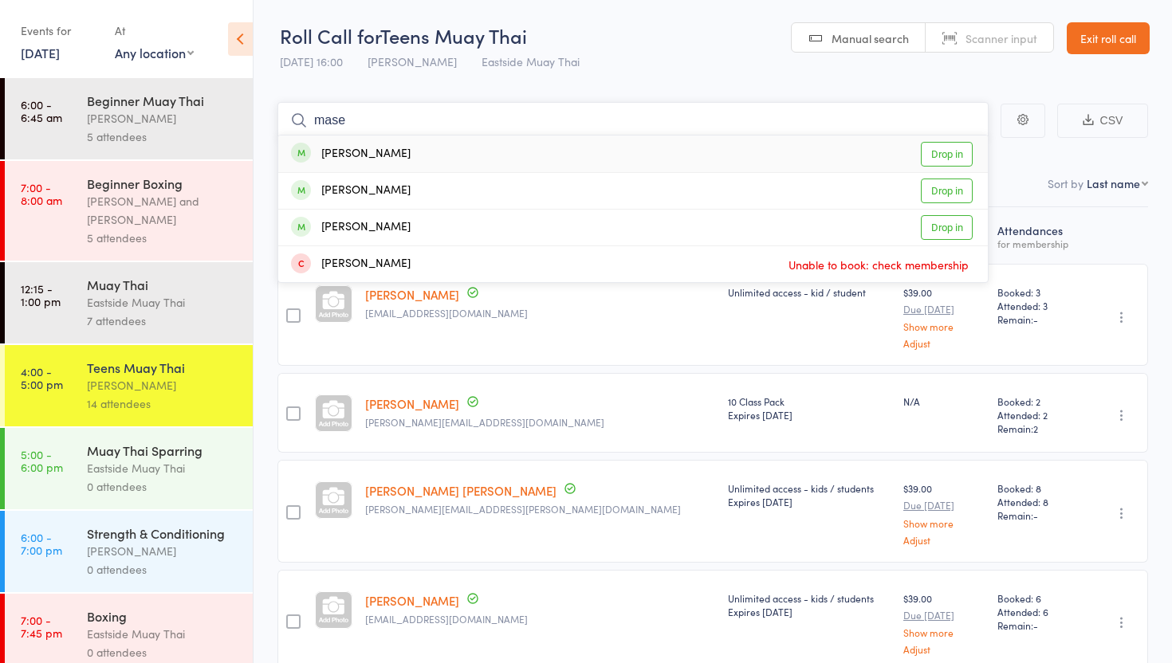
type input "mase"
click at [947, 157] on link "Drop in" at bounding box center [947, 154] width 52 height 25
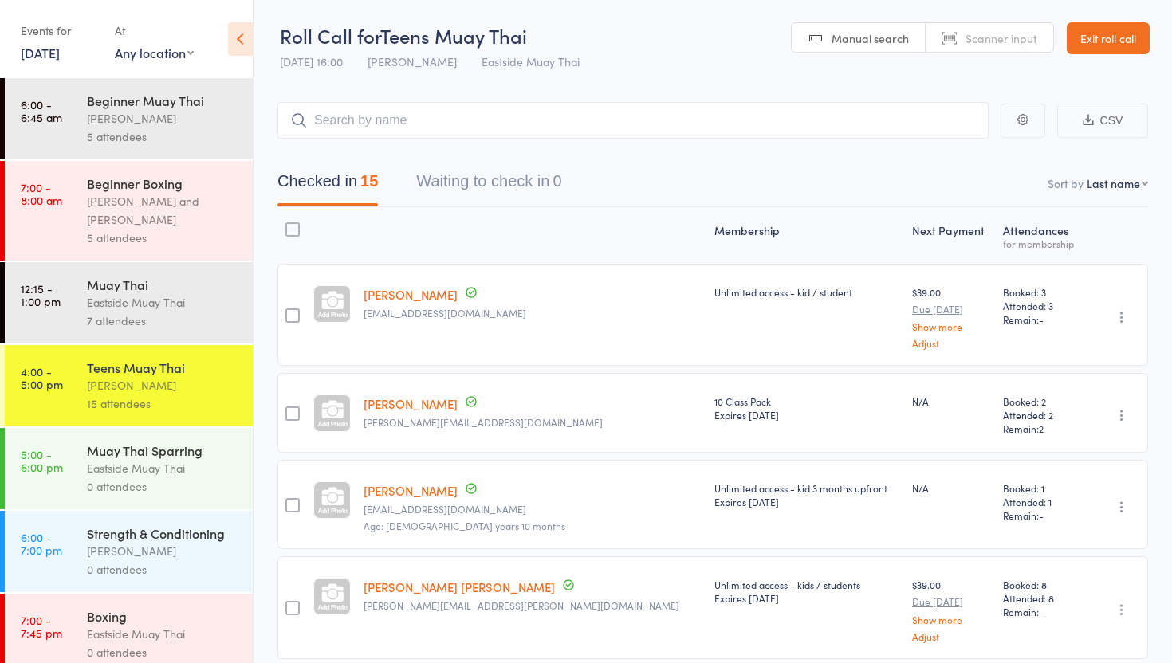
click at [1120, 38] on link "Exit roll call" at bounding box center [1107, 38] width 83 height 32
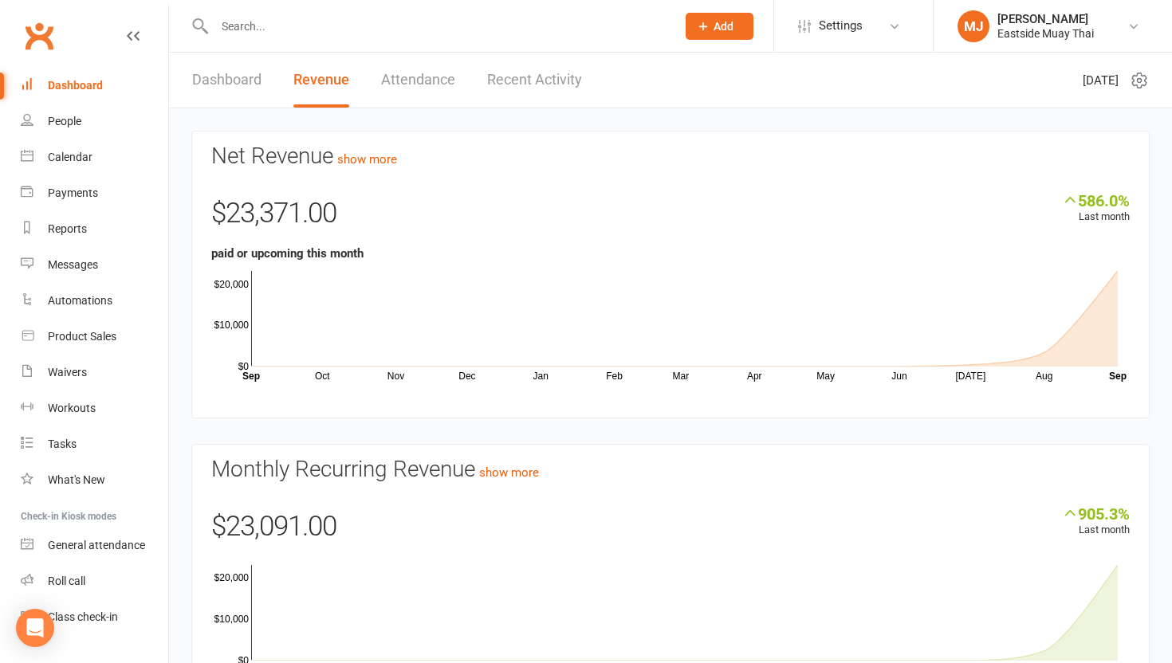
click at [399, 29] on input "text" at bounding box center [437, 26] width 455 height 22
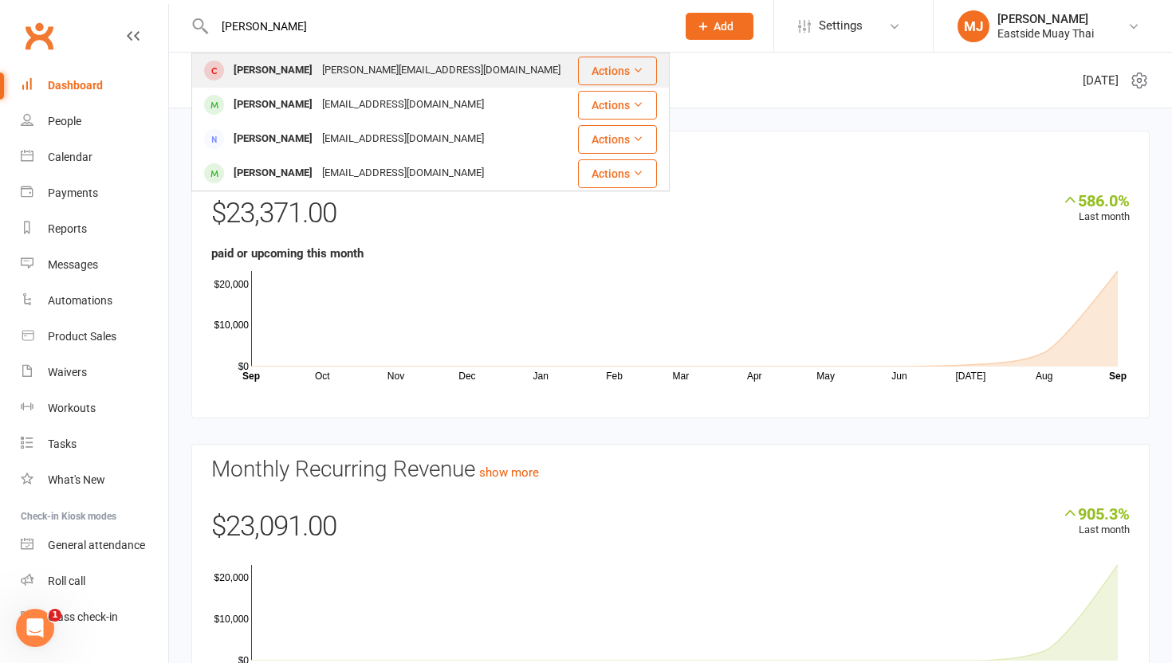
type input "[PERSON_NAME]"
click at [263, 74] on div "[PERSON_NAME]" at bounding box center [273, 70] width 88 height 23
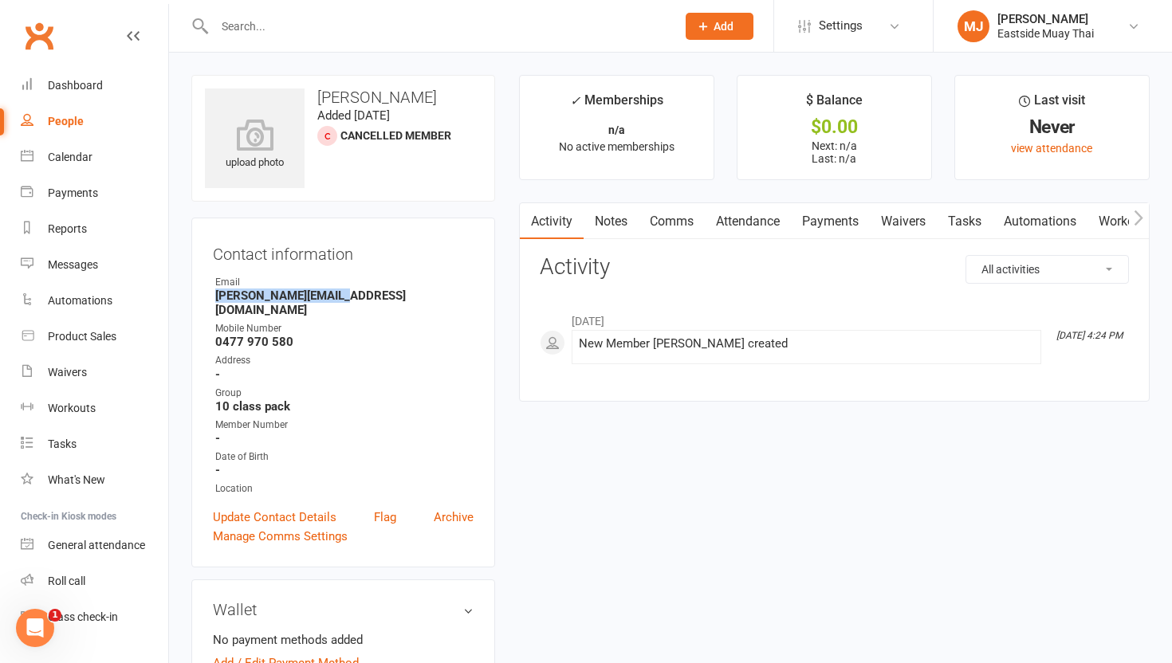
drag, startPoint x: 216, startPoint y: 296, endPoint x: 383, endPoint y: 294, distance: 167.4
click at [383, 294] on strong "[PERSON_NAME][EMAIL_ADDRESS][DOMAIN_NAME]" at bounding box center [344, 303] width 258 height 29
copy strong "[PERSON_NAME][EMAIL_ADDRESS][DOMAIN_NAME]"
click at [396, 32] on input "text" at bounding box center [437, 26] width 455 height 22
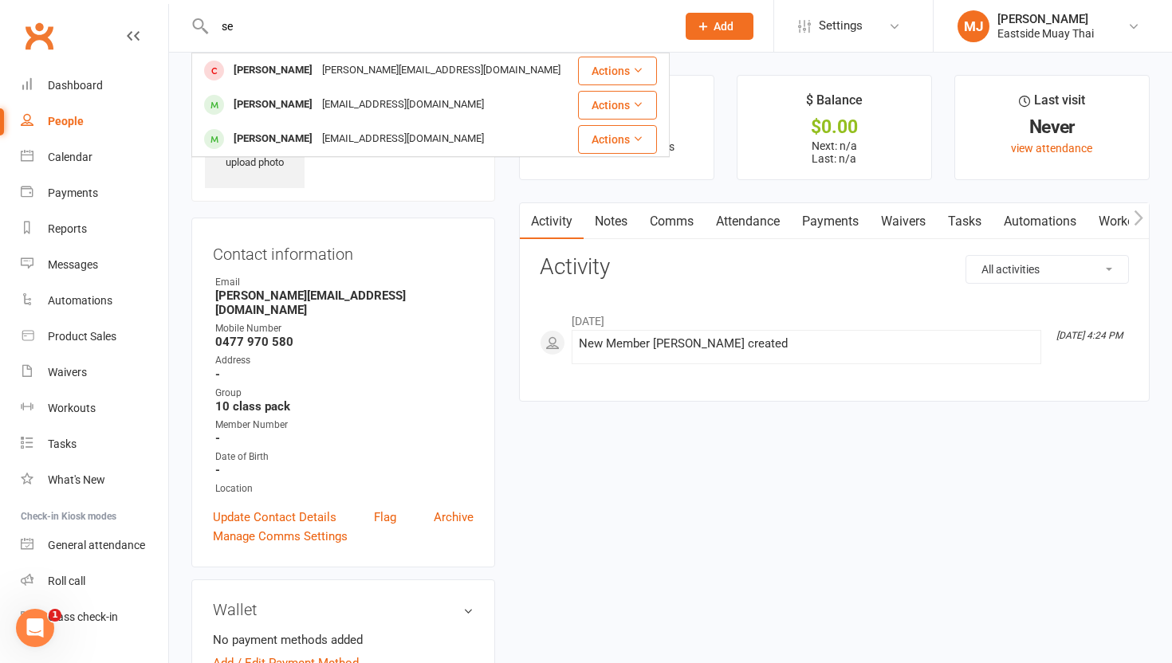
type input "s"
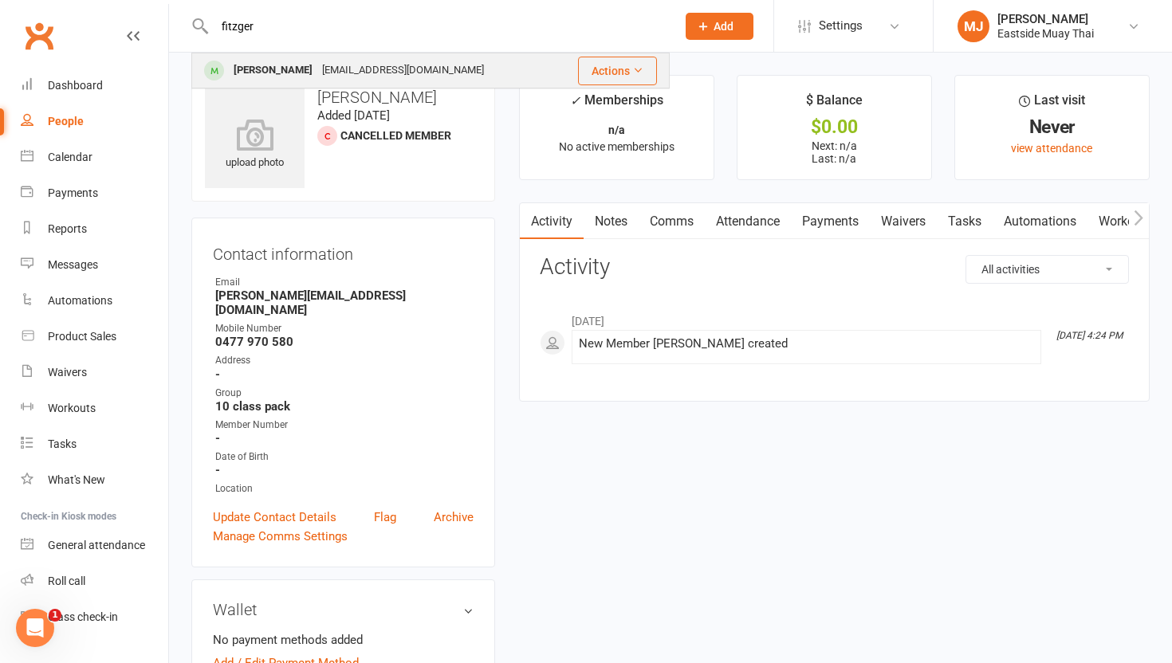
type input "fitzger"
click at [299, 73] on div "[PERSON_NAME]" at bounding box center [273, 70] width 88 height 23
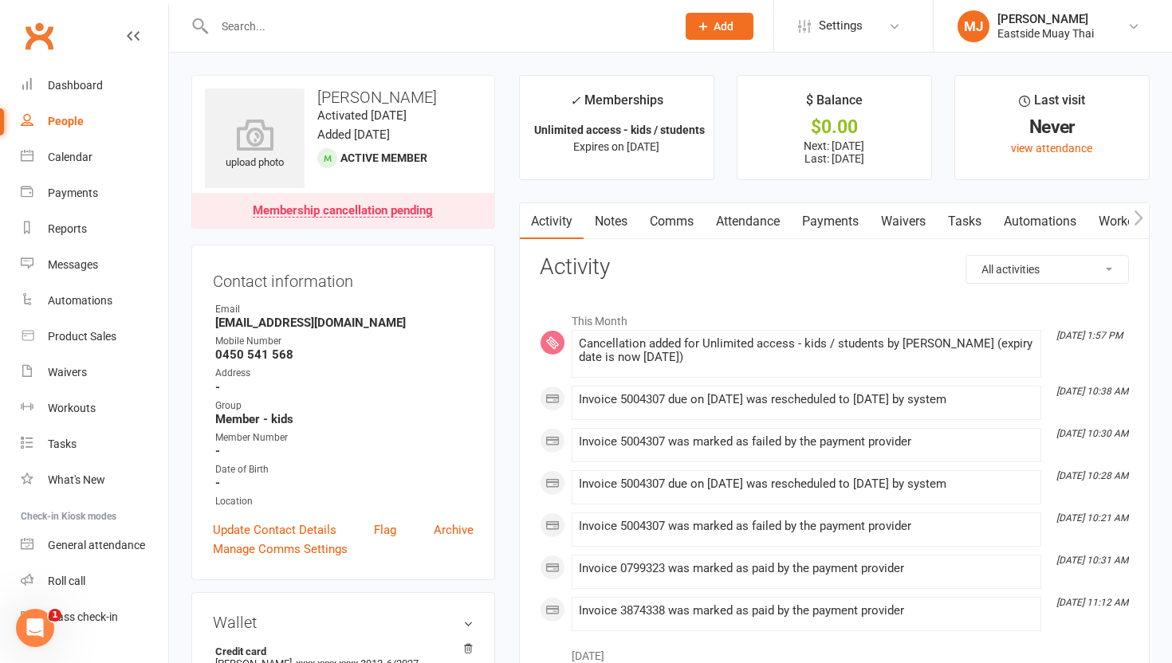
click at [392, 210] on div "Membership cancellation pending" at bounding box center [343, 211] width 180 height 13
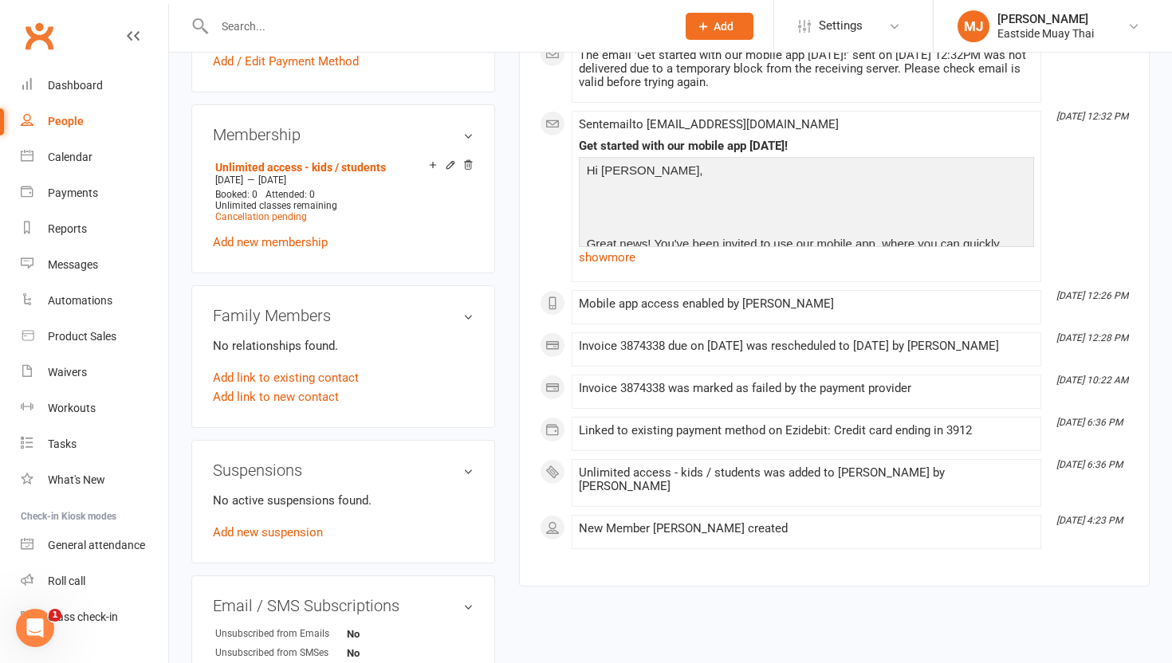
scroll to position [622, 0]
click at [289, 224] on span "Cancellation pending" at bounding box center [261, 218] width 92 height 11
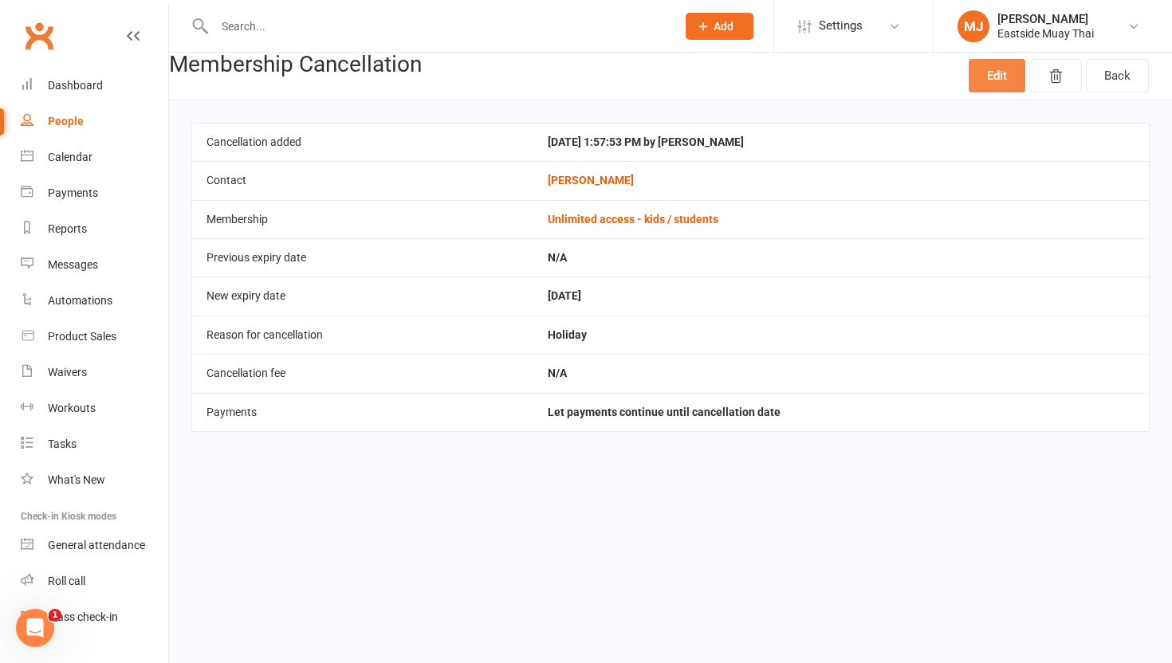
click at [991, 70] on link "Edit" at bounding box center [996, 75] width 57 height 33
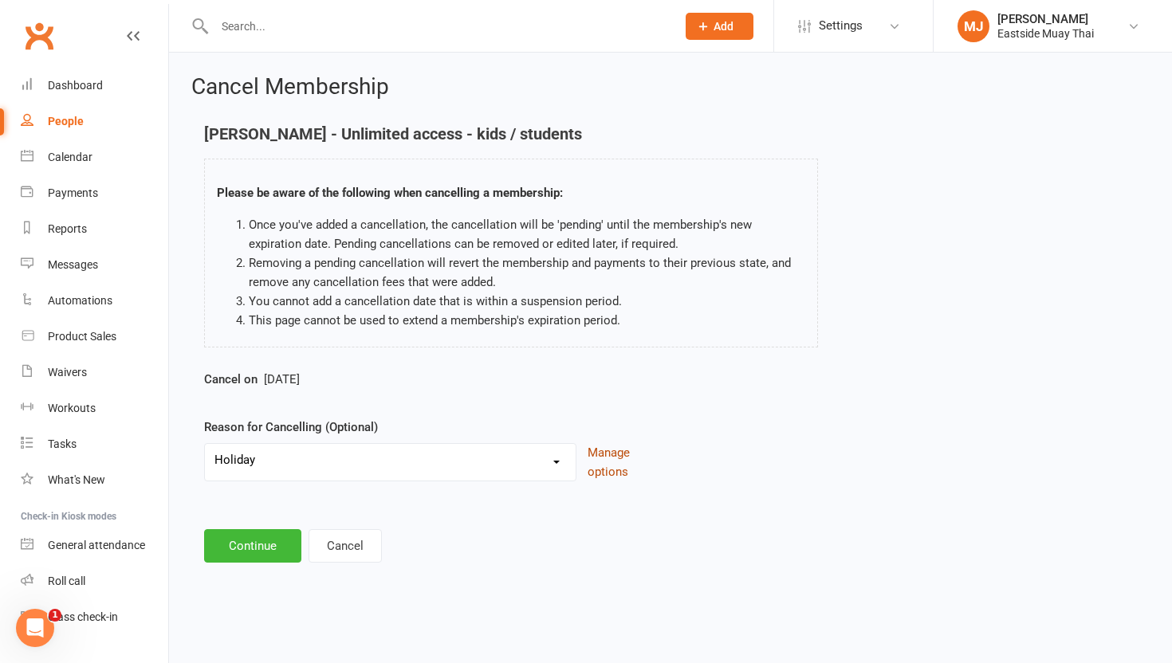
click at [617, 459] on button "Manage options" at bounding box center [622, 462] width 71 height 38
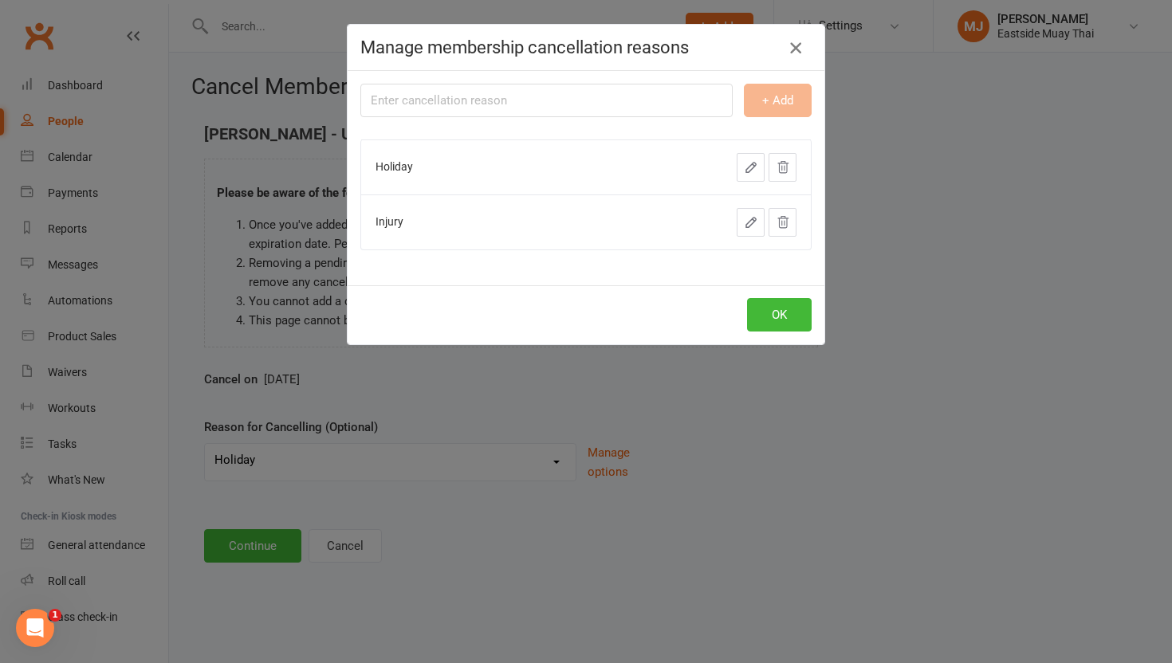
click at [790, 49] on icon "button" at bounding box center [795, 47] width 19 height 19
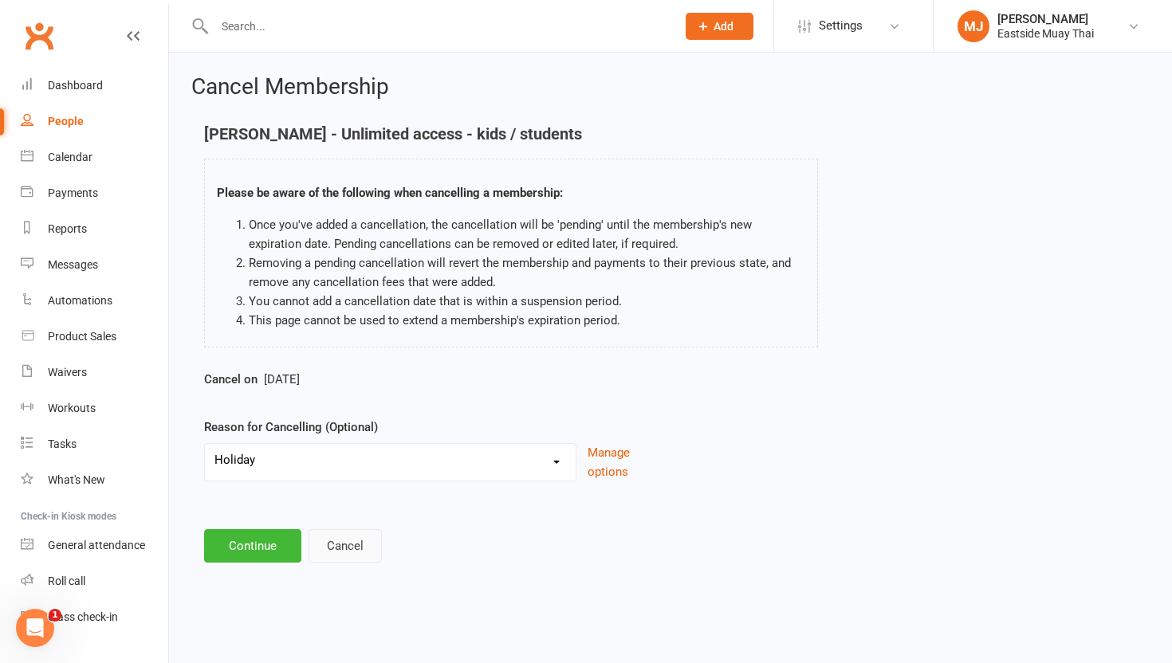
click at [342, 539] on button "Cancel" at bounding box center [344, 545] width 73 height 33
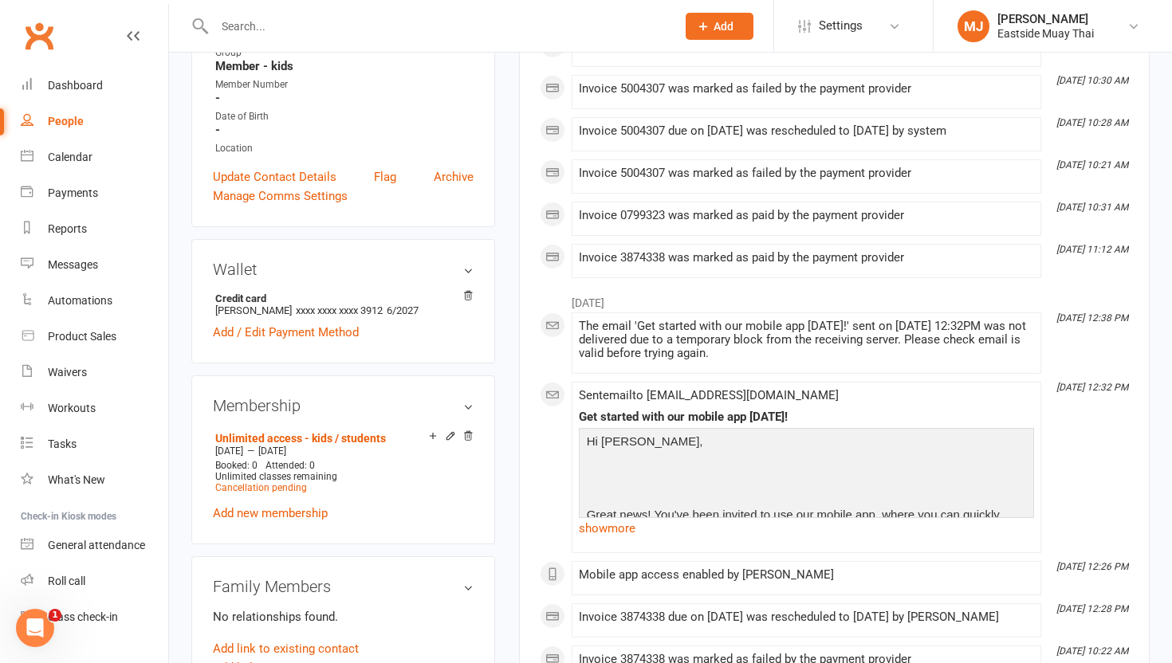
scroll to position [378, 0]
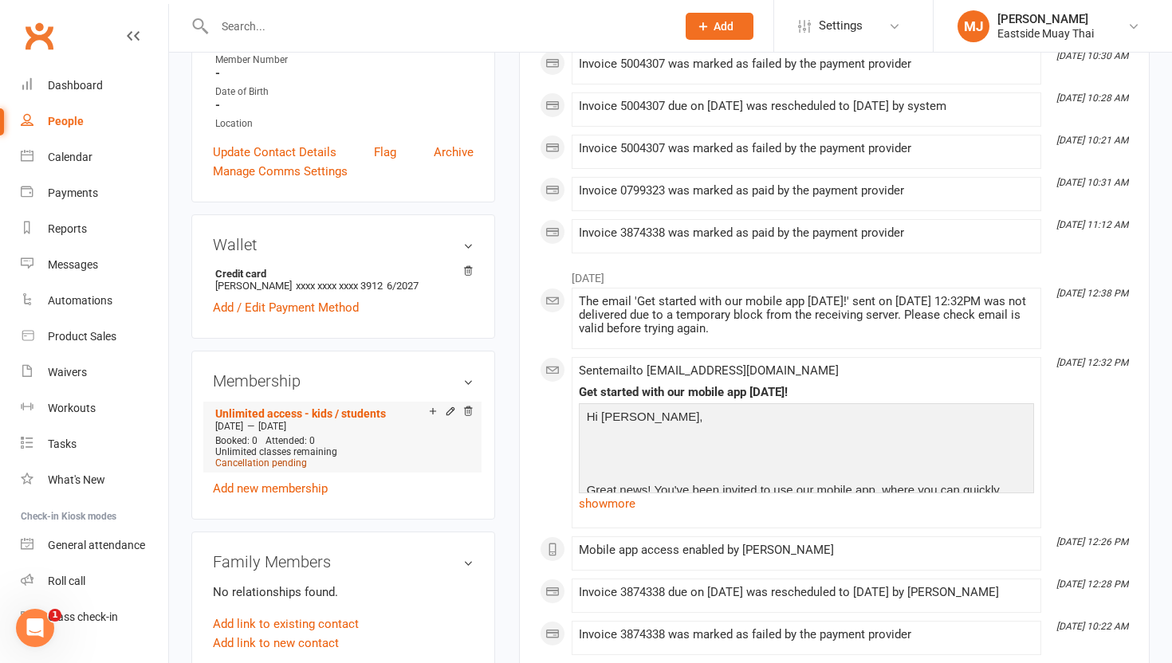
click at [285, 469] on span "Cancellation pending" at bounding box center [261, 463] width 92 height 11
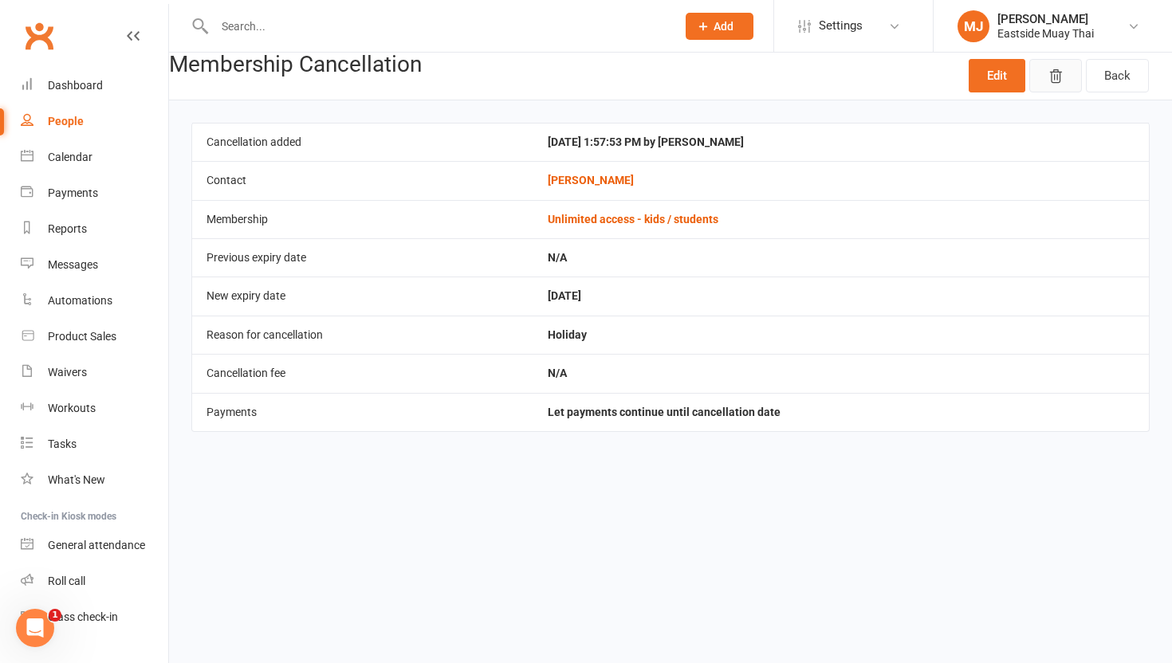
click at [1062, 80] on icon "button" at bounding box center [1055, 77] width 16 height 16
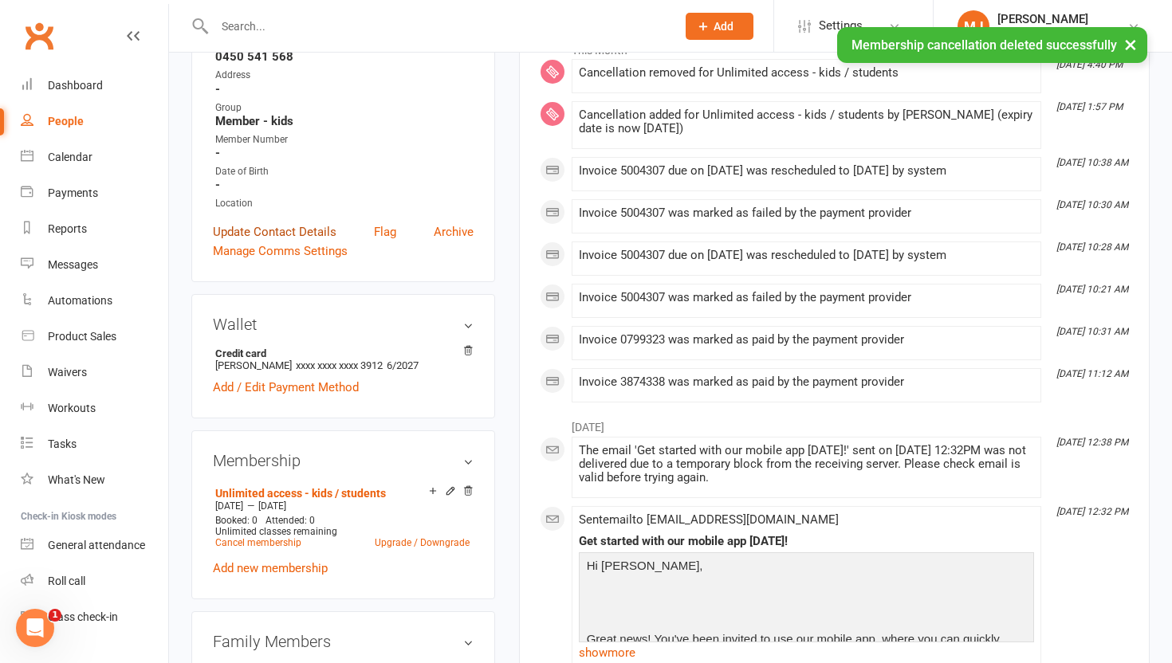
scroll to position [293, 0]
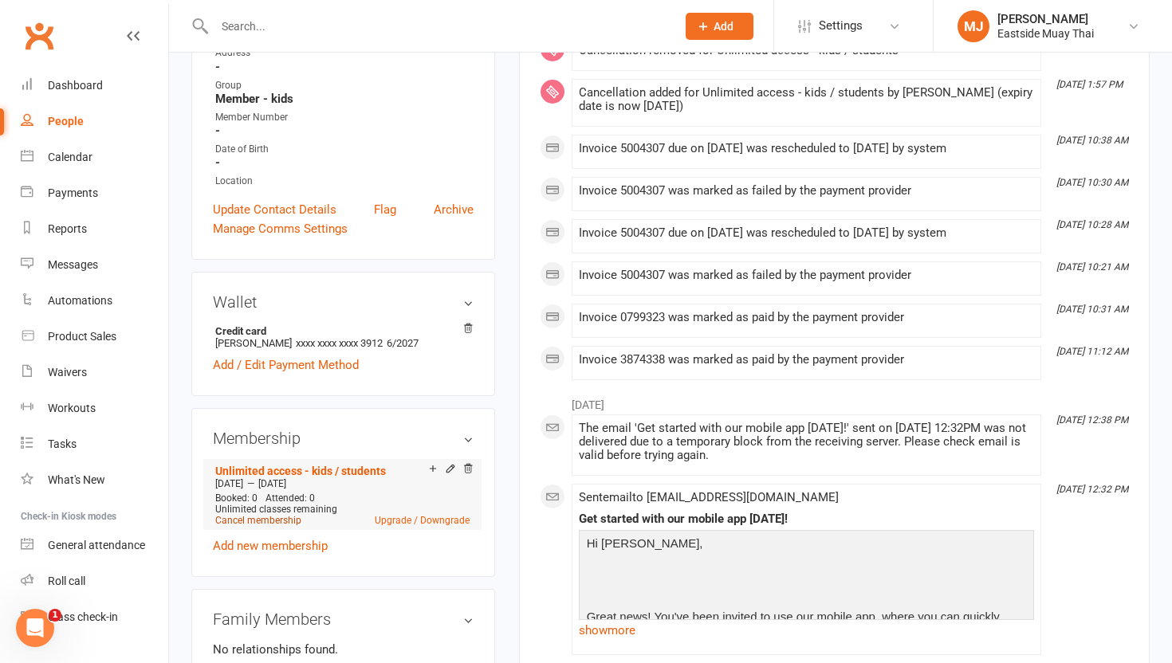
click at [284, 526] on link "Cancel membership" at bounding box center [258, 520] width 86 height 11
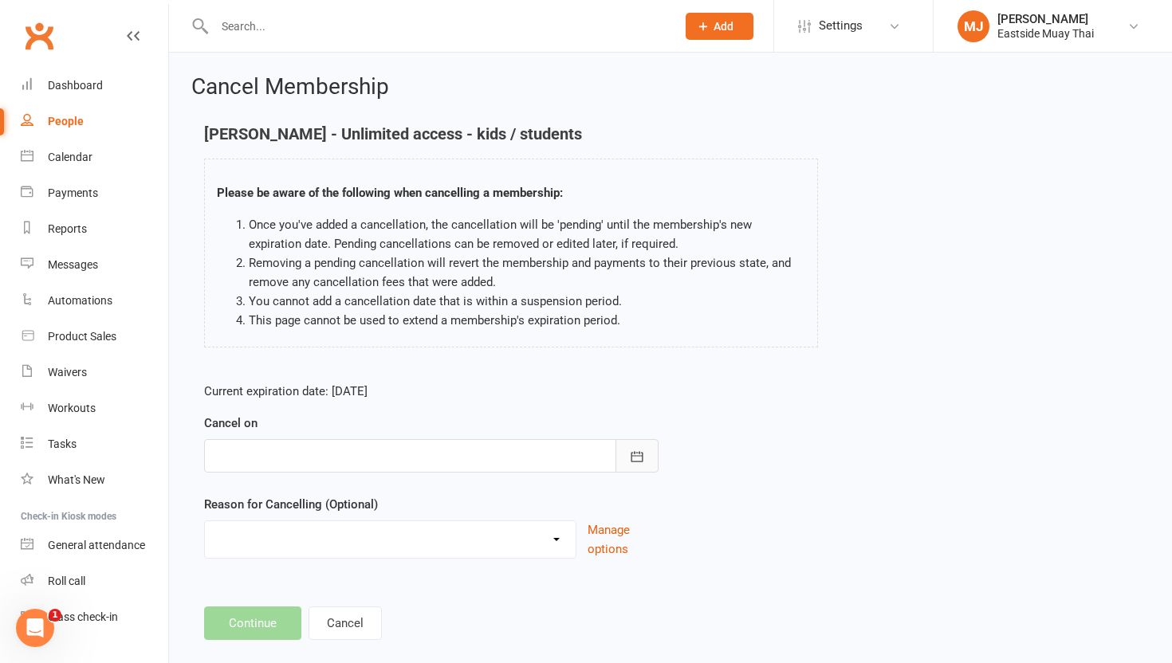
click at [647, 456] on button "button" at bounding box center [636, 455] width 43 height 33
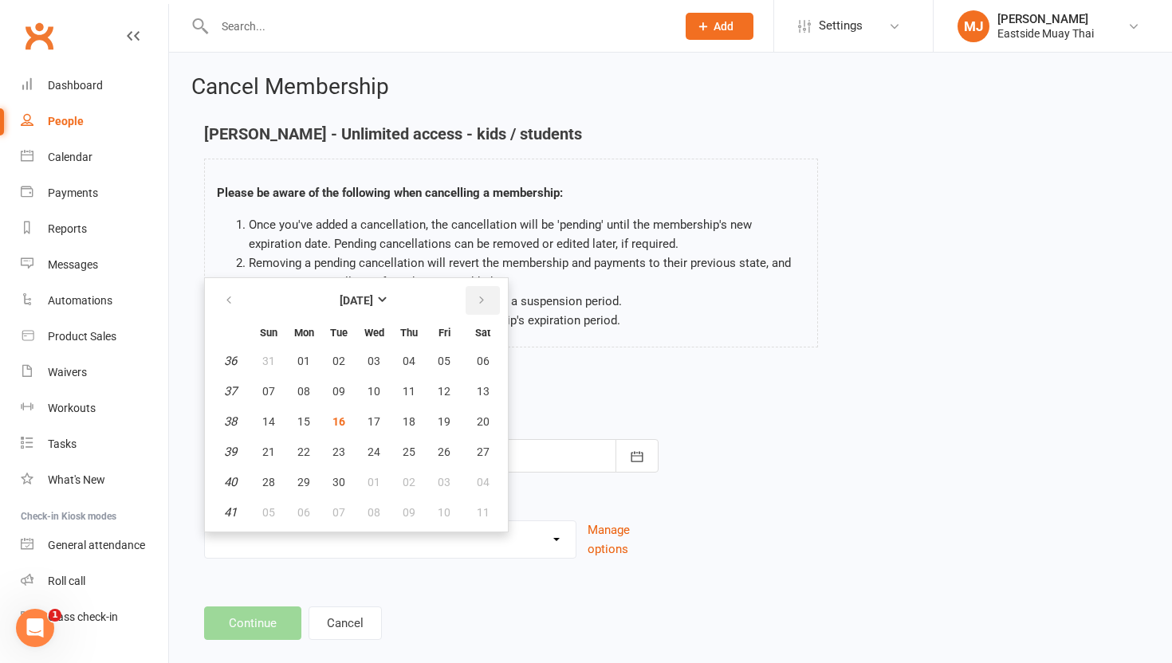
click at [482, 300] on icon "button" at bounding box center [481, 300] width 11 height 13
click at [229, 299] on icon "button" at bounding box center [228, 300] width 11 height 13
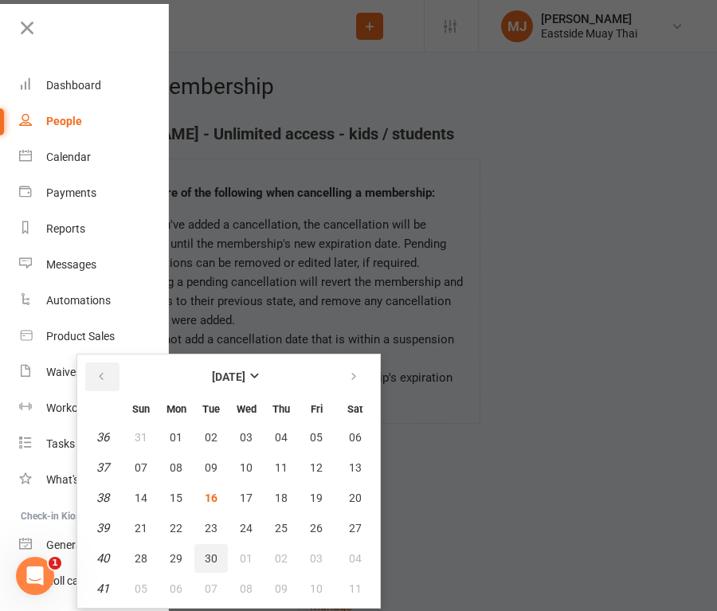
scroll to position [4, 0]
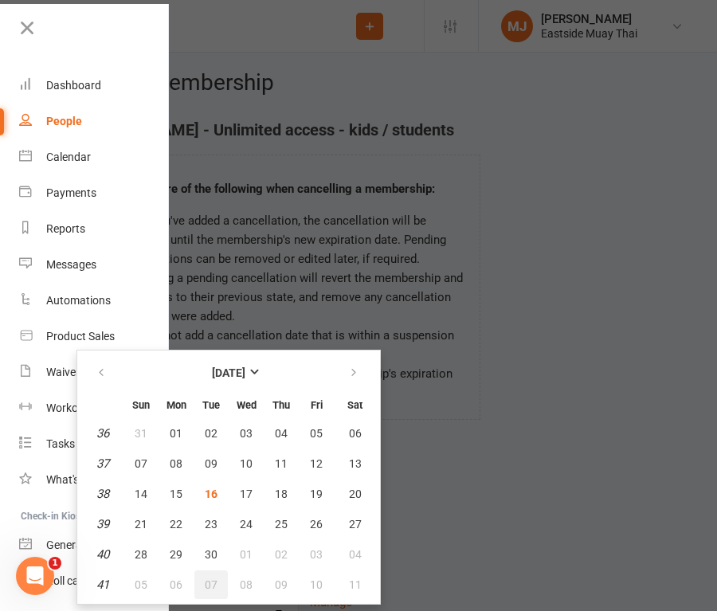
click at [213, 580] on span "07" at bounding box center [211, 585] width 13 height 13
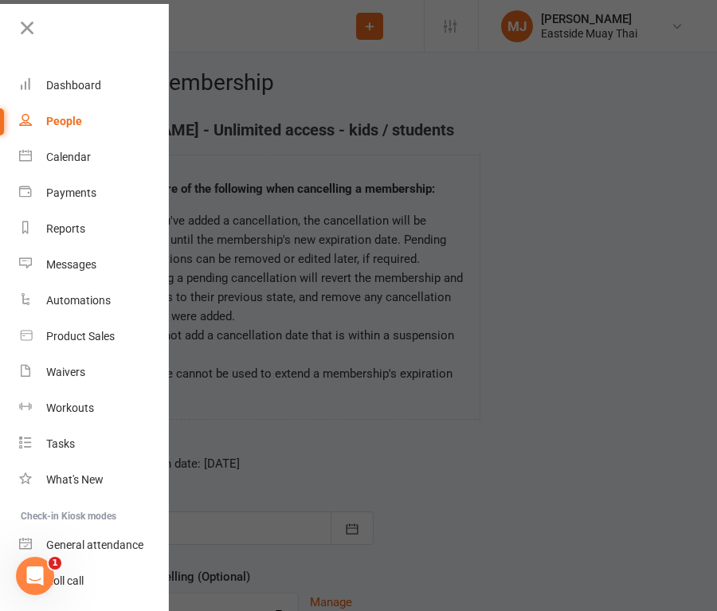
click at [289, 444] on div at bounding box center [358, 305] width 717 height 611
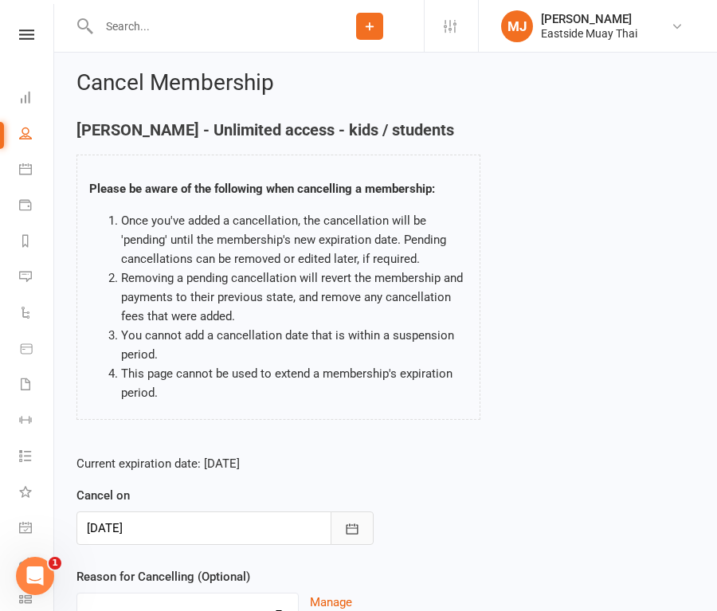
click at [348, 528] on icon "button" at bounding box center [353, 529] width 12 height 10
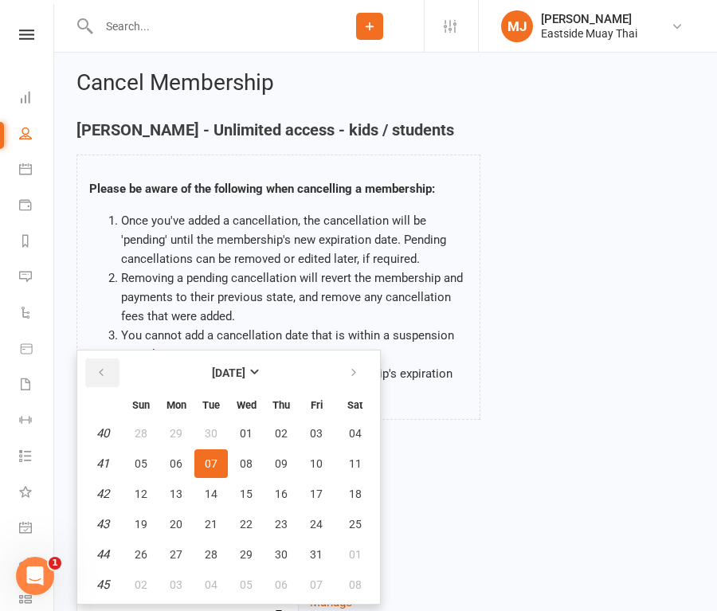
click at [104, 371] on icon "button" at bounding box center [101, 373] width 11 height 13
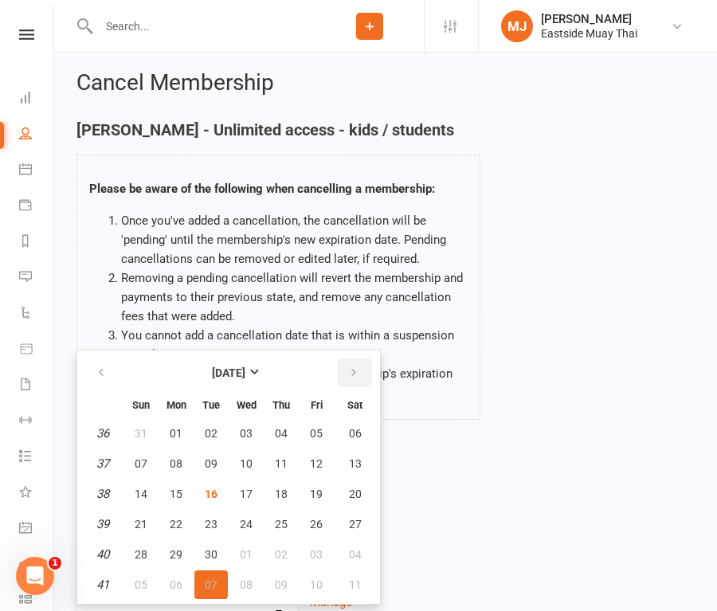
click at [353, 374] on icon "button" at bounding box center [353, 373] width 11 height 13
click at [212, 492] on span "14" at bounding box center [211, 494] width 13 height 13
type input "14 Oct 2025"
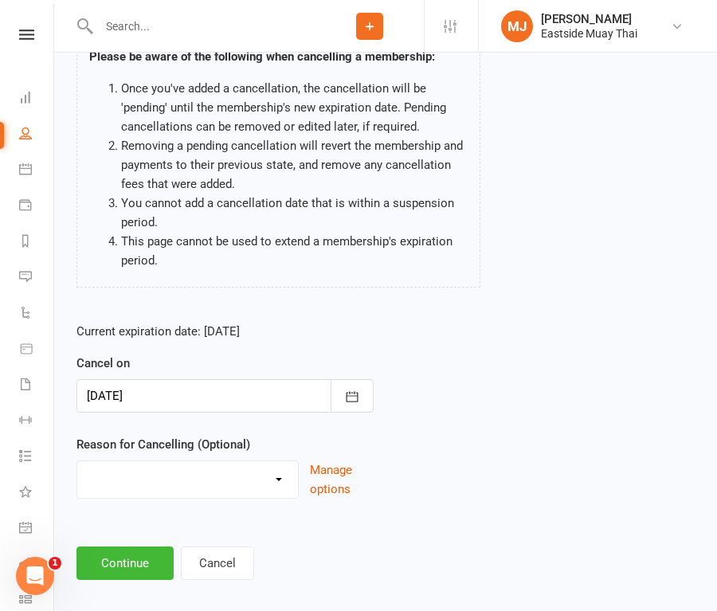
scroll to position [154, 0]
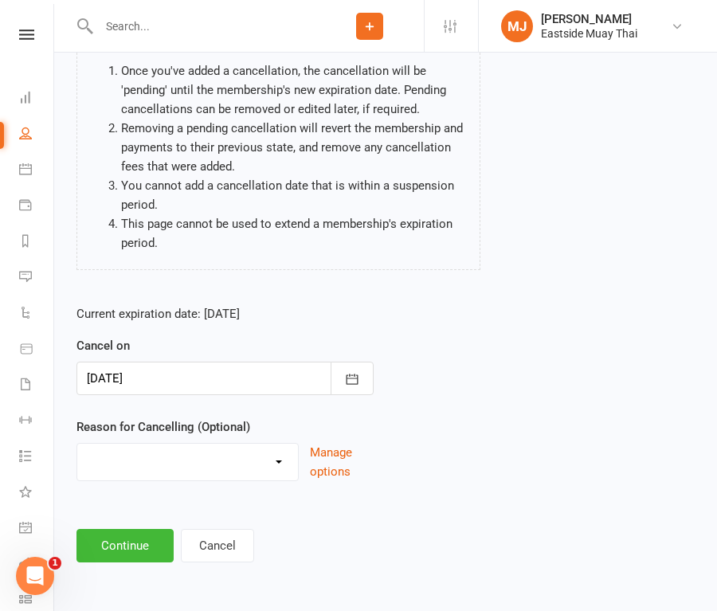
click at [279, 462] on select "Holiday Injury Other reason" at bounding box center [187, 460] width 221 height 32
select select "0"
click at [77, 444] on select "Holiday Injury Other reason" at bounding box center [187, 460] width 221 height 32
click at [122, 547] on button "Continue" at bounding box center [125, 545] width 97 height 33
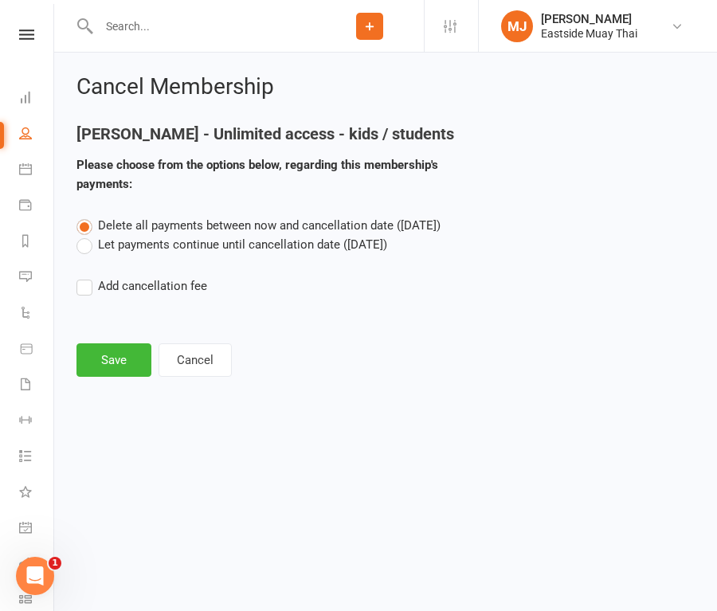
scroll to position [0, 0]
click at [88, 244] on label "Let payments continue until cancellation date (Oct 14, 2025)" at bounding box center [232, 244] width 311 height 19
click at [87, 235] on input "Let payments continue until cancellation date (Oct 14, 2025)" at bounding box center [82, 235] width 10 height 0
click at [116, 360] on button "Save" at bounding box center [114, 360] width 75 height 33
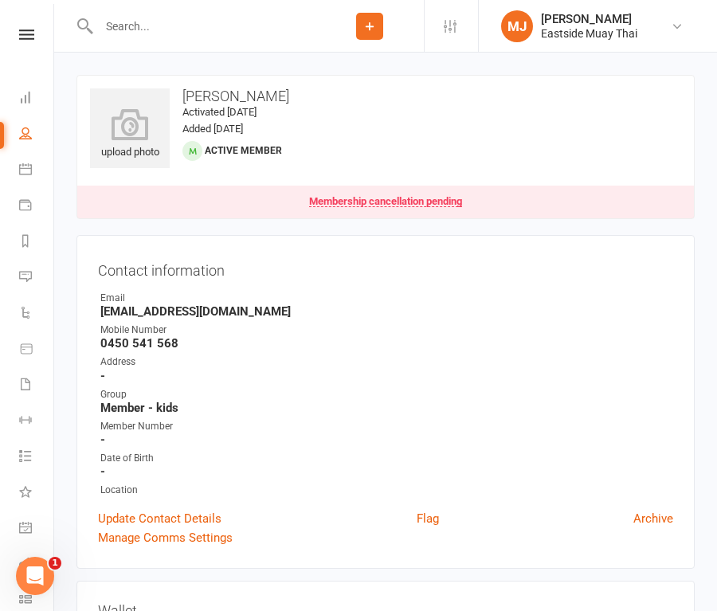
click at [148, 30] on input "text" at bounding box center [205, 26] width 222 height 22
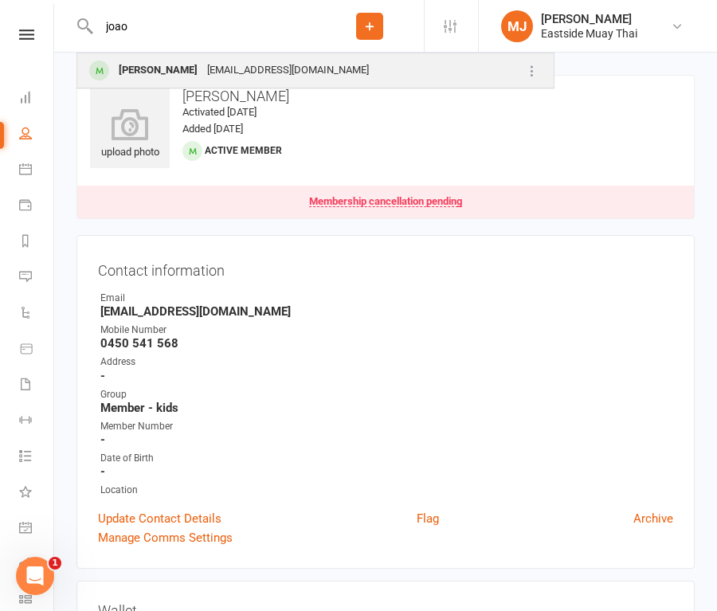
type input "joao"
click at [146, 63] on div "[PERSON_NAME]" at bounding box center [158, 70] width 88 height 23
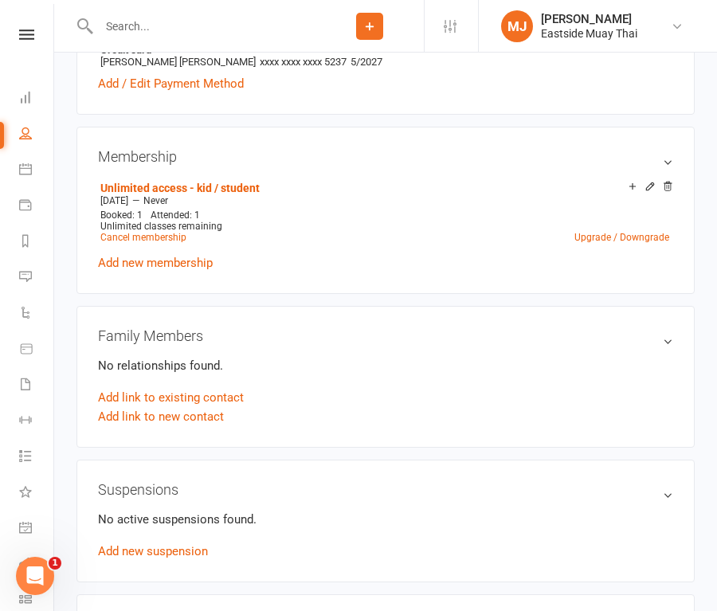
scroll to position [551, 0]
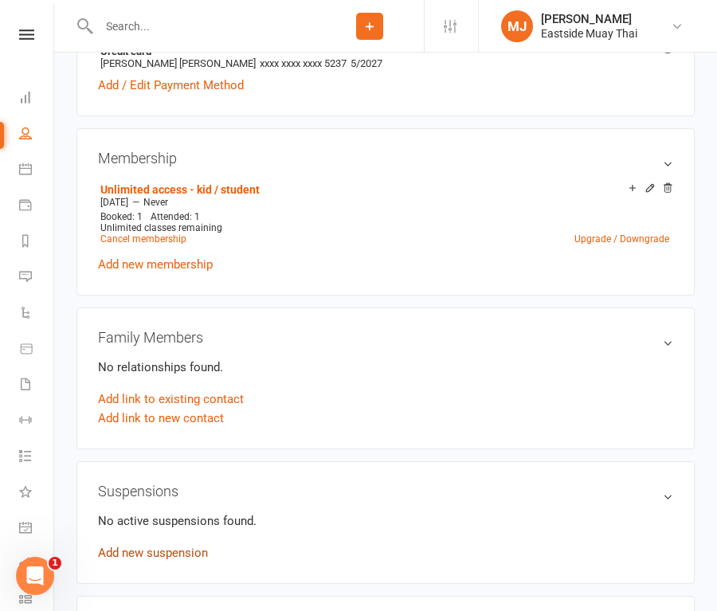
click at [126, 546] on link "Add new suspension" at bounding box center [153, 553] width 110 height 14
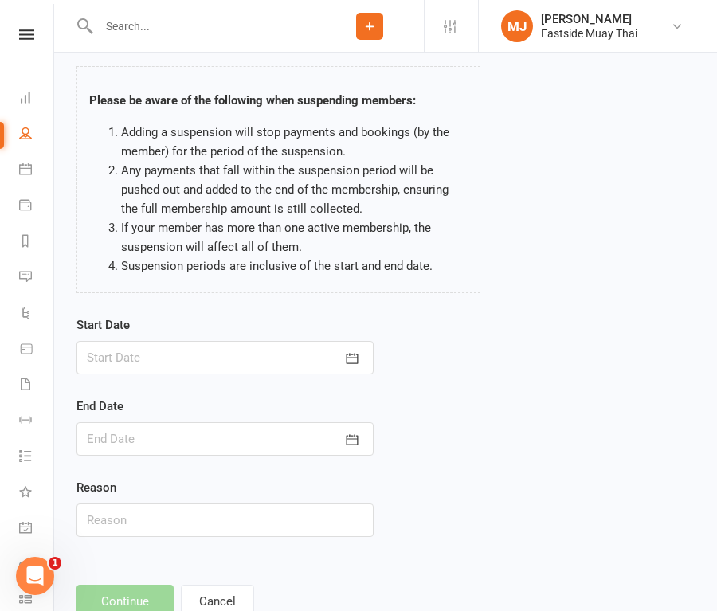
scroll to position [77, 0]
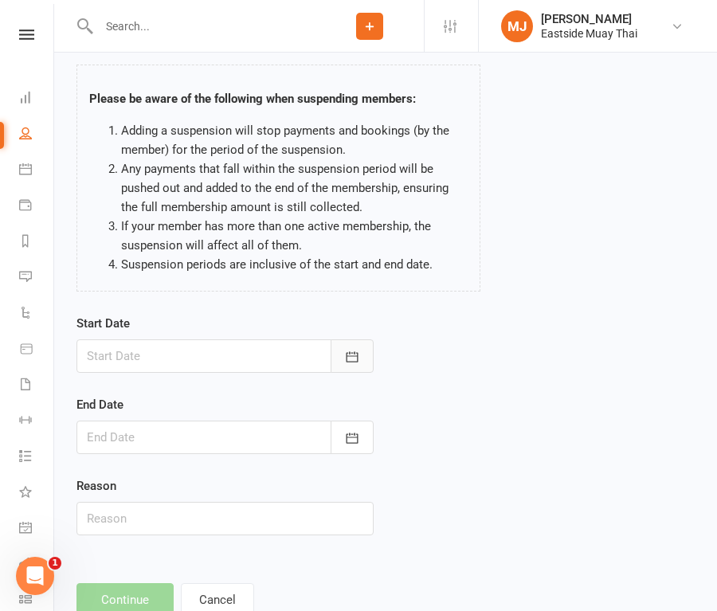
click at [351, 352] on icon "button" at bounding box center [353, 356] width 12 height 10
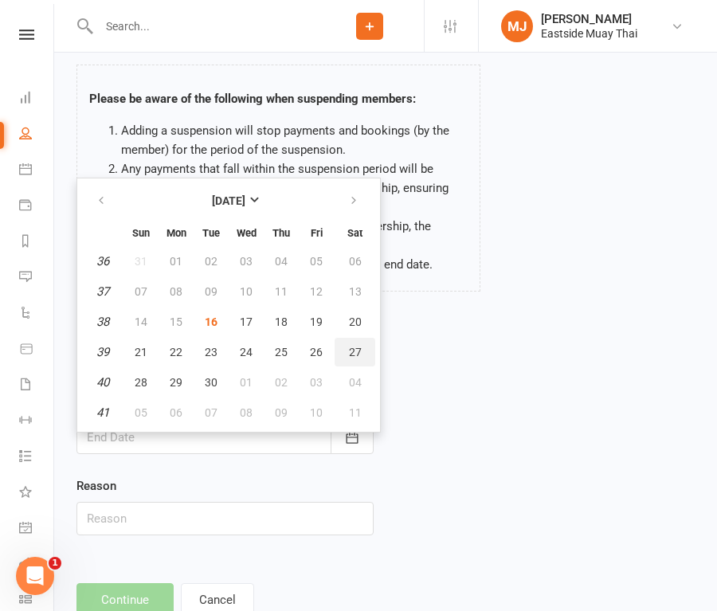
click at [353, 359] on button "27" at bounding box center [355, 352] width 41 height 29
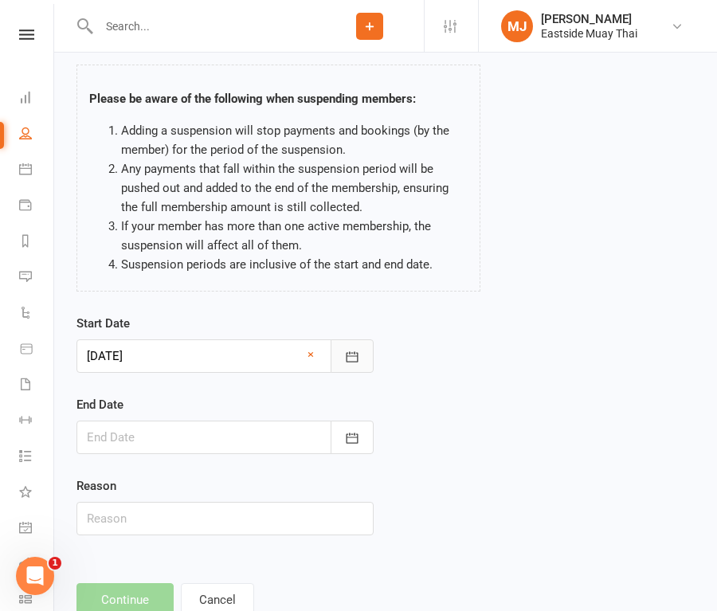
click at [353, 359] on icon "button" at bounding box center [352, 357] width 16 height 16
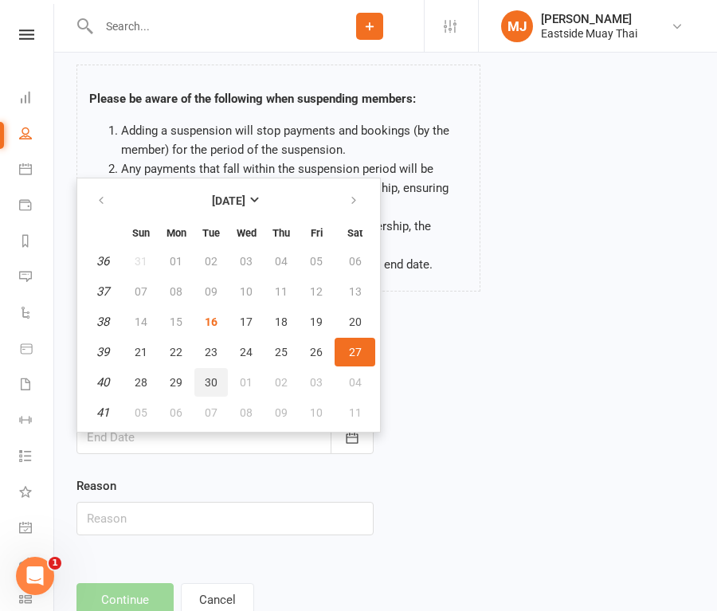
click at [213, 382] on span "30" at bounding box center [211, 382] width 13 height 13
type input "30 Sep 2025"
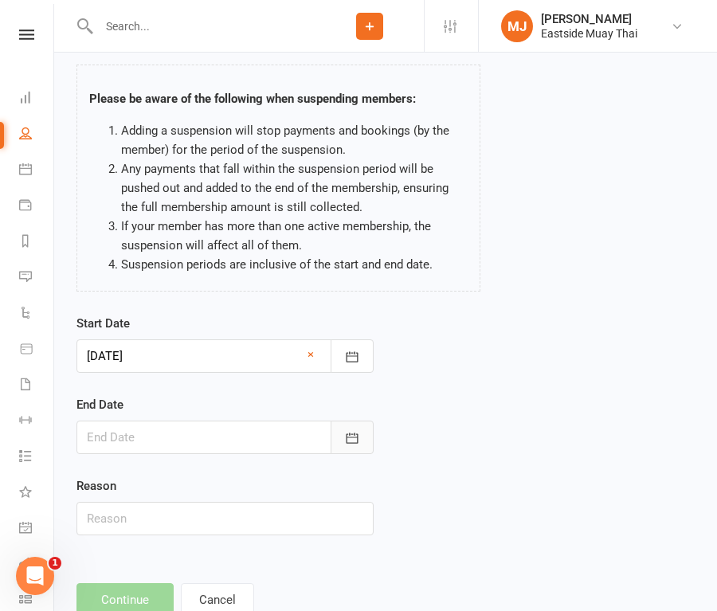
click at [351, 438] on icon "button" at bounding box center [352, 438] width 16 height 16
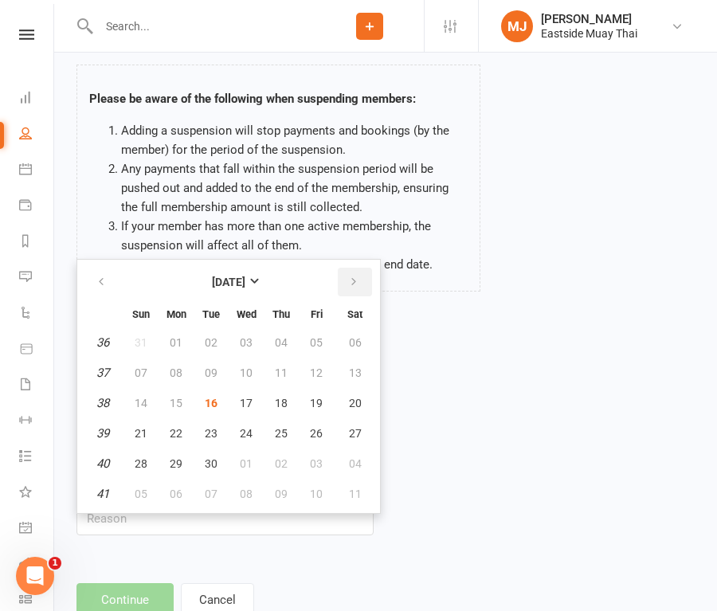
click at [353, 285] on icon "button" at bounding box center [353, 282] width 11 height 13
click at [352, 286] on icon "button" at bounding box center [353, 282] width 11 height 13
click at [353, 281] on icon "button" at bounding box center [353, 282] width 11 height 13
click at [179, 336] on span "01" at bounding box center [176, 342] width 13 height 13
type input "01 Dec 2025"
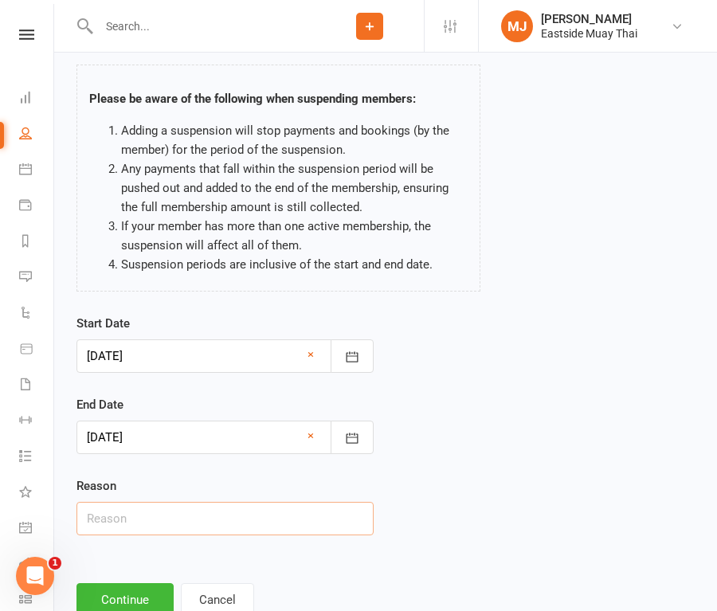
click at [190, 518] on input "text" at bounding box center [225, 518] width 297 height 33
type input "Holiday"
click at [119, 595] on button "Continue" at bounding box center [125, 599] width 97 height 33
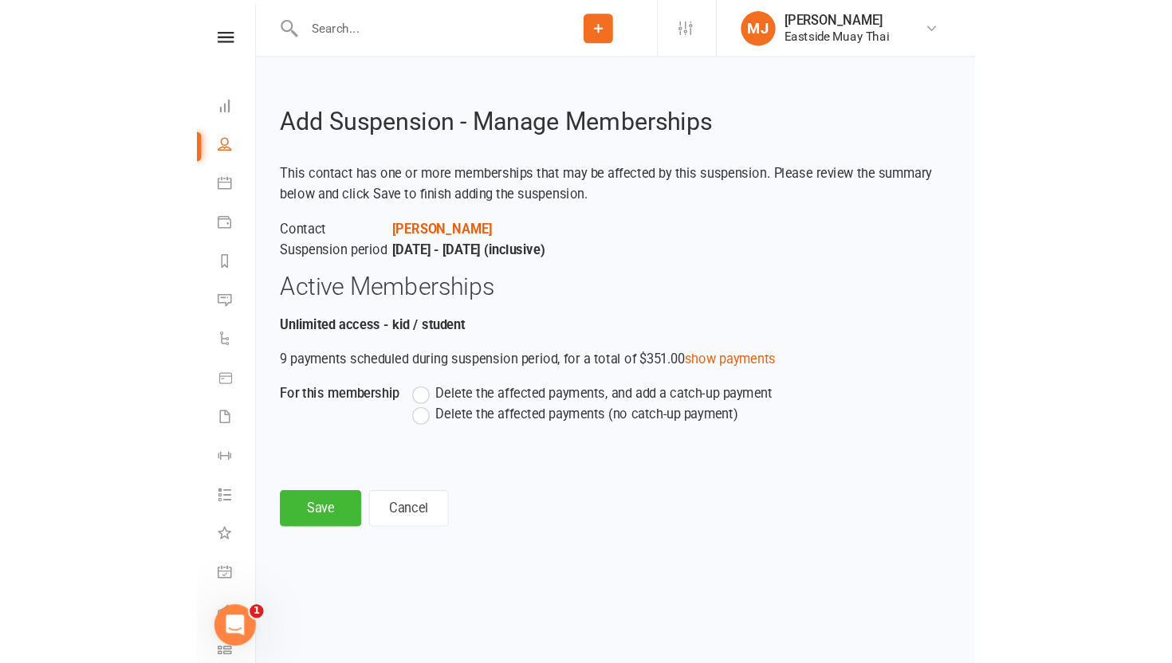
scroll to position [0, 0]
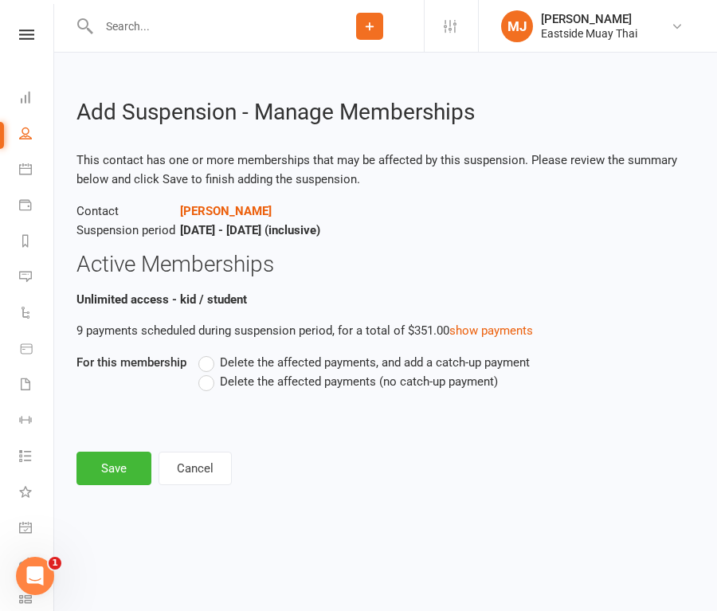
click at [210, 386] on label "Delete the affected payments (no catch-up payment)" at bounding box center [348, 381] width 300 height 19
click at [209, 372] on input "Delete the affected payments (no catch-up payment)" at bounding box center [203, 372] width 10 height 0
click at [100, 471] on button "Save" at bounding box center [114, 468] width 75 height 33
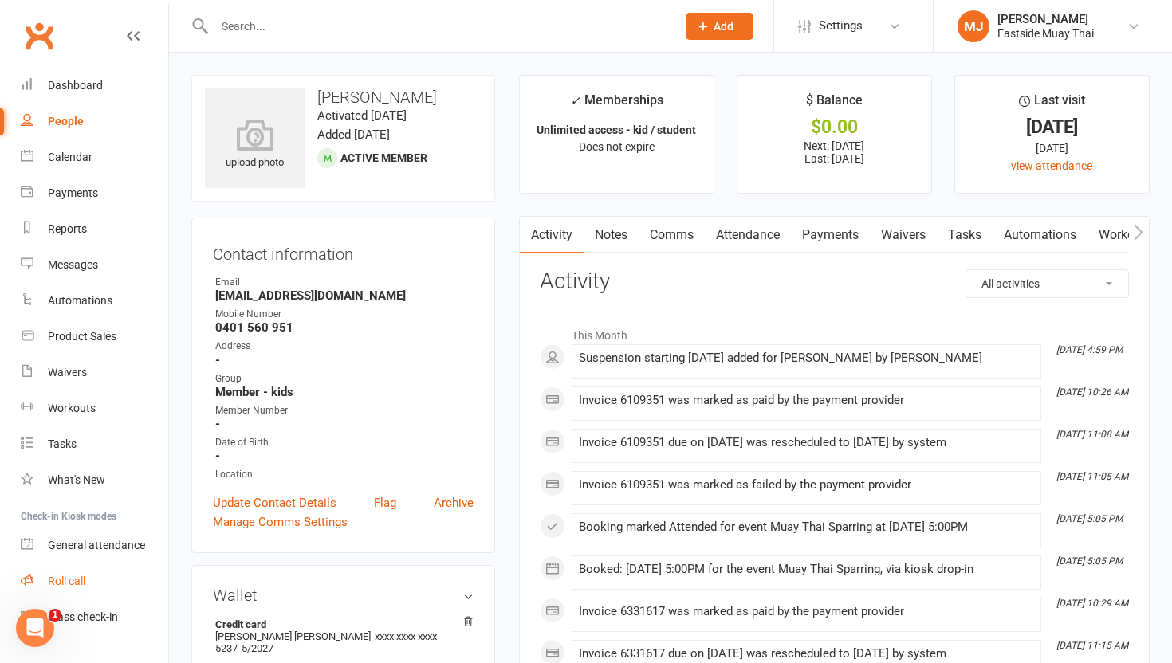
click at [77, 586] on div "Roll call" at bounding box center [66, 581] width 37 height 13
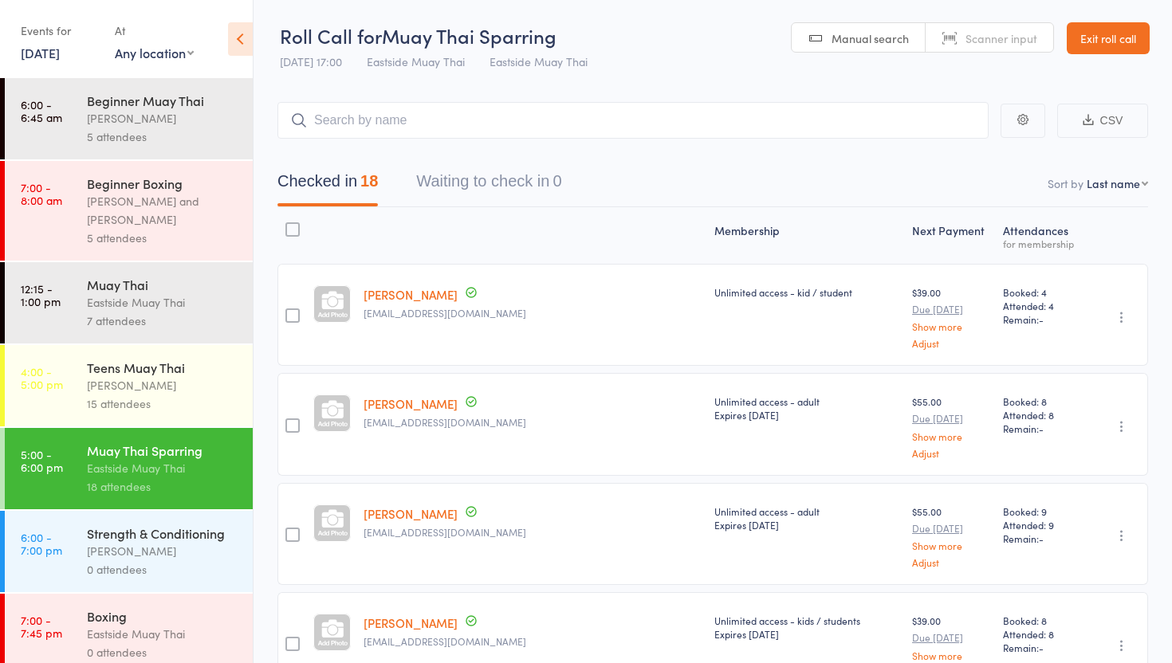
click at [434, 120] on input "search" at bounding box center [632, 120] width 711 height 37
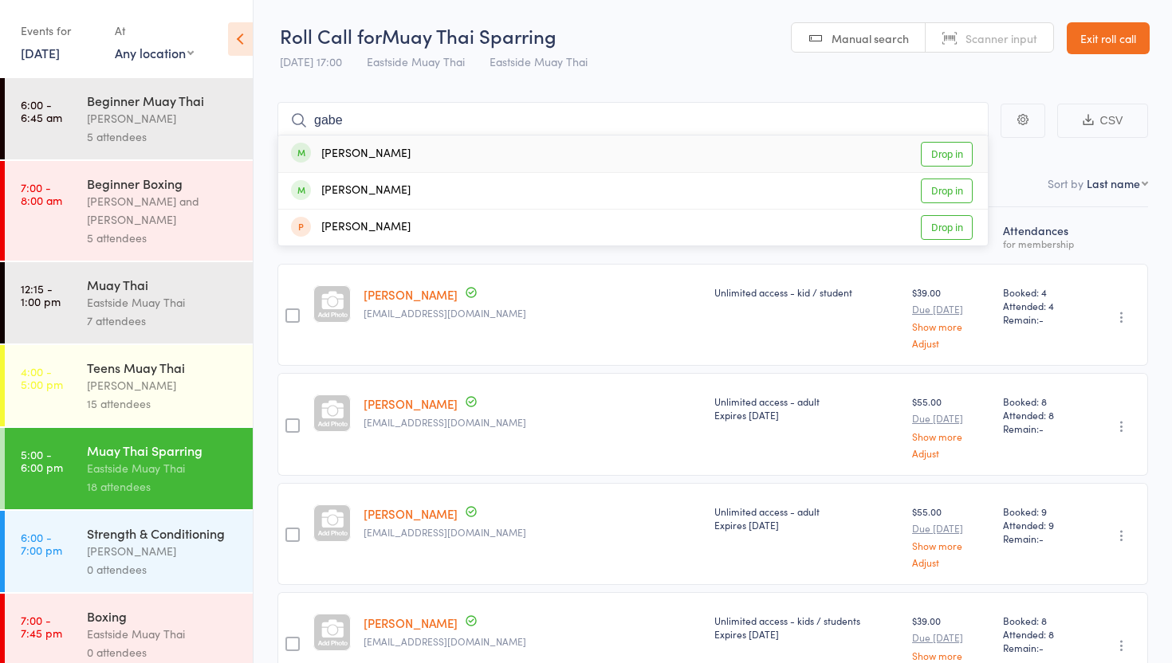
type input "gabe"
click at [956, 155] on link "Drop in" at bounding box center [947, 154] width 52 height 25
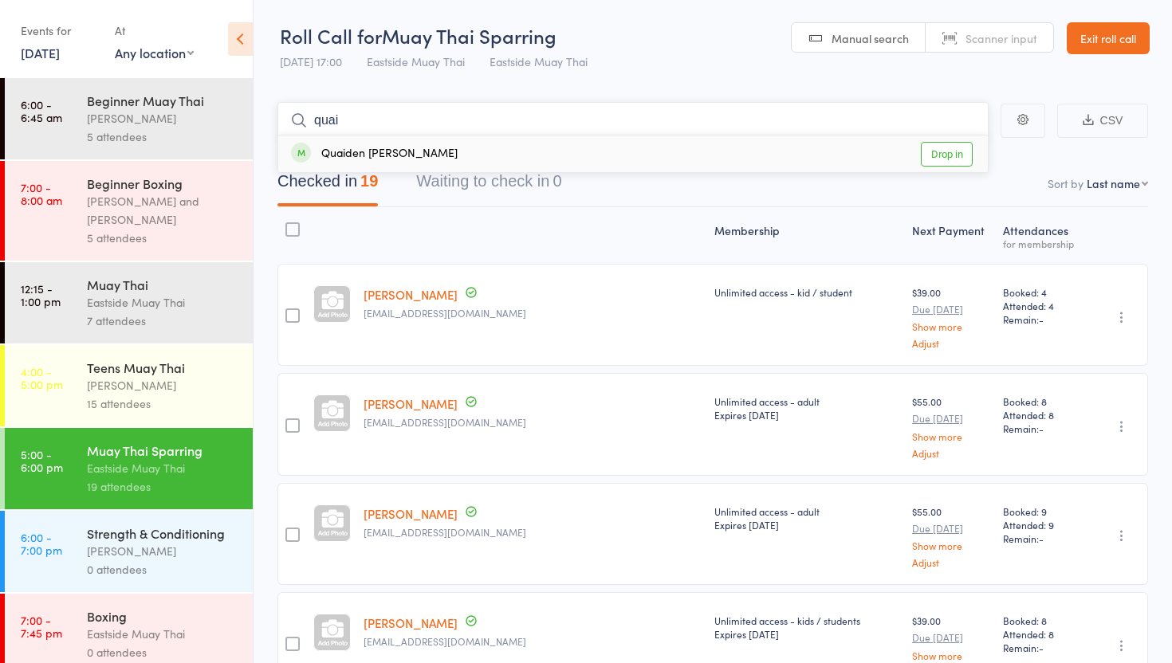
type input "quai"
click at [937, 149] on link "Drop in" at bounding box center [947, 154] width 52 height 25
click at [482, 139] on div "Checked in 20 Waiting to check in 0" at bounding box center [712, 173] width 870 height 69
click at [485, 133] on input "search" at bounding box center [632, 120] width 711 height 37
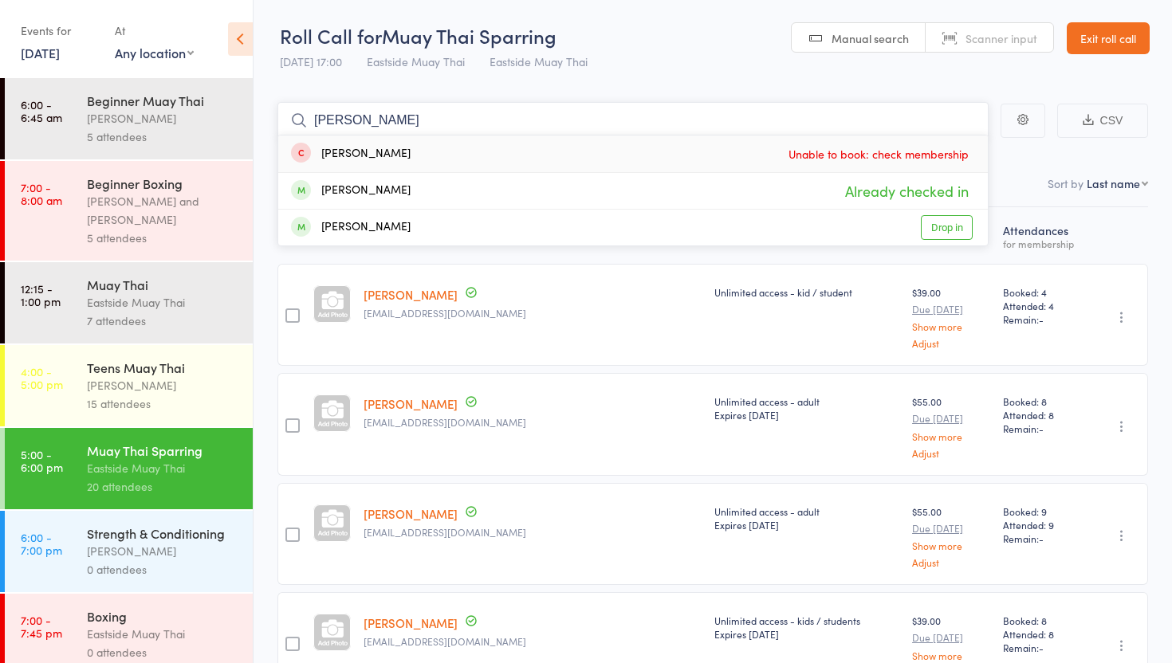
type input "daniel"
click at [383, 154] on div "Daniel Wilkinson" at bounding box center [351, 154] width 120 height 18
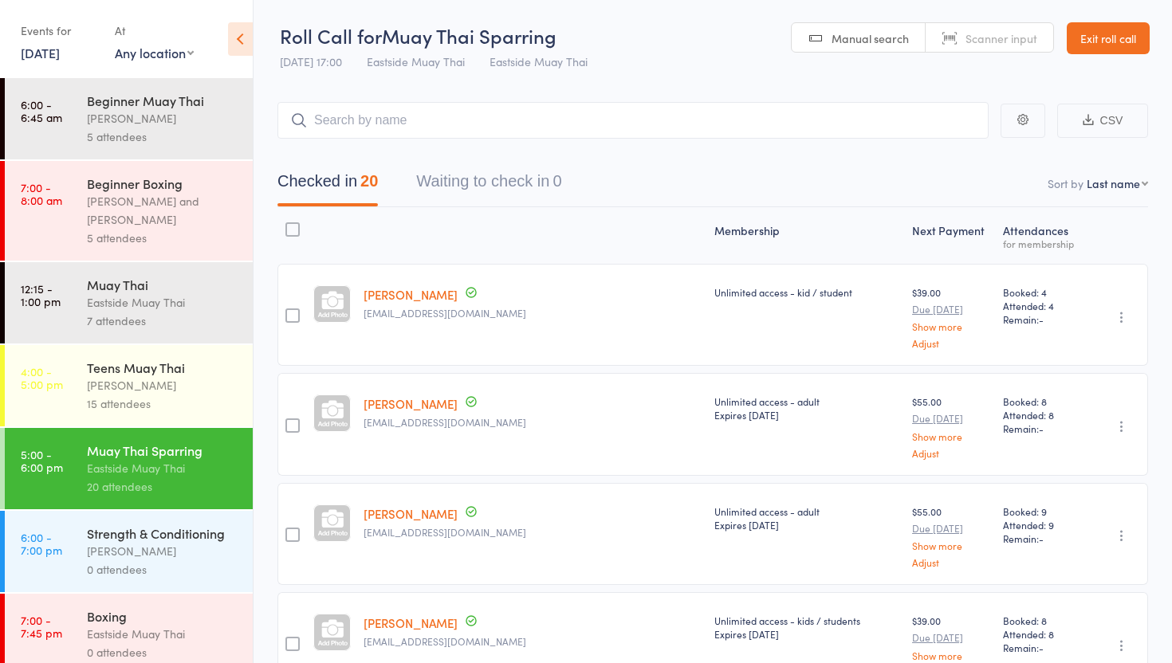
click at [1125, 41] on link "Exit roll call" at bounding box center [1107, 38] width 83 height 32
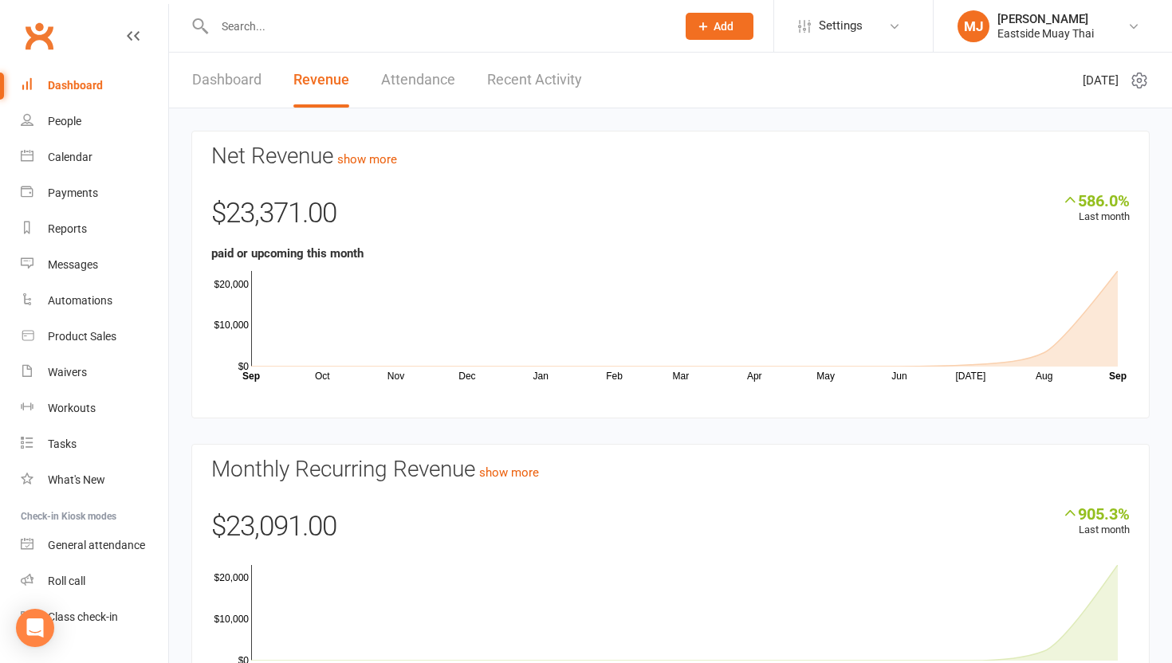
click at [307, 26] on input "text" at bounding box center [437, 26] width 455 height 22
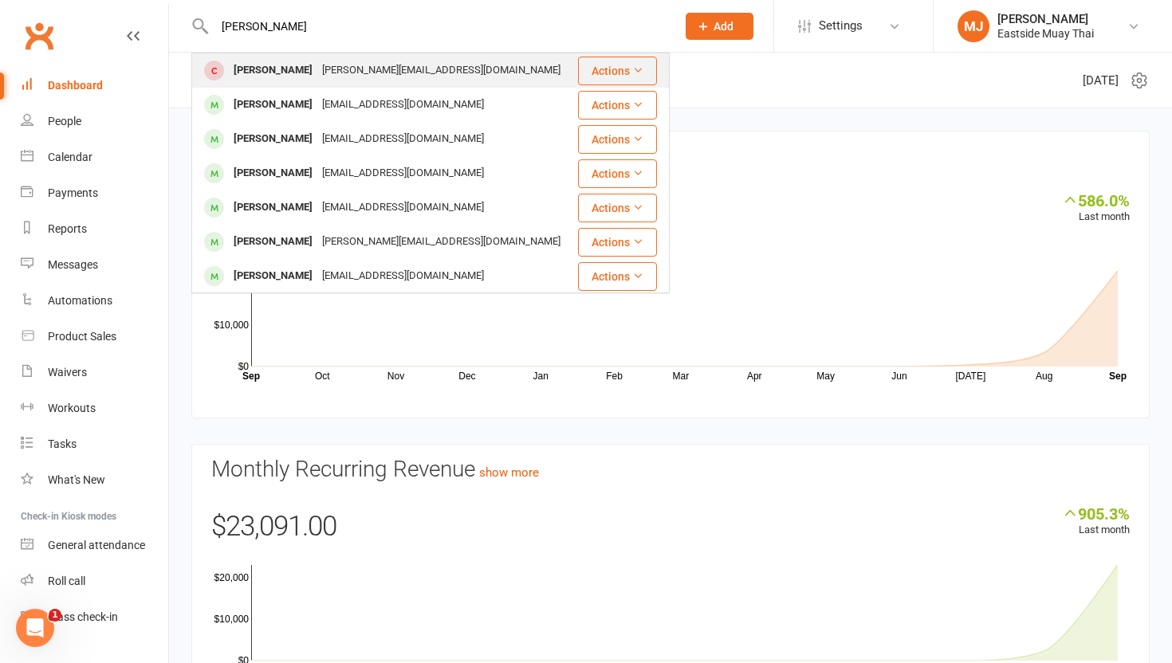
type input "[PERSON_NAME]"
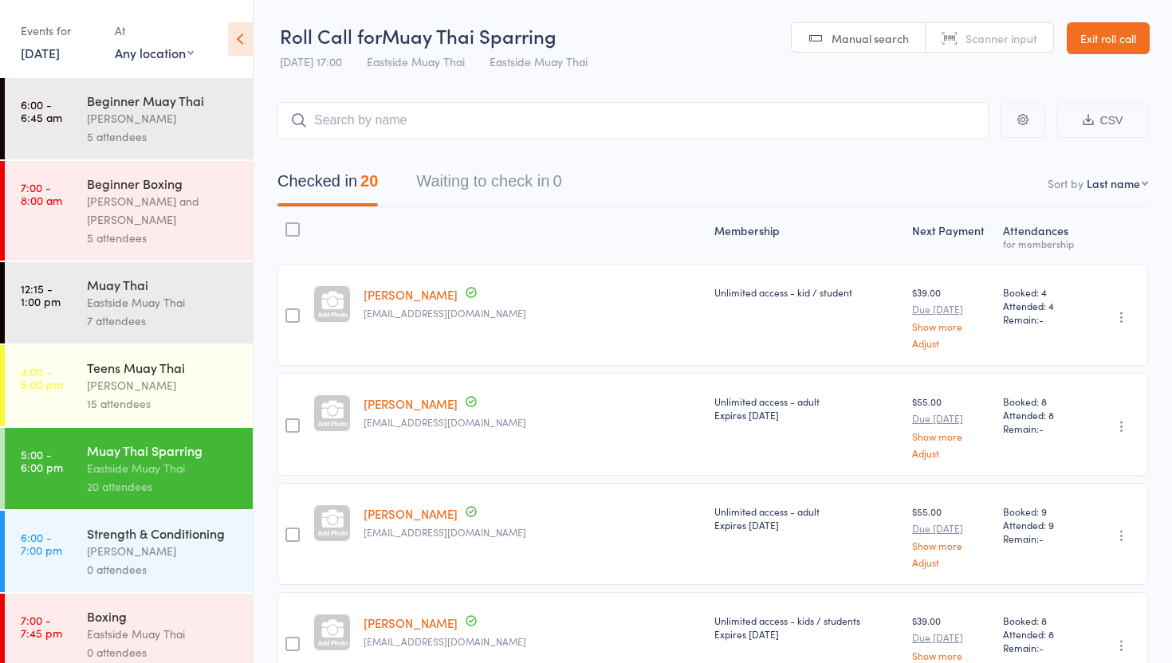
click at [461, 127] on input "search" at bounding box center [632, 120] width 711 height 37
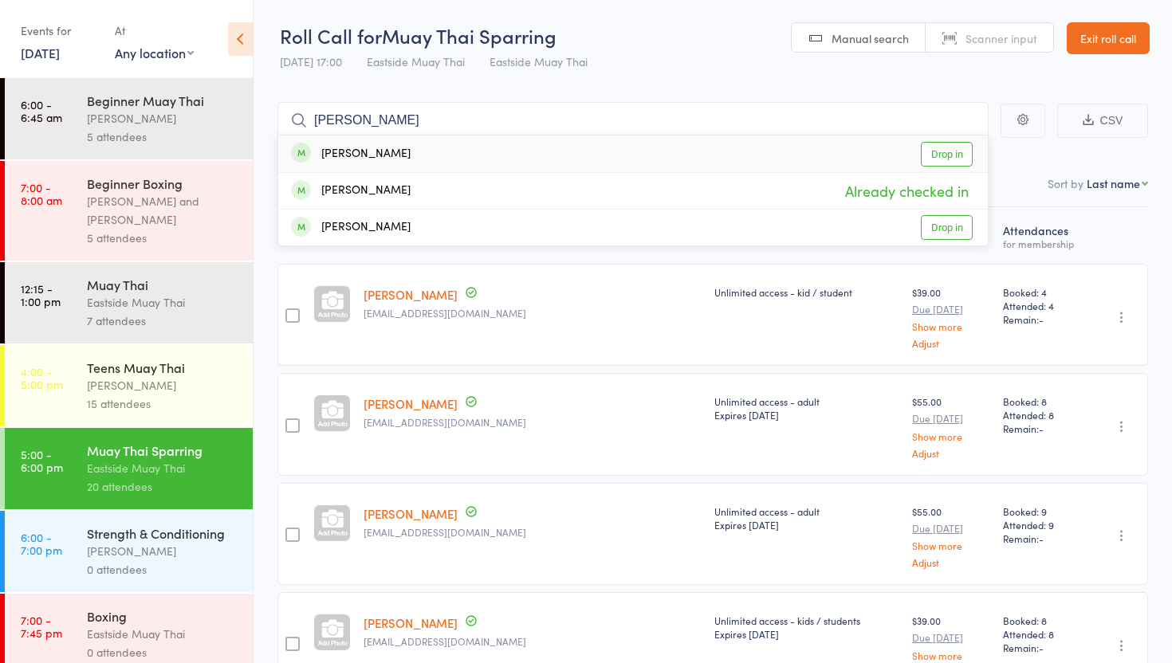
type input "[PERSON_NAME]"
click at [949, 149] on link "Drop in" at bounding box center [947, 154] width 52 height 25
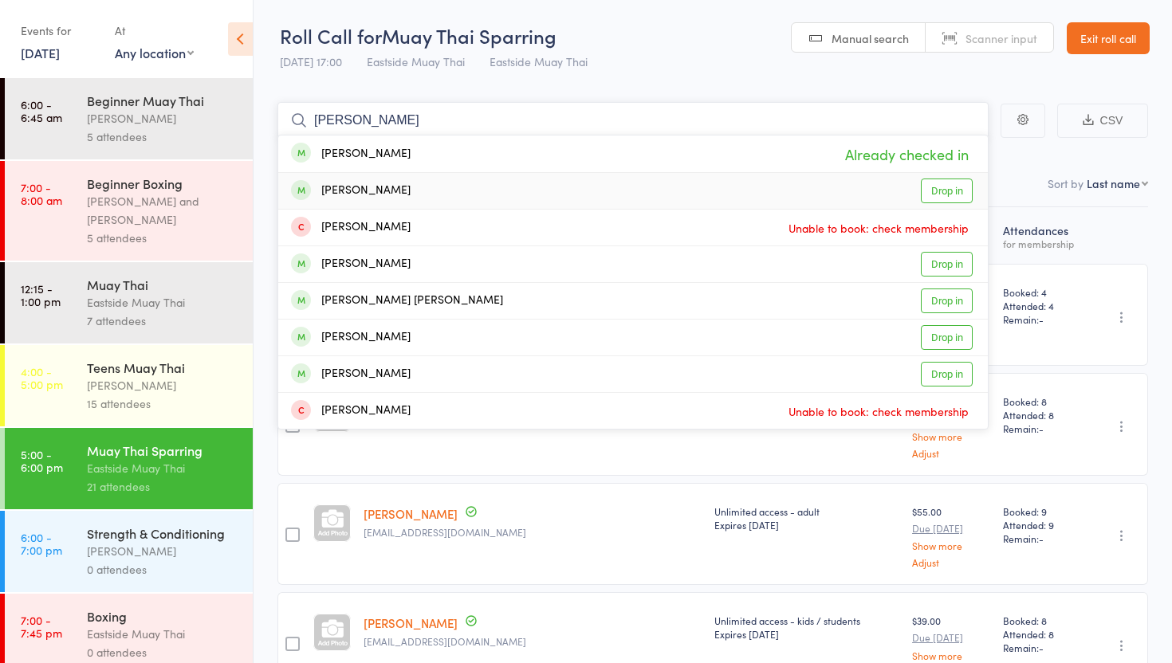
type input "[PERSON_NAME]"
click at [947, 190] on link "Drop in" at bounding box center [947, 191] width 52 height 25
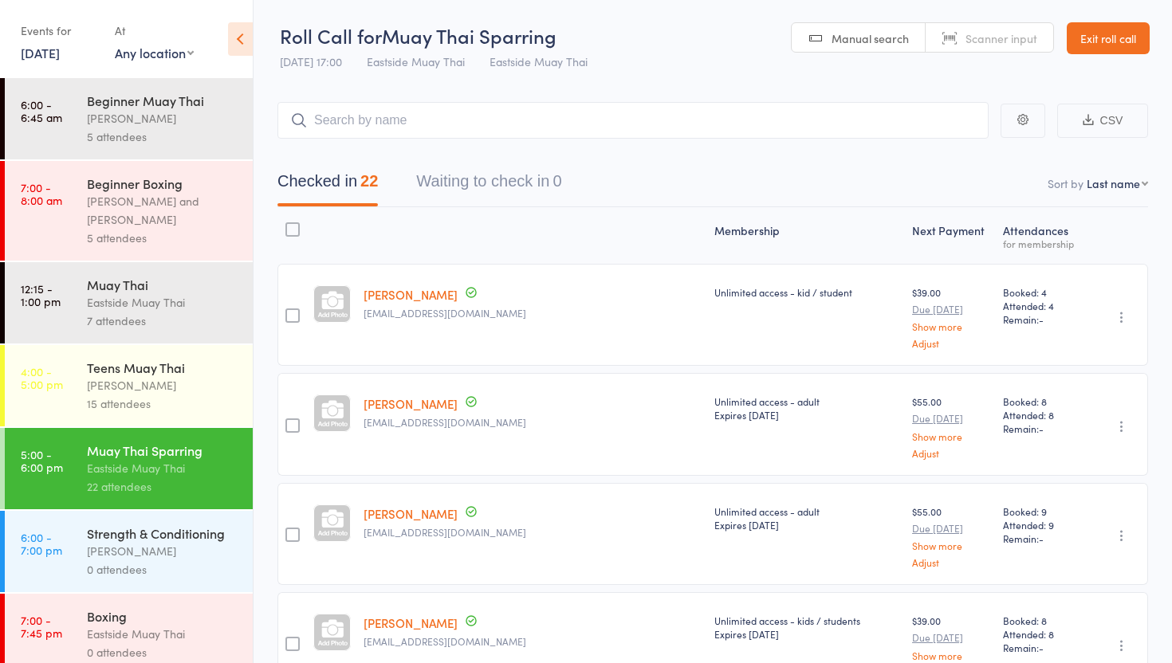
click at [1107, 37] on link "Exit roll call" at bounding box center [1107, 38] width 83 height 32
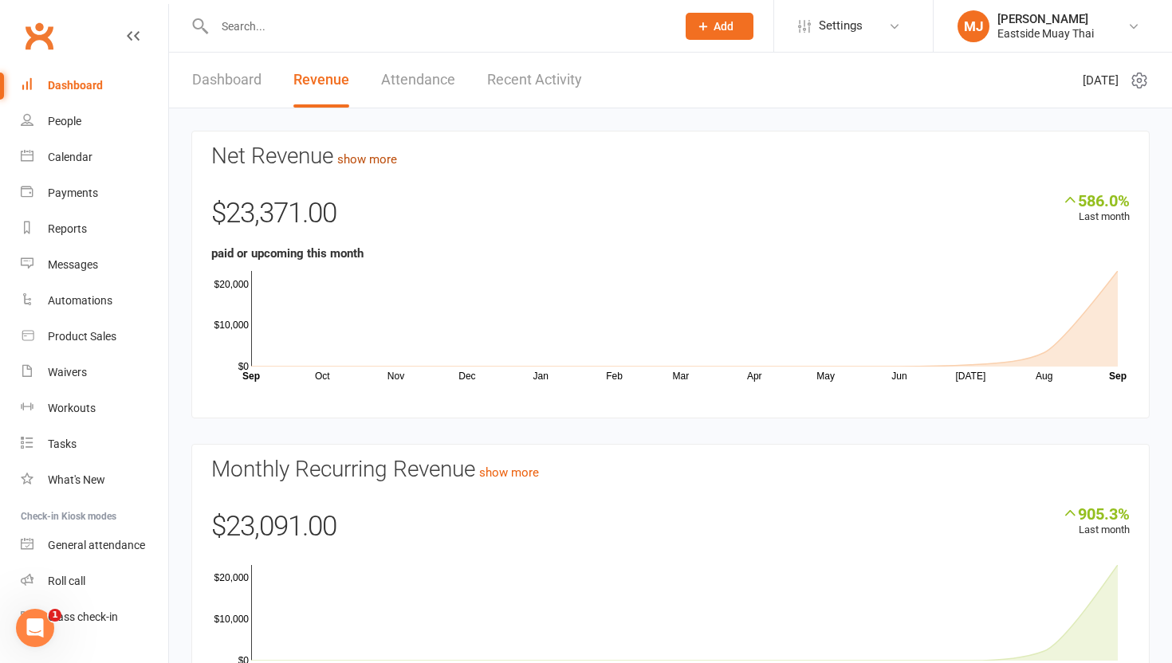
click at [379, 159] on link "show more" at bounding box center [367, 159] width 60 height 14
click at [324, 371] on icon "Oct Nov Dec Jan Feb Mar Apr May Jun [DATE] Aug Month Sep Sep $0 $10,000 $20,000" at bounding box center [670, 323] width 918 height 120
click at [553, 75] on link "Recent Activity" at bounding box center [534, 80] width 95 height 55
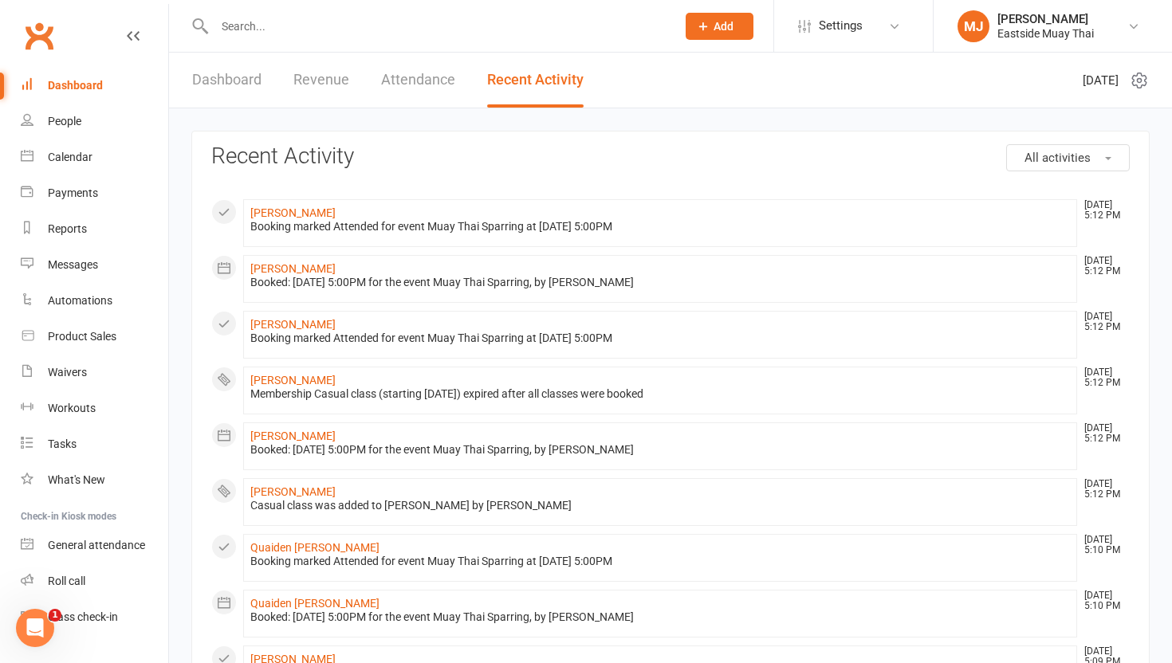
click at [224, 81] on link "Dashboard" at bounding box center [226, 80] width 69 height 55
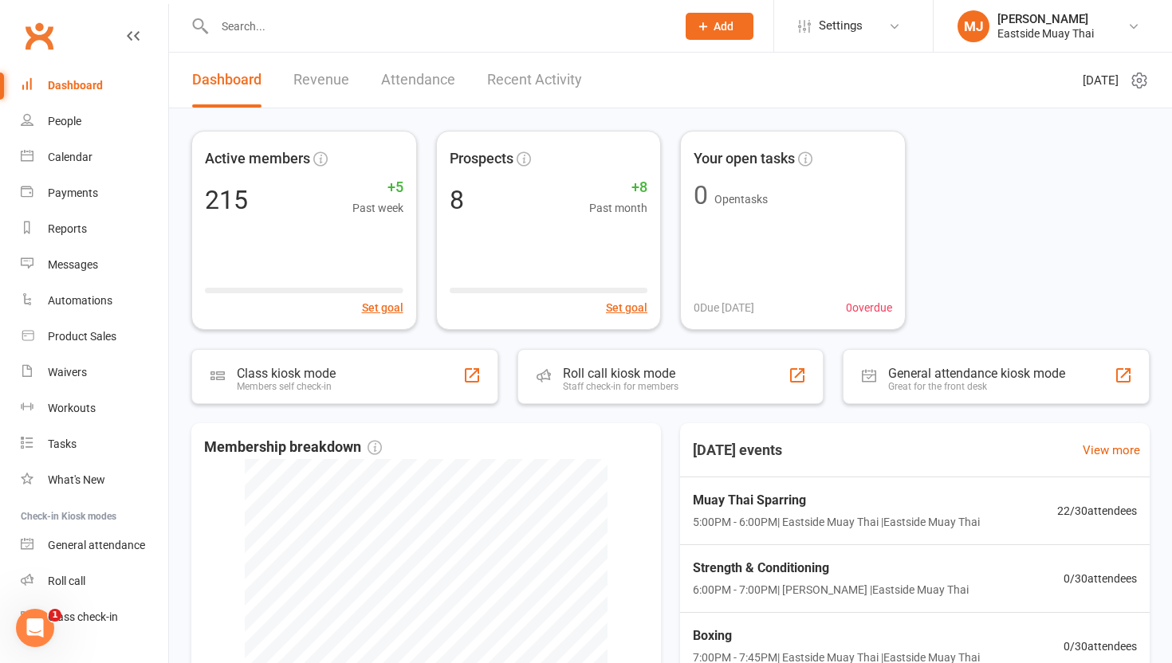
click at [328, 82] on link "Revenue" at bounding box center [321, 80] width 56 height 55
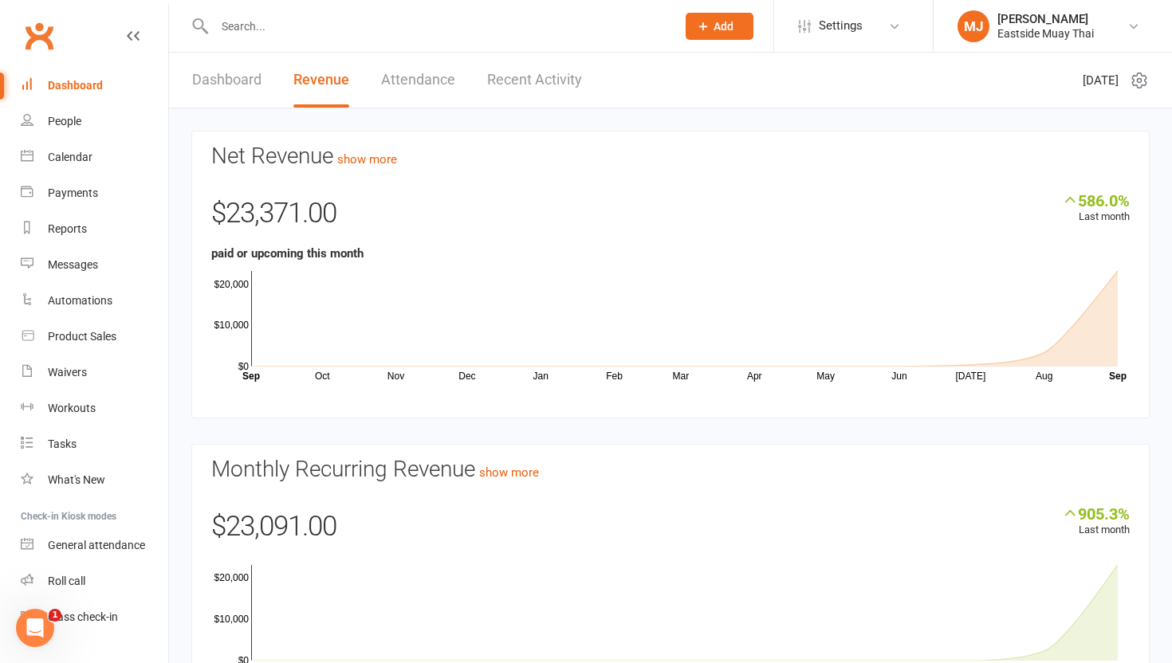
click at [220, 81] on link "Dashboard" at bounding box center [226, 80] width 69 height 55
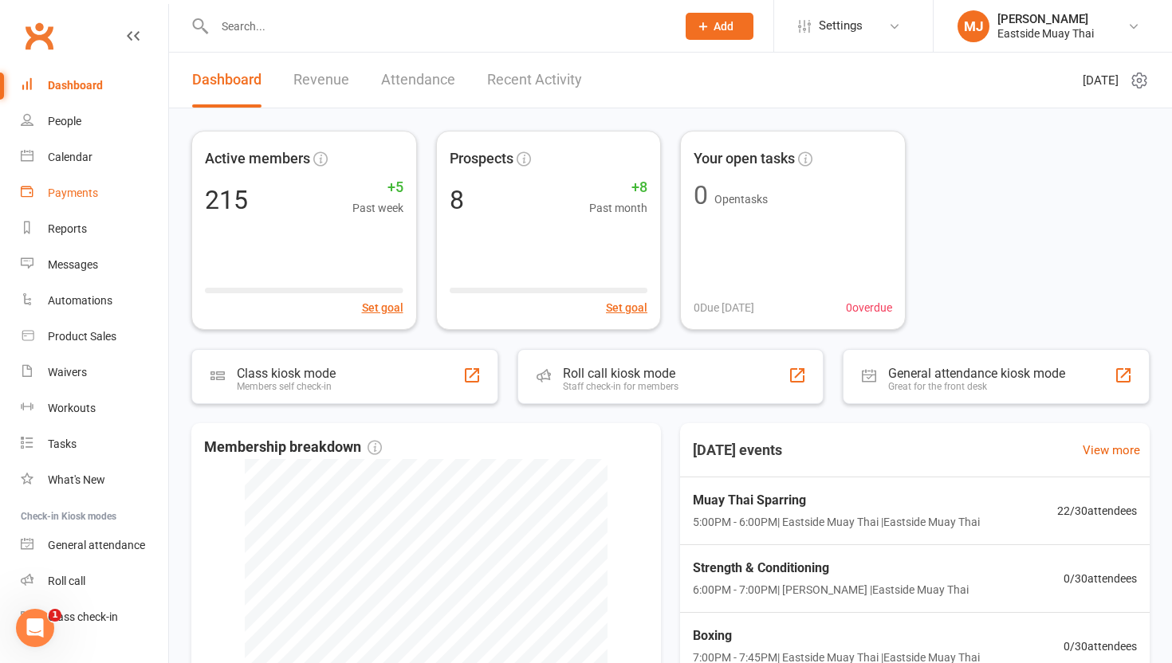
click at [73, 187] on div "Payments" at bounding box center [73, 193] width 50 height 13
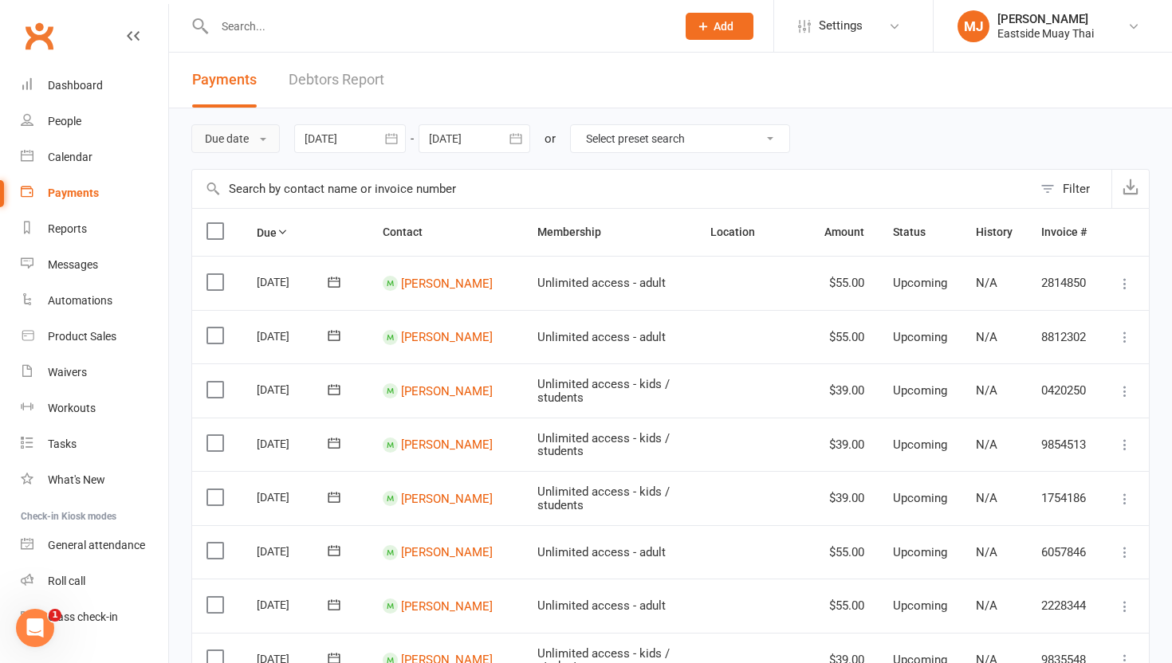
click at [230, 143] on button "Due date" at bounding box center [235, 138] width 88 height 29
click at [252, 232] on link "Date failed" at bounding box center [271, 238] width 158 height 32
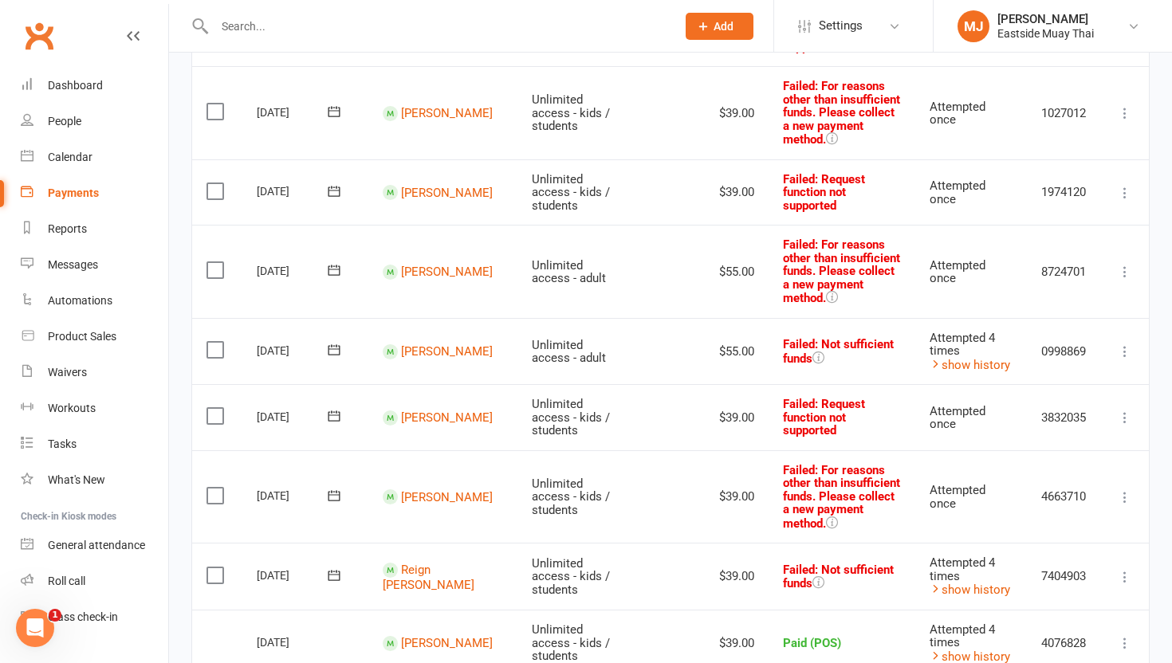
scroll to position [351, 0]
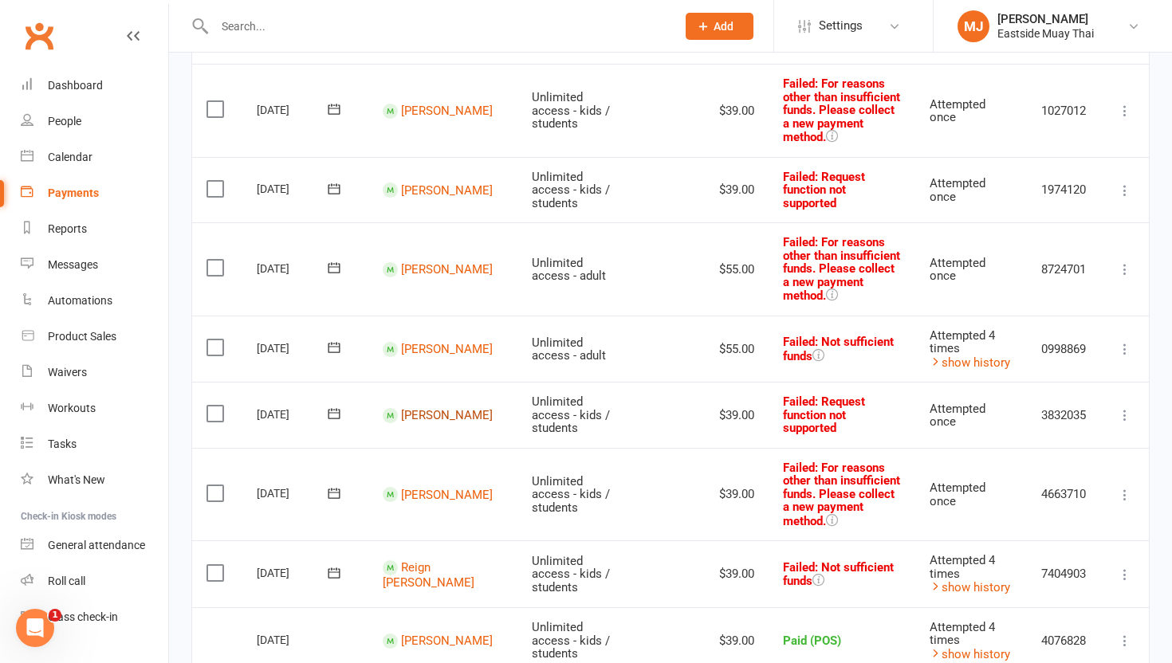
click at [428, 408] on link "[PERSON_NAME]" at bounding box center [447, 415] width 92 height 14
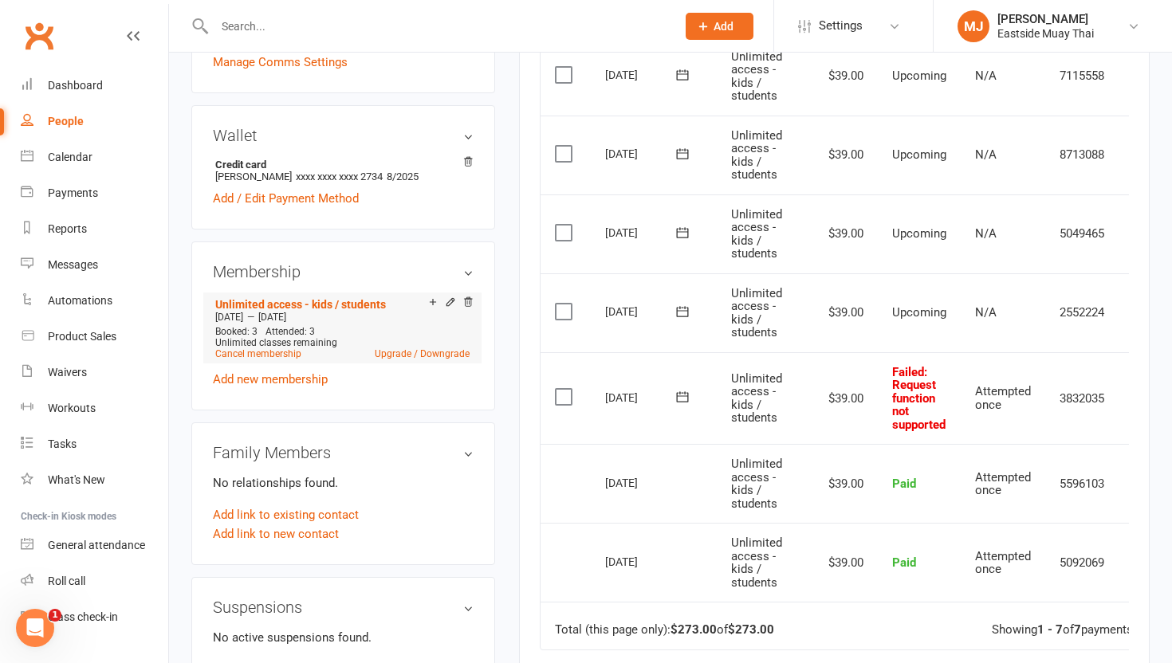
scroll to position [458, 0]
click at [308, 30] on input "text" at bounding box center [437, 26] width 455 height 22
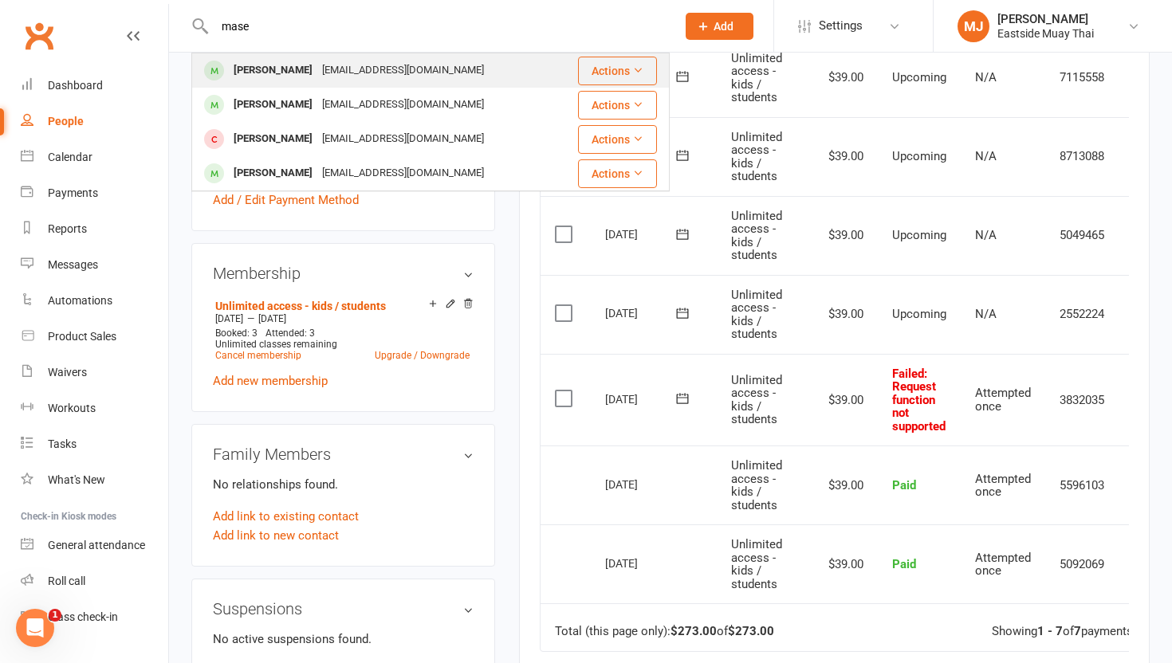
type input "mase"
click at [245, 65] on div "[PERSON_NAME]" at bounding box center [273, 70] width 88 height 23
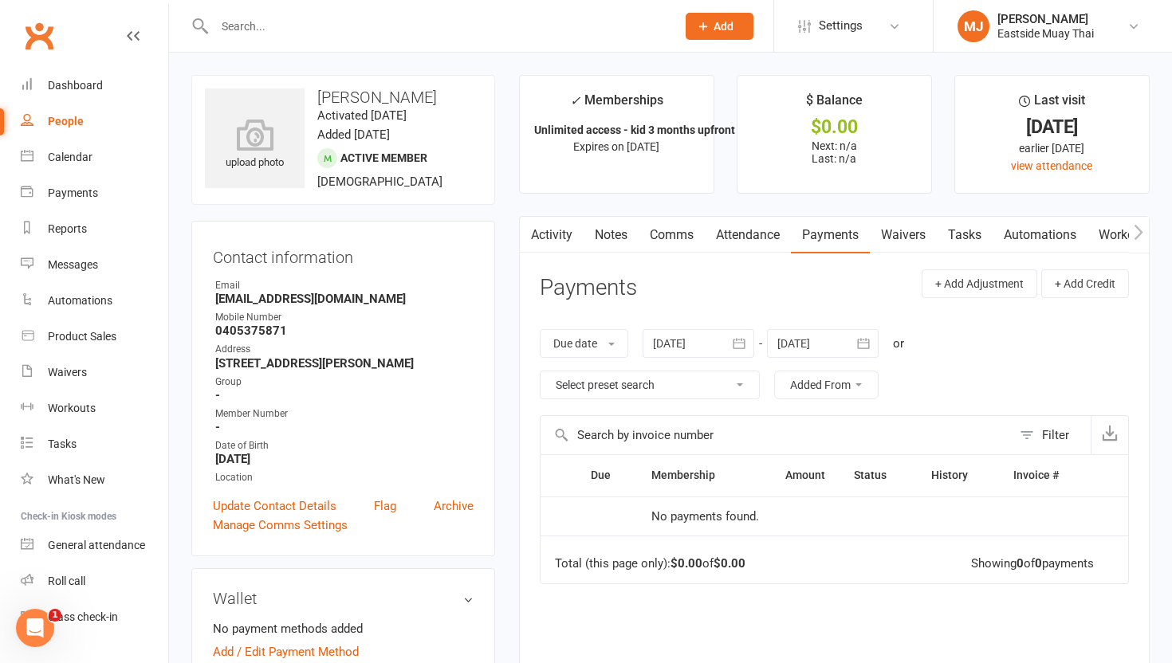
click at [848, 236] on link "Payments" at bounding box center [830, 235] width 79 height 37
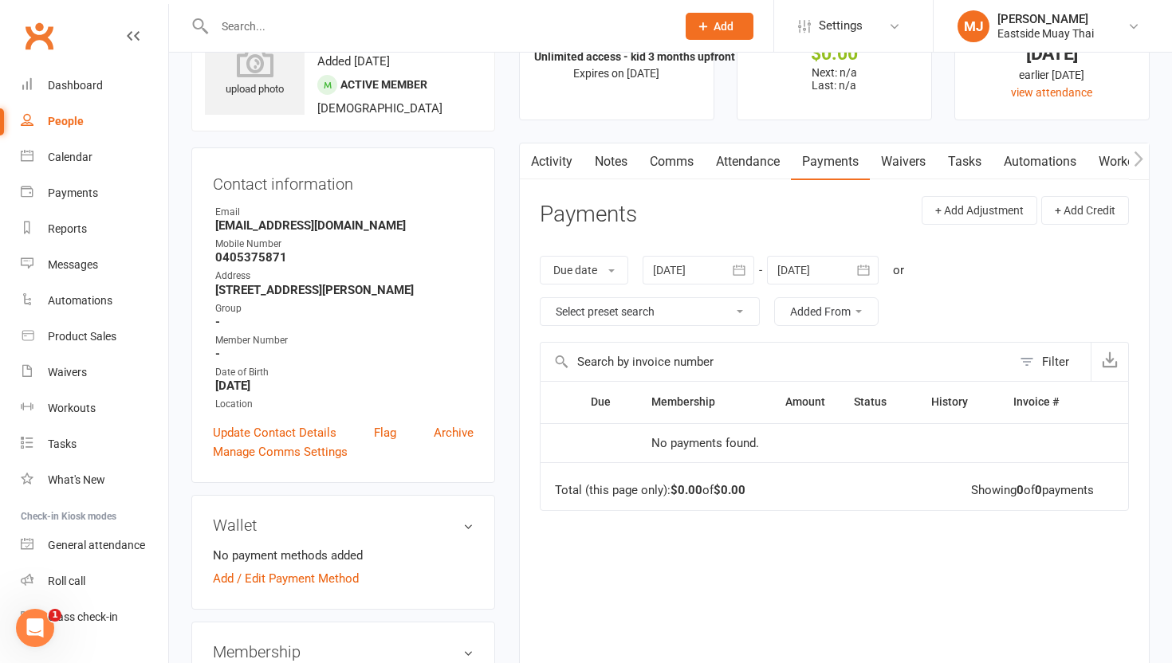
scroll to position [76, 0]
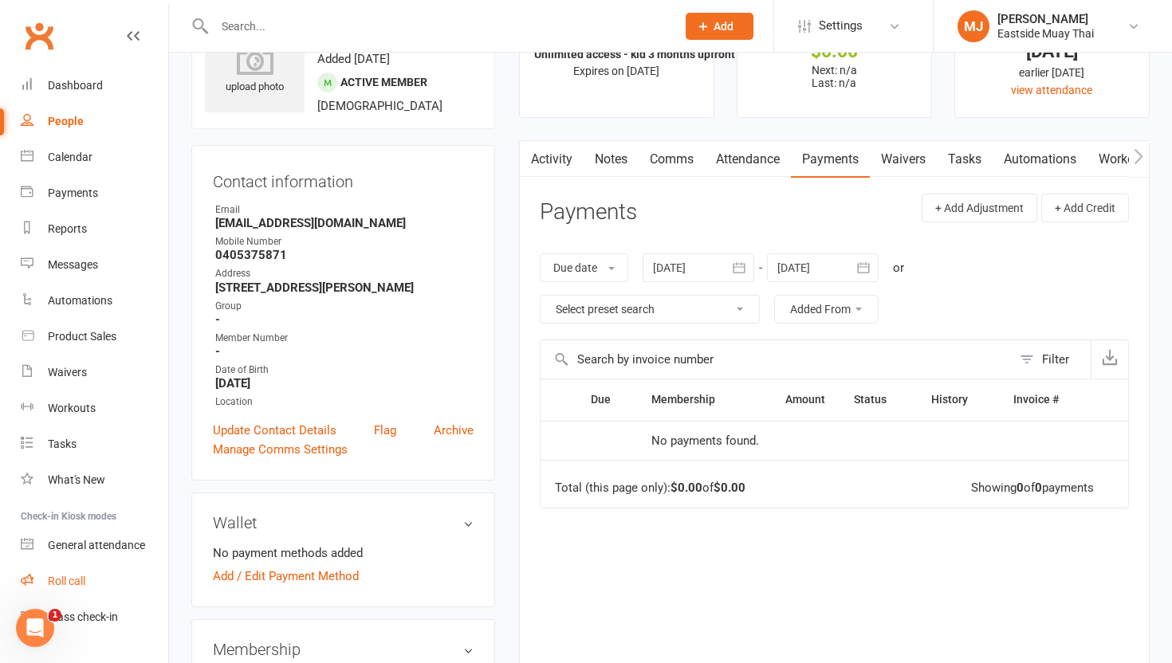
click at [71, 578] on div "Roll call" at bounding box center [66, 581] width 37 height 13
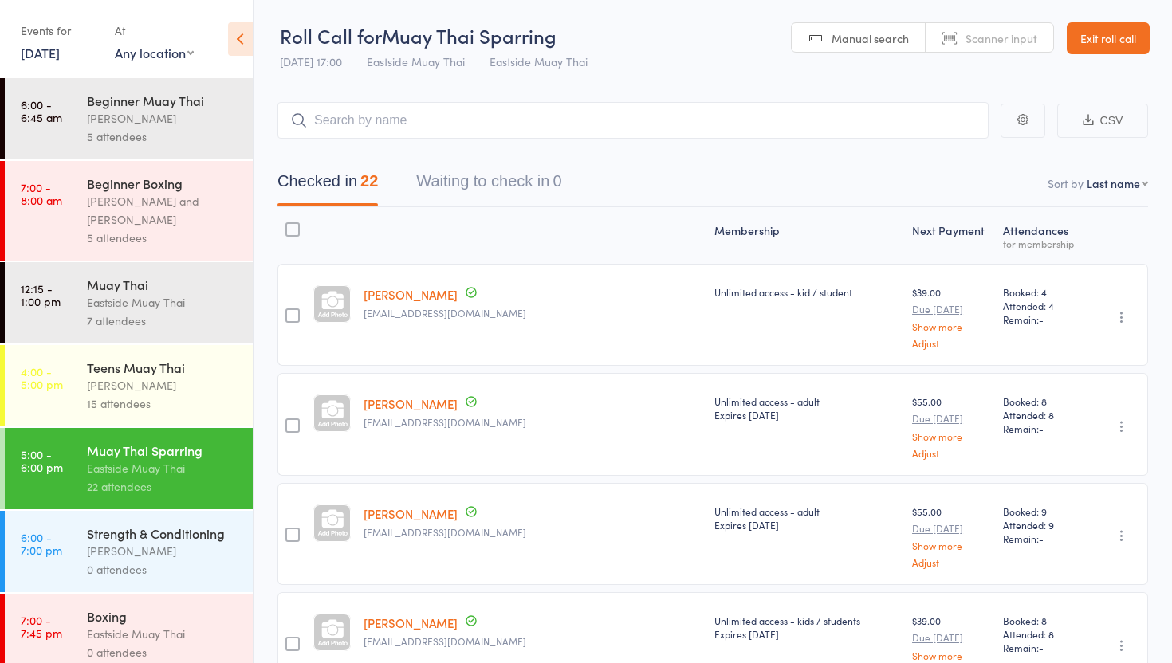
click at [1139, 50] on link "Exit roll call" at bounding box center [1107, 38] width 83 height 32
click at [1136, 49] on link "Exit roll call" at bounding box center [1107, 38] width 83 height 32
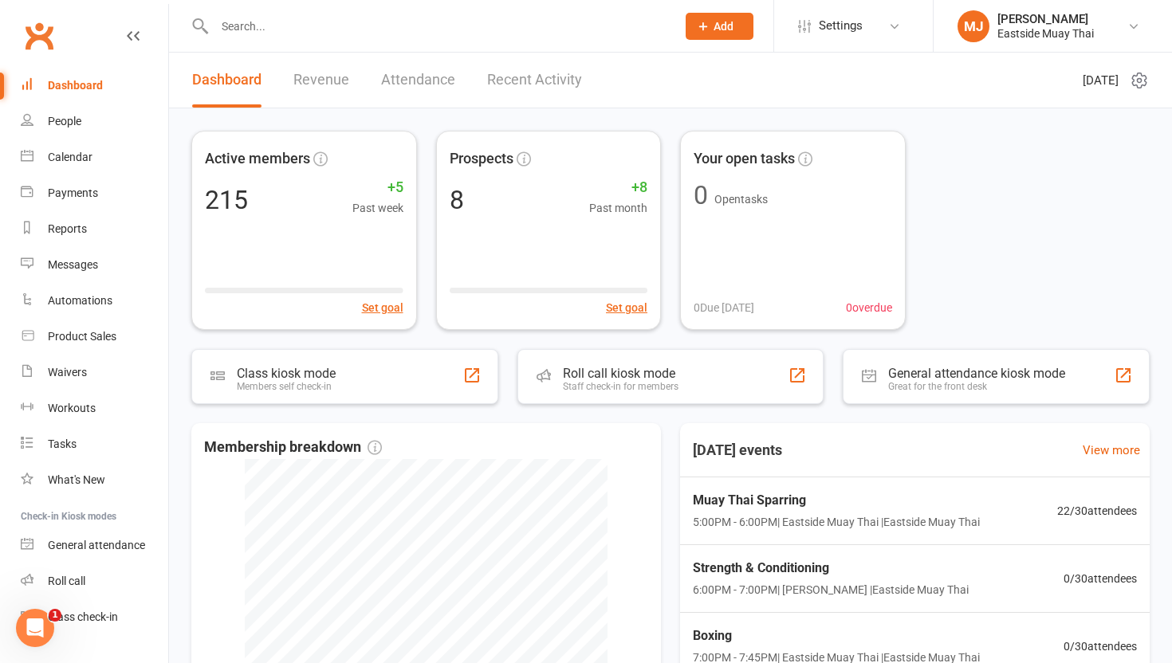
click at [242, 25] on input "text" at bounding box center [437, 26] width 455 height 22
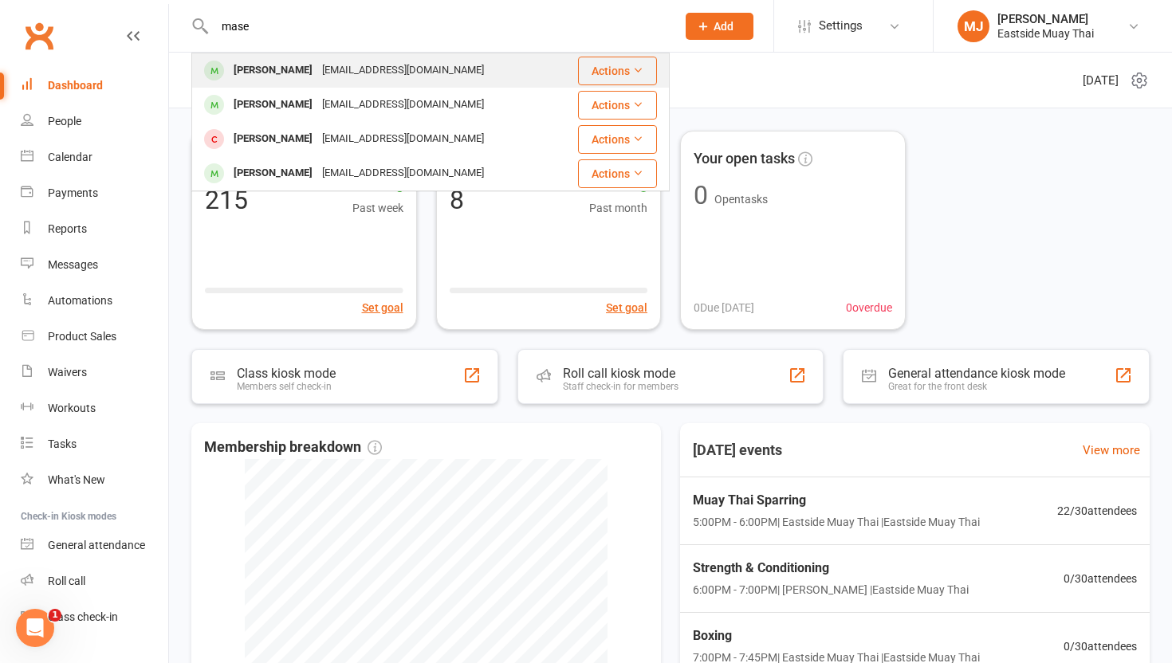
type input "mase"
click at [359, 71] on div "[EMAIL_ADDRESS][DOMAIN_NAME]" at bounding box center [402, 70] width 171 height 23
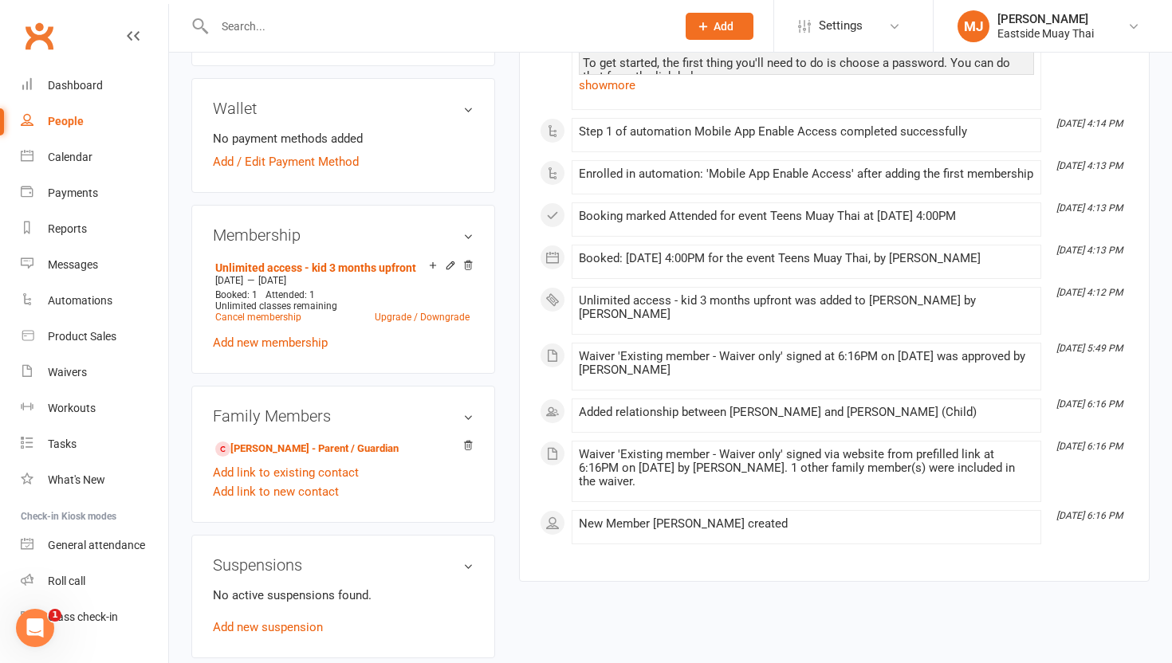
scroll to position [504, 0]
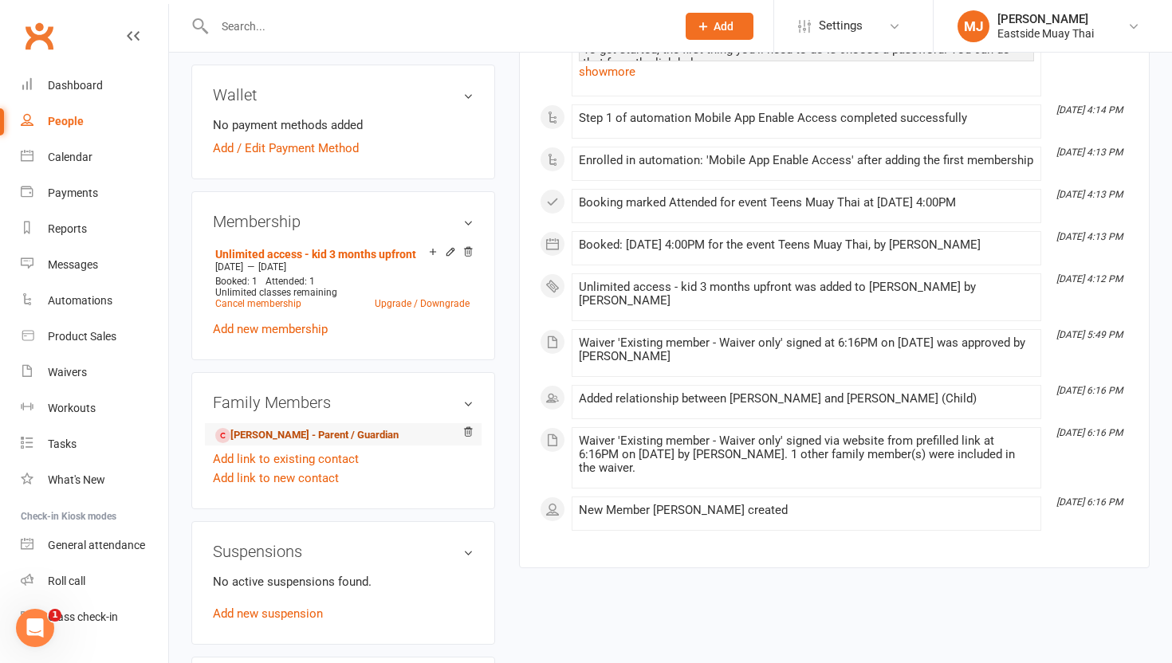
click at [335, 427] on link "[PERSON_NAME] - Parent / Guardian" at bounding box center [306, 435] width 183 height 17
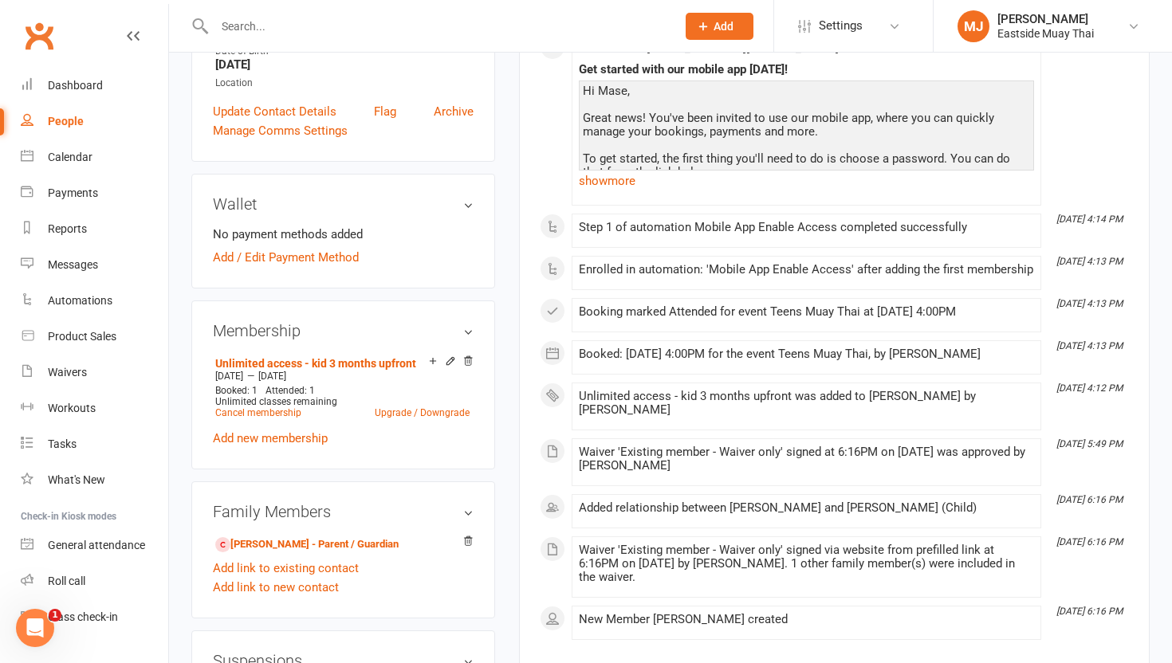
scroll to position [395, 0]
drag, startPoint x: 524, startPoint y: 369, endPoint x: 510, endPoint y: 369, distance: 14.3
click at [524, 369] on div "Activity Notes Comms Attendance Payments Waivers Tasks Automations Workouts Mob…" at bounding box center [834, 249] width 630 height 856
click at [465, 357] on icon at bounding box center [467, 360] width 11 height 11
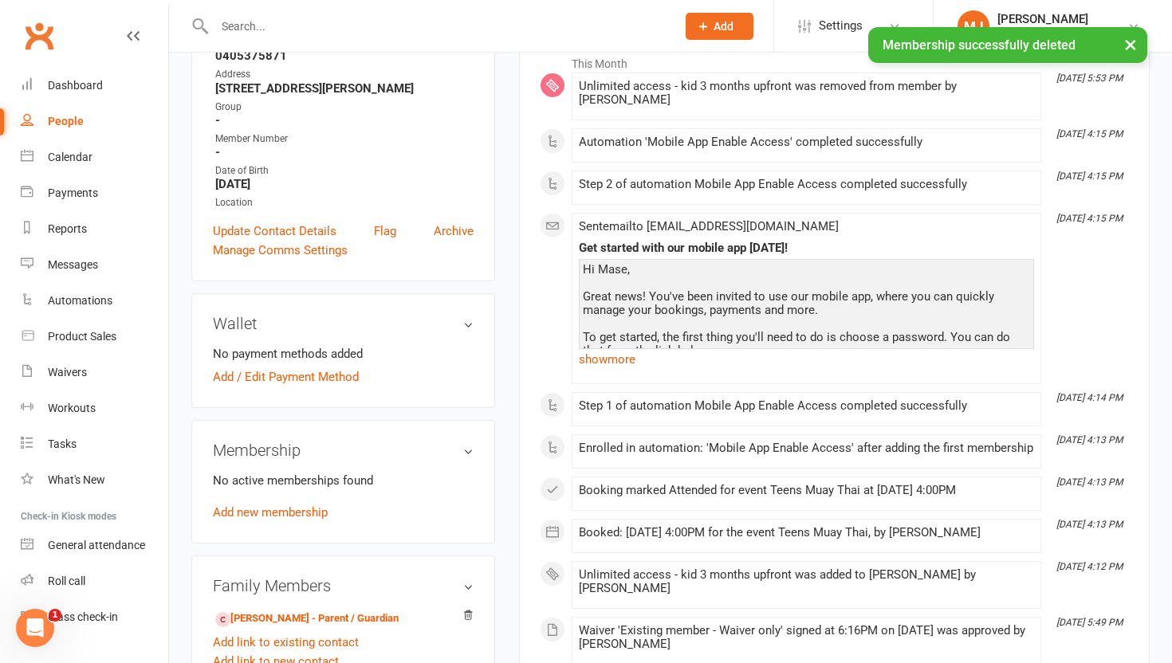
scroll to position [0, 0]
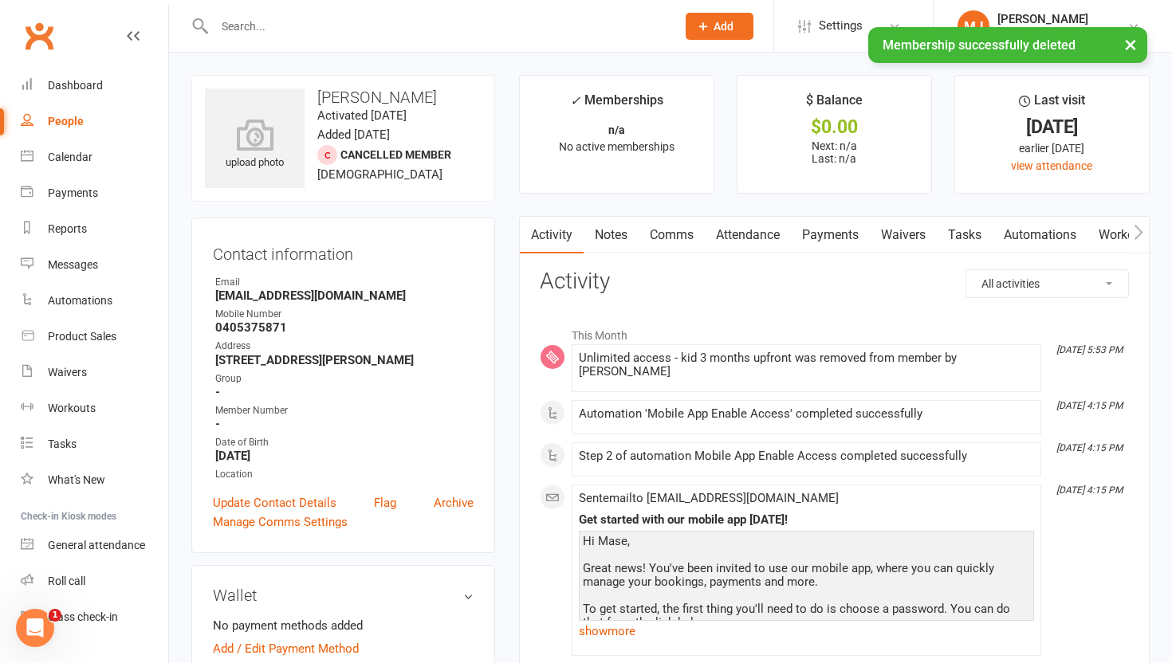
click at [926, 227] on link "Waivers" at bounding box center [903, 235] width 67 height 37
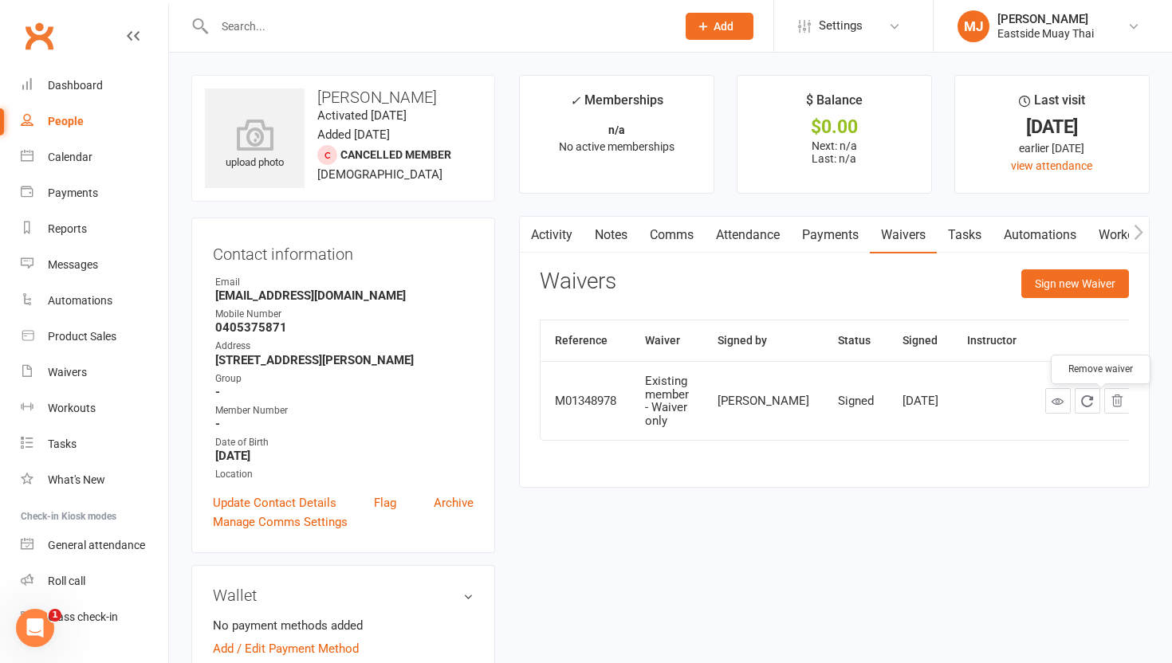
click at [1112, 403] on icon "button" at bounding box center [1117, 400] width 10 height 11
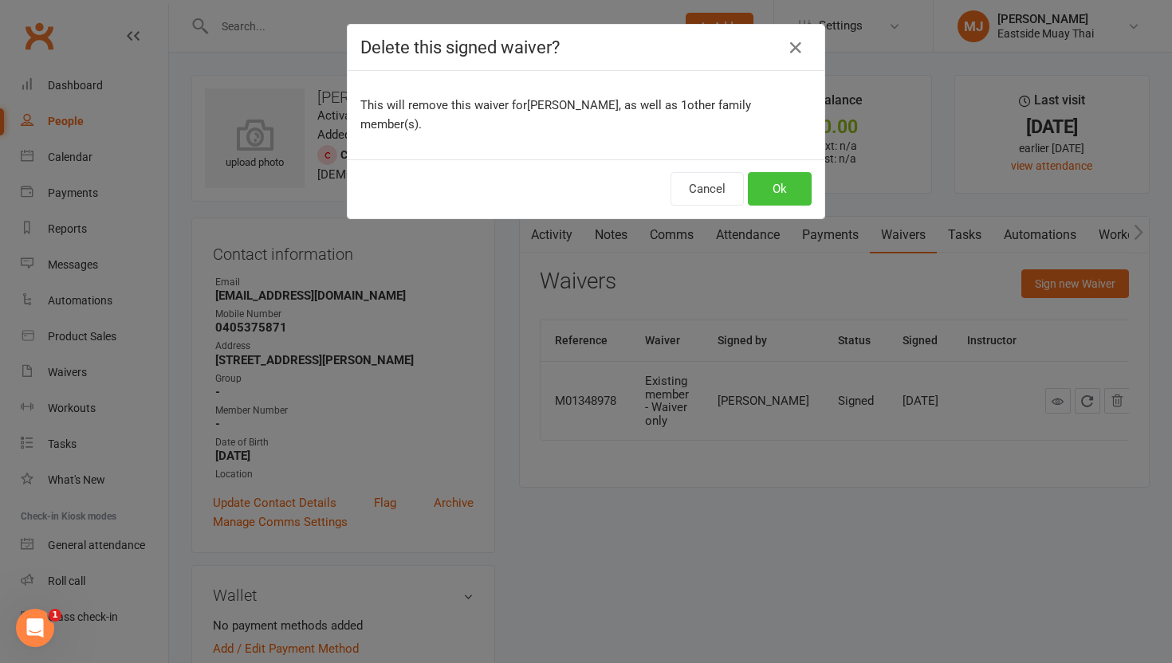
click at [769, 172] on button "Ok" at bounding box center [780, 188] width 64 height 33
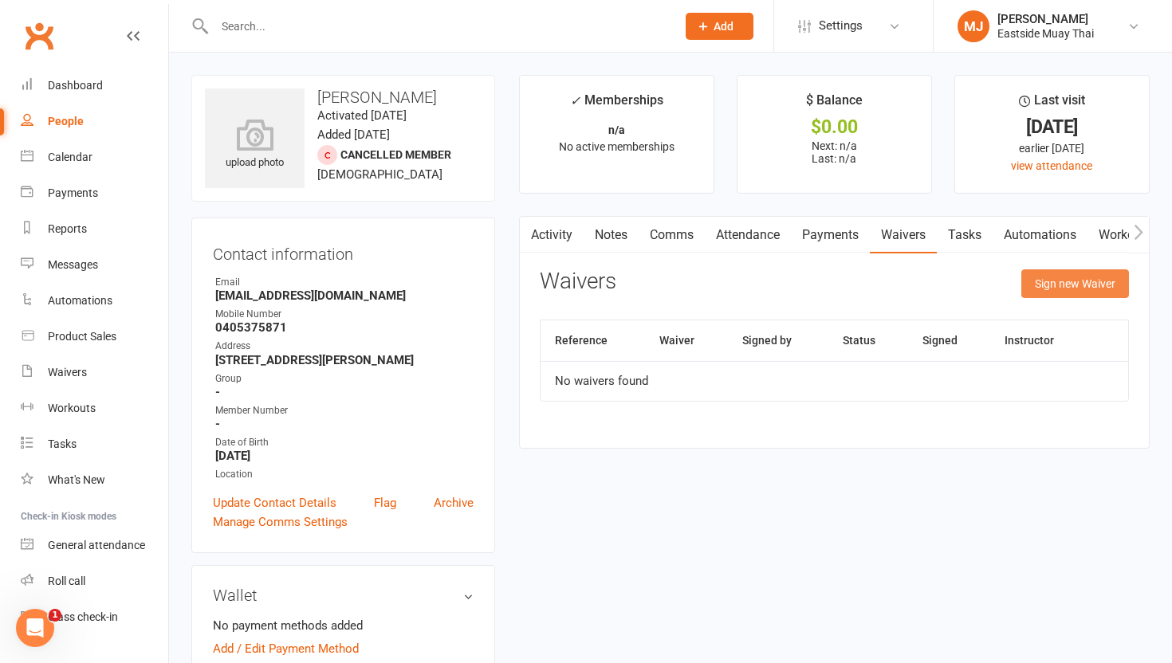
click at [1081, 283] on button "Sign new Waiver" at bounding box center [1075, 283] width 108 height 29
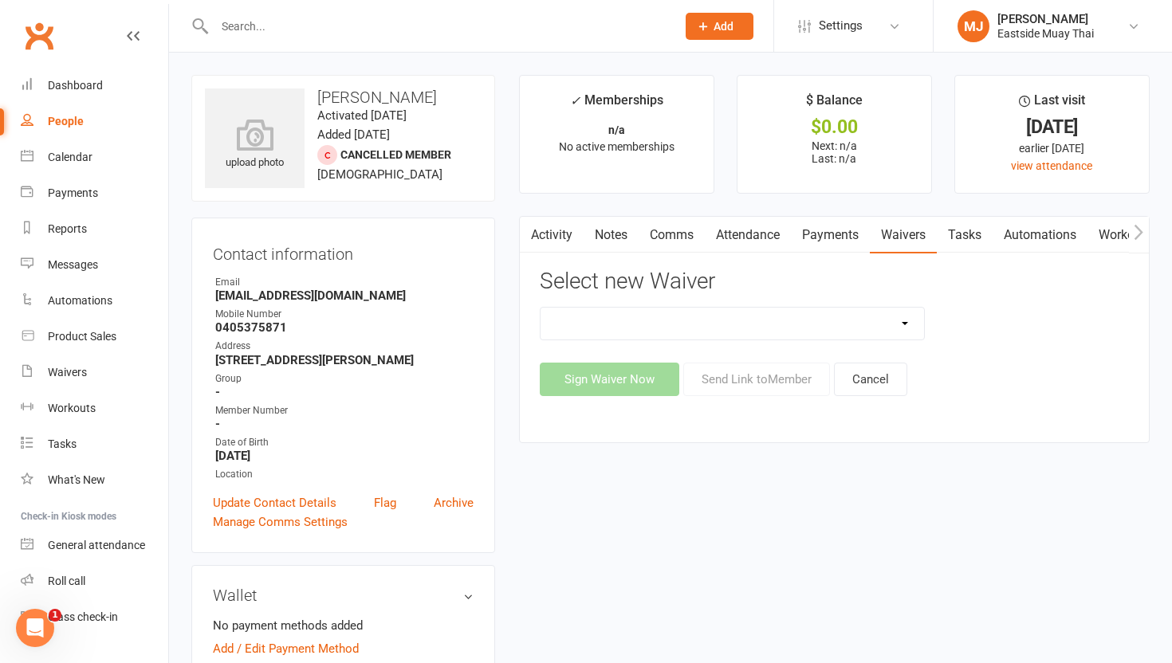
click at [743, 319] on select "Existing member - Waiver only Free Trial New Member Sign Up New Member Sign Up …" at bounding box center [731, 324] width 383 height 32
select select "14784"
click at [540, 308] on select "Existing member - Waiver only Free Trial New Member Sign Up New Member Sign Up …" at bounding box center [731, 324] width 383 height 32
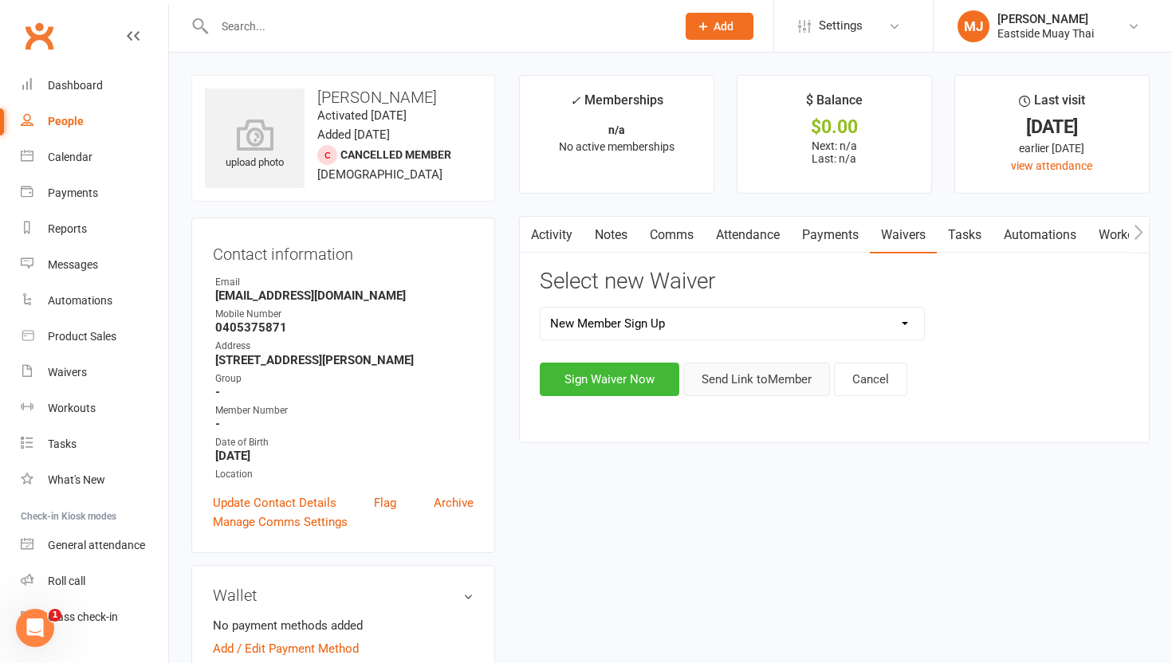
click at [758, 386] on button "Send Link to Member" at bounding box center [756, 379] width 147 height 33
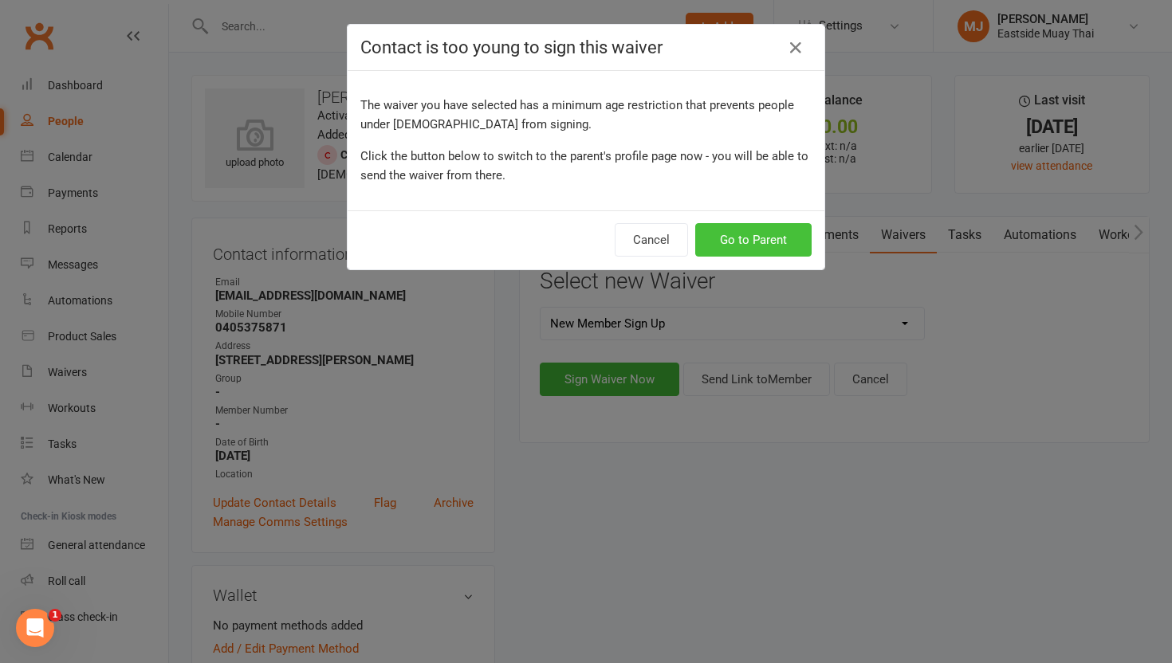
click at [765, 237] on button "Go to Parent" at bounding box center [753, 239] width 116 height 33
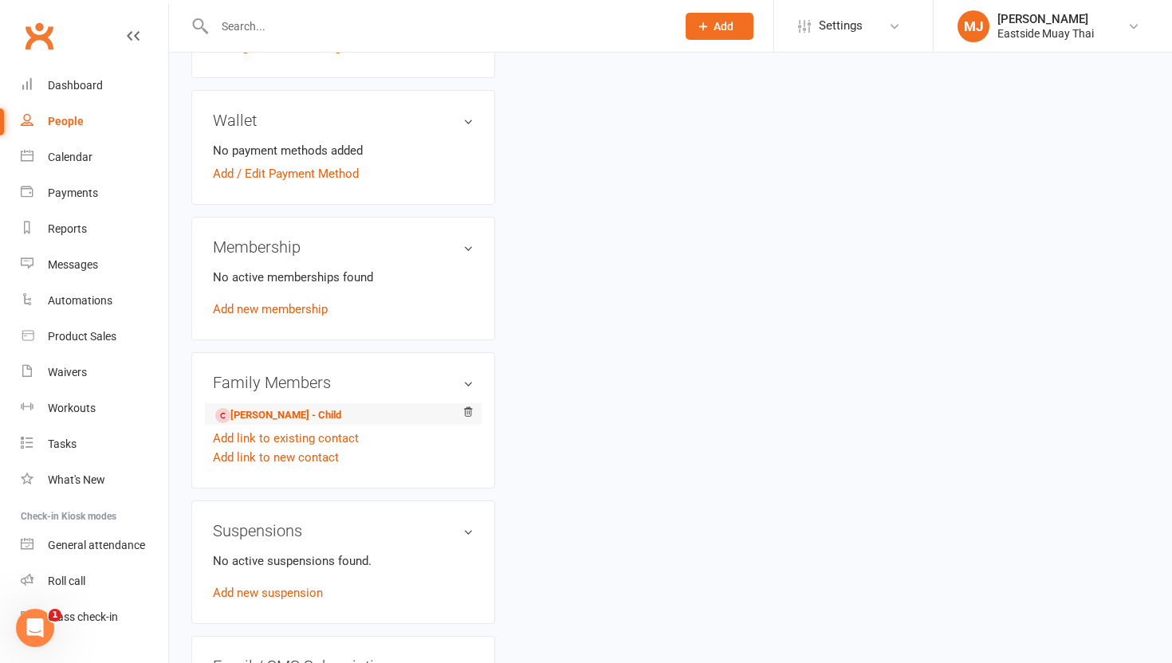
scroll to position [510, 0]
click at [404, 112] on h3 "Wallet" at bounding box center [343, 118] width 261 height 18
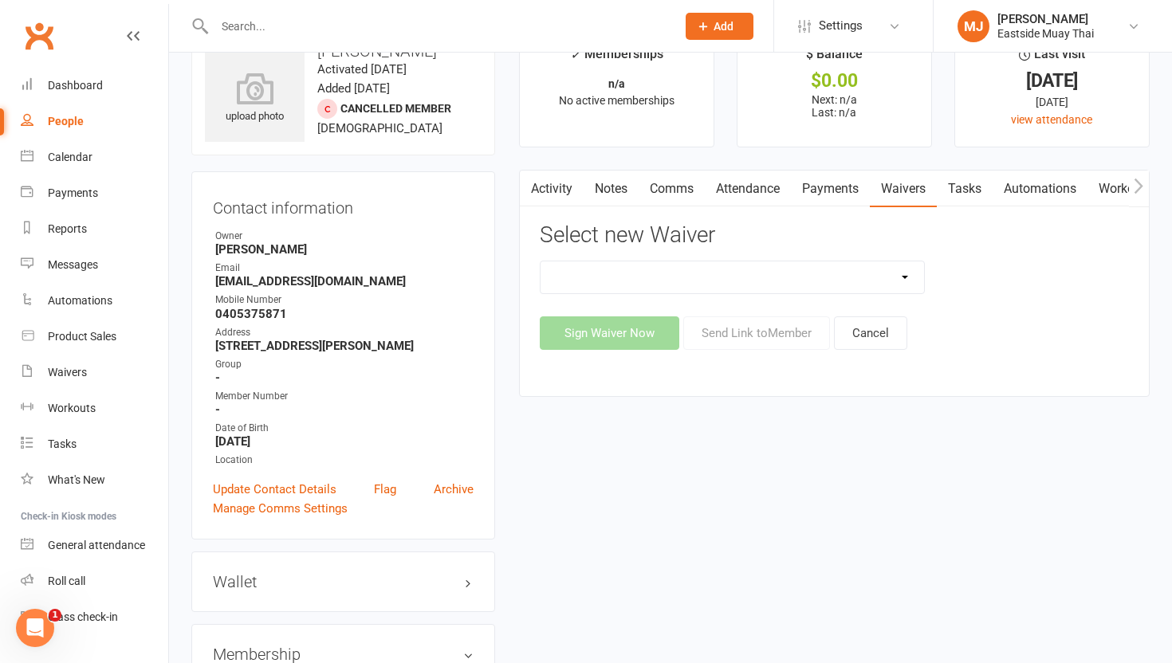
scroll to position [0, 0]
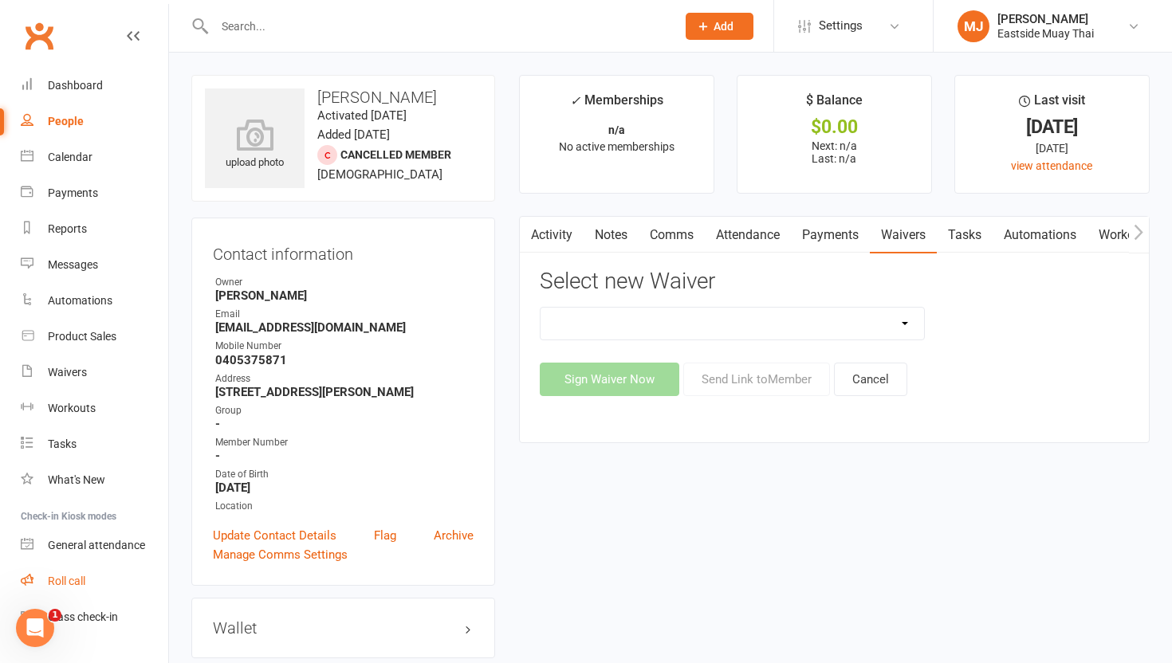
click at [77, 568] on link "Roll call" at bounding box center [94, 582] width 147 height 36
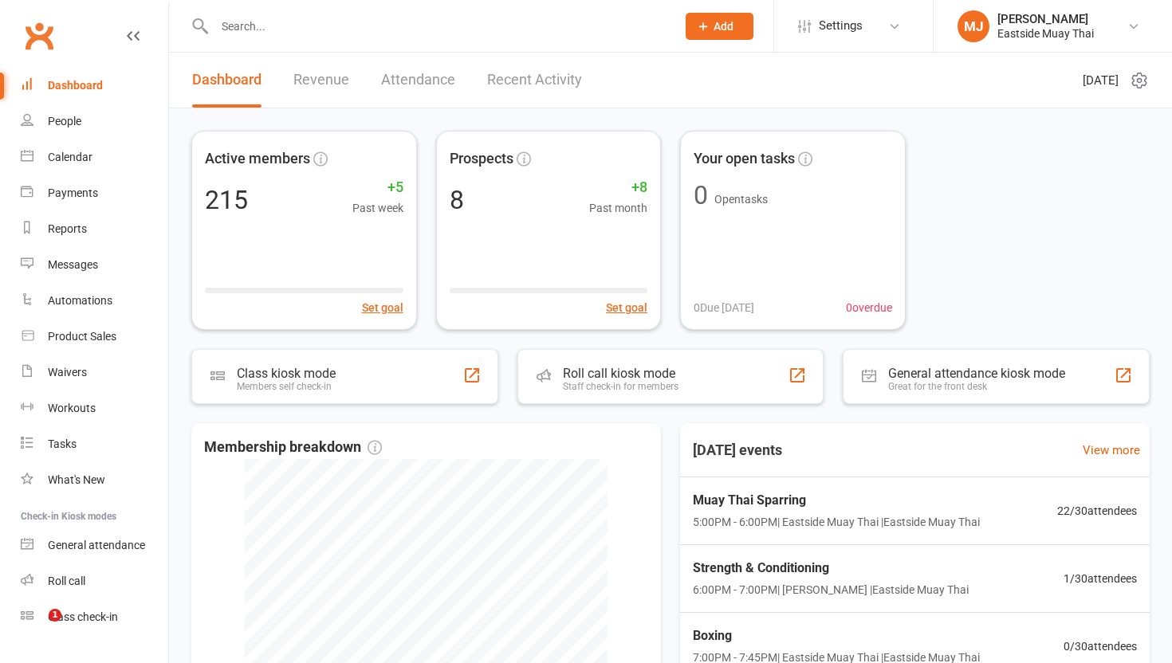
click at [366, 37] on input "text" at bounding box center [437, 26] width 455 height 22
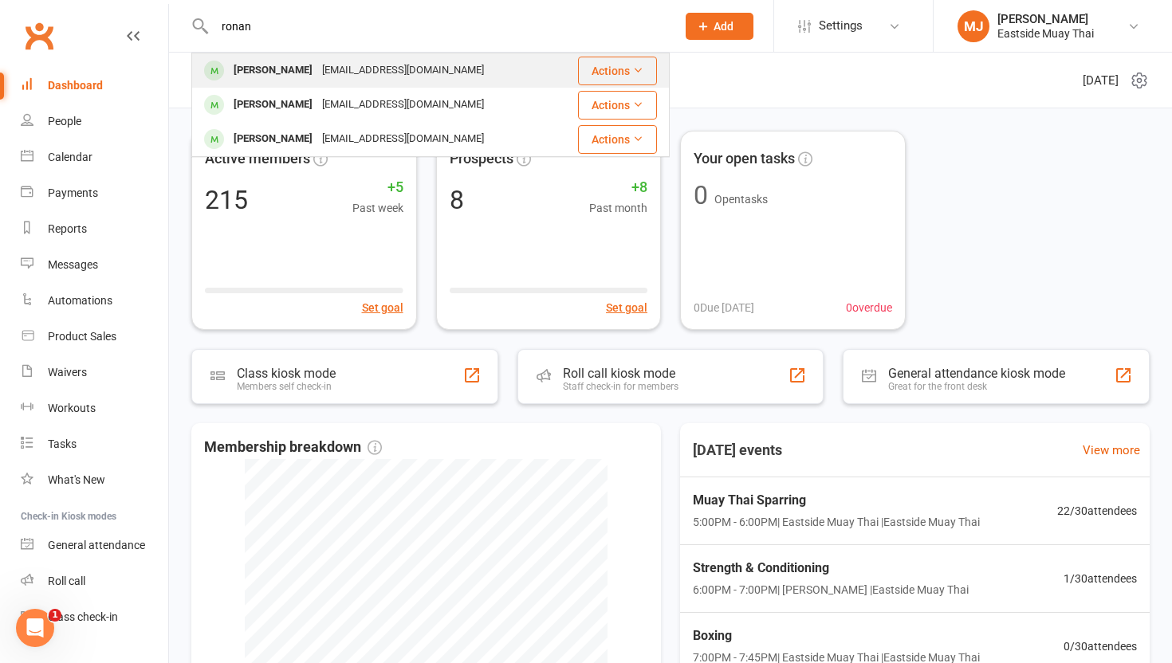
type input "ronan"
click at [243, 70] on div "[PERSON_NAME]" at bounding box center [273, 70] width 88 height 23
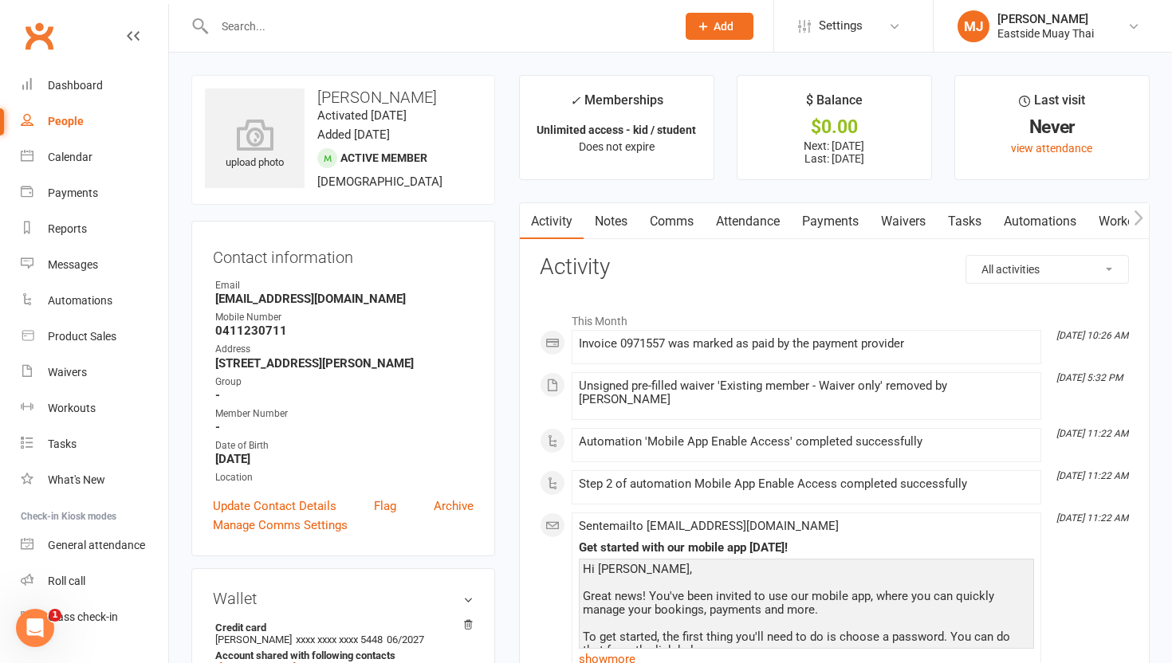
click at [835, 226] on link "Payments" at bounding box center [830, 221] width 79 height 37
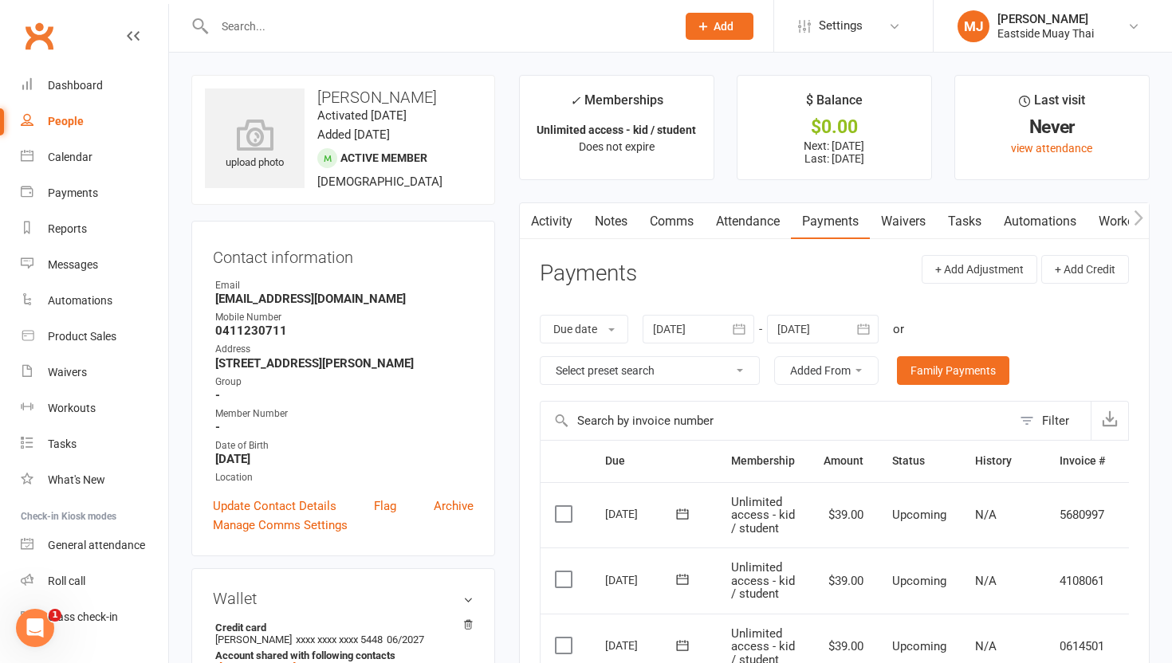
click at [319, 35] on input "text" at bounding box center [437, 26] width 455 height 22
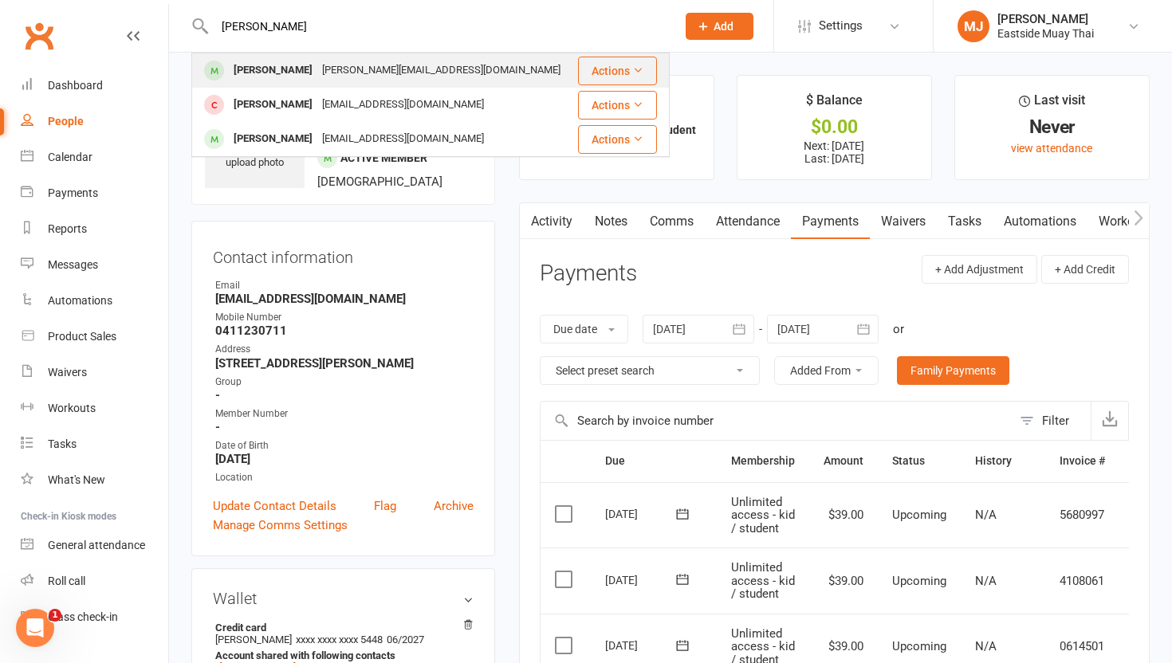
type input "leo"
click at [274, 71] on div "Leo Astridge" at bounding box center [273, 70] width 88 height 23
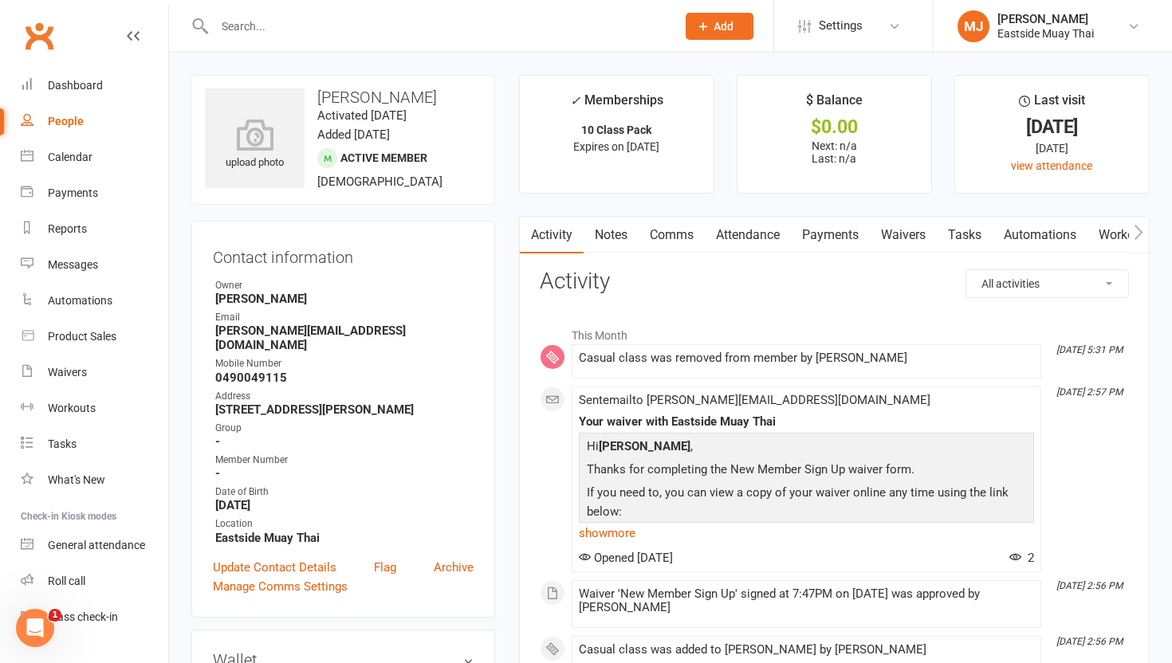
click at [842, 231] on link "Payments" at bounding box center [830, 235] width 79 height 37
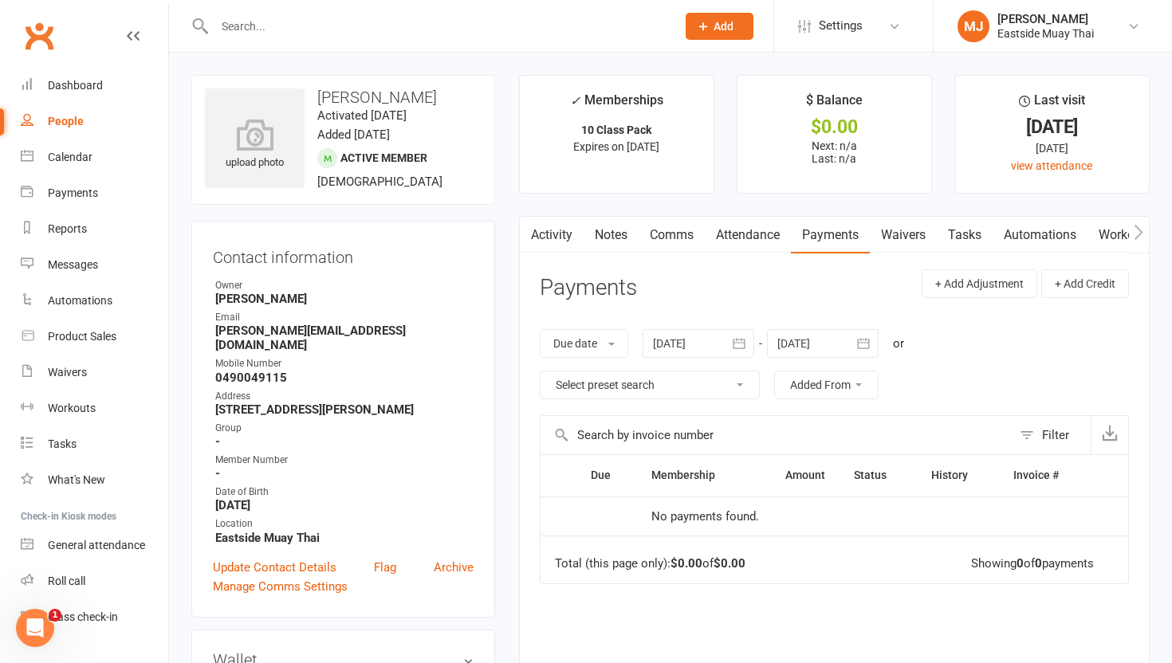
click at [421, 261] on h3 "Contact information" at bounding box center [343, 254] width 261 height 24
click at [59, 77] on link "Dashboard" at bounding box center [94, 86] width 147 height 36
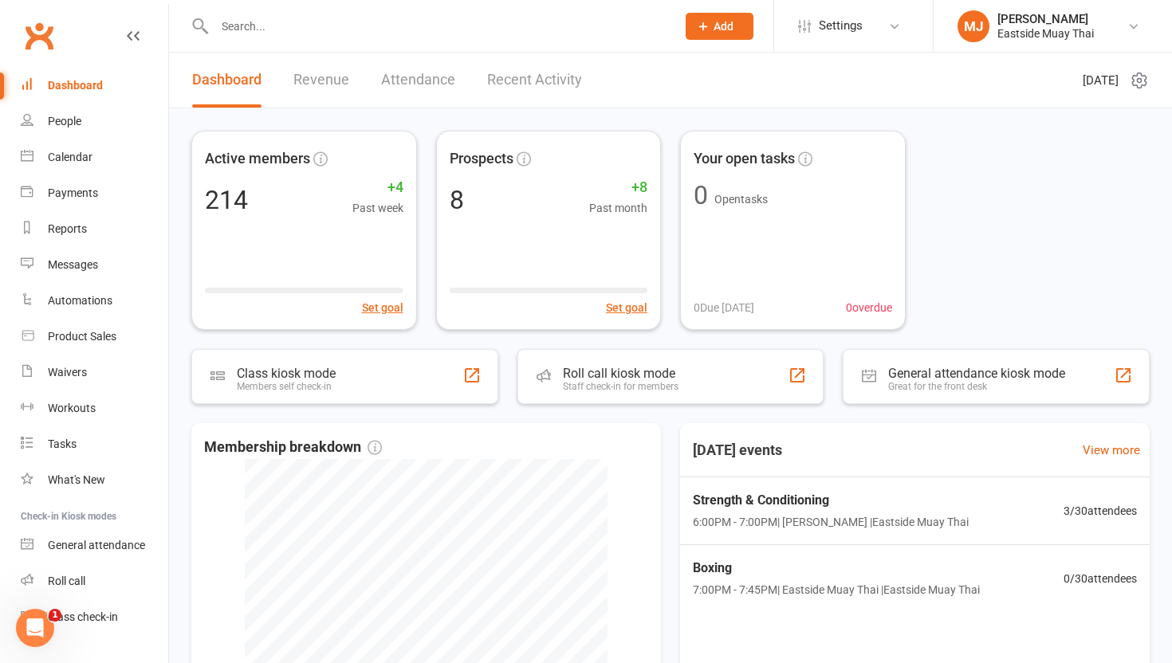
click at [280, 30] on input "text" at bounding box center [437, 26] width 455 height 22
type input "j"
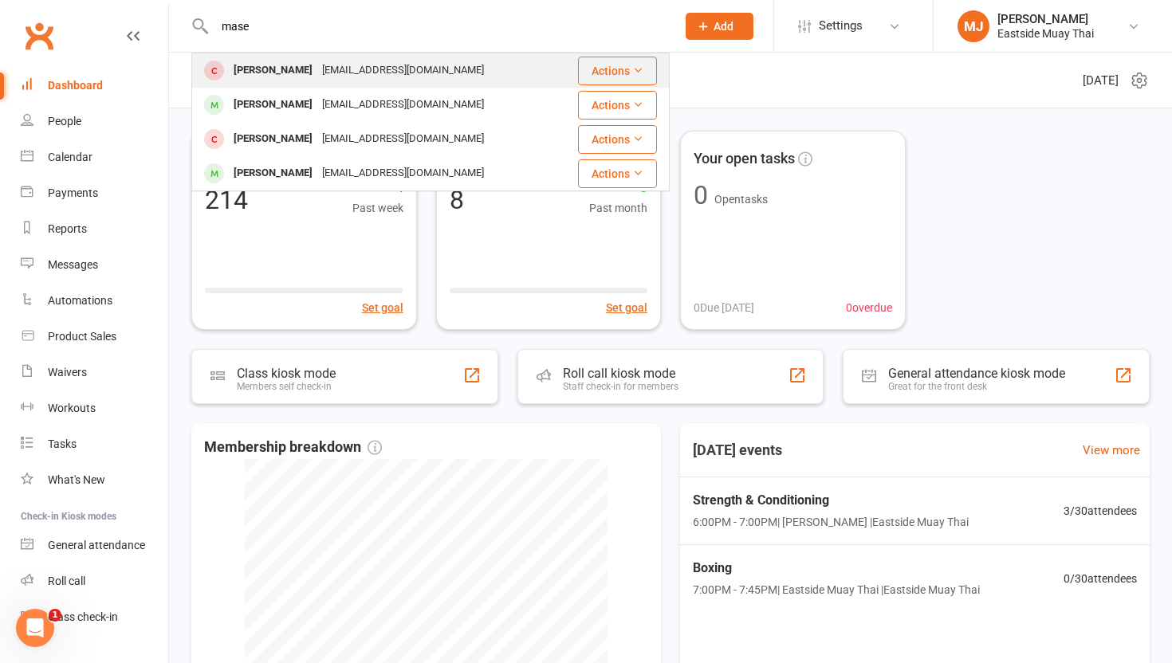
type input "mase"
click at [255, 72] on div "Mase Don" at bounding box center [273, 70] width 88 height 23
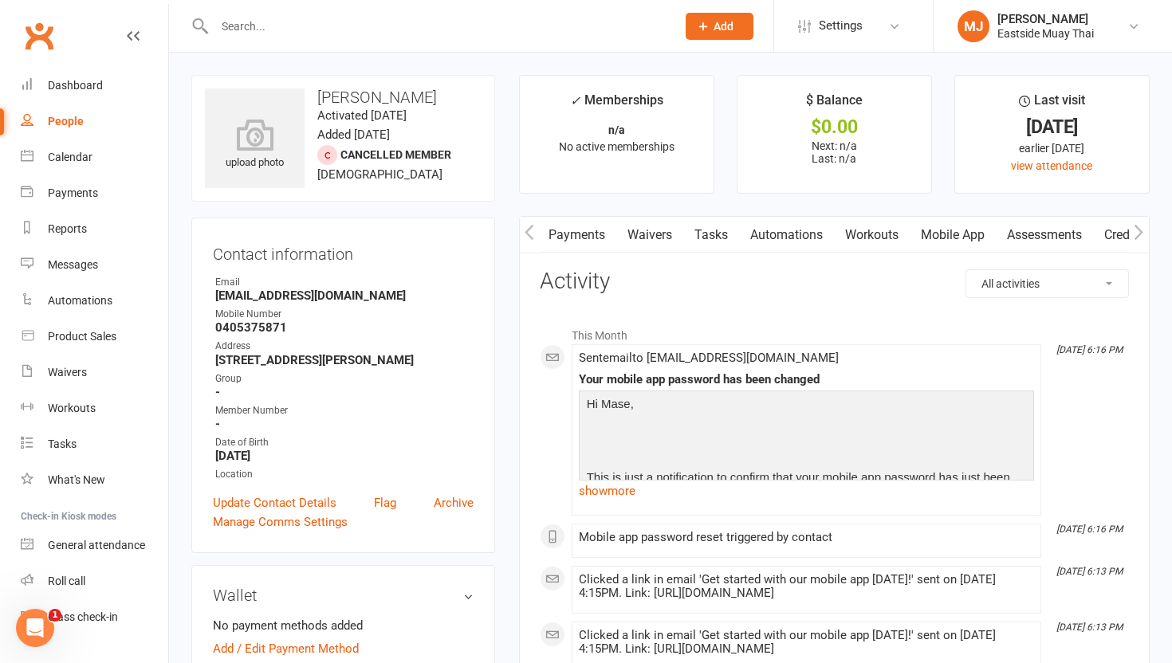
scroll to position [0, 252]
click at [968, 231] on link "Mobile App" at bounding box center [954, 235] width 86 height 37
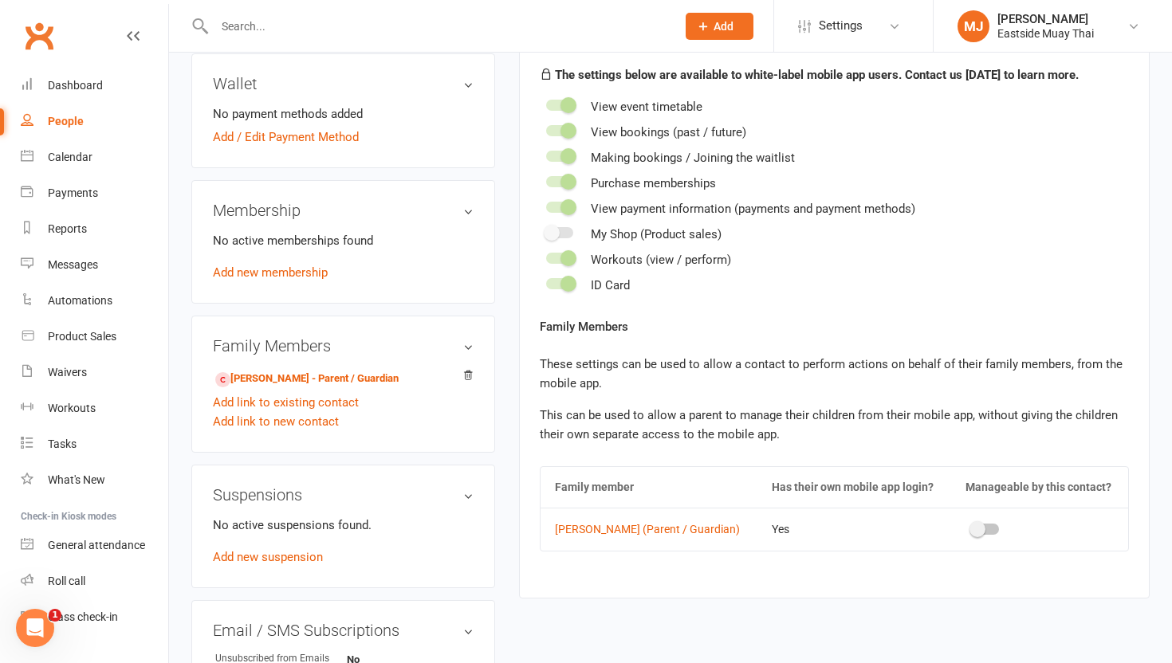
scroll to position [697, 0]
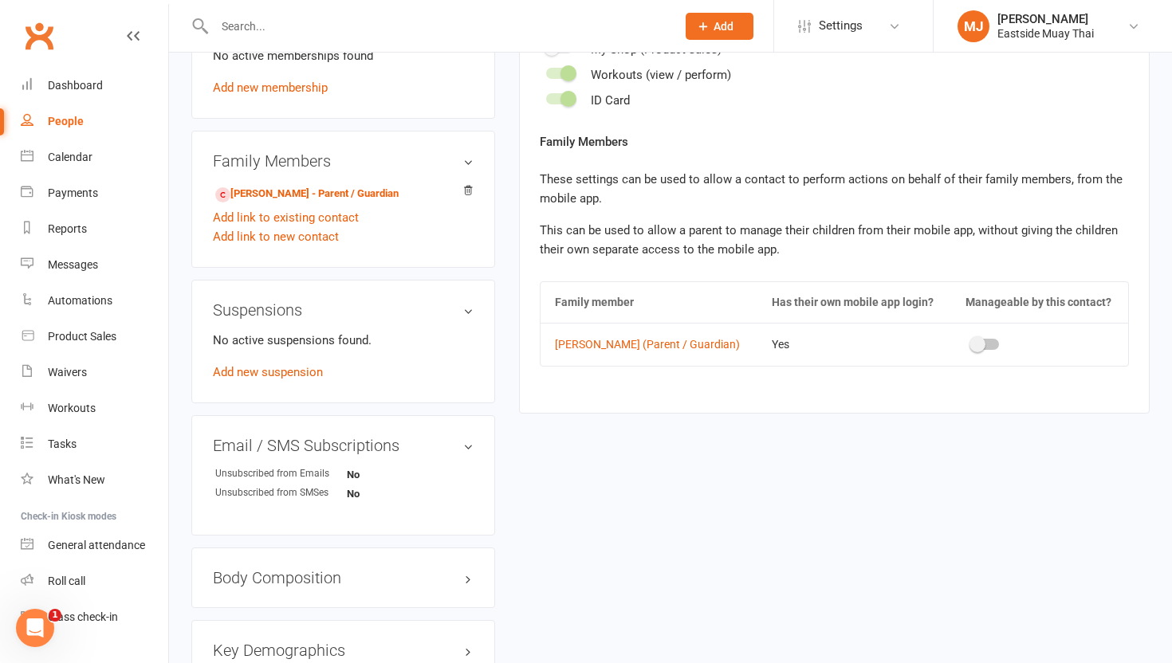
click at [969, 342] on span at bounding box center [977, 344] width 16 height 16
click at [972, 342] on input "checkbox" at bounding box center [972, 342] width 0 height 0
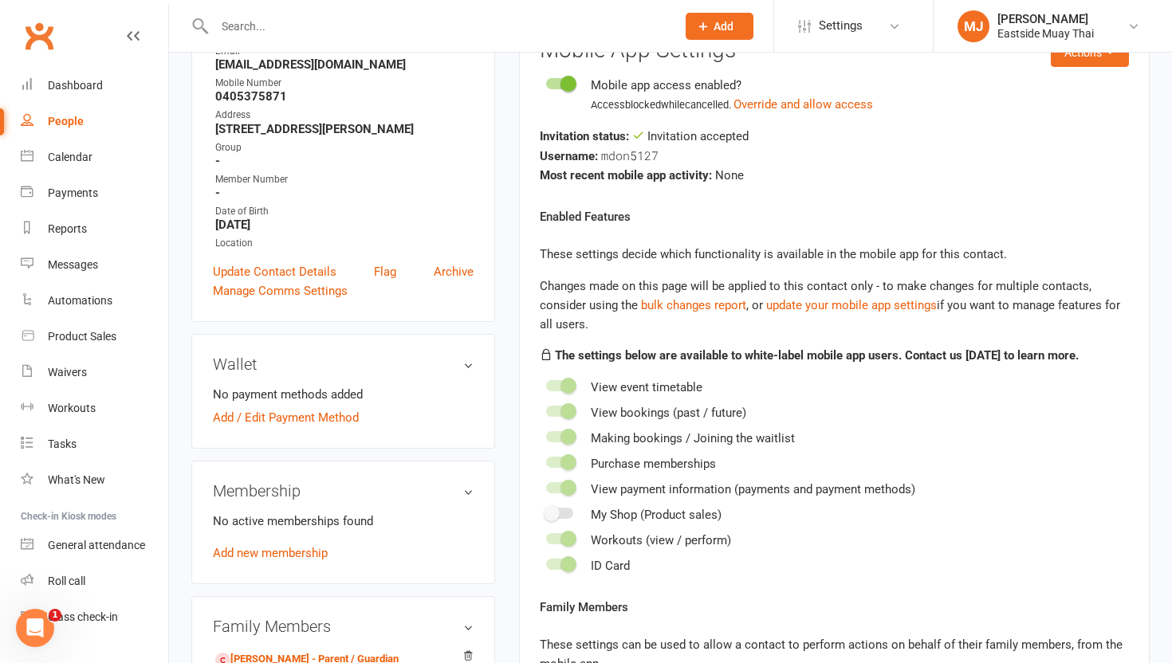
scroll to position [249, 0]
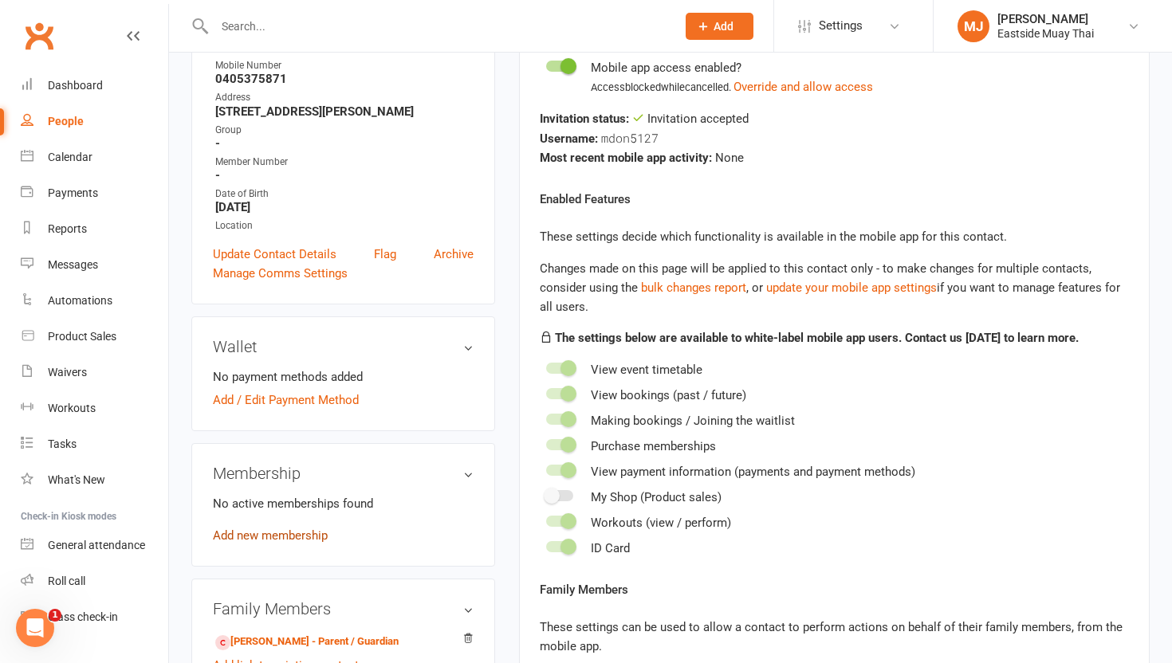
click at [290, 537] on link "Add new membership" at bounding box center [270, 535] width 115 height 14
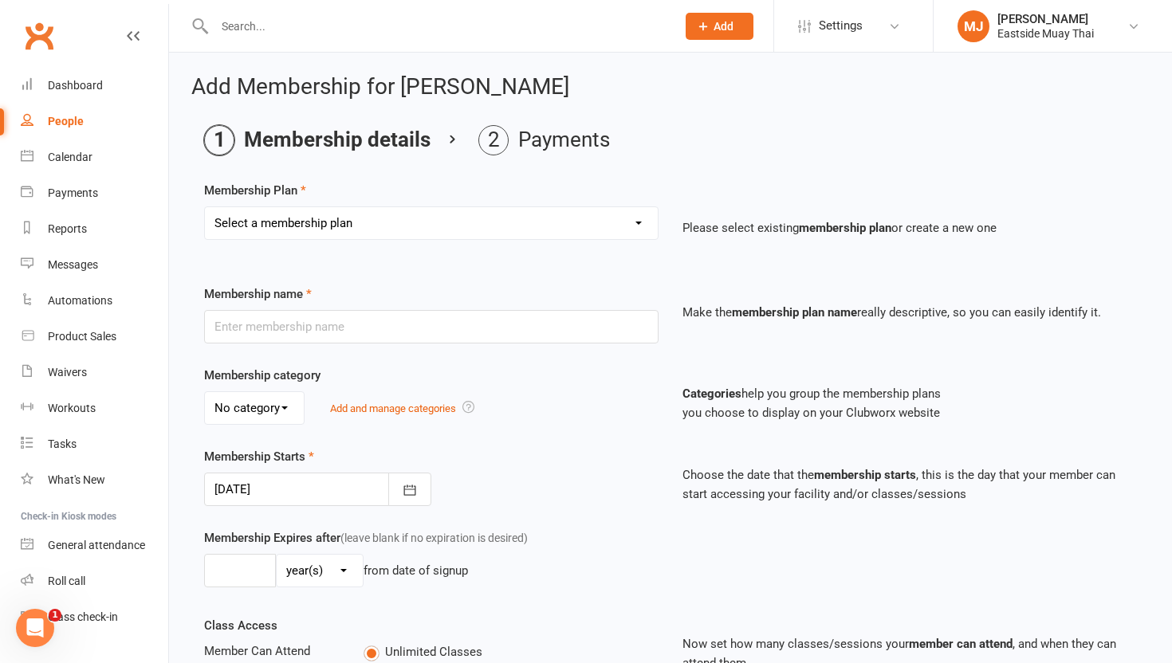
click at [469, 233] on select "Select a membership plan Create new Membership Plan Unlimited access - kid / st…" at bounding box center [431, 223] width 453 height 32
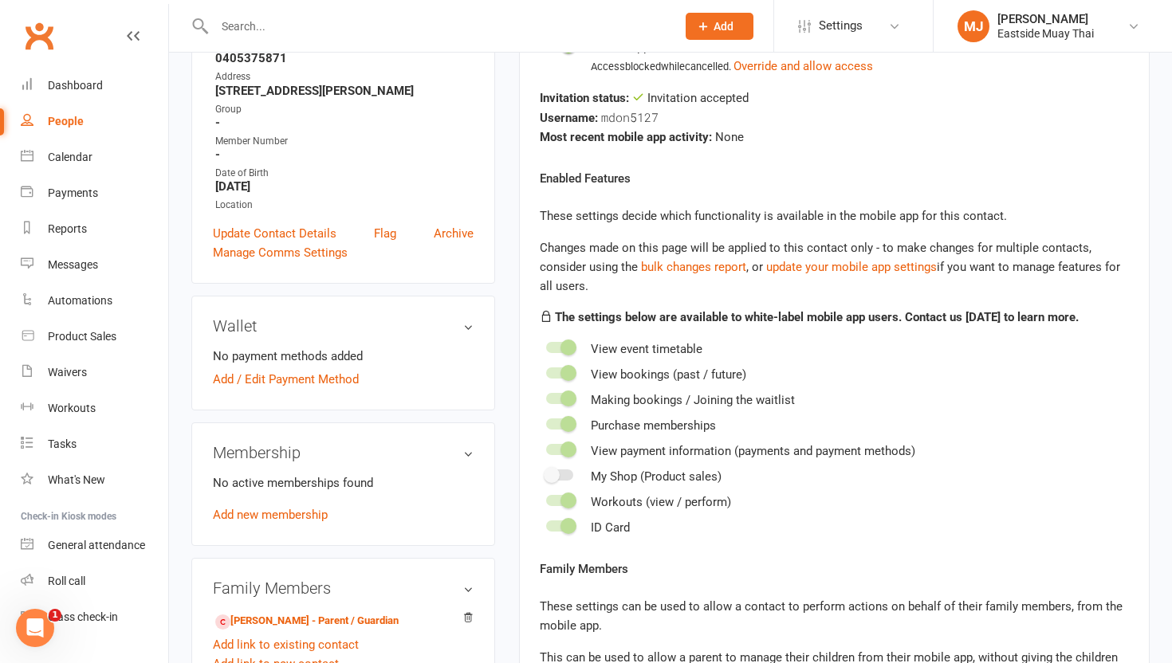
scroll to position [270, 0]
click at [310, 373] on link "Add / Edit Payment Method" at bounding box center [286, 378] width 146 height 19
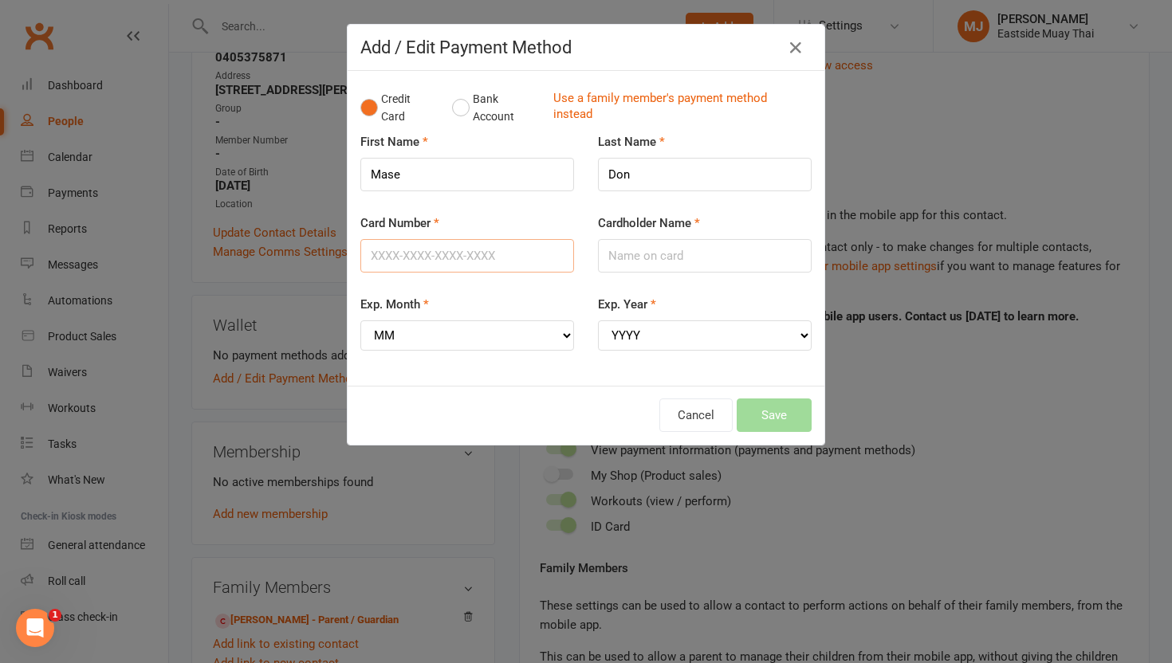
click at [406, 265] on input "Card Number" at bounding box center [467, 255] width 214 height 33
click at [431, 243] on input "Card Number" at bounding box center [467, 255] width 214 height 33
click at [399, 259] on input "Card Number" at bounding box center [467, 255] width 214 height 33
click at [536, 188] on input "Mase" at bounding box center [467, 174] width 214 height 33
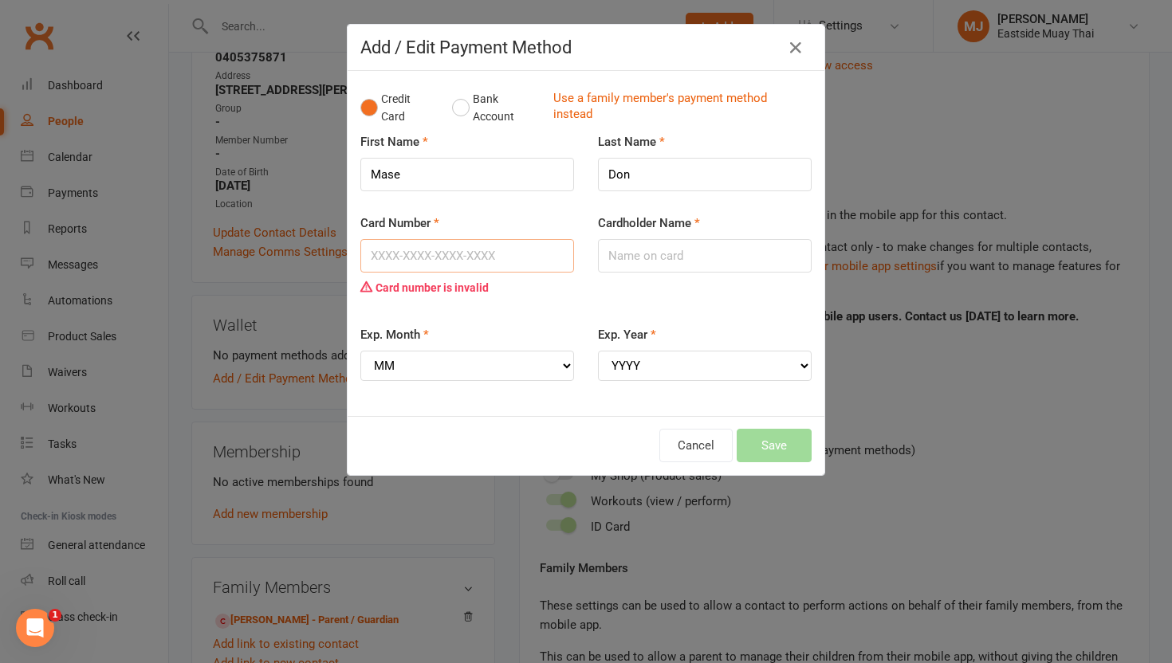
click at [391, 257] on input "Card Number" at bounding box center [467, 255] width 214 height 33
drag, startPoint x: 419, startPoint y: 261, endPoint x: 419, endPoint y: 223, distance: 37.5
click at [419, 258] on input "522980545116" at bounding box center [467, 255] width 214 height 33
click at [472, 260] on input "522980545116" at bounding box center [467, 255] width 214 height 33
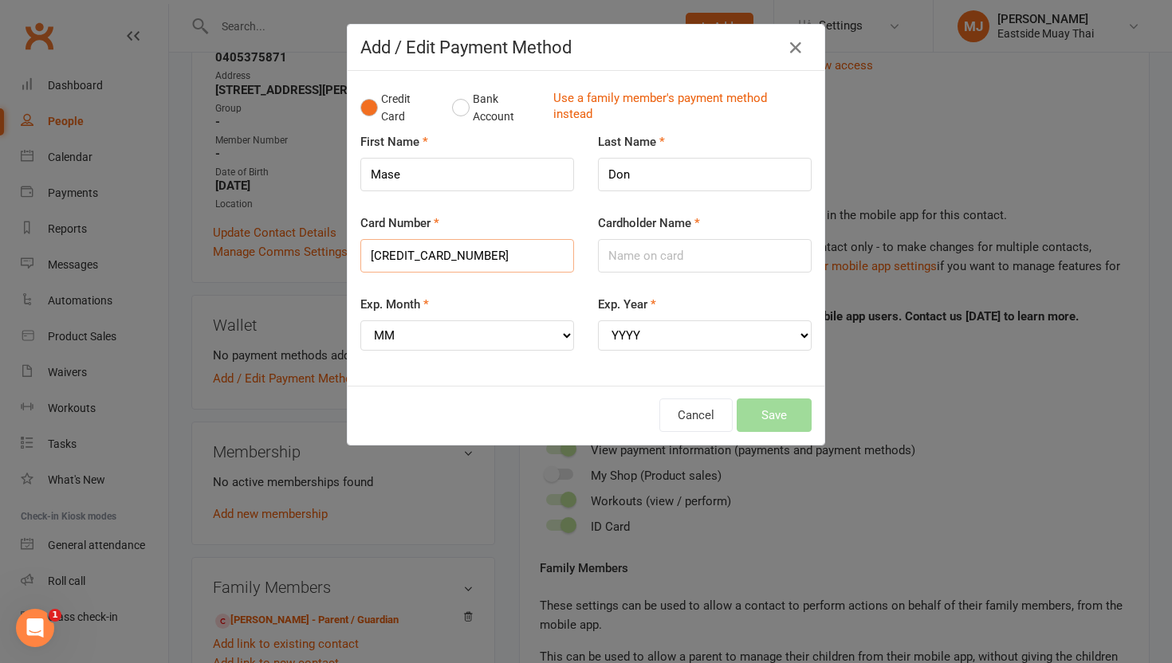
type input "5229805451164962"
click at [473, 333] on select "MM 01 02 03 04 05 06 07 08 09 10 11 12" at bounding box center [467, 335] width 214 height 30
click at [638, 248] on input "Cardholder Name" at bounding box center [705, 255] width 214 height 33
click at [619, 248] on input "Cardholder Name" at bounding box center [705, 255] width 214 height 33
click at [481, 176] on input "Mase" at bounding box center [467, 174] width 214 height 33
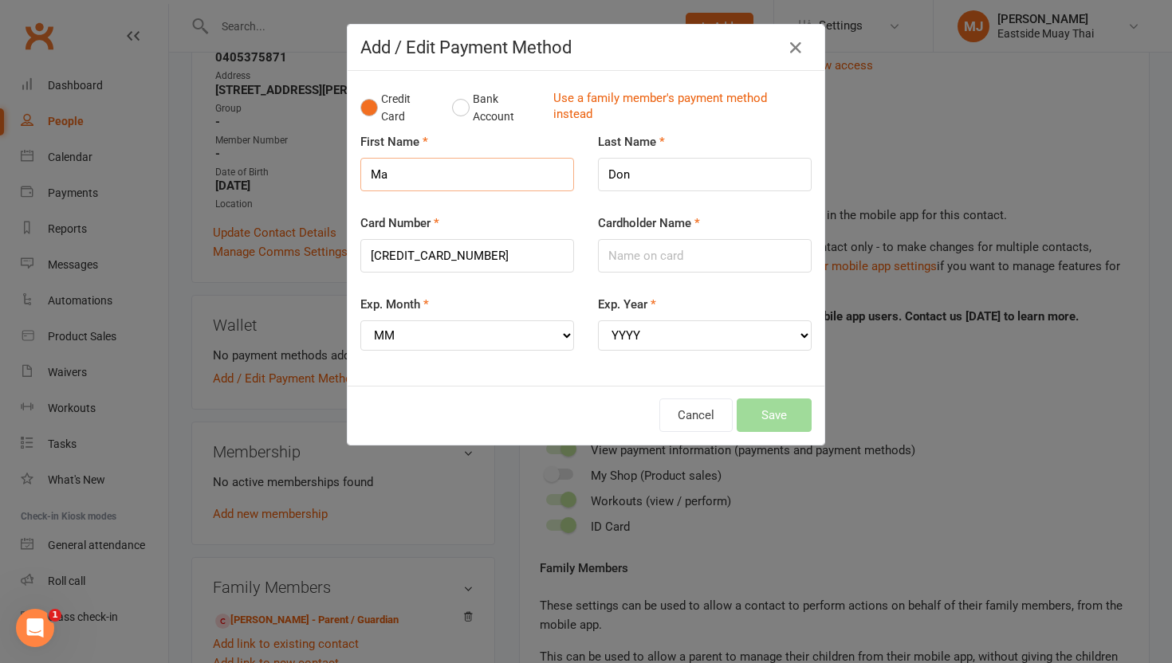
type input "M"
type input "J"
click at [666, 264] on input "Cardholder Name" at bounding box center [705, 255] width 214 height 33
type input "Alexander J Don"
click at [555, 332] on select "MM 01 02 03 04 05 06 07 08 09 10 11 12" at bounding box center [467, 335] width 214 height 30
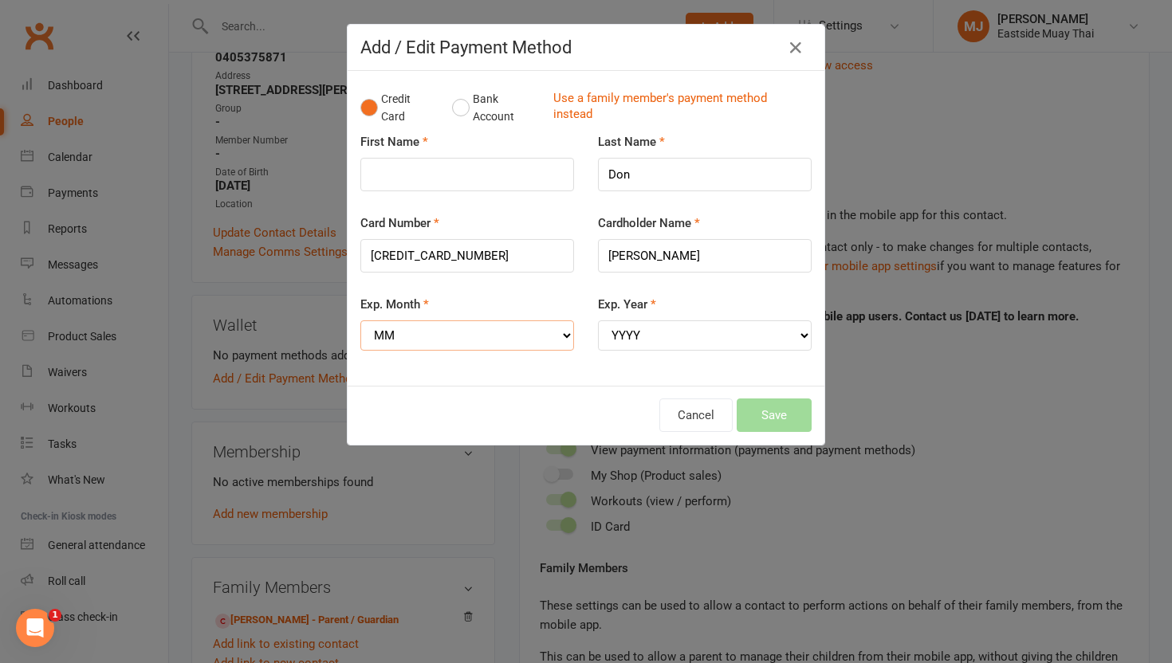
select select "02"
click at [360, 320] on select "MM 01 02 03 04 05 06 07 08 09 10 11 12" at bounding box center [467, 335] width 214 height 30
click at [665, 327] on select "YYYY 2025 2026 2027 2028 2029 2030 2031 2032 2033 2034" at bounding box center [705, 335] width 214 height 30
select select "2026"
click at [598, 320] on select "YYYY 2025 2026 2027 2028 2029 2030 2031 2032 2033 2034" at bounding box center [705, 335] width 214 height 30
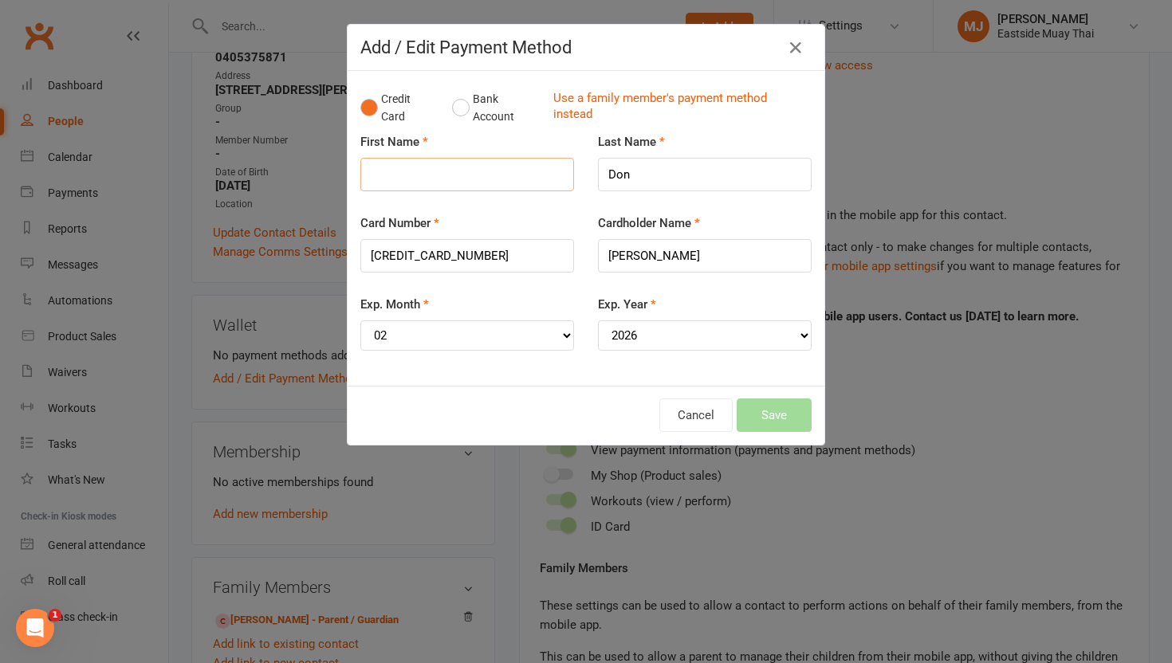
click at [450, 174] on input "First Name" at bounding box center [467, 174] width 214 height 33
type input "Jethro"
click at [776, 414] on button "Save" at bounding box center [773, 415] width 75 height 33
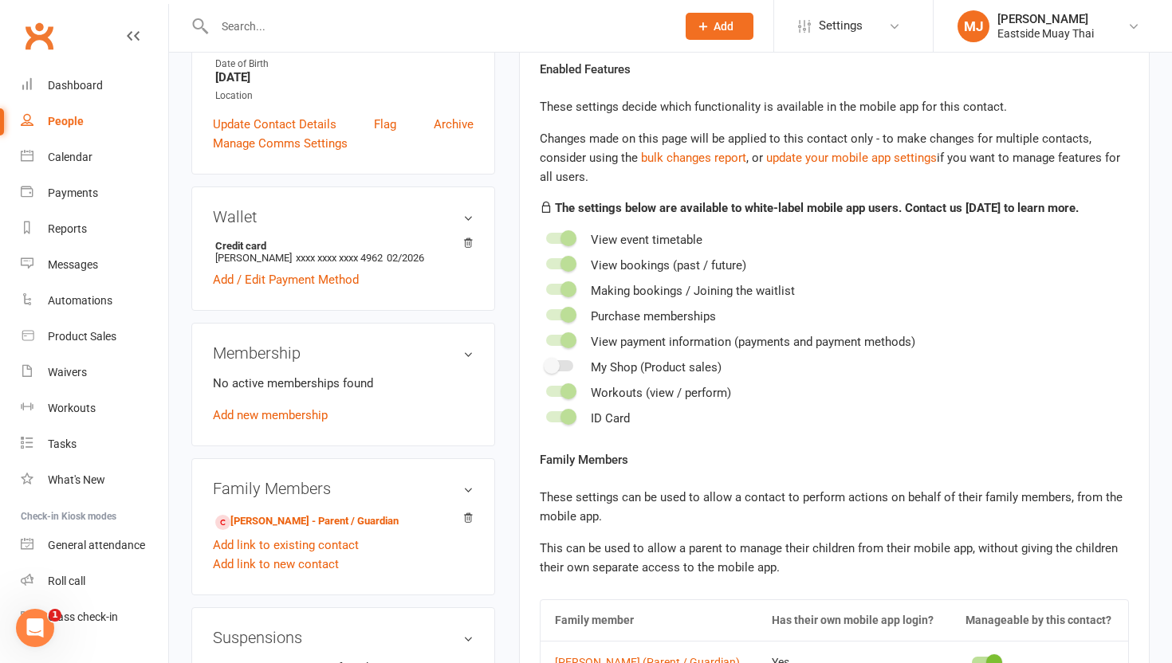
scroll to position [380, 0]
click at [256, 414] on link "Add new membership" at bounding box center [270, 413] width 115 height 14
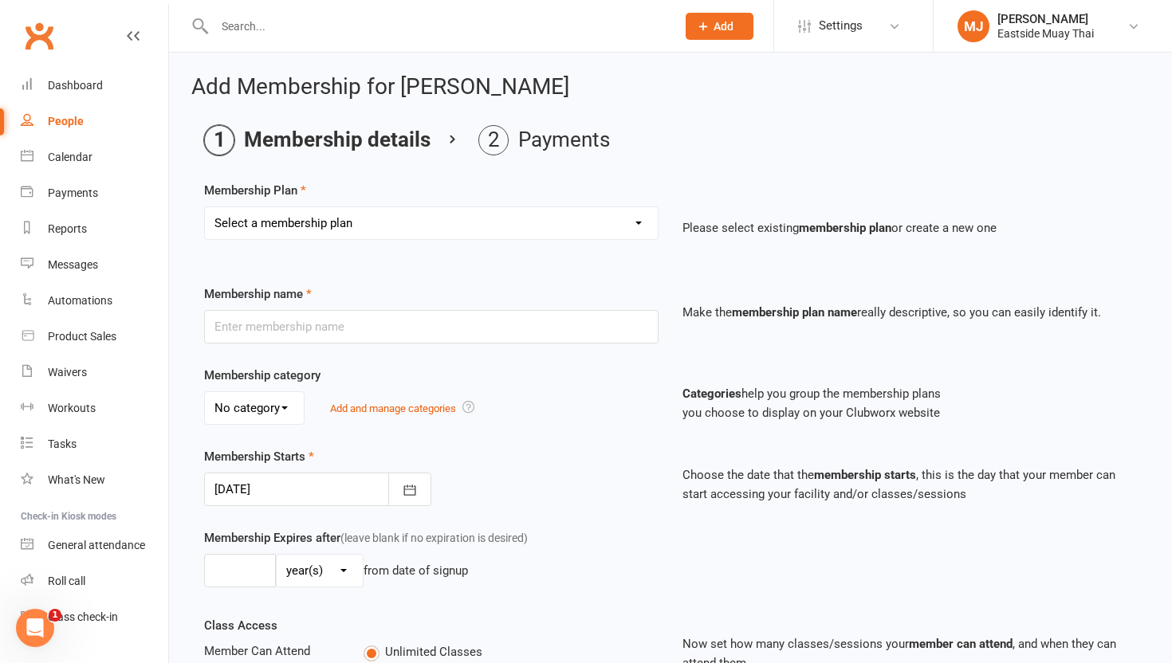
click at [454, 222] on select "Select a membership plan Create new Membership Plan Unlimited access - kid / st…" at bounding box center [431, 223] width 453 height 32
select select "14"
click at [205, 207] on select "Select a membership plan Create new Membership Plan Unlimited access - kid / st…" at bounding box center [431, 223] width 453 height 32
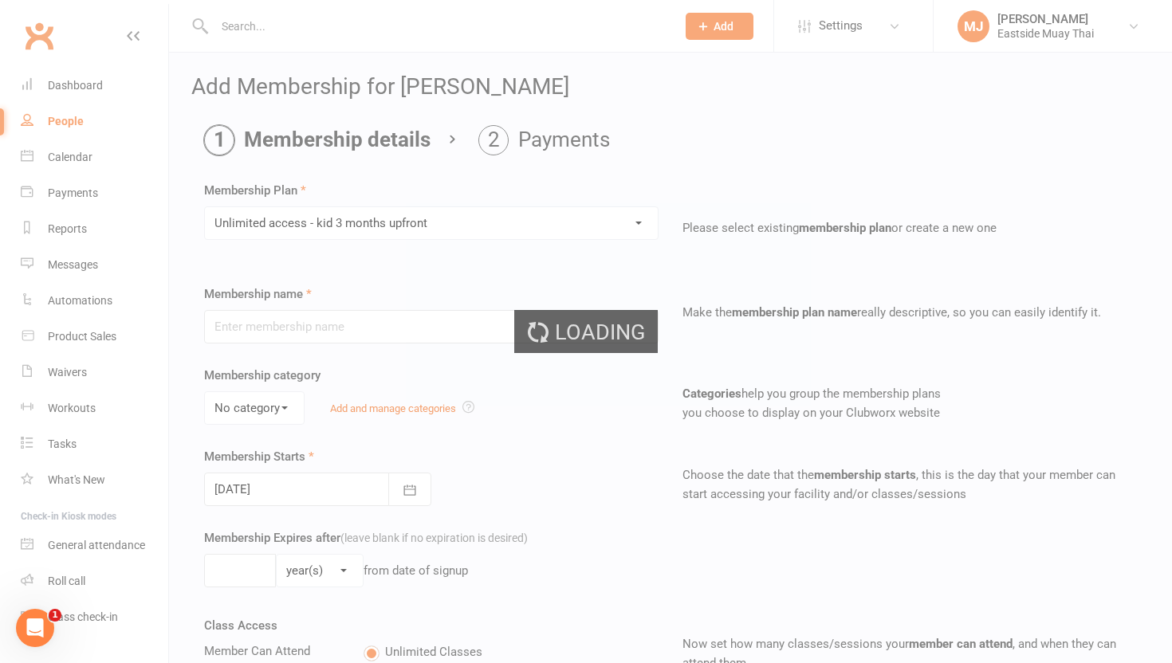
type input "Unlimited access - kid 3 months upfront"
select select "1"
type input "3"
select select "2"
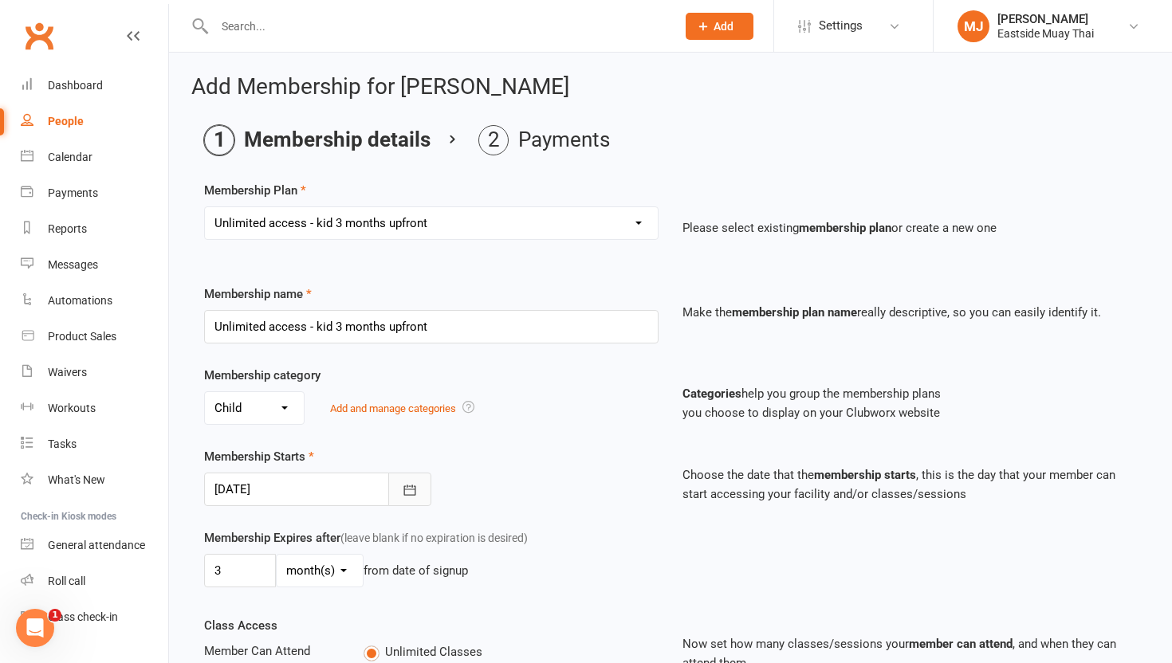
click at [406, 496] on icon "button" at bounding box center [410, 490] width 16 height 16
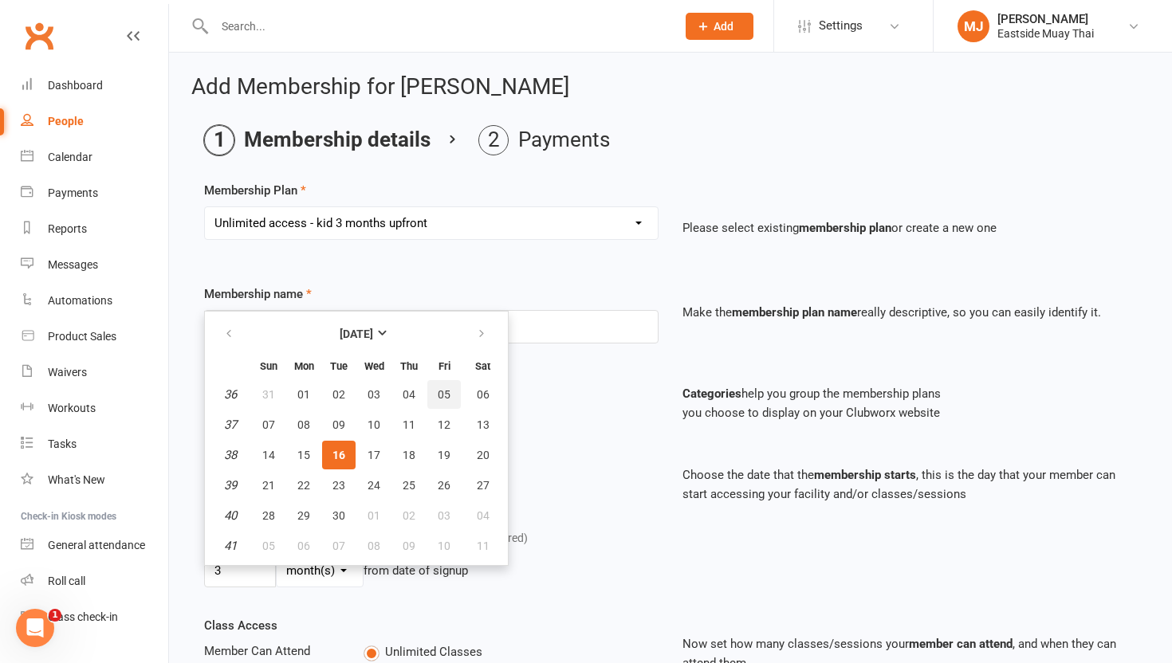
click at [439, 391] on span "05" at bounding box center [444, 394] width 13 height 13
type input "05 Sep 2025"
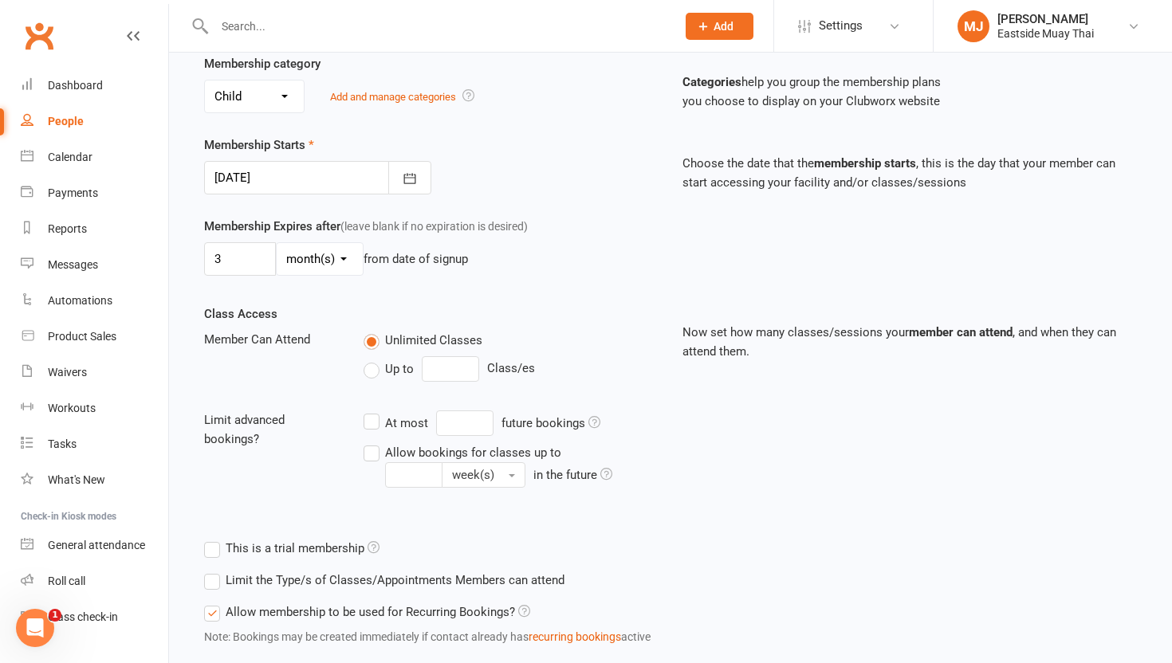
scroll to position [411, 0]
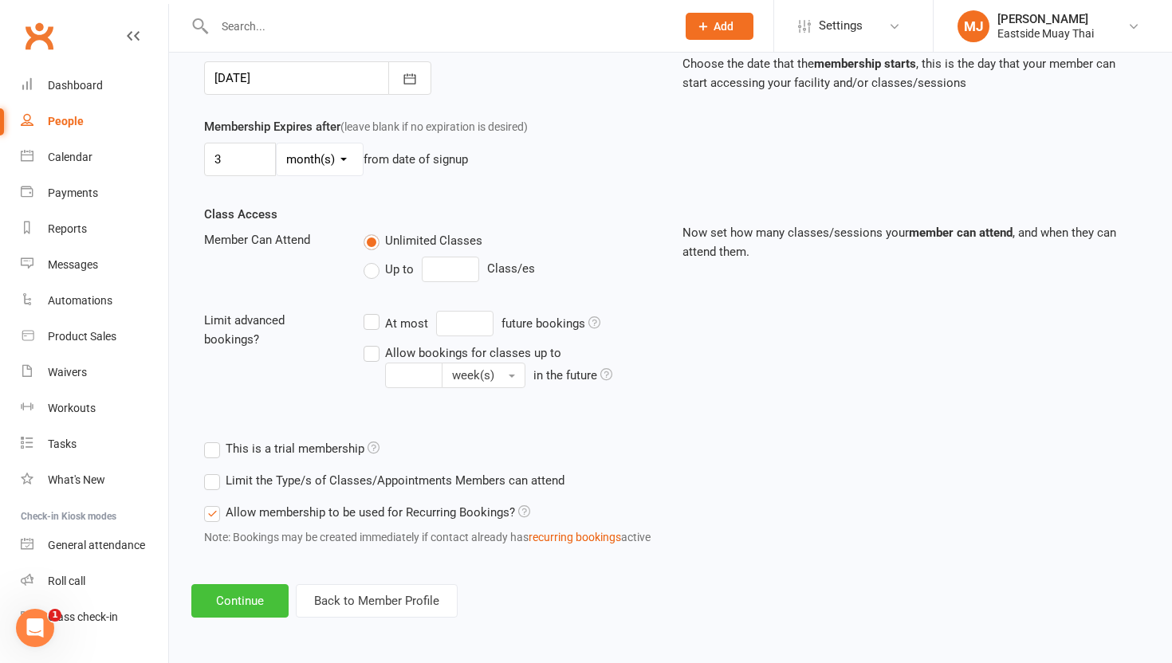
click at [264, 605] on button "Continue" at bounding box center [239, 600] width 97 height 33
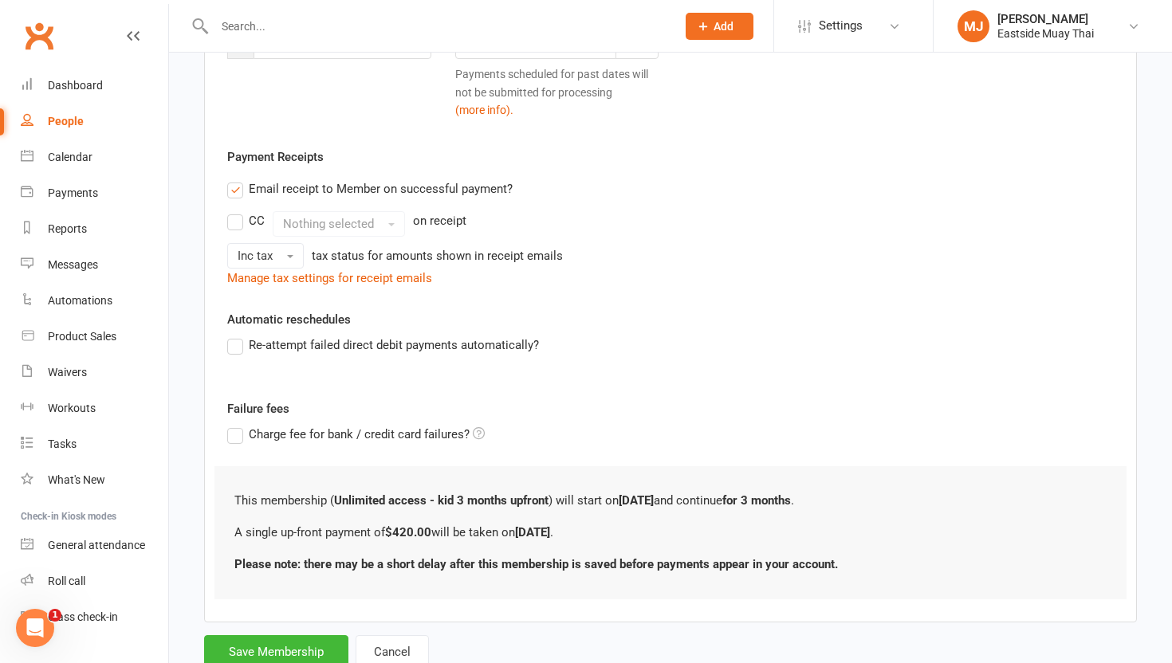
scroll to position [335, 0]
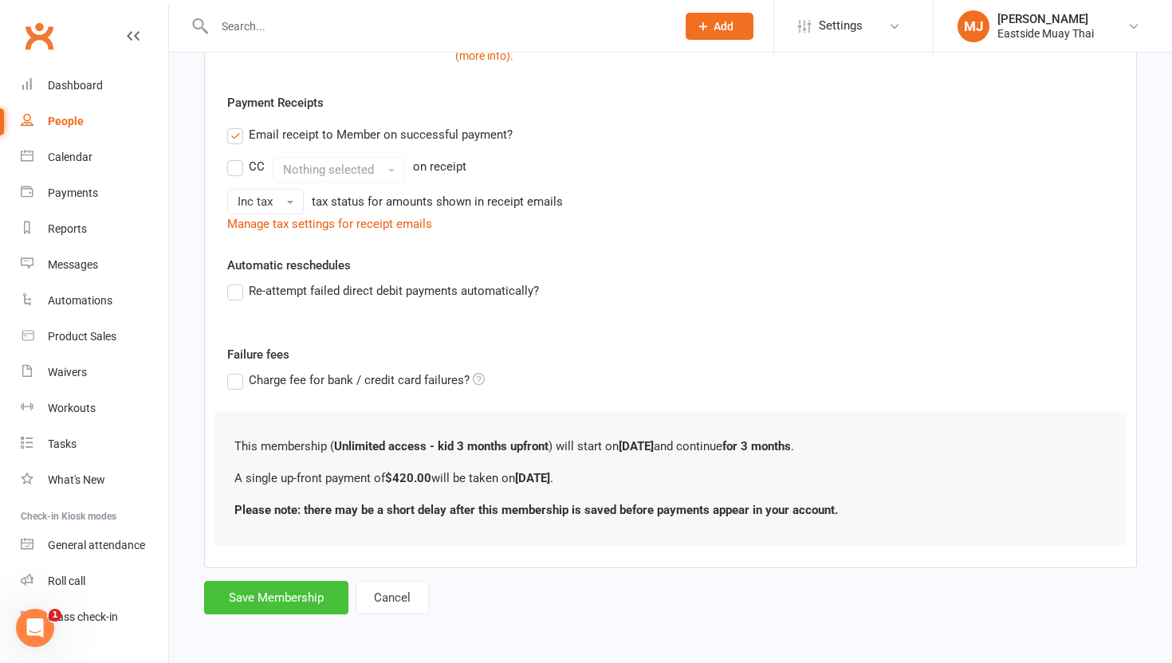
click at [293, 591] on button "Save Membership" at bounding box center [276, 597] width 144 height 33
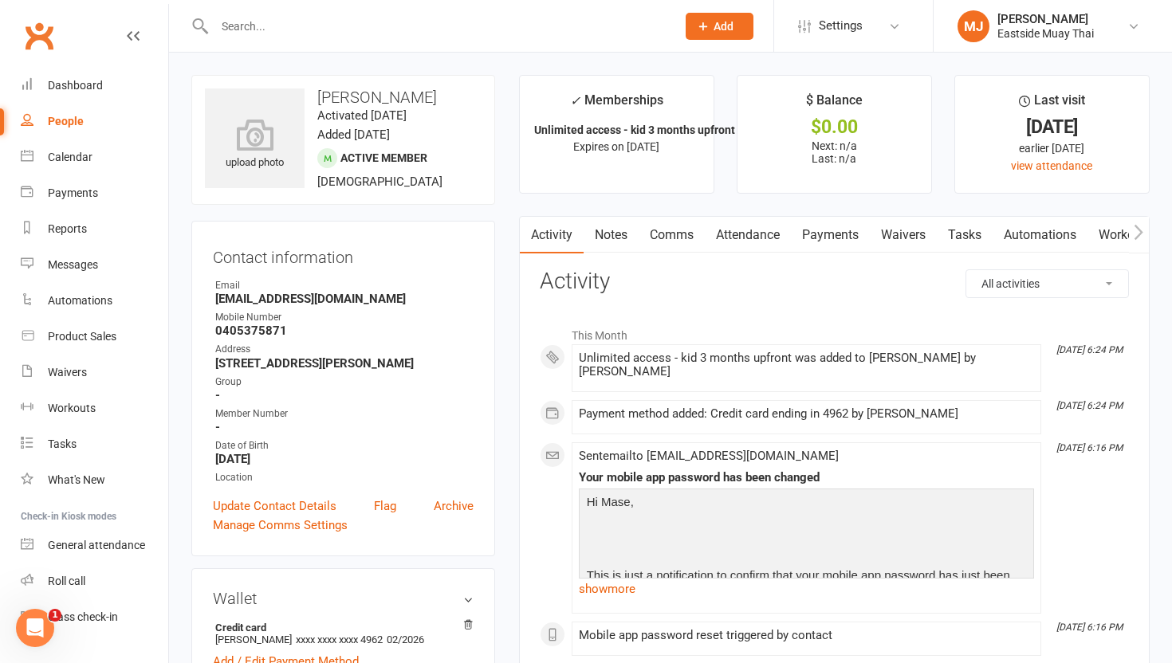
click at [830, 228] on link "Payments" at bounding box center [830, 235] width 79 height 37
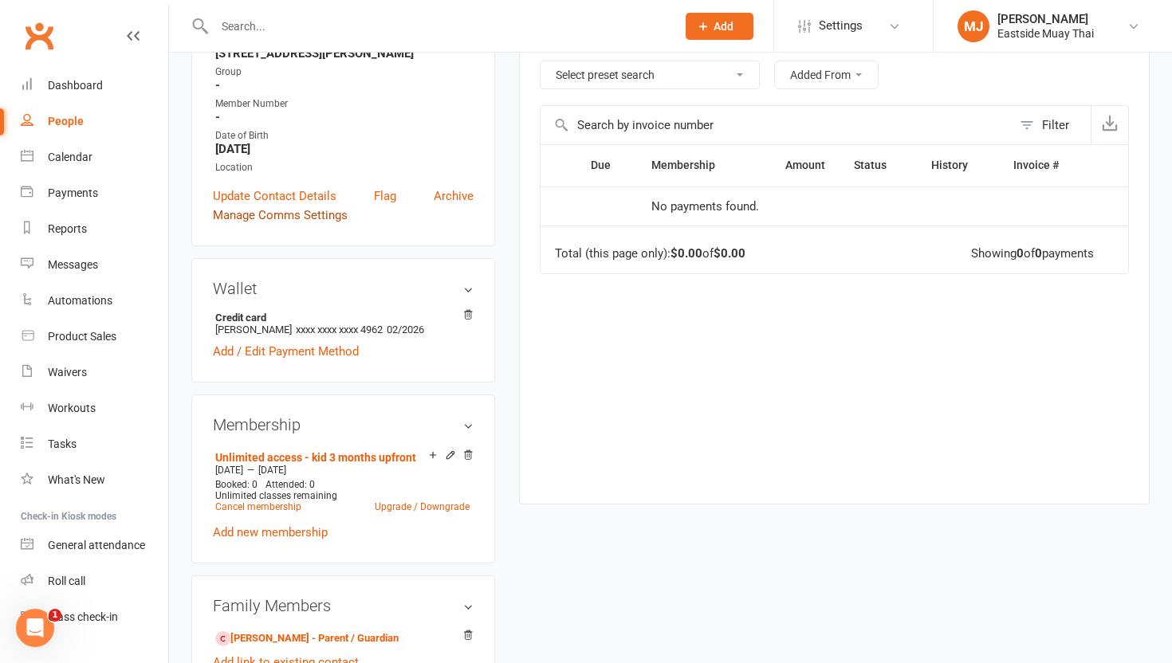
scroll to position [316, 0]
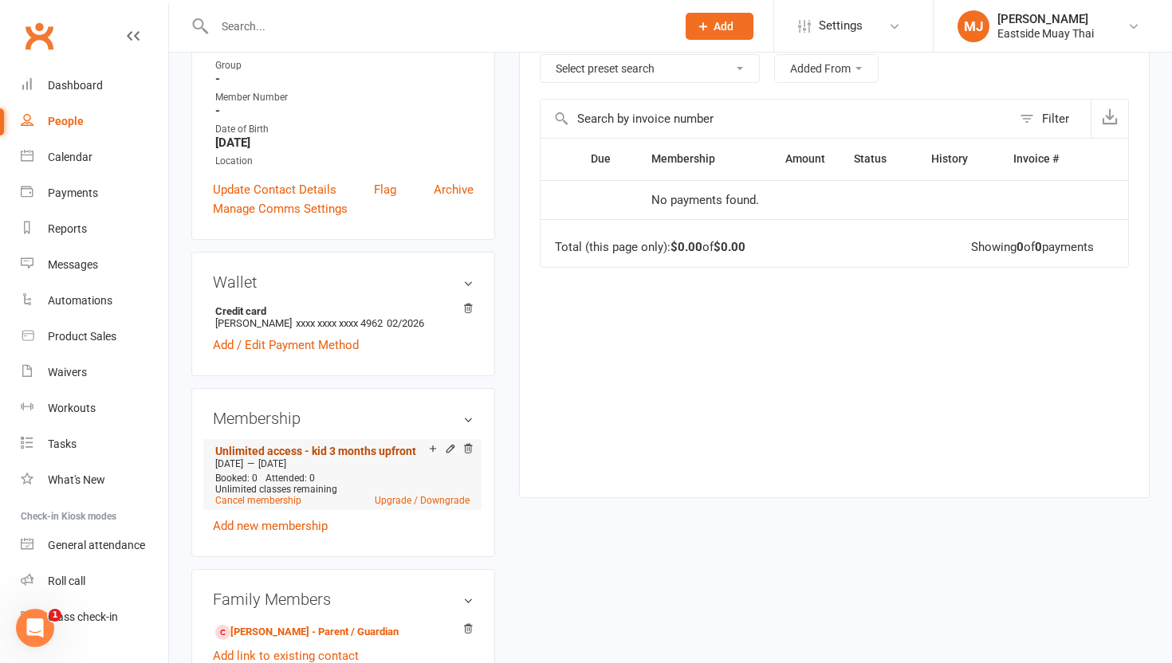
click at [328, 445] on link "Unlimited access - kid 3 months upfront" at bounding box center [315, 451] width 201 height 13
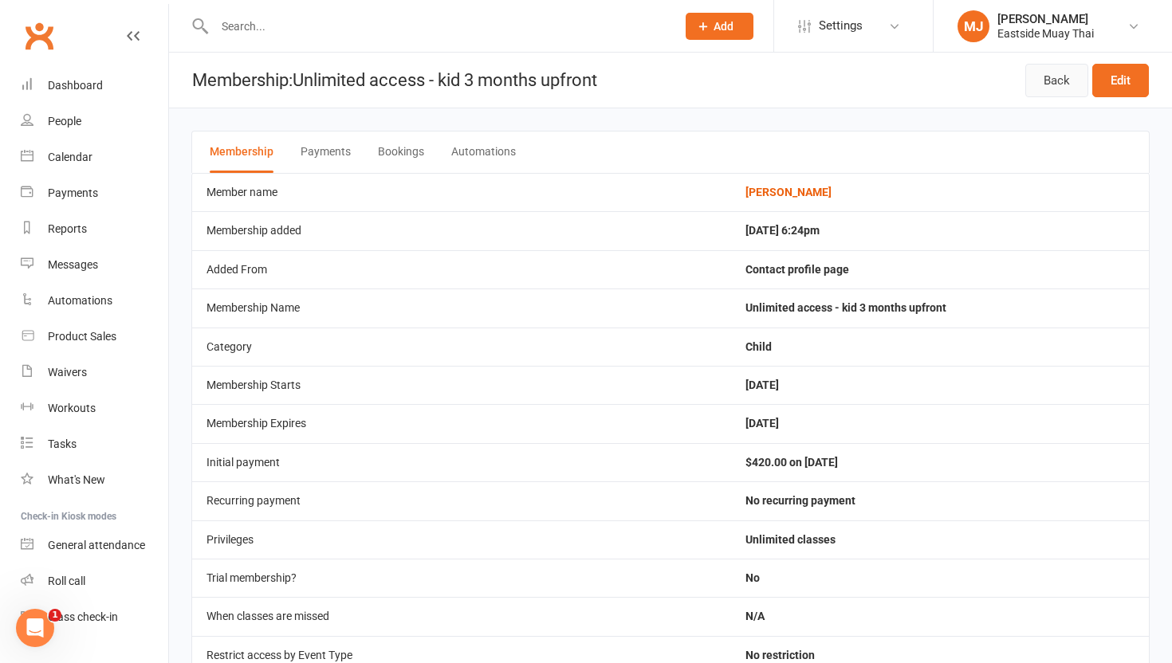
click at [1064, 77] on link "Back" at bounding box center [1056, 80] width 63 height 33
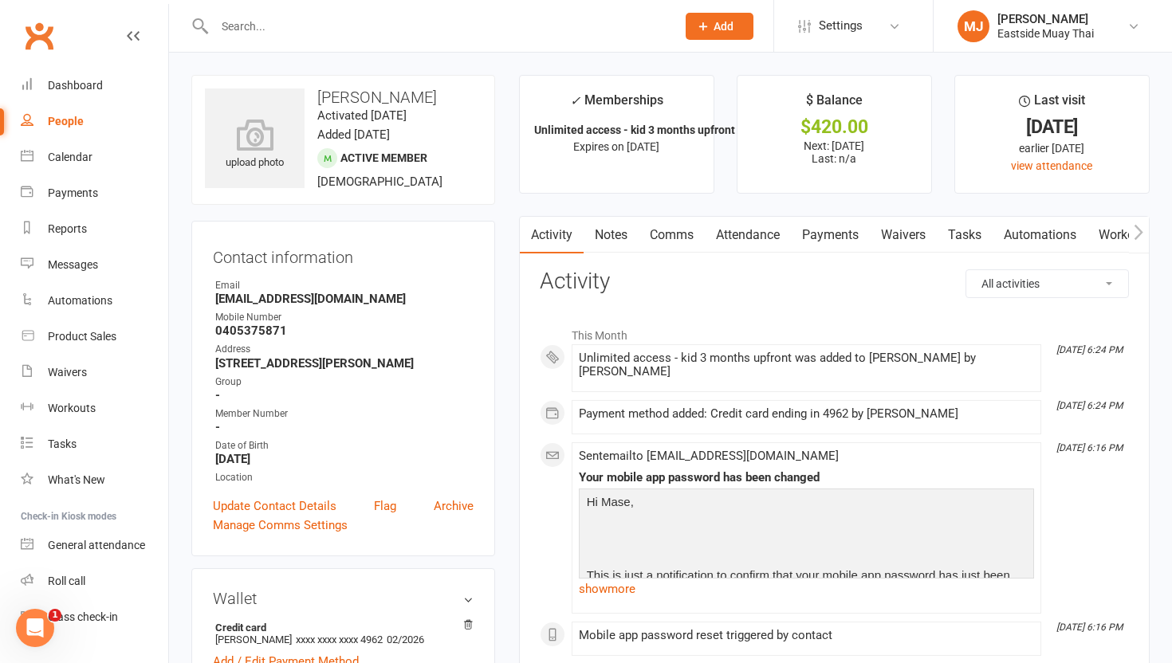
click at [831, 222] on link "Payments" at bounding box center [830, 235] width 79 height 37
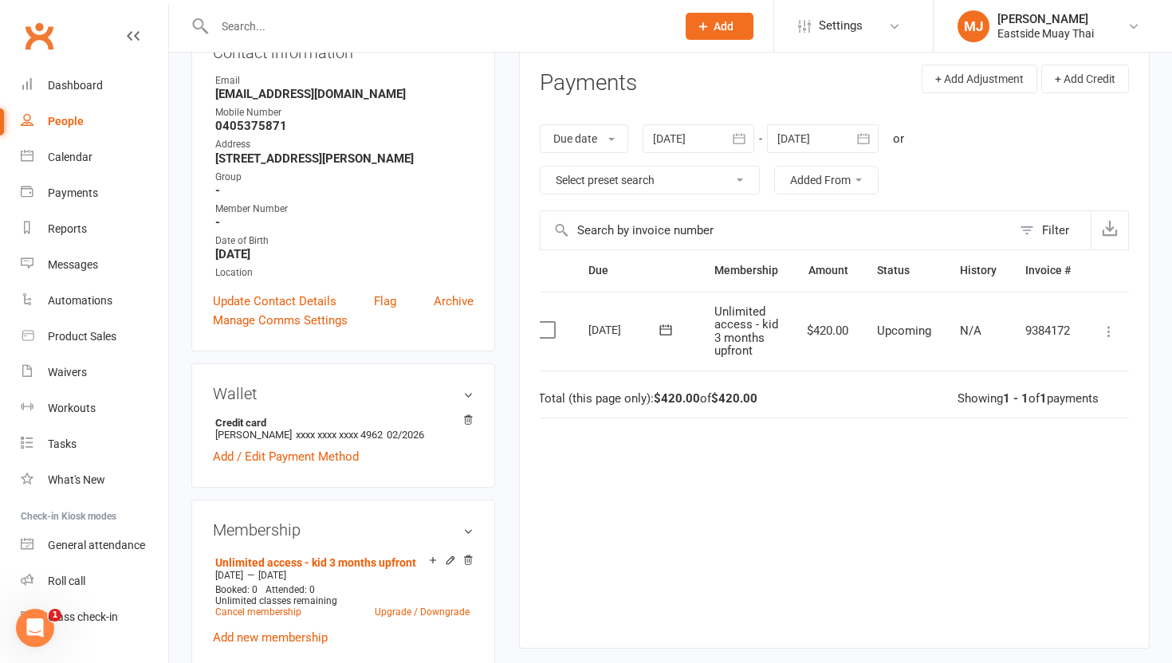
scroll to position [0, 23]
click at [1106, 330] on icon at bounding box center [1104, 332] width 16 height 16
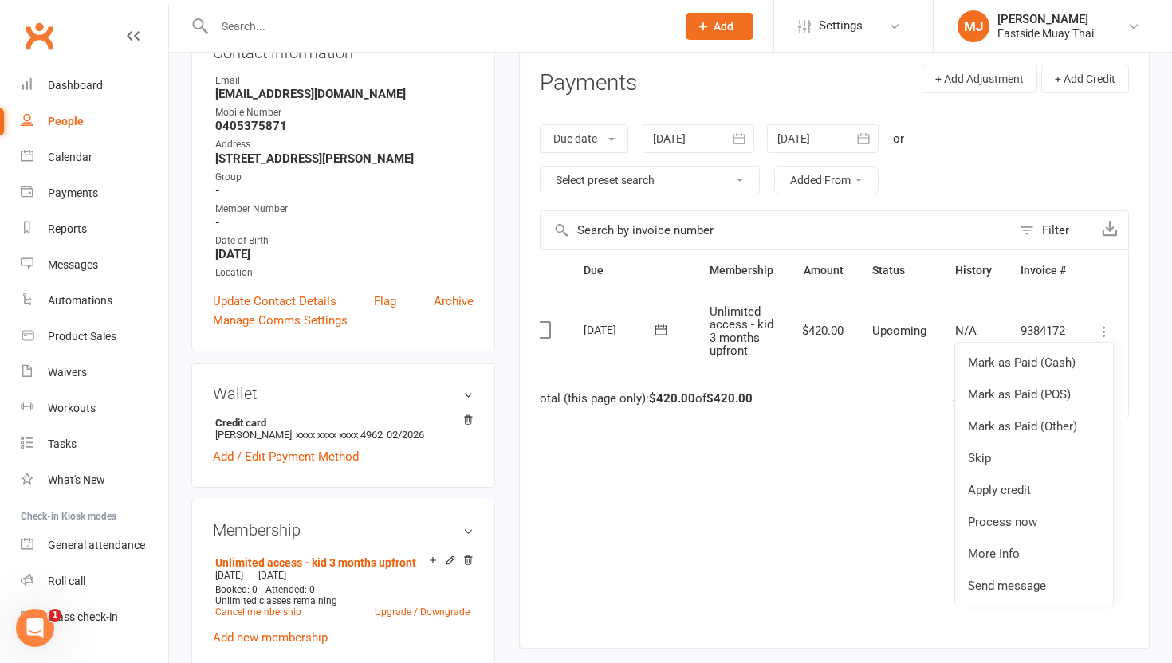
click at [800, 476] on div "Due Contact Membership Amount Status History Invoice # Select this 05 Sep 2025 …" at bounding box center [834, 436] width 589 height 375
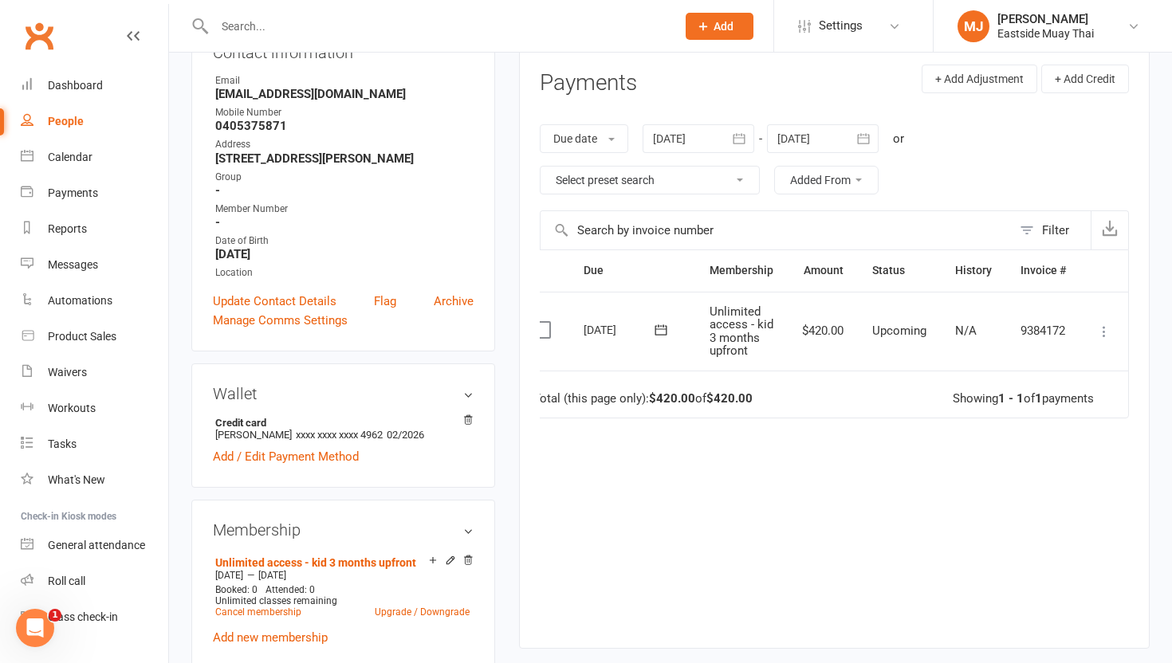
click at [1106, 330] on icon at bounding box center [1104, 332] width 16 height 16
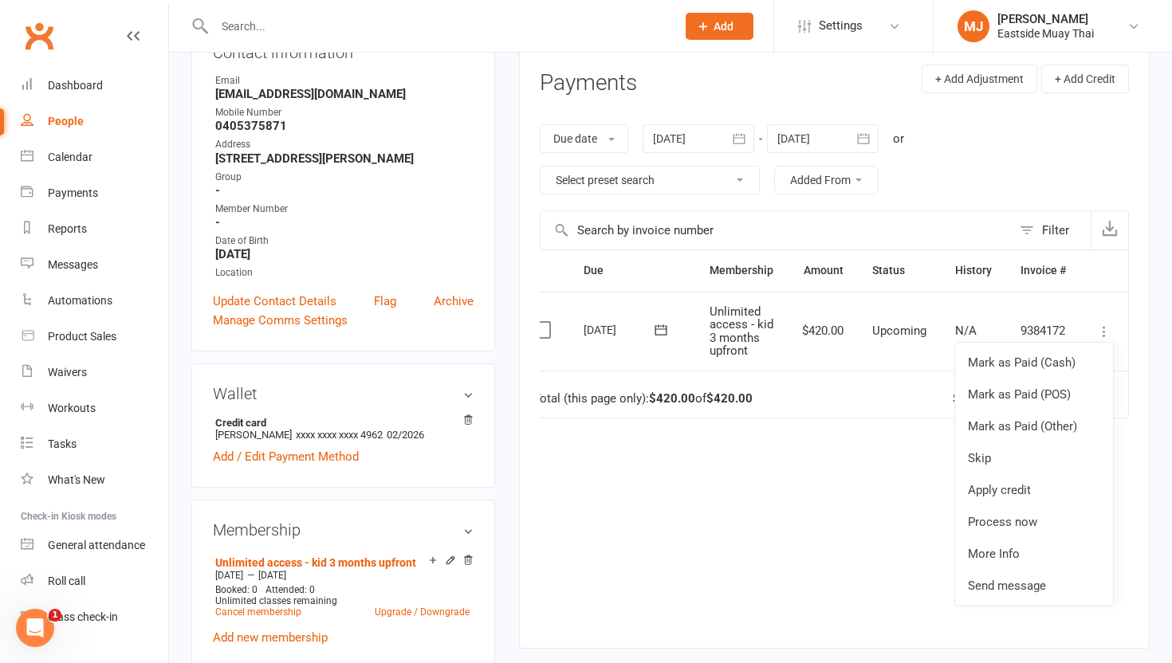
click at [919, 522] on div "Due Contact Membership Amount Status History Invoice # Select this 05 Sep 2025 …" at bounding box center [834, 436] width 589 height 375
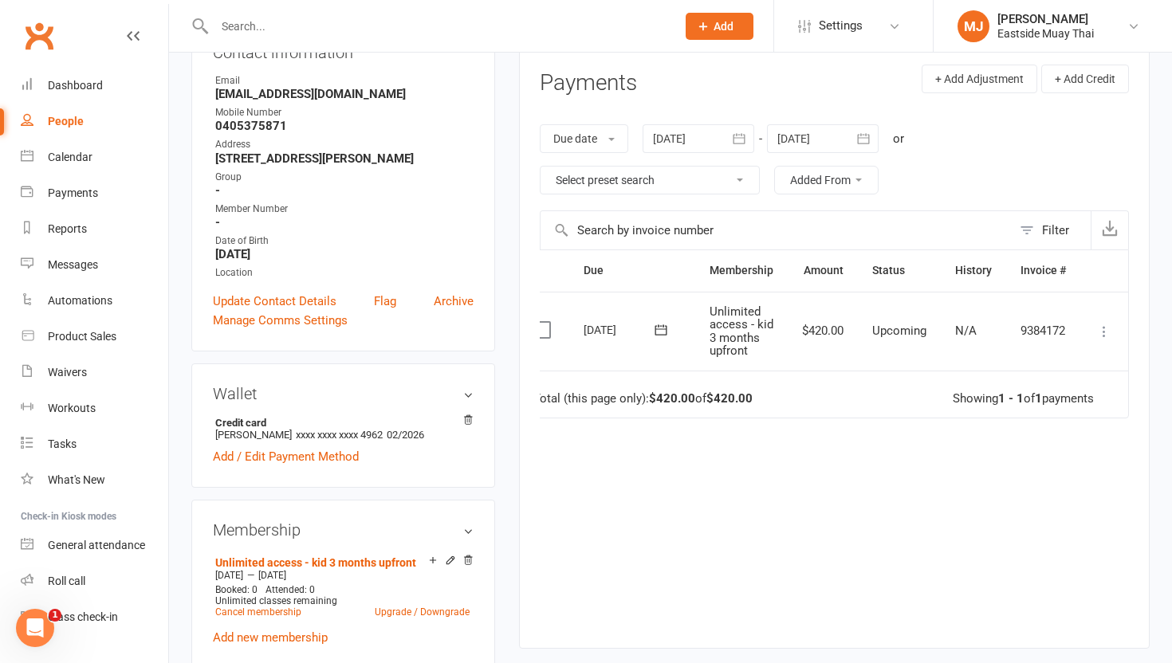
click at [1106, 332] on icon at bounding box center [1104, 332] width 16 height 16
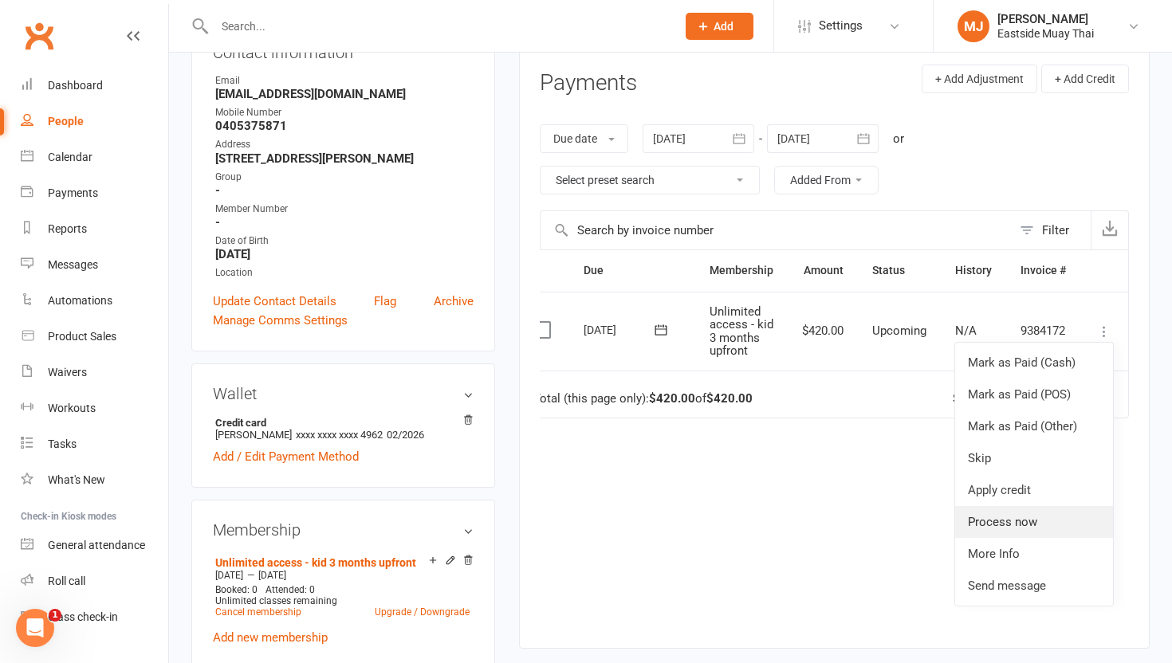
click at [1003, 518] on link "Process now" at bounding box center [1034, 522] width 158 height 32
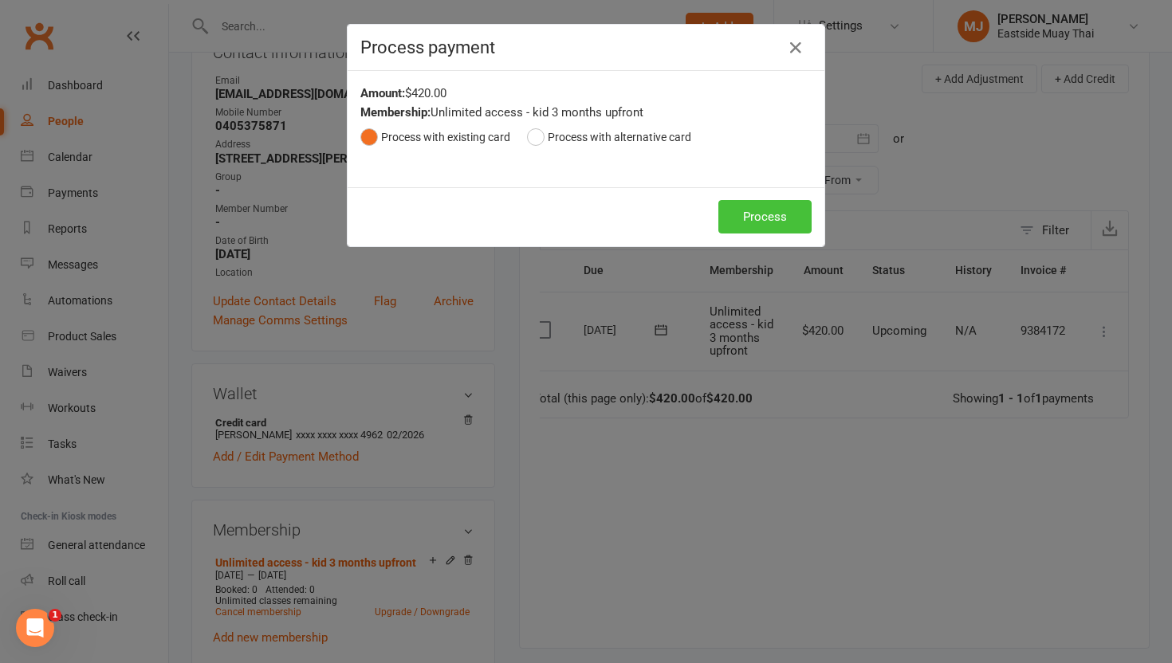
click at [744, 214] on button "Process" at bounding box center [764, 216] width 93 height 33
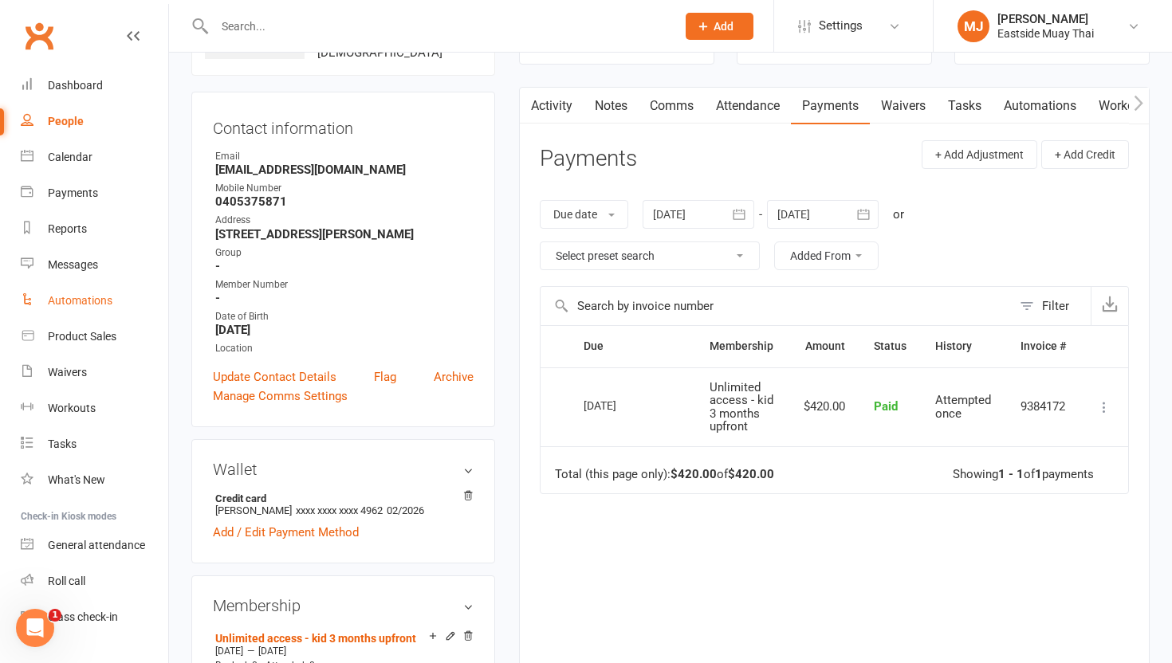
scroll to position [32, 0]
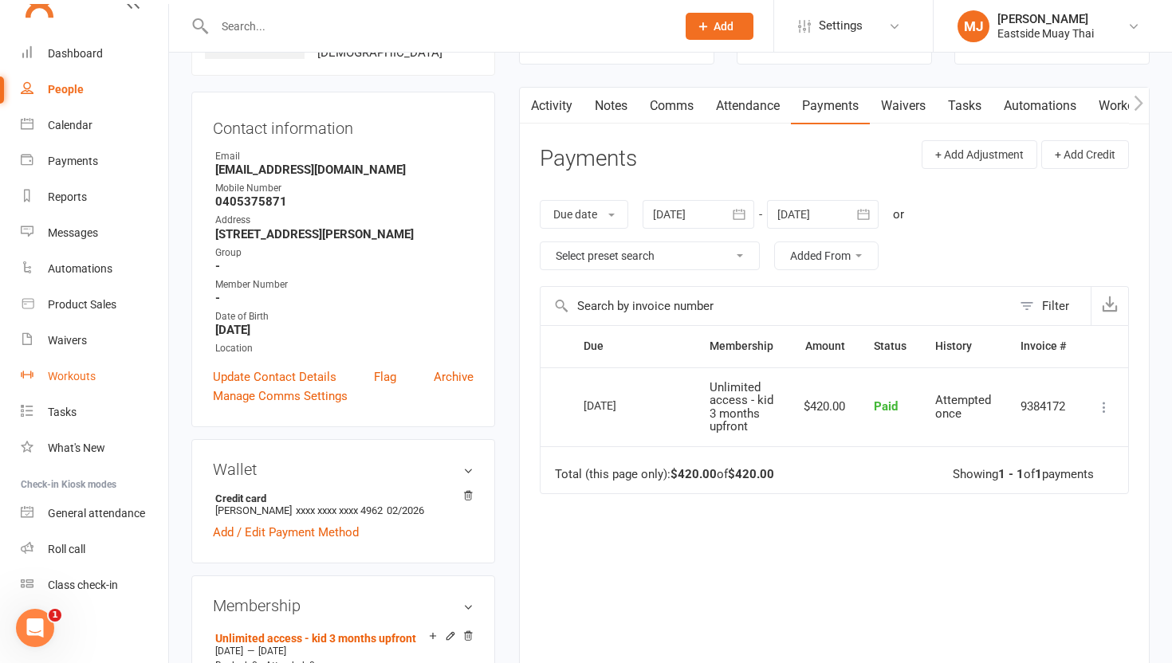
click at [92, 372] on div "Workouts" at bounding box center [72, 376] width 48 height 13
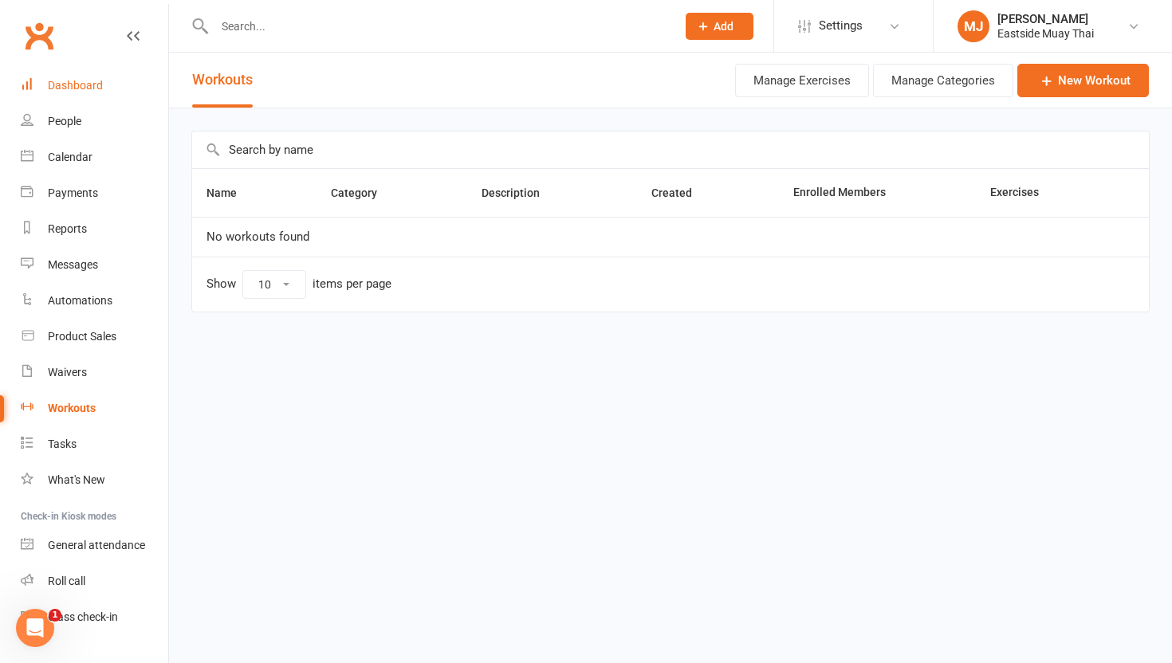
click at [94, 79] on div "Dashboard" at bounding box center [75, 85] width 55 height 13
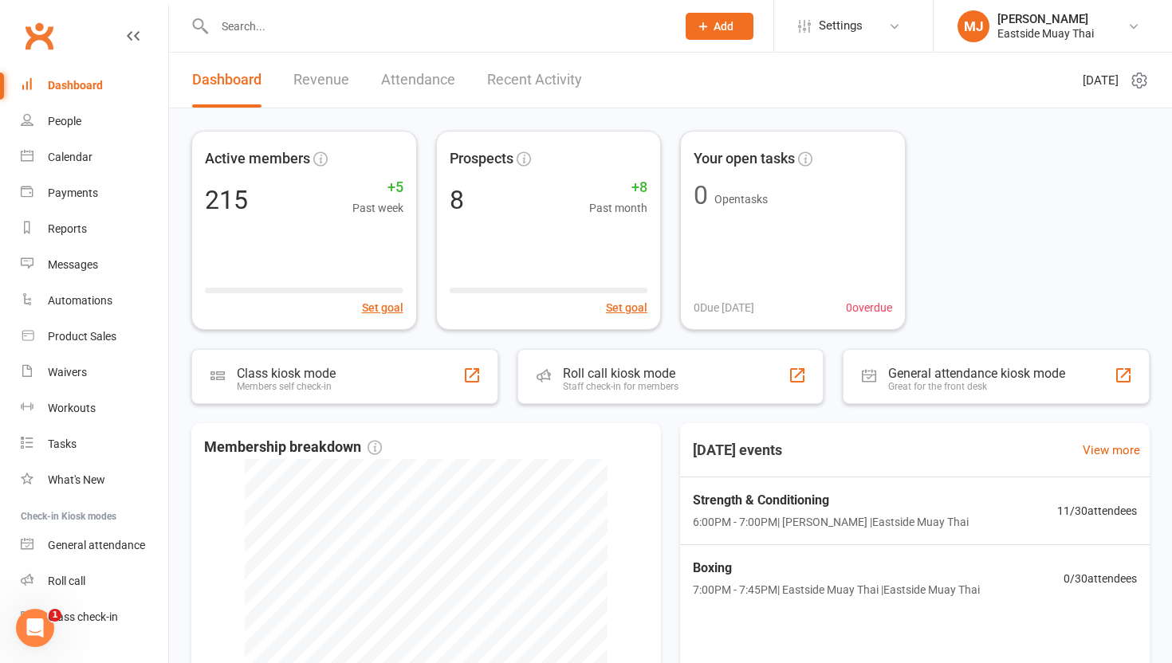
click at [301, 34] on input "text" at bounding box center [437, 26] width 455 height 22
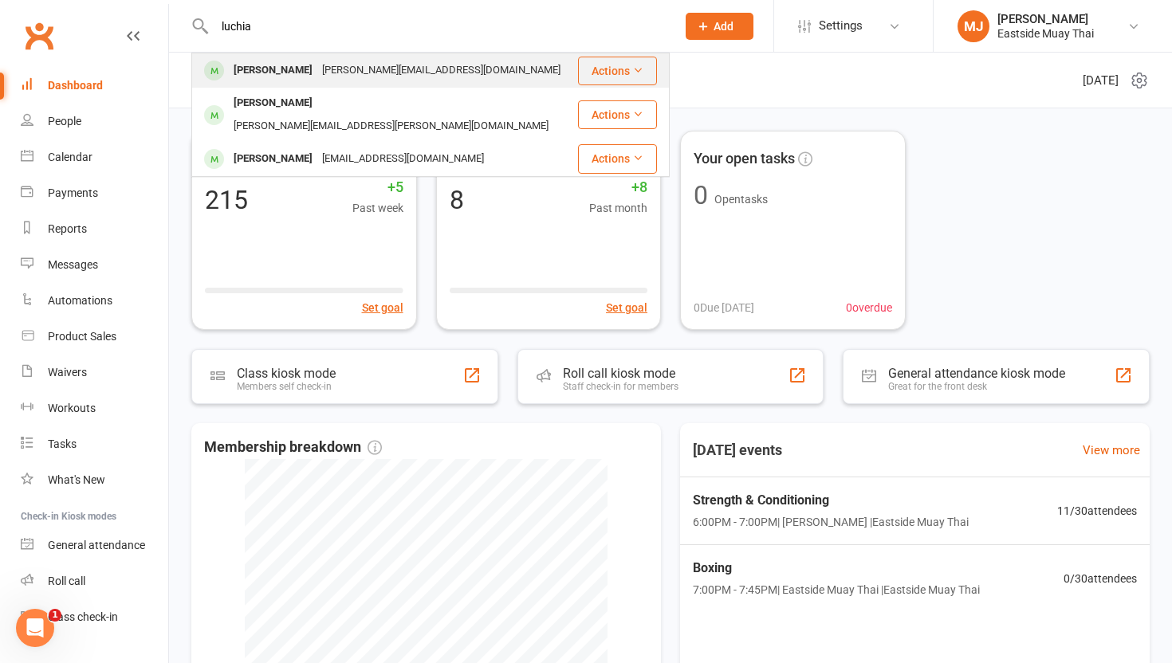
type input "luchia"
click at [282, 76] on div "Luchia Noyes" at bounding box center [273, 70] width 88 height 23
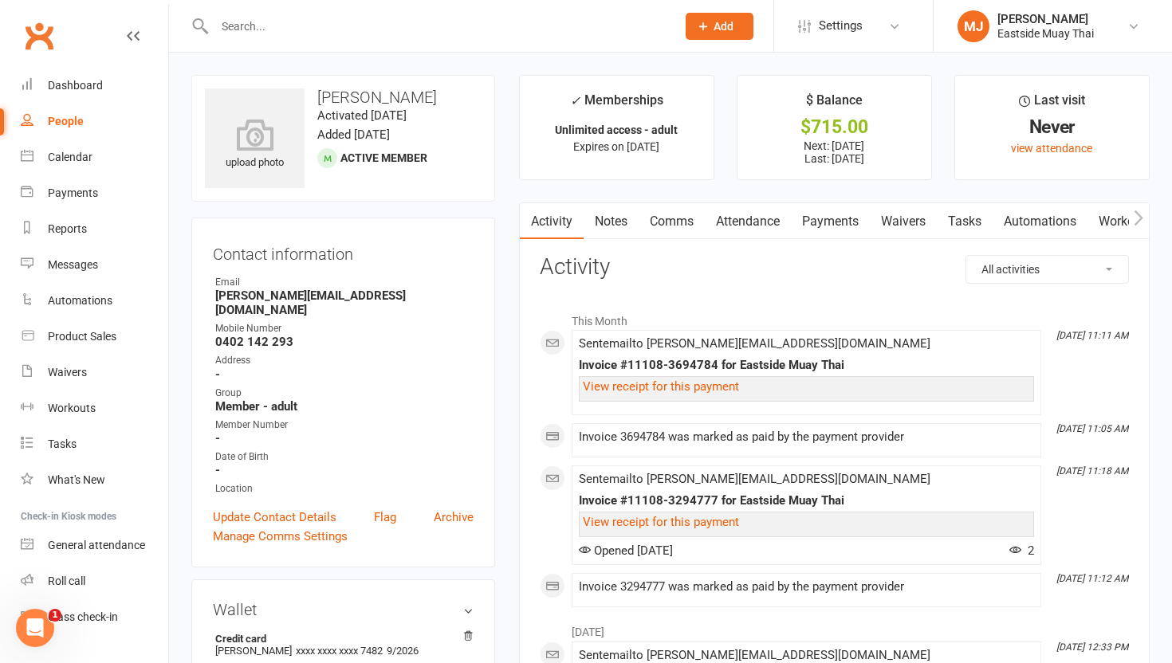
click at [864, 226] on link "Payments" at bounding box center [830, 221] width 79 height 37
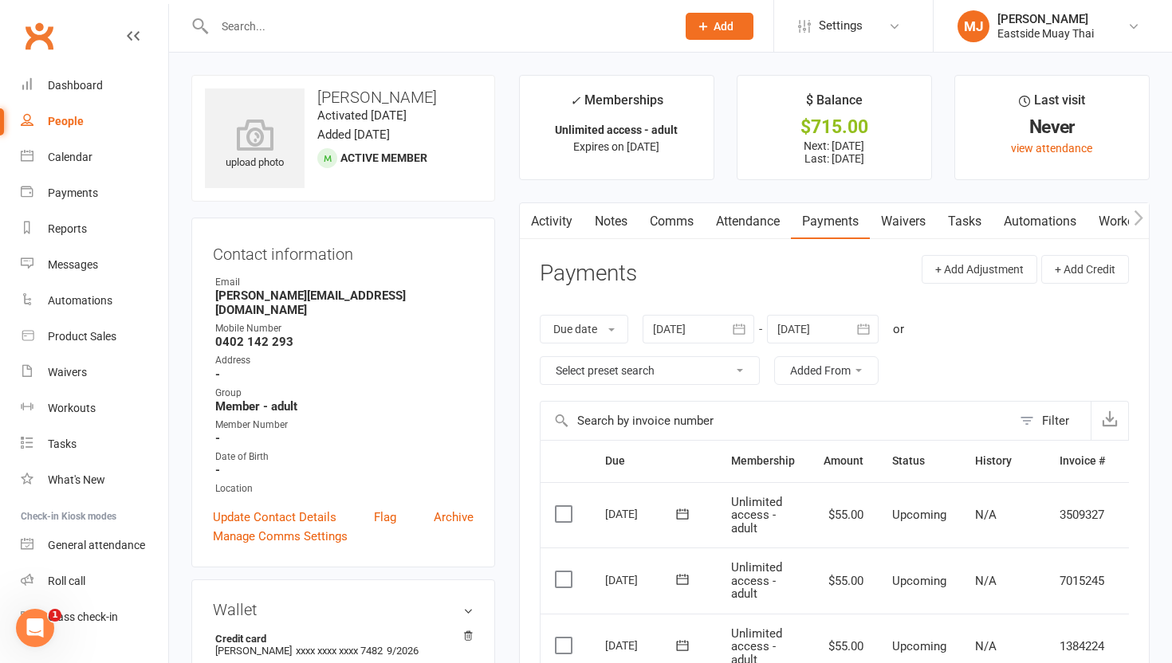
click at [396, 26] on input "text" at bounding box center [437, 26] width 455 height 22
click at [373, 26] on input "text" at bounding box center [437, 26] width 455 height 22
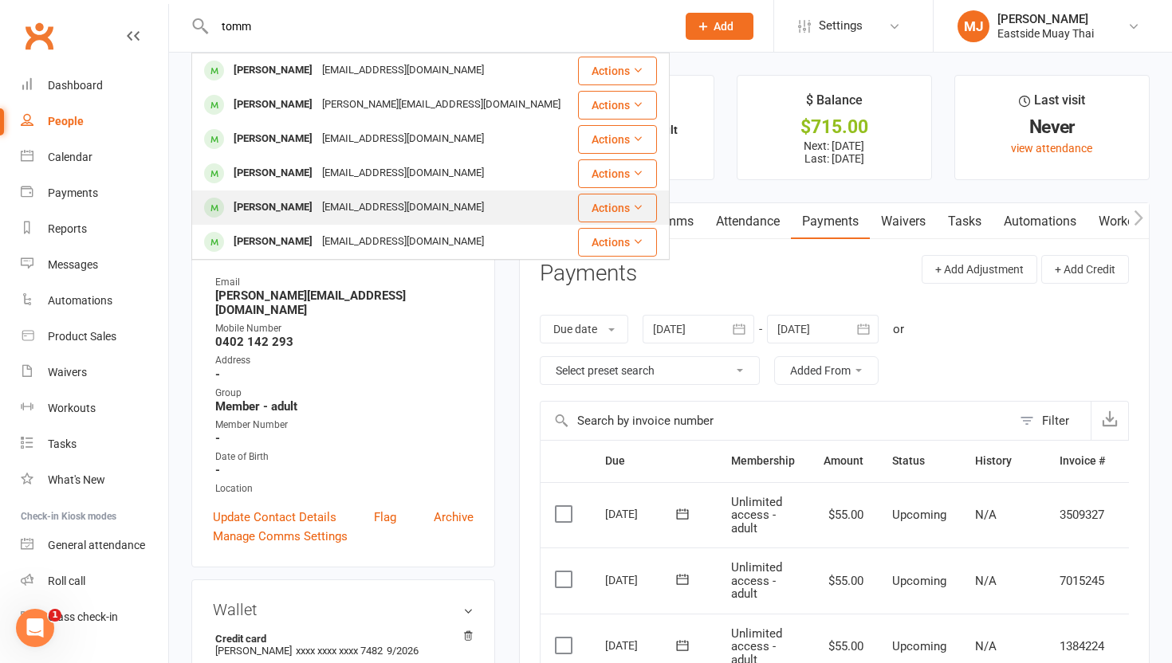
type input "tomm"
click at [269, 205] on div "Tommaso Redaelli" at bounding box center [273, 207] width 88 height 23
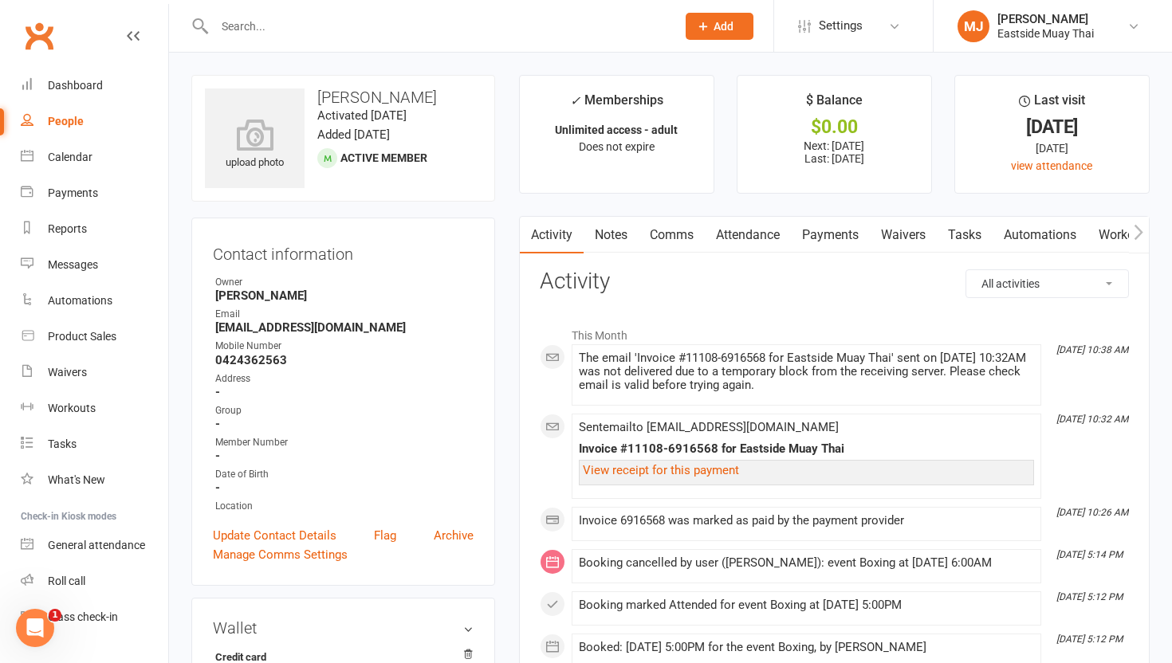
click at [368, 6] on div at bounding box center [427, 26] width 473 height 52
click at [363, 18] on input "text" at bounding box center [437, 26] width 455 height 22
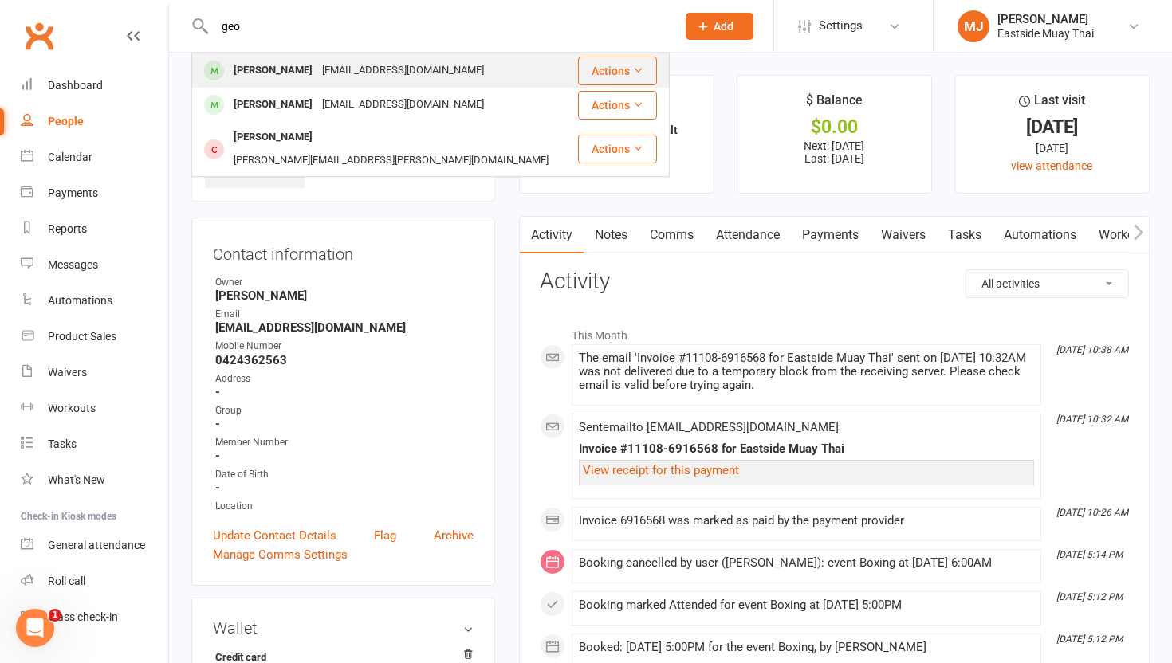
type input "geo"
click at [281, 58] on div "Geovane Cunha geovanealeixocunha@hotmail.com" at bounding box center [384, 70] width 383 height 33
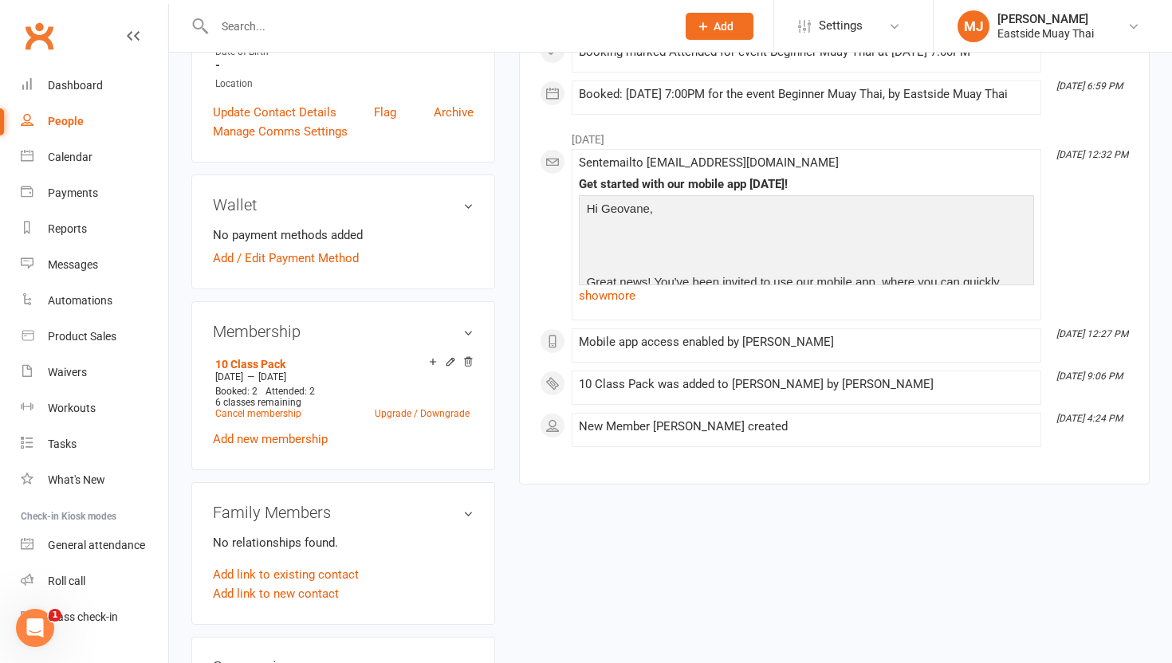
scroll to position [415, 0]
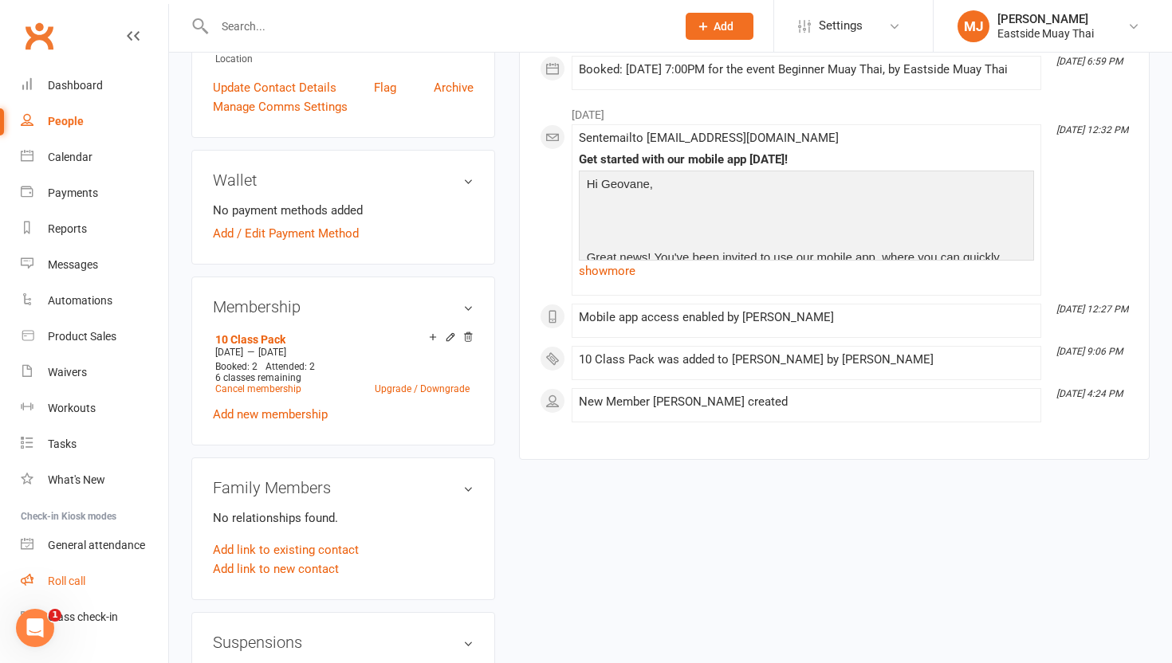
click at [57, 575] on div "Roll call" at bounding box center [66, 581] width 37 height 13
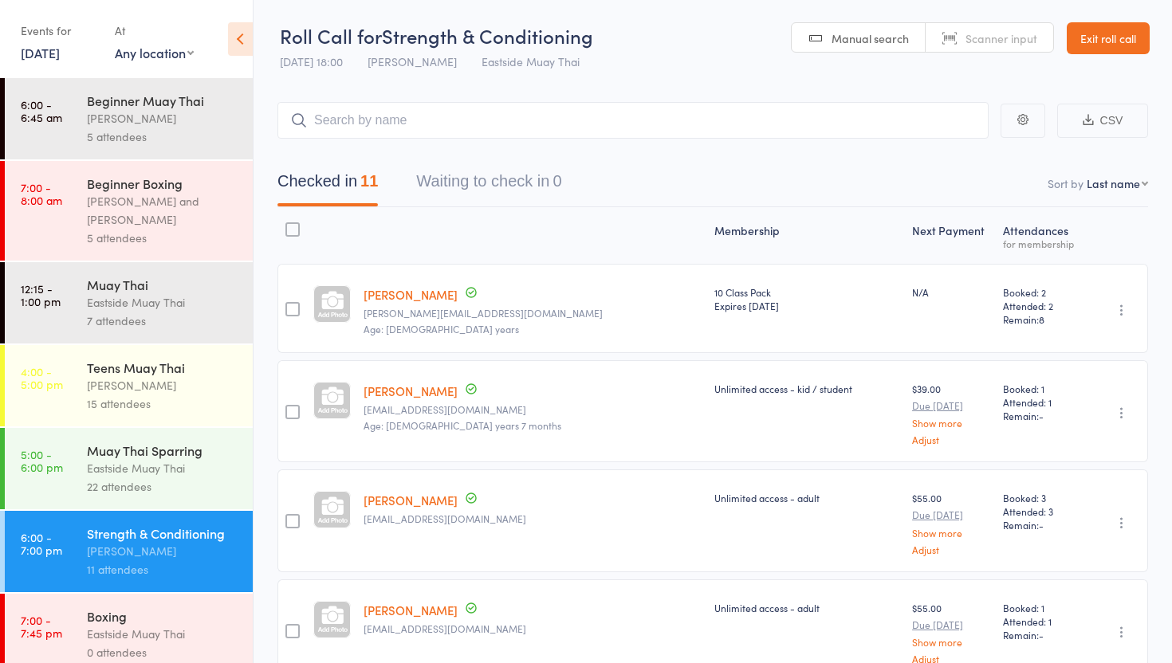
scroll to position [16, 0]
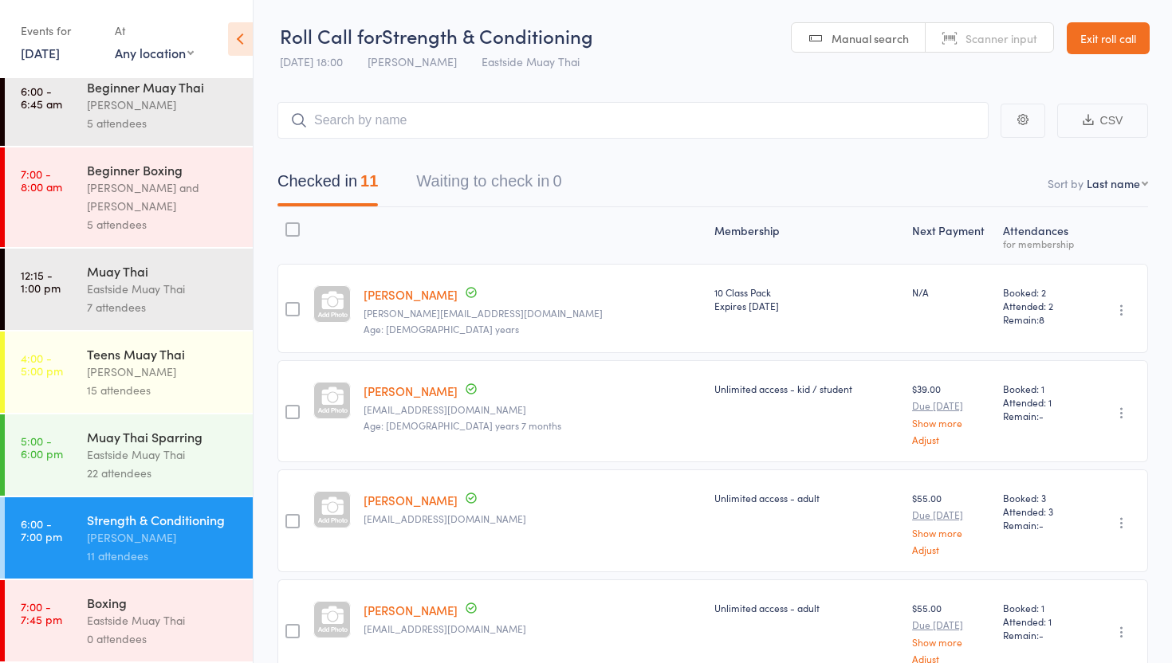
click at [163, 598] on div "Boxing" at bounding box center [163, 603] width 152 height 18
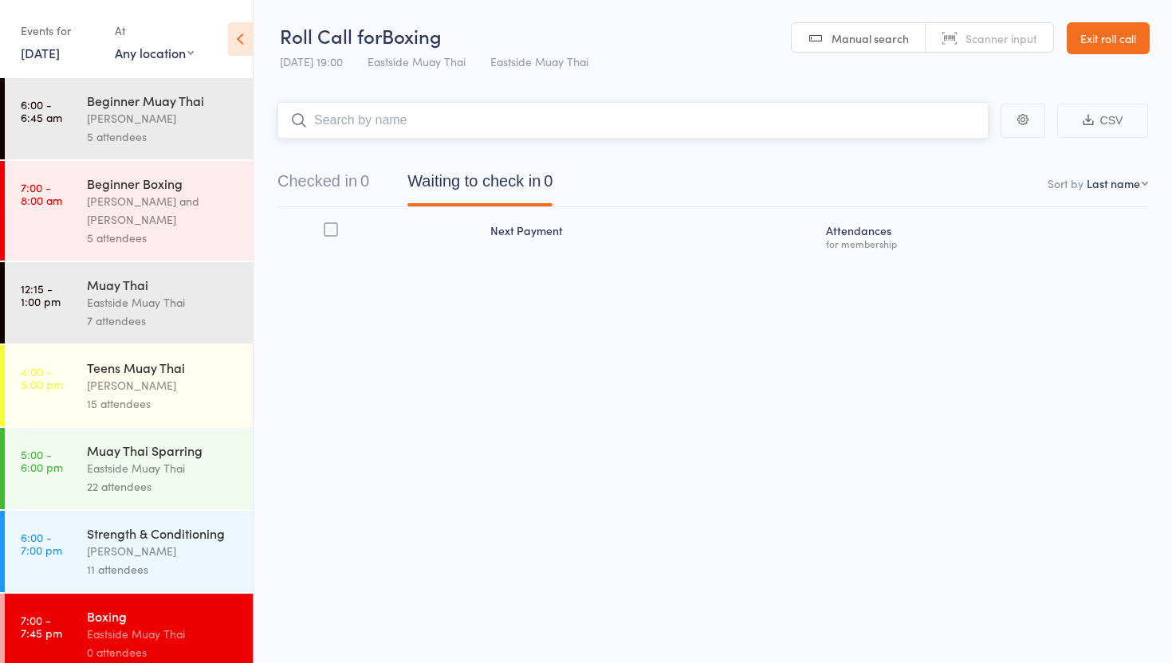
click at [359, 177] on button "Checked in 0" at bounding box center [323, 185] width 92 height 42
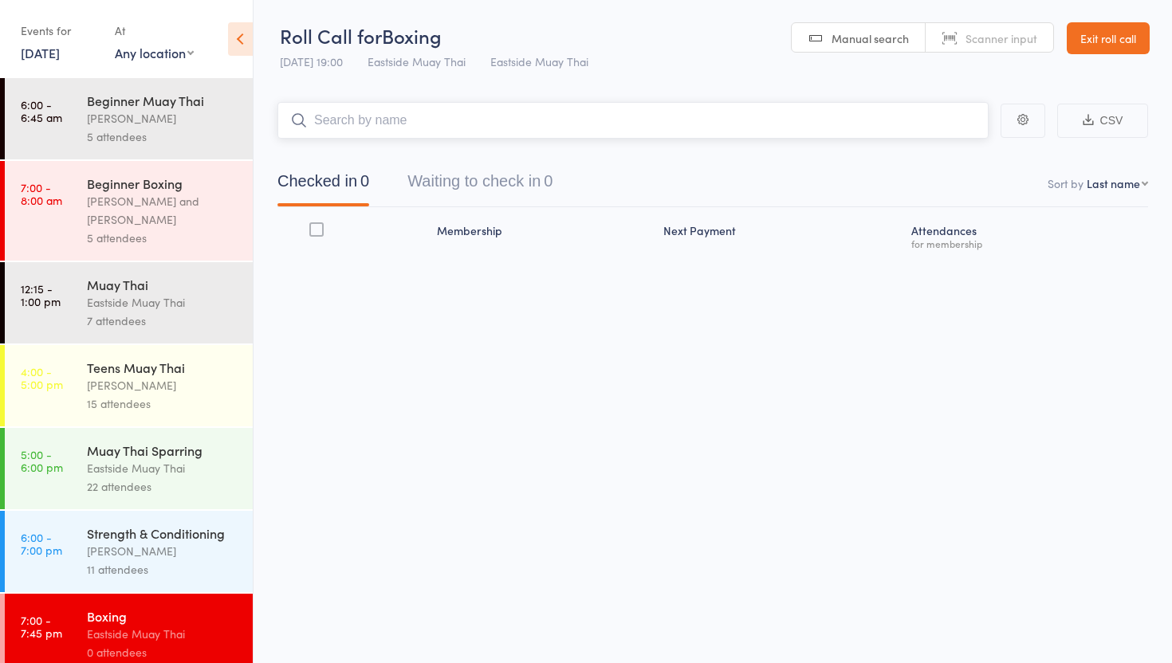
click at [399, 116] on input "search" at bounding box center [632, 120] width 711 height 37
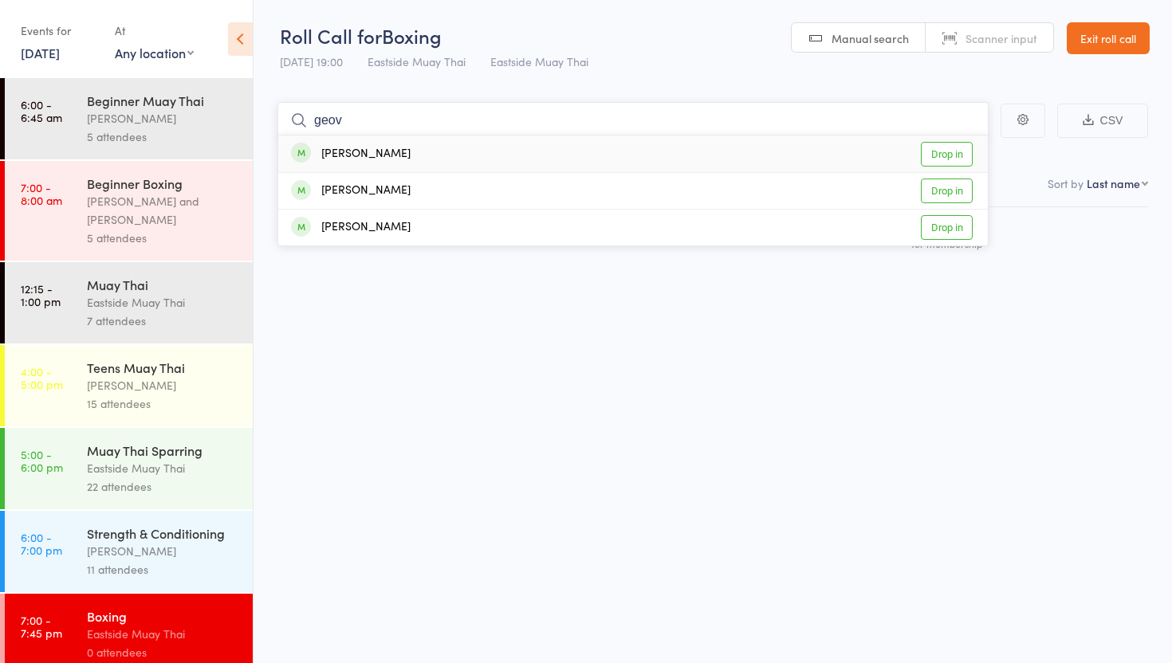
type input "geov"
click at [936, 155] on link "Drop in" at bounding box center [947, 154] width 52 height 25
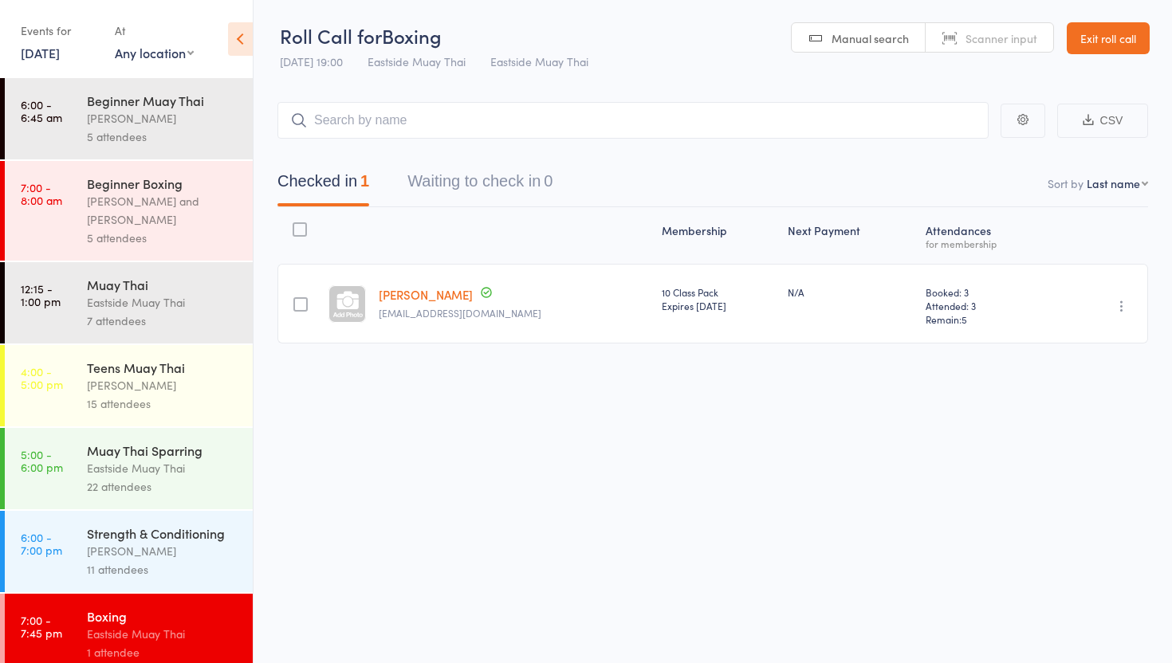
click at [1104, 36] on link "Exit roll call" at bounding box center [1107, 38] width 83 height 32
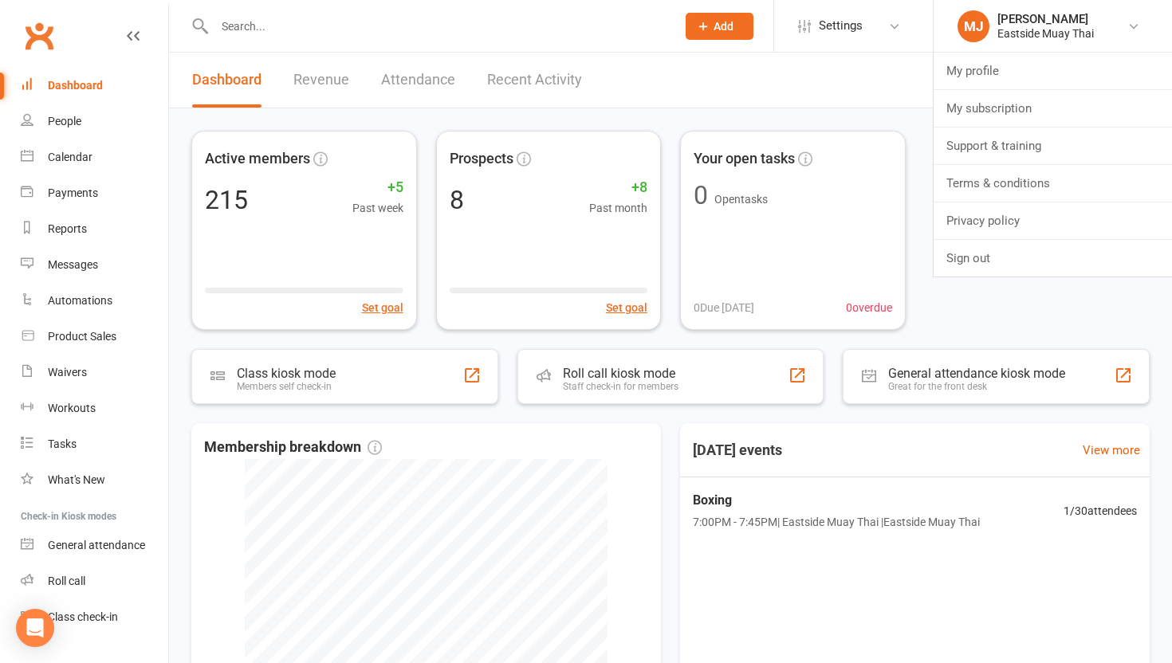
click at [275, 32] on input "text" at bounding box center [437, 26] width 455 height 22
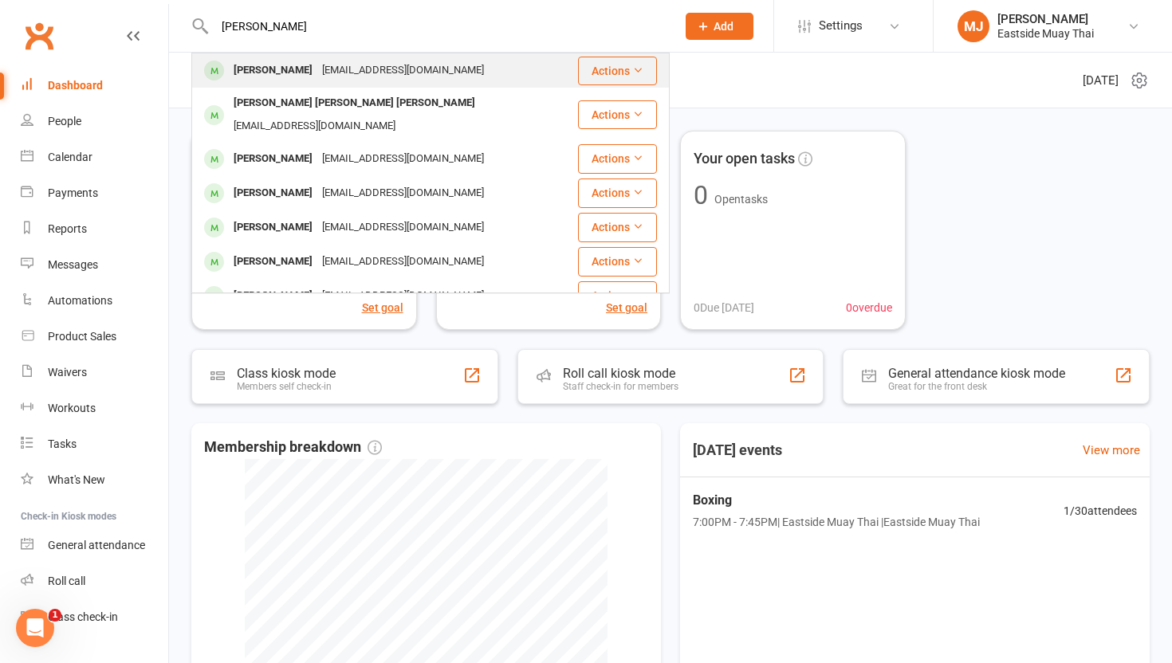
type input "[PERSON_NAME]"
click at [270, 73] on div "[PERSON_NAME]" at bounding box center [273, 70] width 88 height 23
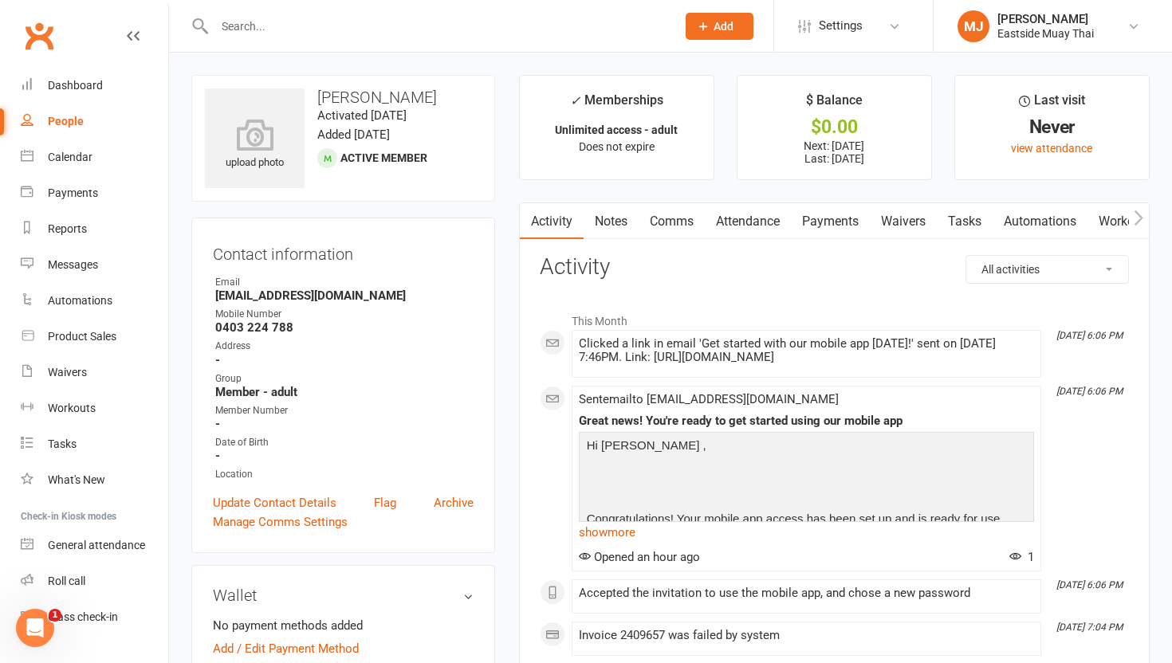
click at [840, 227] on link "Payments" at bounding box center [830, 221] width 79 height 37
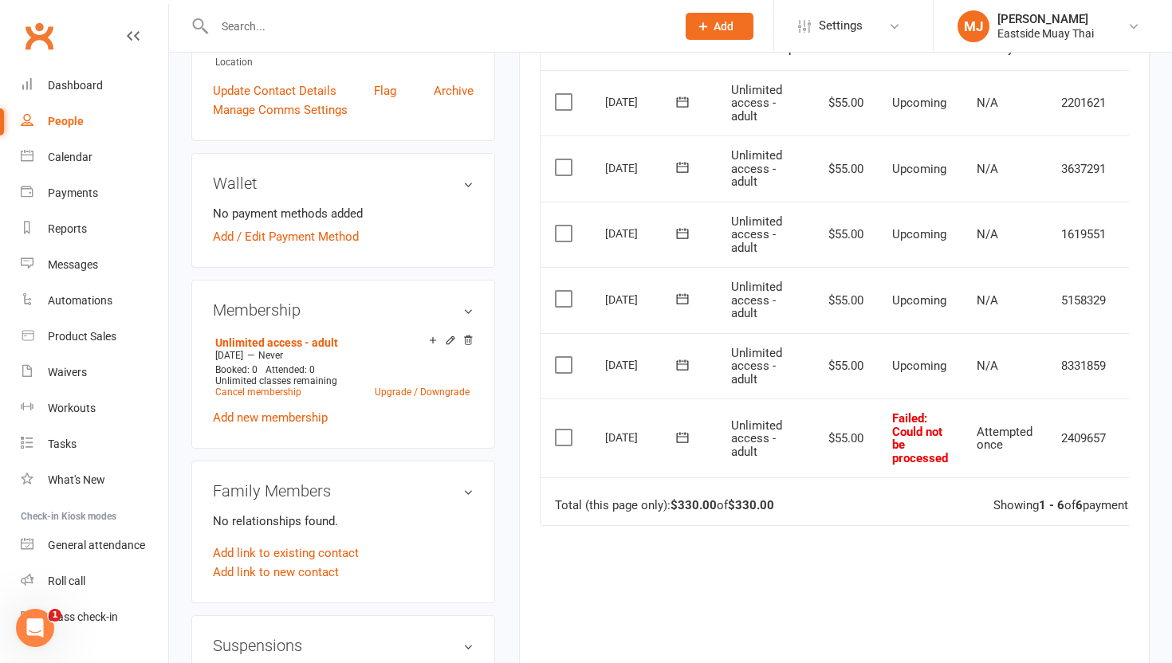
scroll to position [414, 0]
click at [293, 233] on link "Add / Edit Payment Method" at bounding box center [286, 235] width 146 height 19
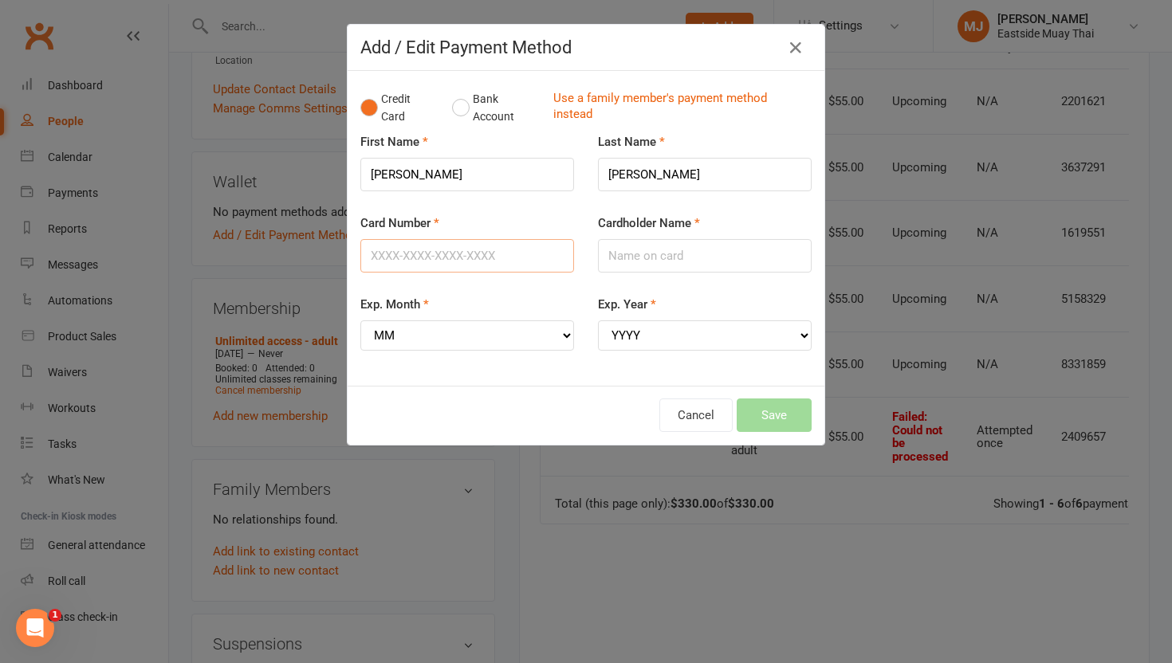
click at [376, 253] on input "Card Number" at bounding box center [467, 255] width 214 height 33
type input "5217290003814154"
click at [501, 299] on div "Exp. Month MM 01 02 03 04 05 06 07 08 09 10 11 12" at bounding box center [467, 323] width 214 height 56
click at [489, 338] on select "MM 01 02 03 04 05 06 07 08 09 10 11 12" at bounding box center [467, 335] width 214 height 30
select select "01"
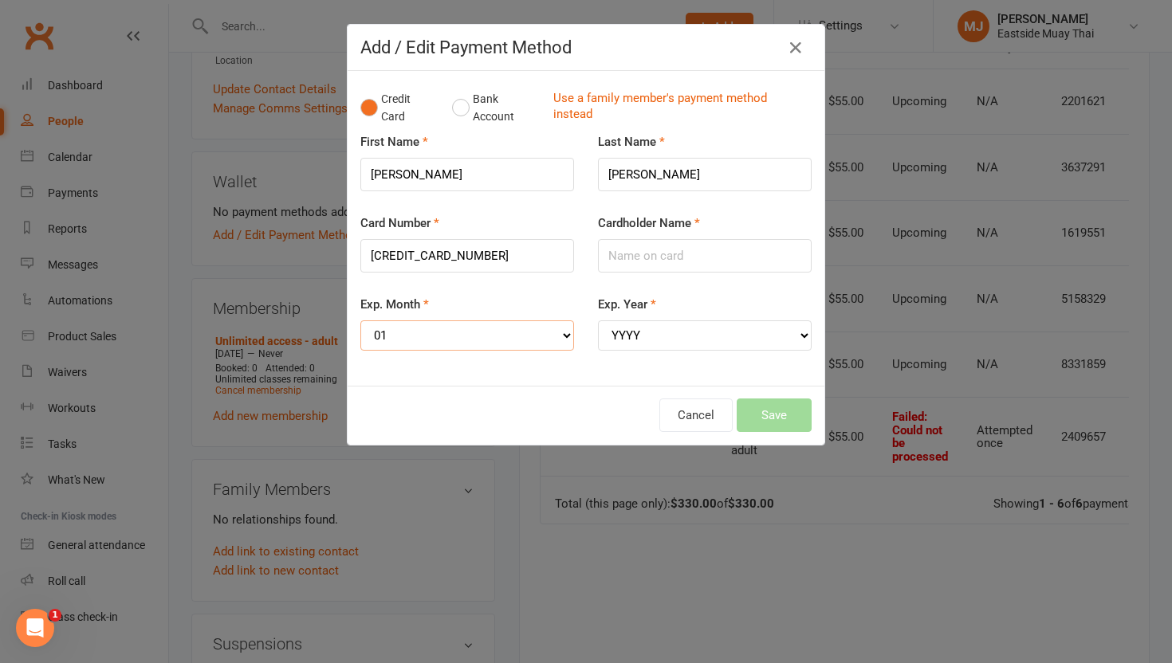
click at [360, 320] on select "MM 01 02 03 04 05 06 07 08 09 10 11 12" at bounding box center [467, 335] width 214 height 30
click at [629, 340] on select "YYYY 2025 2026 2027 2028 2029 2030 2031 2032 2033 2034" at bounding box center [705, 335] width 214 height 30
select select "2028"
click at [598, 320] on select "YYYY 2025 2026 2027 2028 2029 2030 2031 2032 2033 2034" at bounding box center [705, 335] width 214 height 30
click at [667, 266] on input "Cardholder Name" at bounding box center [705, 255] width 214 height 33
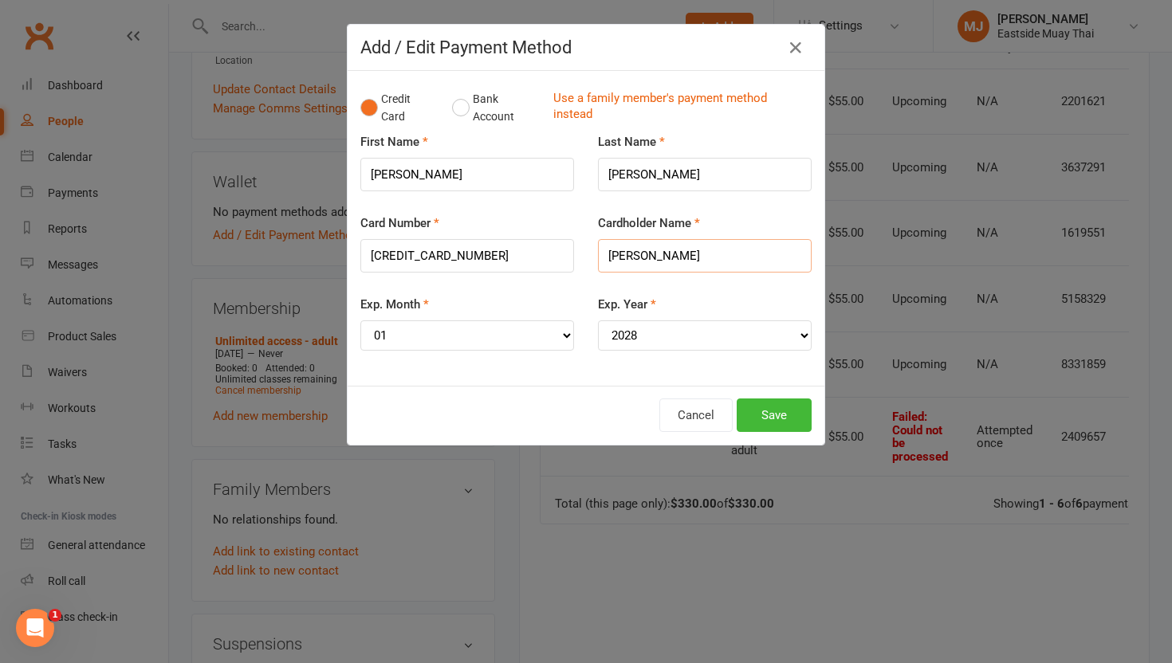
type input "J"
type input "Jamie Parry"
click at [769, 407] on button "Save" at bounding box center [773, 415] width 75 height 33
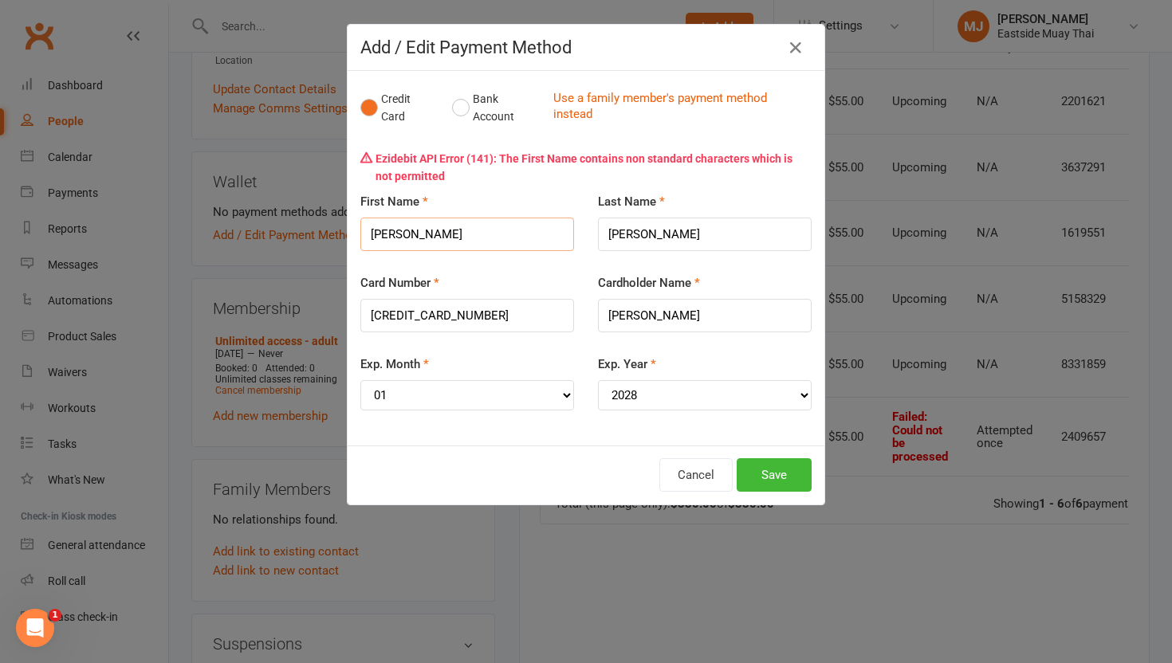
click at [492, 226] on input "Jamie" at bounding box center [467, 234] width 214 height 33
type input "Jamie"
click at [784, 471] on button "Save" at bounding box center [773, 474] width 75 height 33
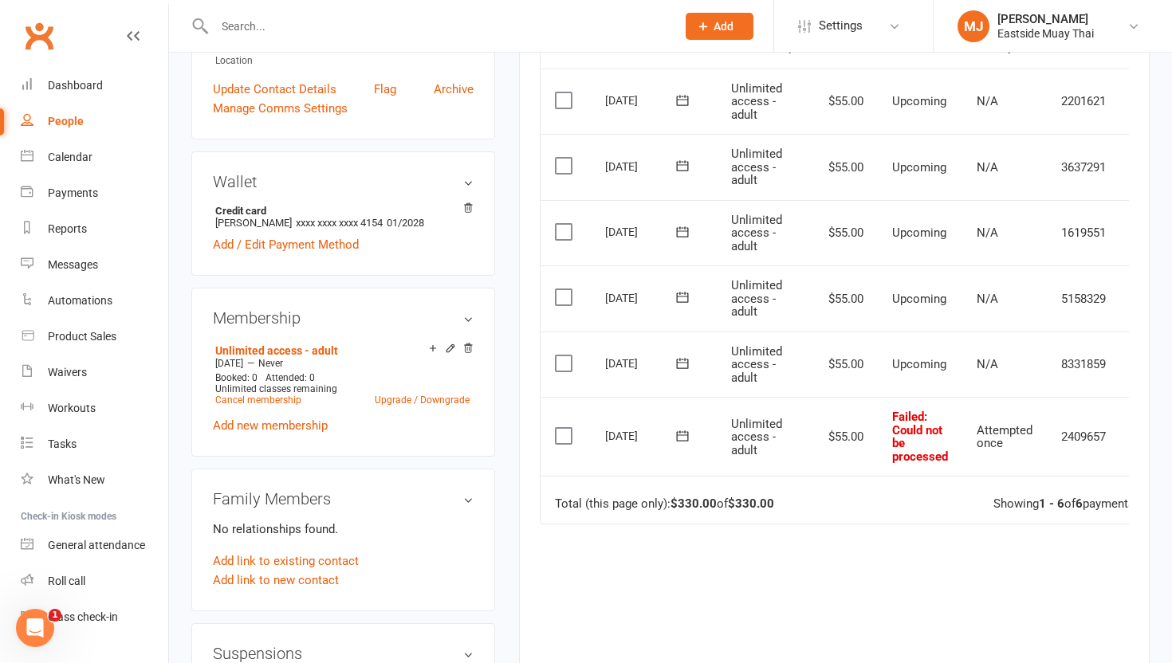
scroll to position [0, 41]
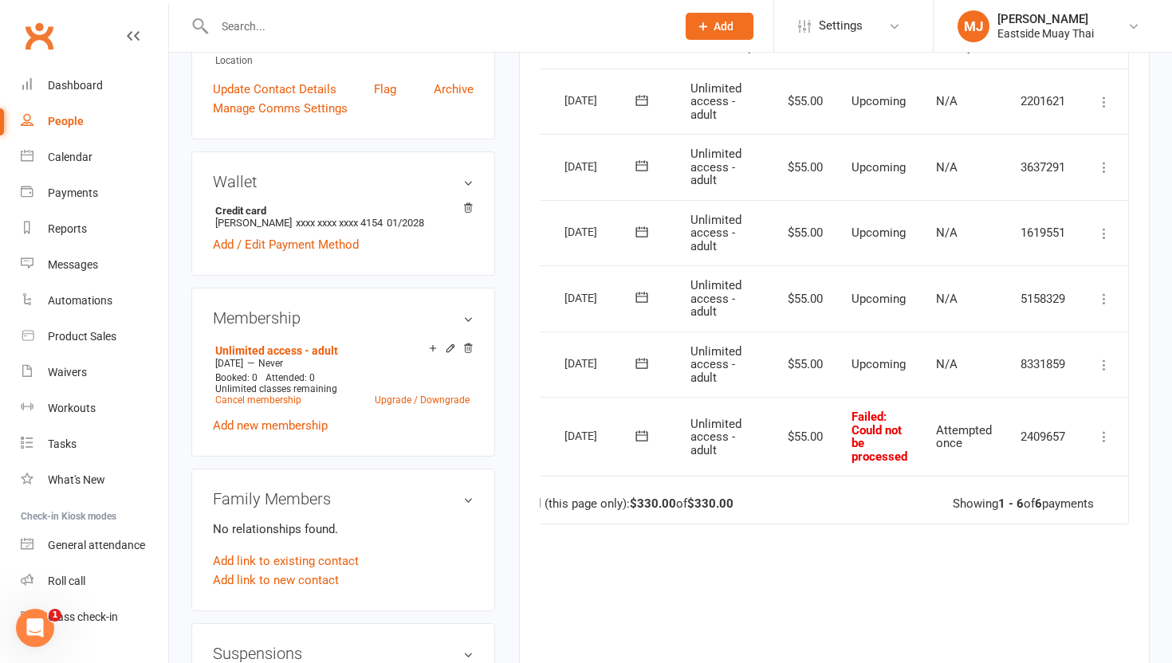
click at [1108, 441] on icon at bounding box center [1104, 437] width 16 height 16
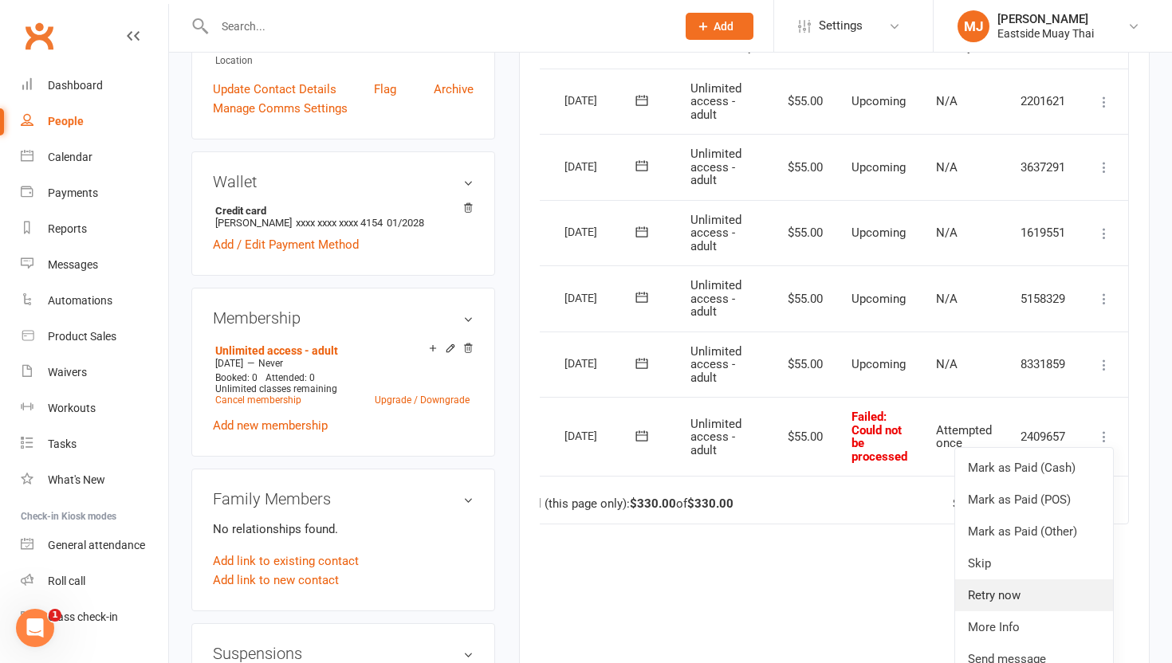
click at [1020, 585] on link "Retry now" at bounding box center [1034, 595] width 158 height 32
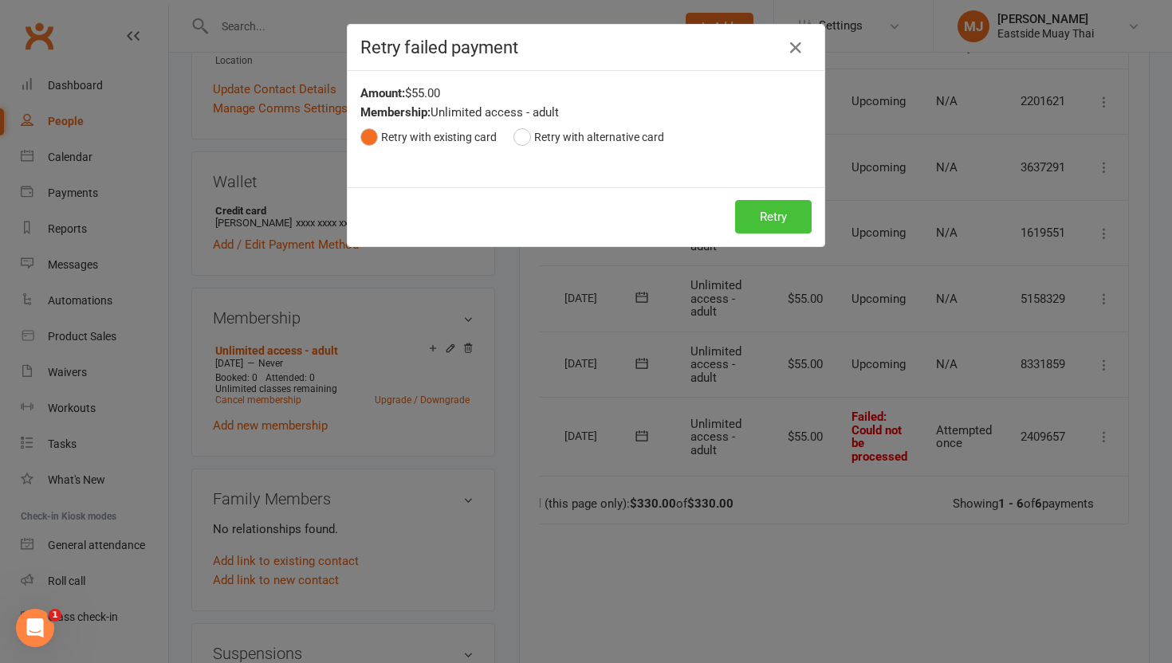
click at [778, 214] on button "Retry" at bounding box center [773, 216] width 77 height 33
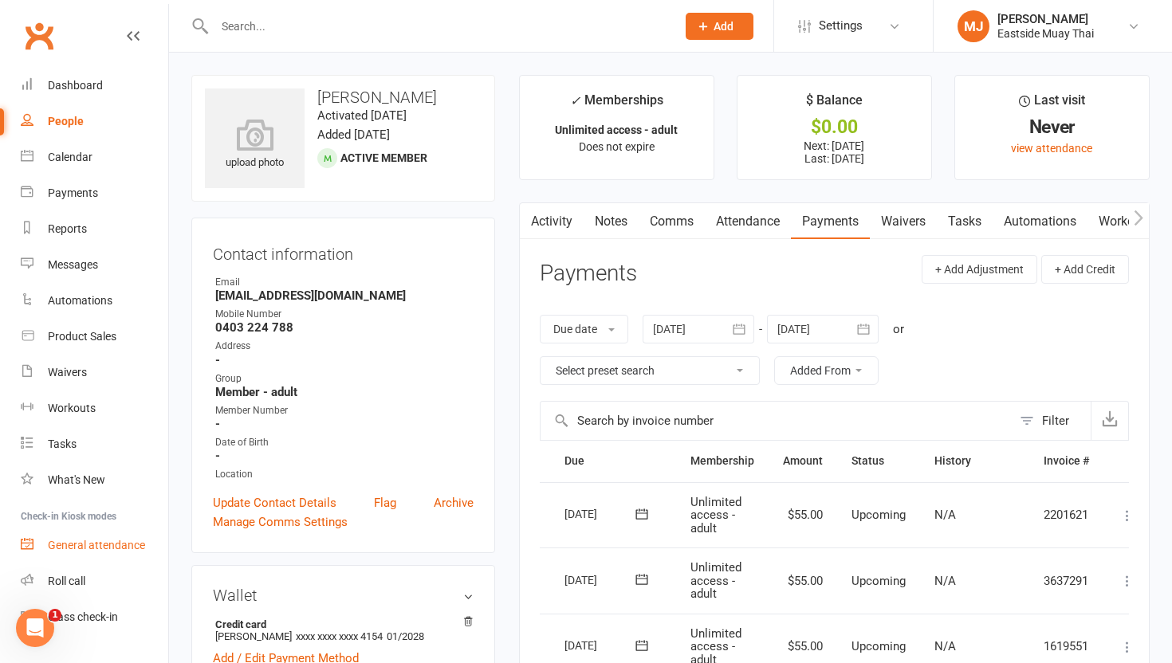
scroll to position [32, 0]
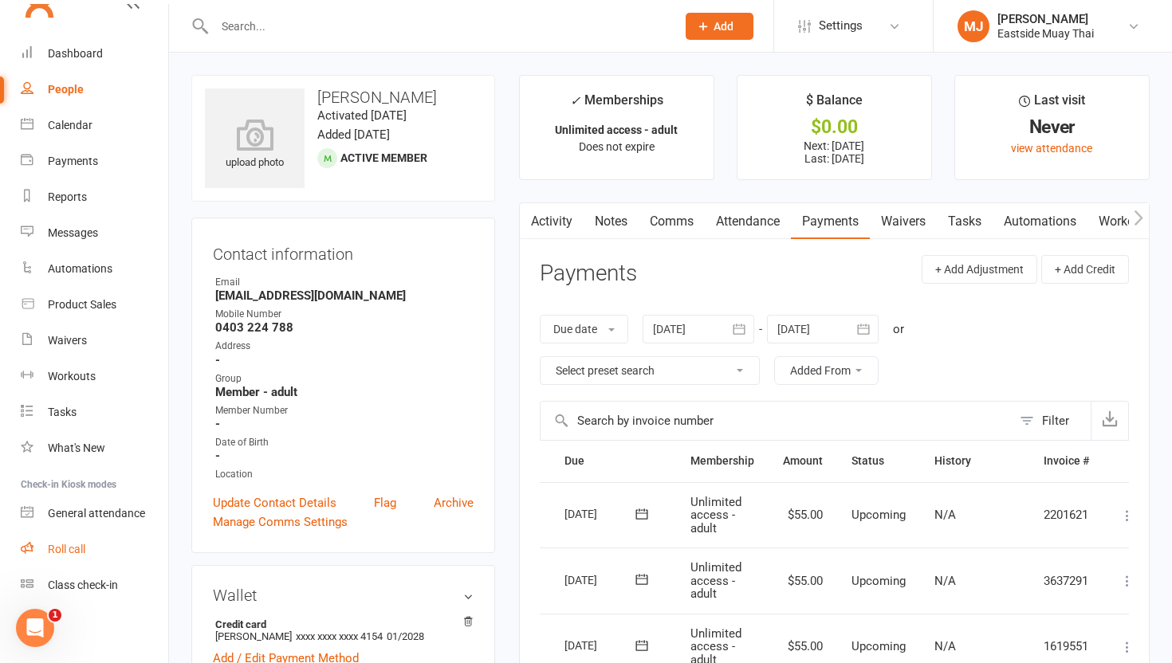
click at [73, 546] on div "Roll call" at bounding box center [66, 549] width 37 height 13
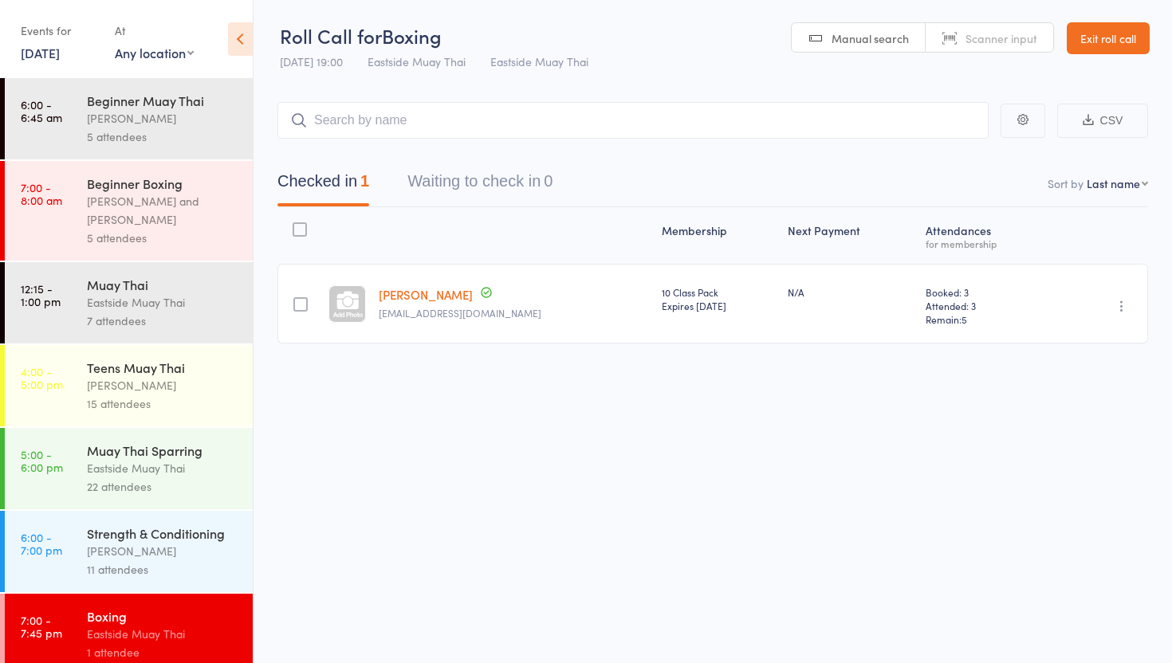
click at [446, 113] on input "search" at bounding box center [632, 120] width 711 height 37
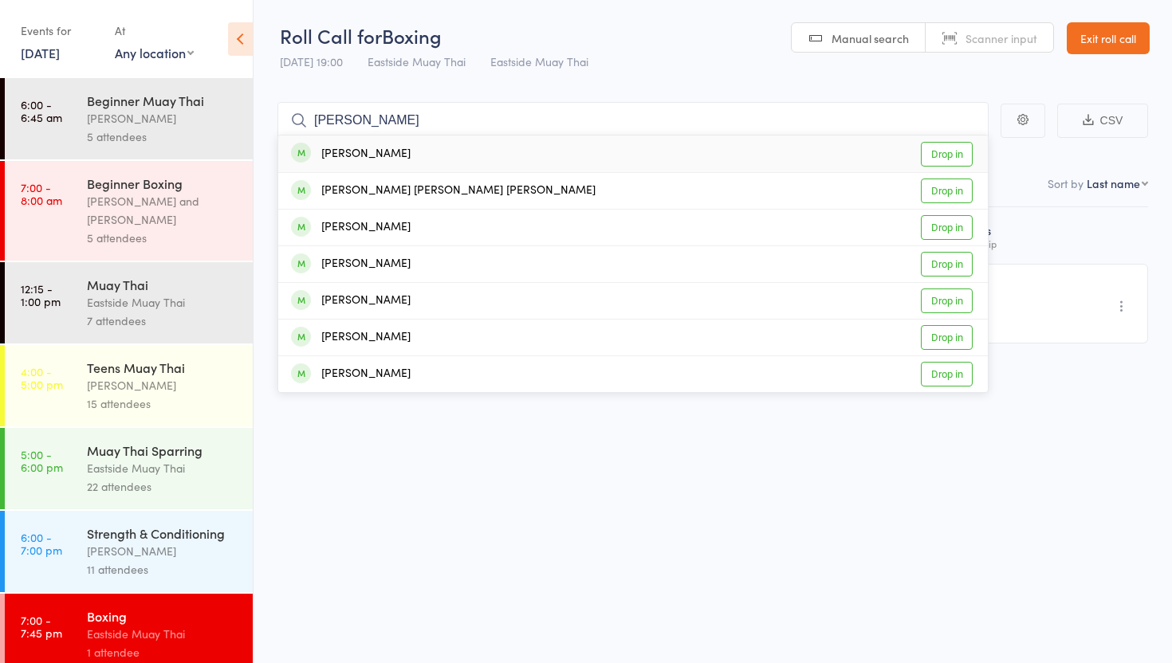
type input "[PERSON_NAME]"
click at [946, 151] on link "Drop in" at bounding box center [947, 154] width 52 height 25
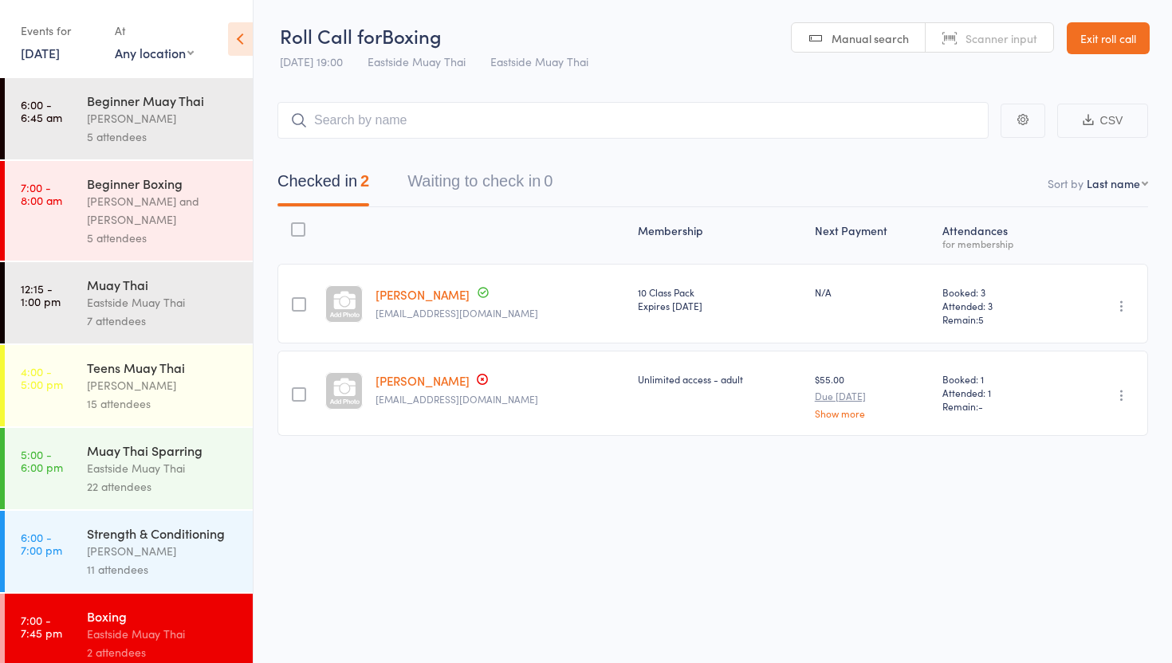
click at [1125, 22] on link "Exit roll call" at bounding box center [1107, 38] width 83 height 32
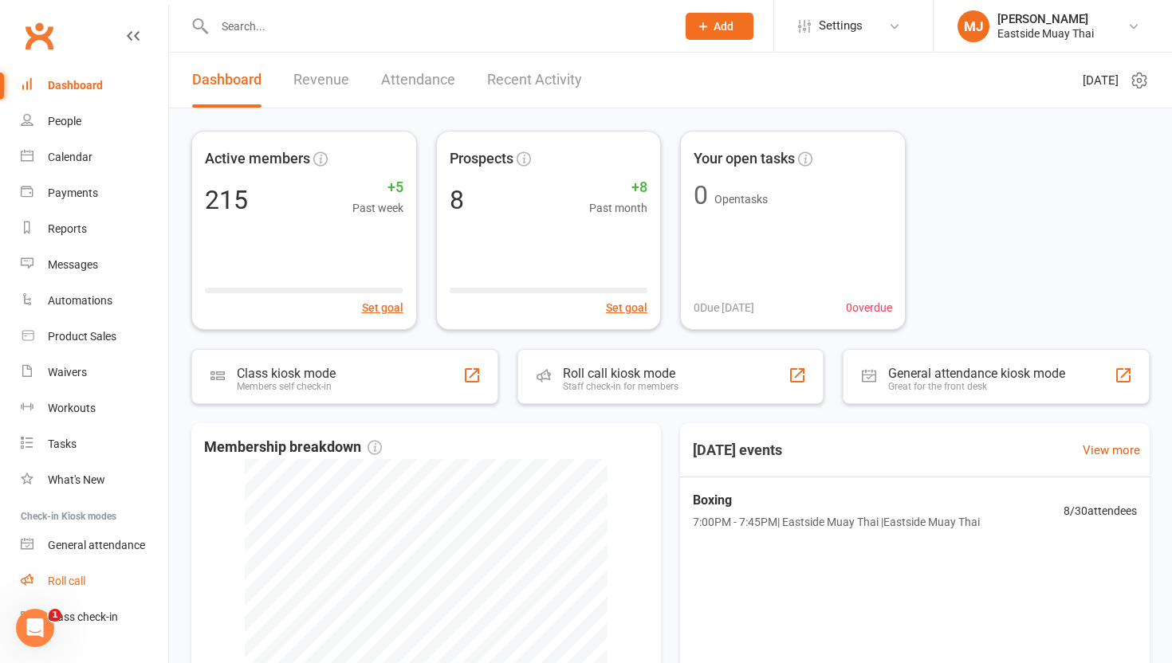
click at [88, 576] on link "Roll call" at bounding box center [94, 582] width 147 height 36
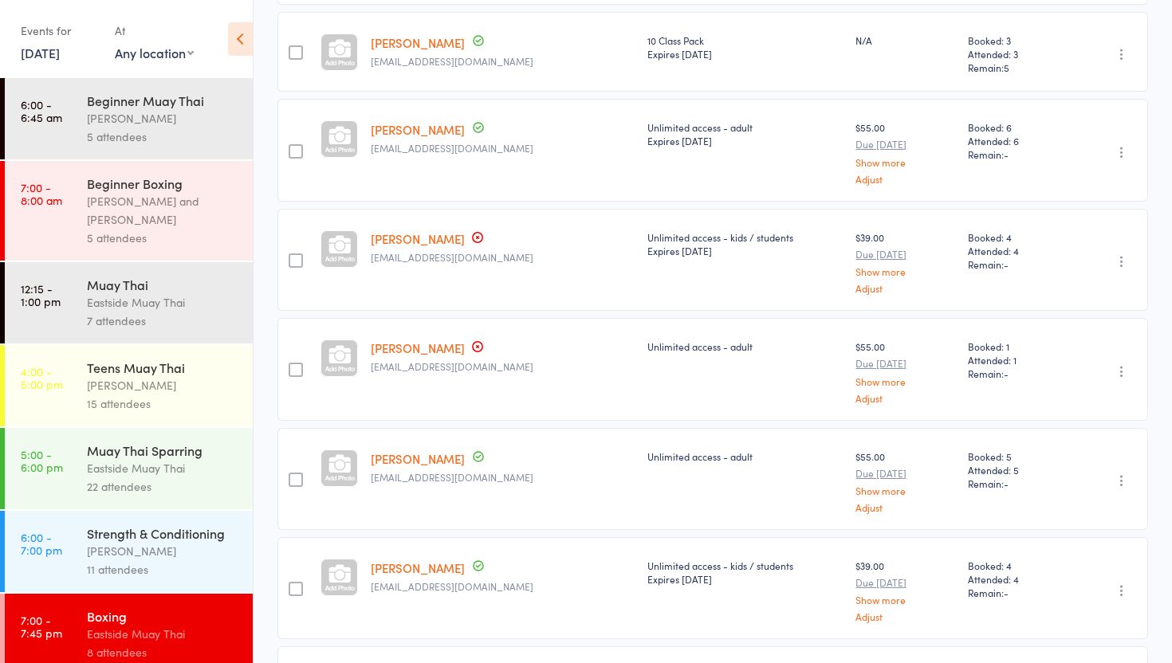
scroll to position [16, 0]
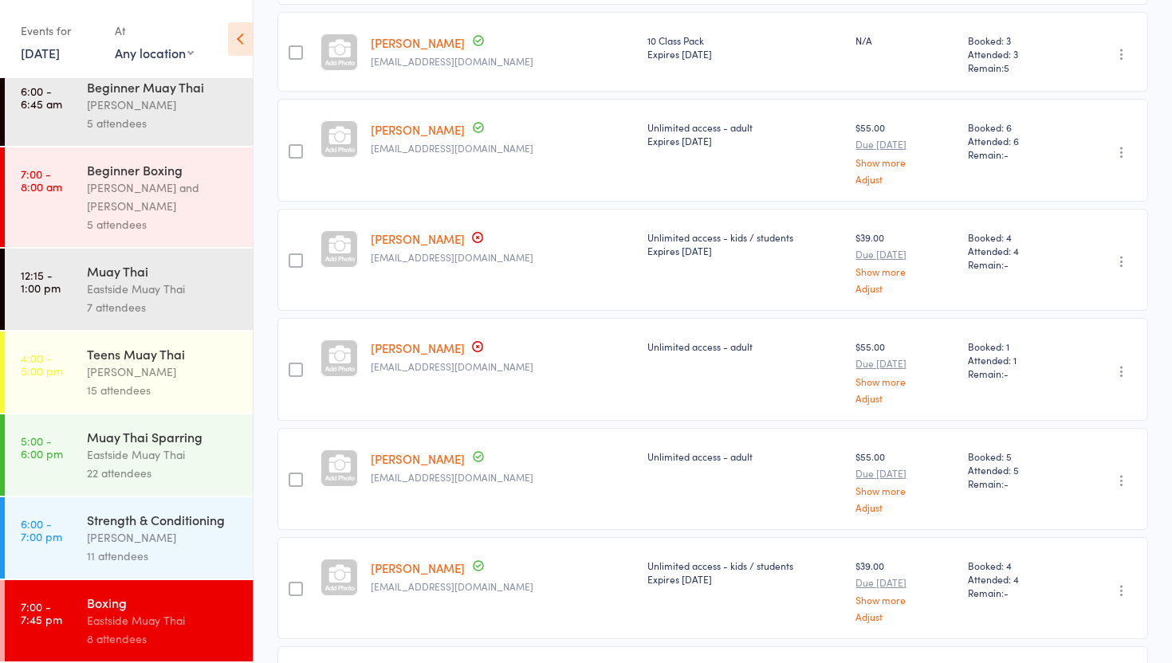
click at [297, 257] on div at bounding box center [296, 260] width 14 height 14
click at [292, 256] on input "checkbox" at bounding box center [292, 256] width 0 height 0
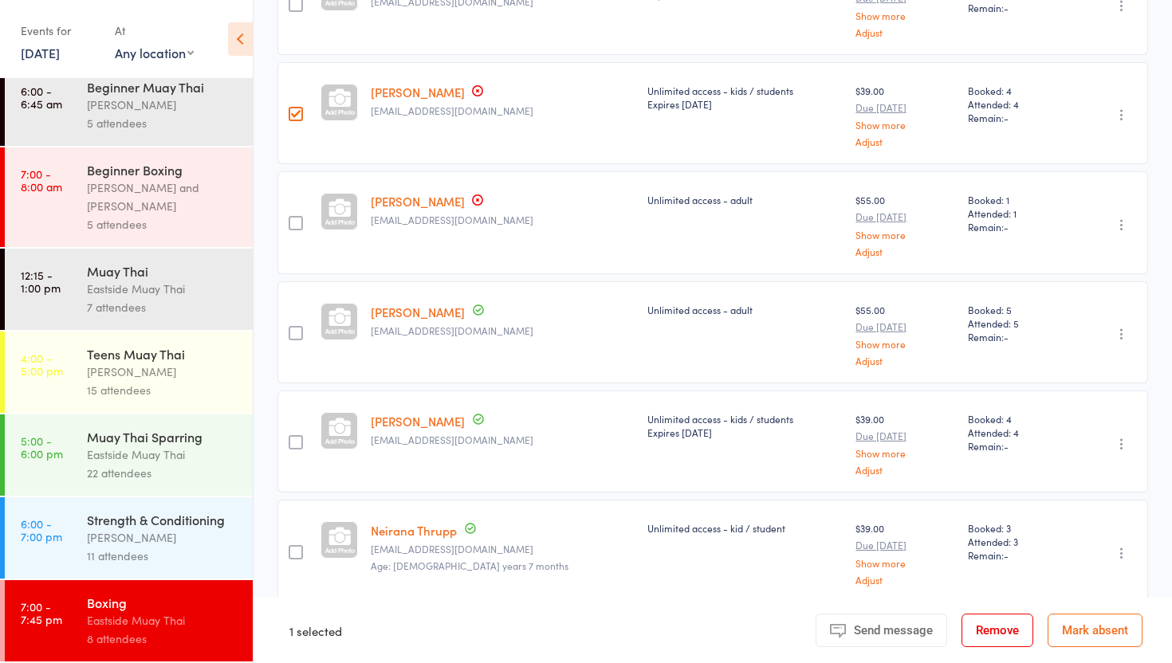
scroll to position [514, 0]
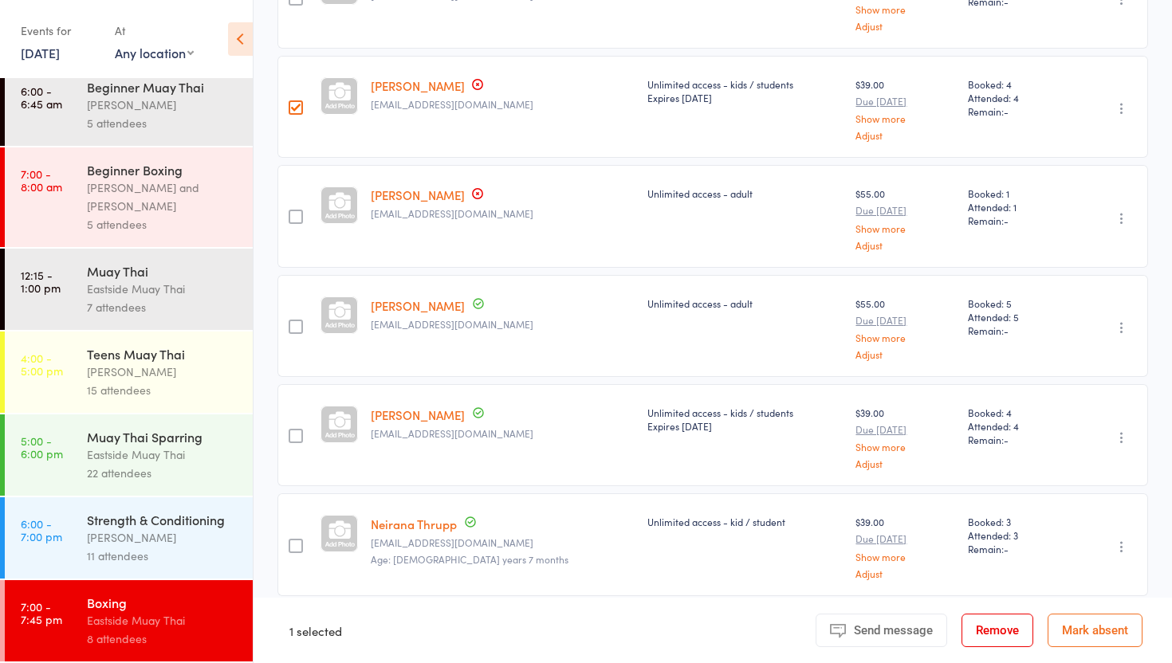
click at [1117, 102] on icon "button" at bounding box center [1121, 108] width 16 height 16
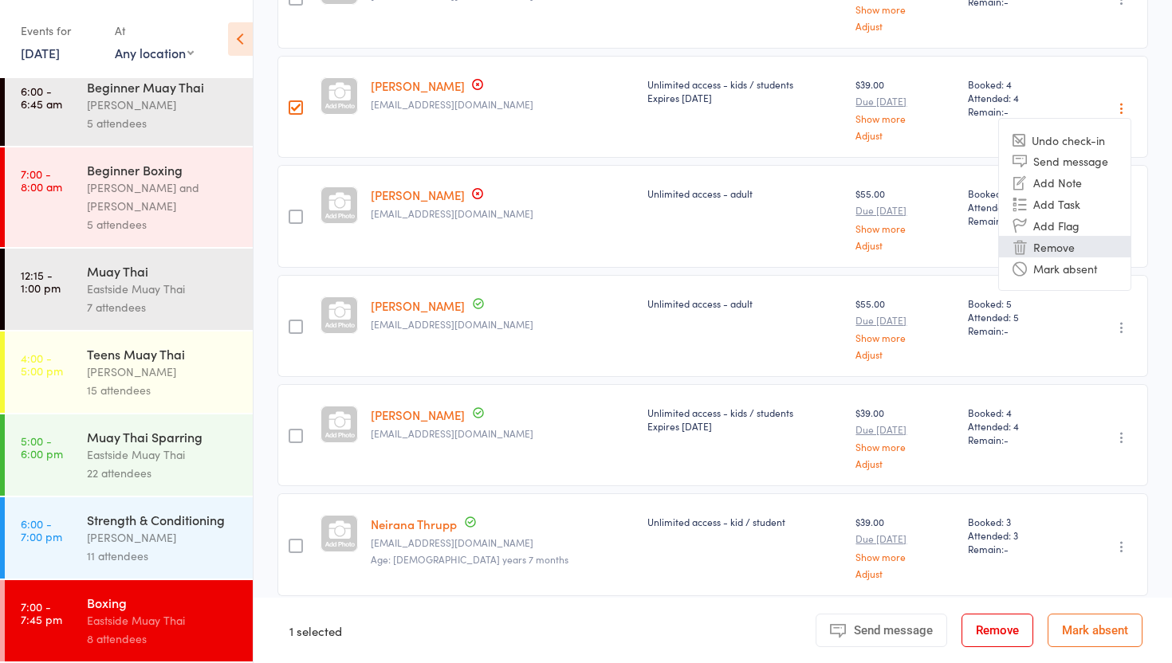
click at [1067, 238] on li "Remove" at bounding box center [1065, 247] width 132 height 22
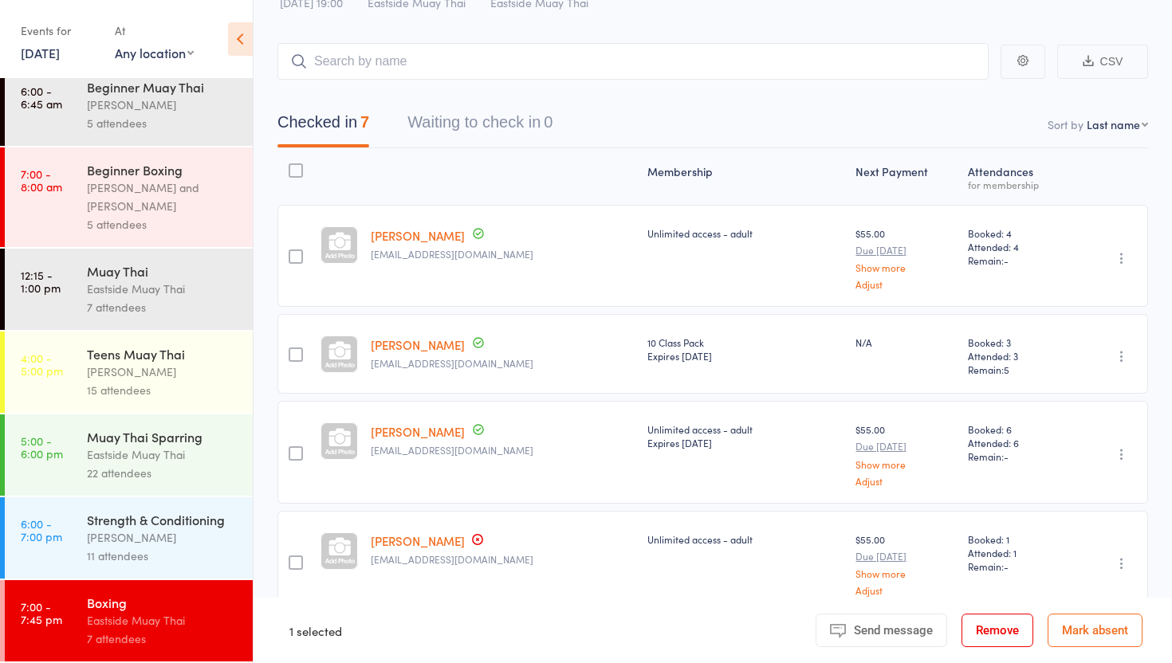
scroll to position [0, 0]
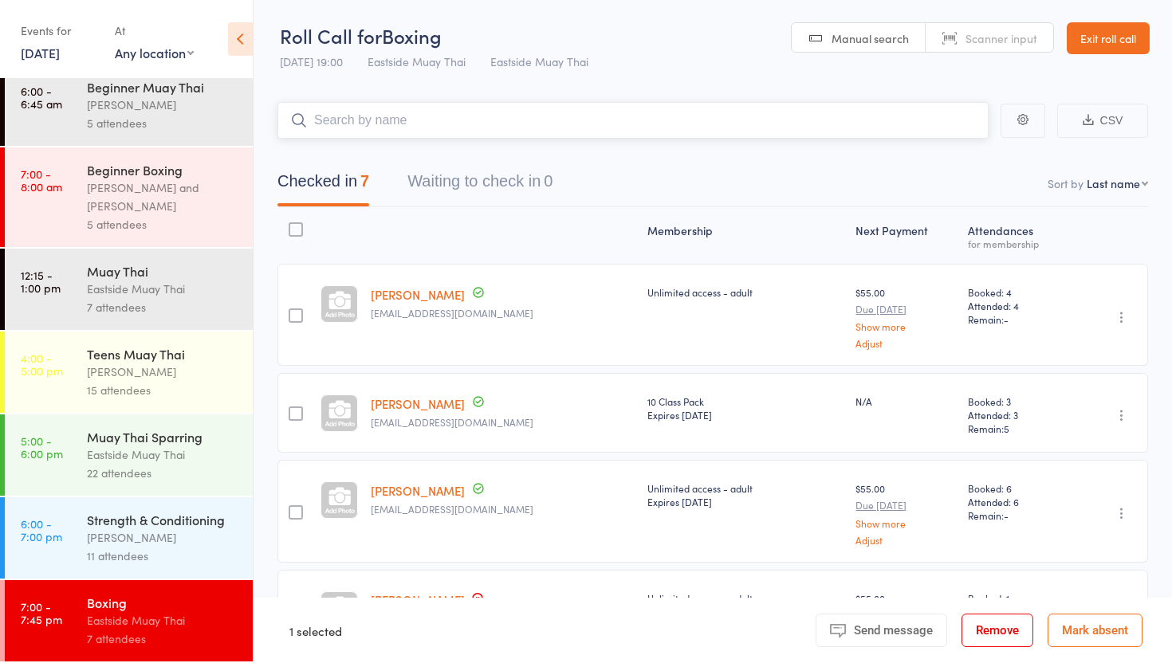
click at [405, 125] on input "search" at bounding box center [632, 120] width 711 height 37
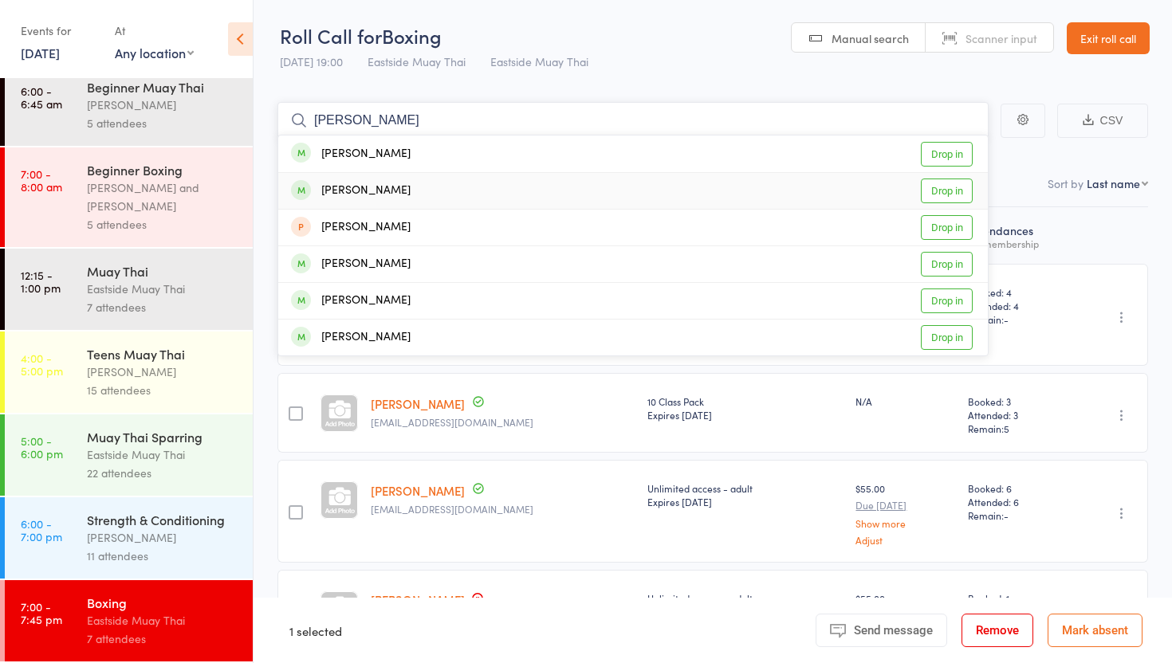
type input "jones"
click at [948, 183] on link "Drop in" at bounding box center [947, 191] width 52 height 25
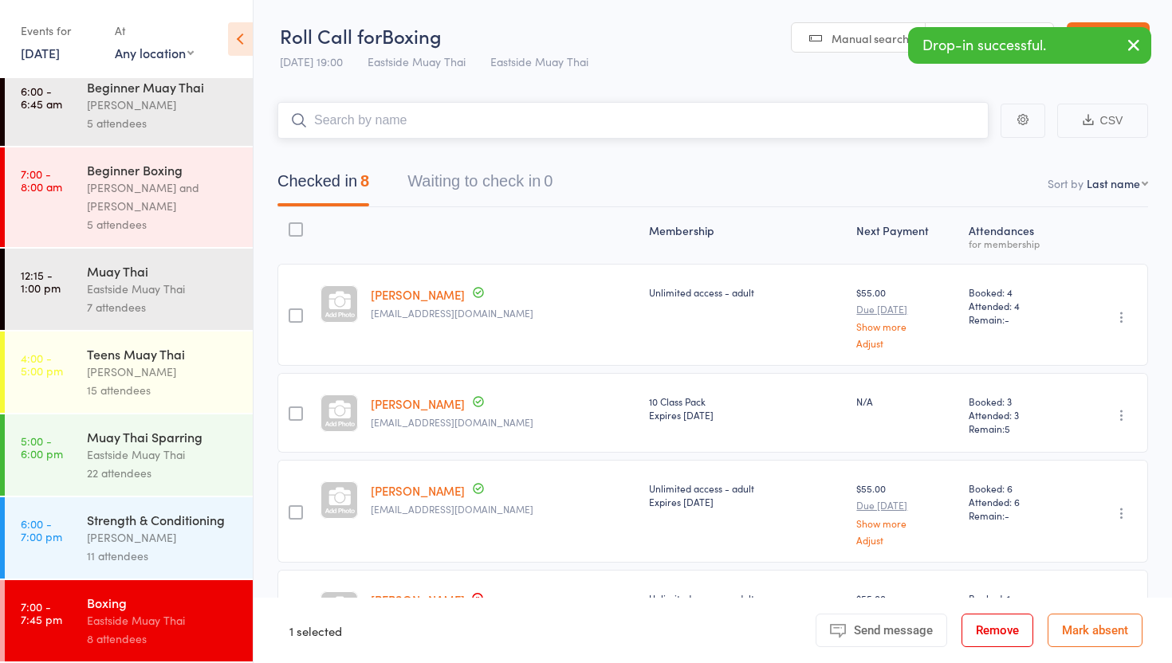
click at [411, 126] on input "search" at bounding box center [632, 120] width 711 height 37
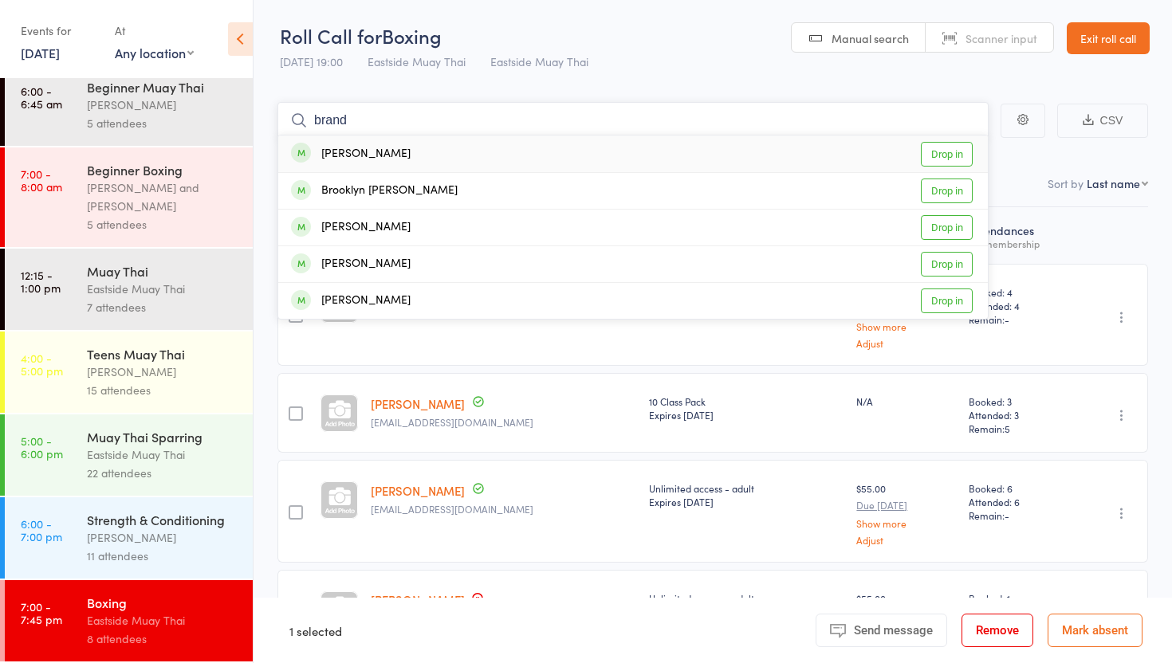
type input "brand"
click at [944, 152] on link "Drop in" at bounding box center [947, 154] width 52 height 25
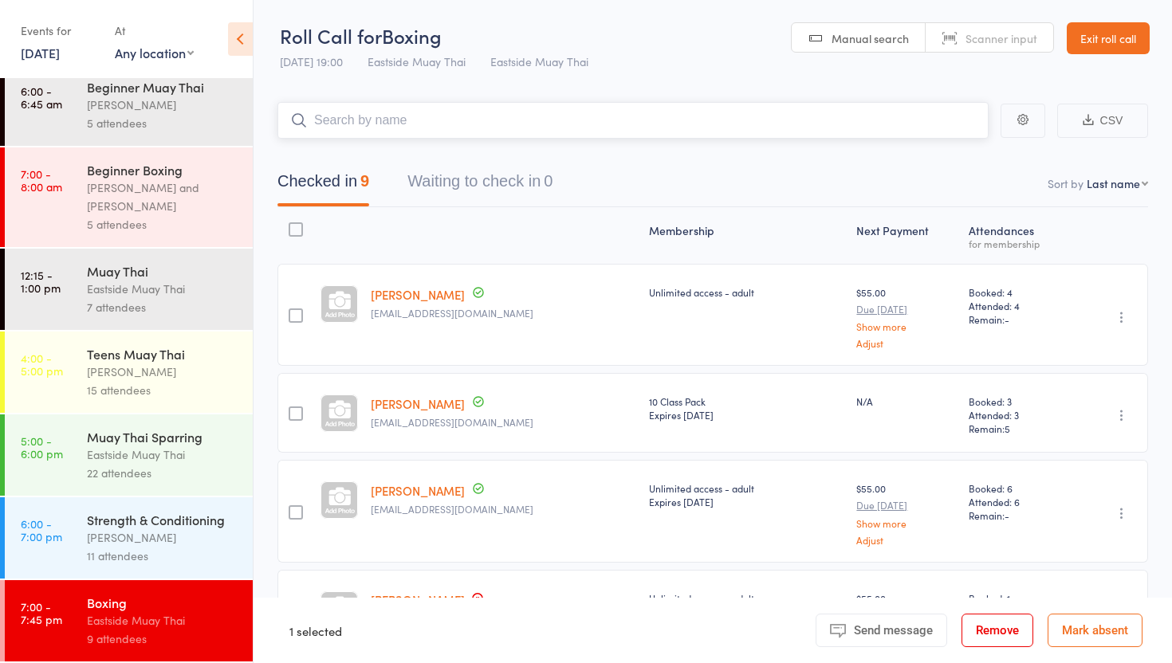
click at [459, 121] on input "search" at bounding box center [632, 120] width 711 height 37
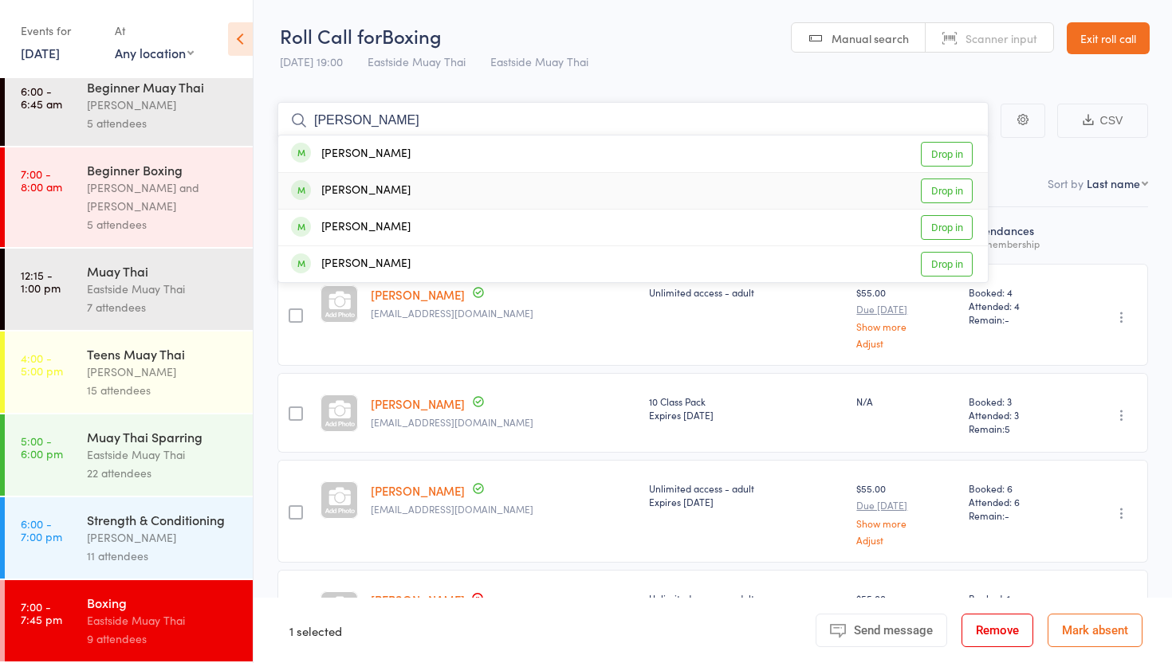
type input "lucas"
click at [956, 185] on link "Drop in" at bounding box center [947, 191] width 52 height 25
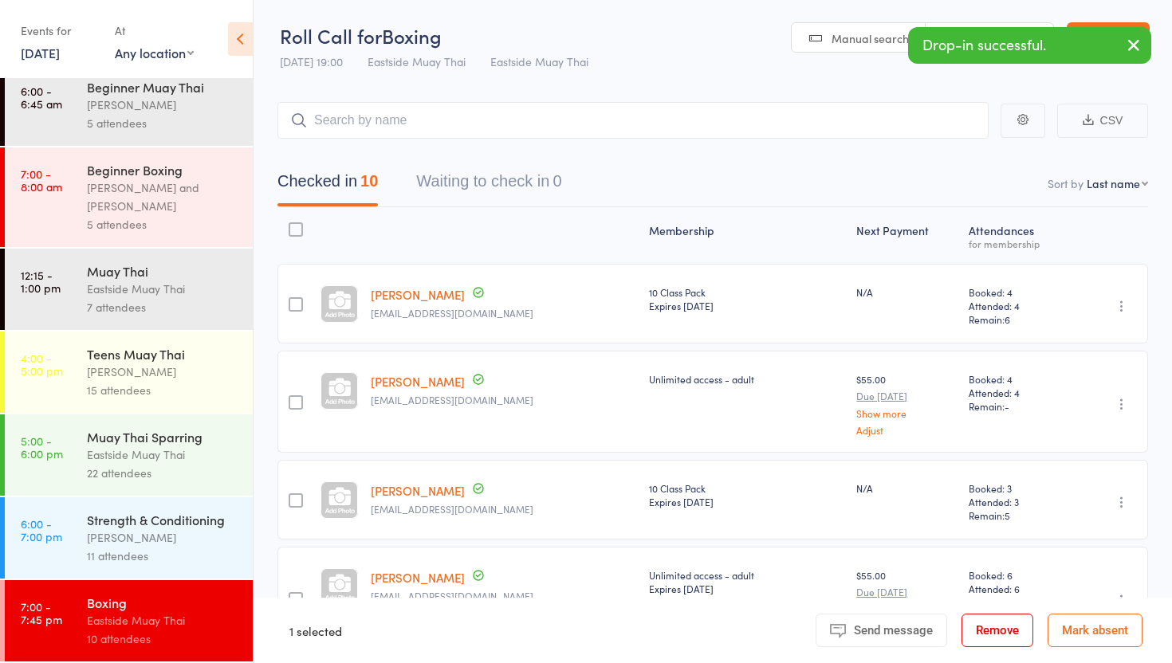
click at [1133, 50] on icon "button" at bounding box center [1133, 45] width 19 height 20
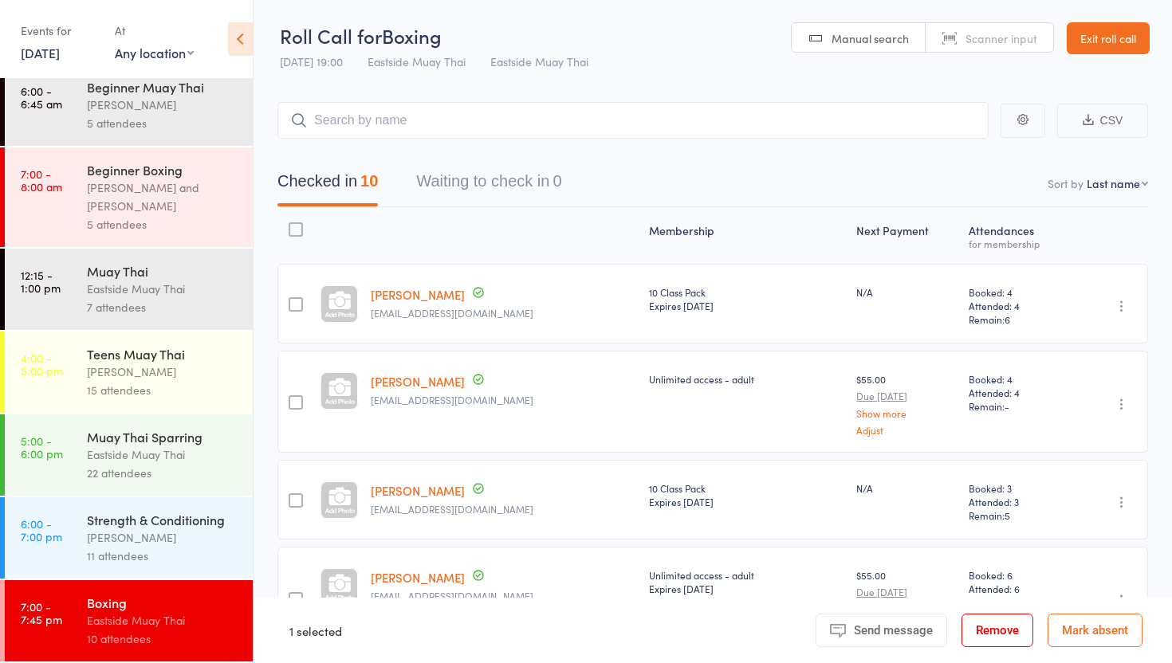
click at [1114, 45] on link "Exit roll call" at bounding box center [1107, 38] width 83 height 32
